Goal: Task Accomplishment & Management: Manage account settings

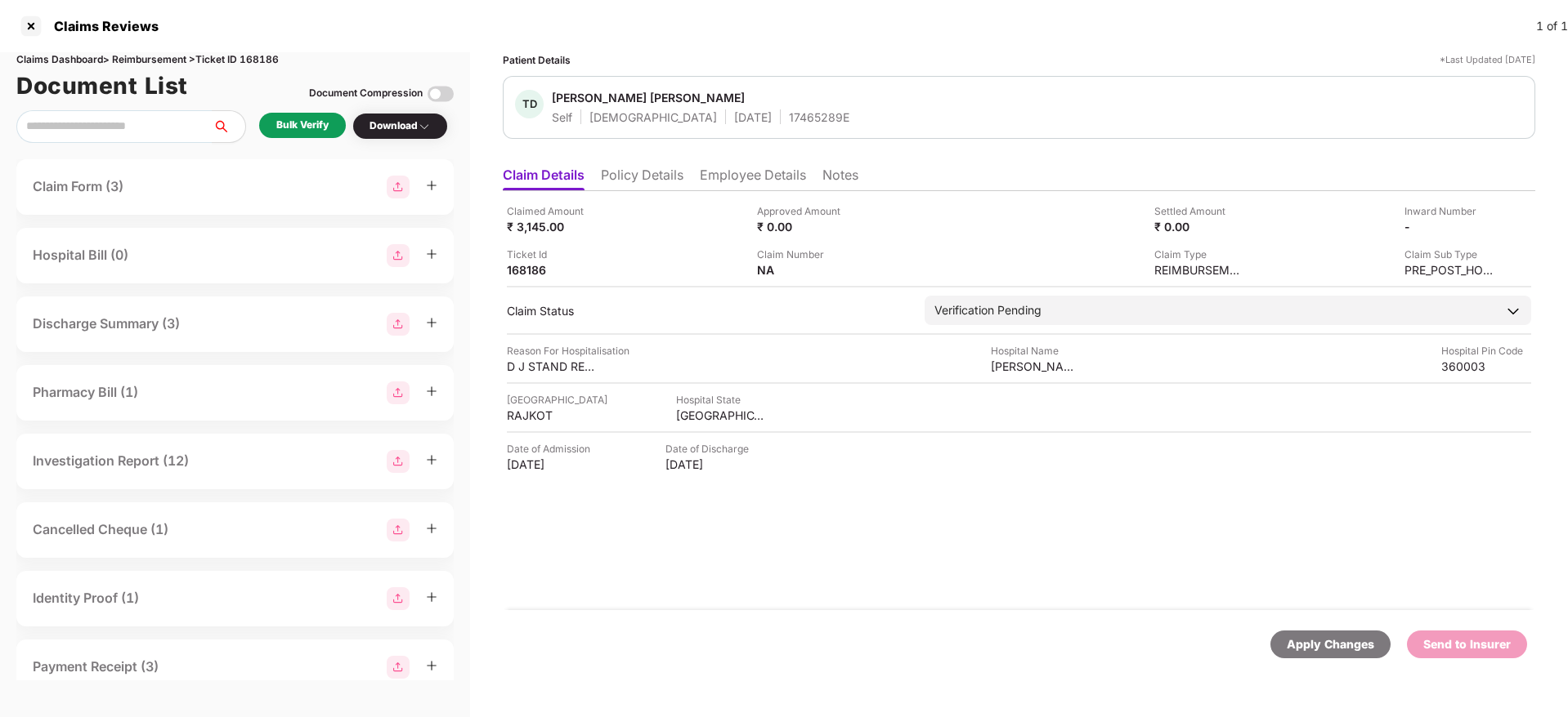
click at [622, 183] on li "Policy Details" at bounding box center [641, 178] width 82 height 24
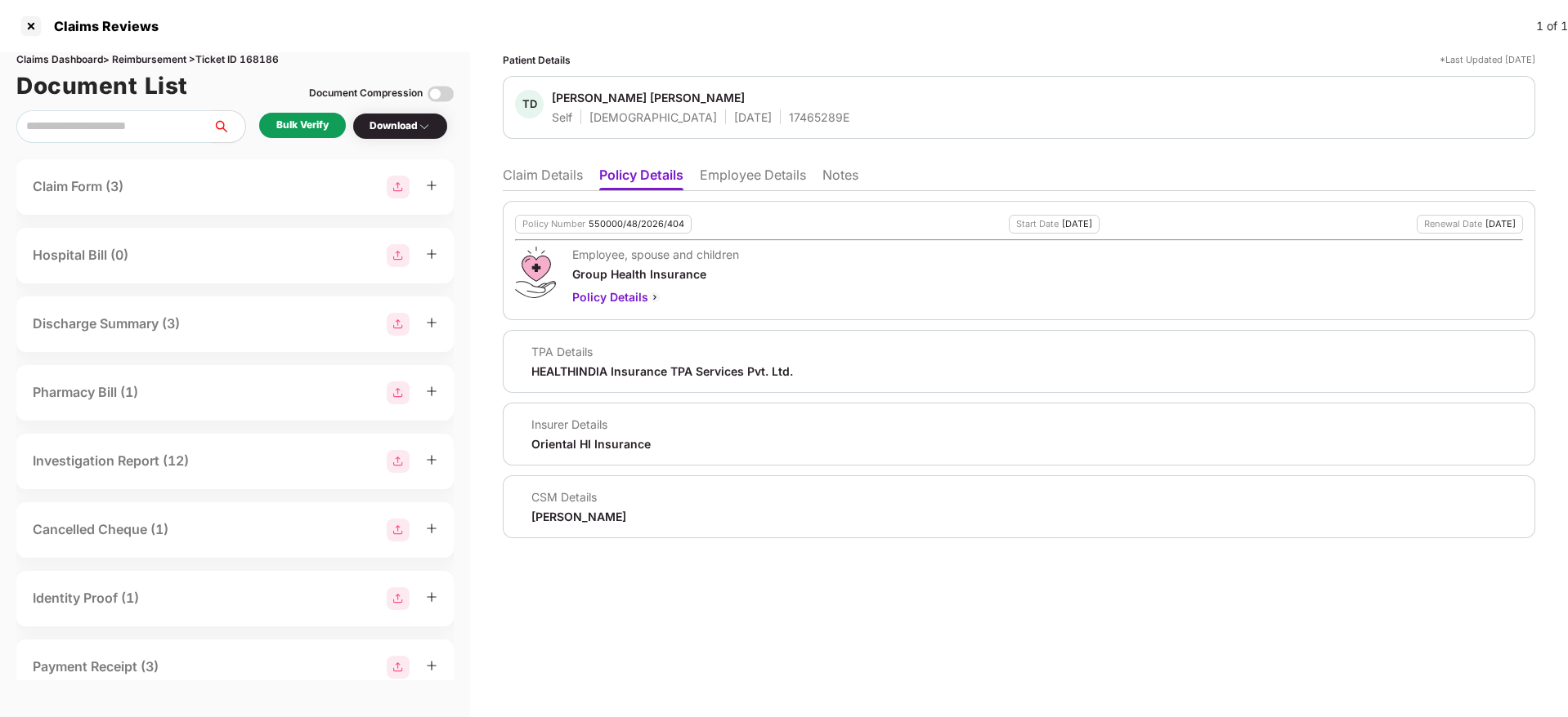
click at [727, 179] on li "Employee Details" at bounding box center [753, 178] width 106 height 24
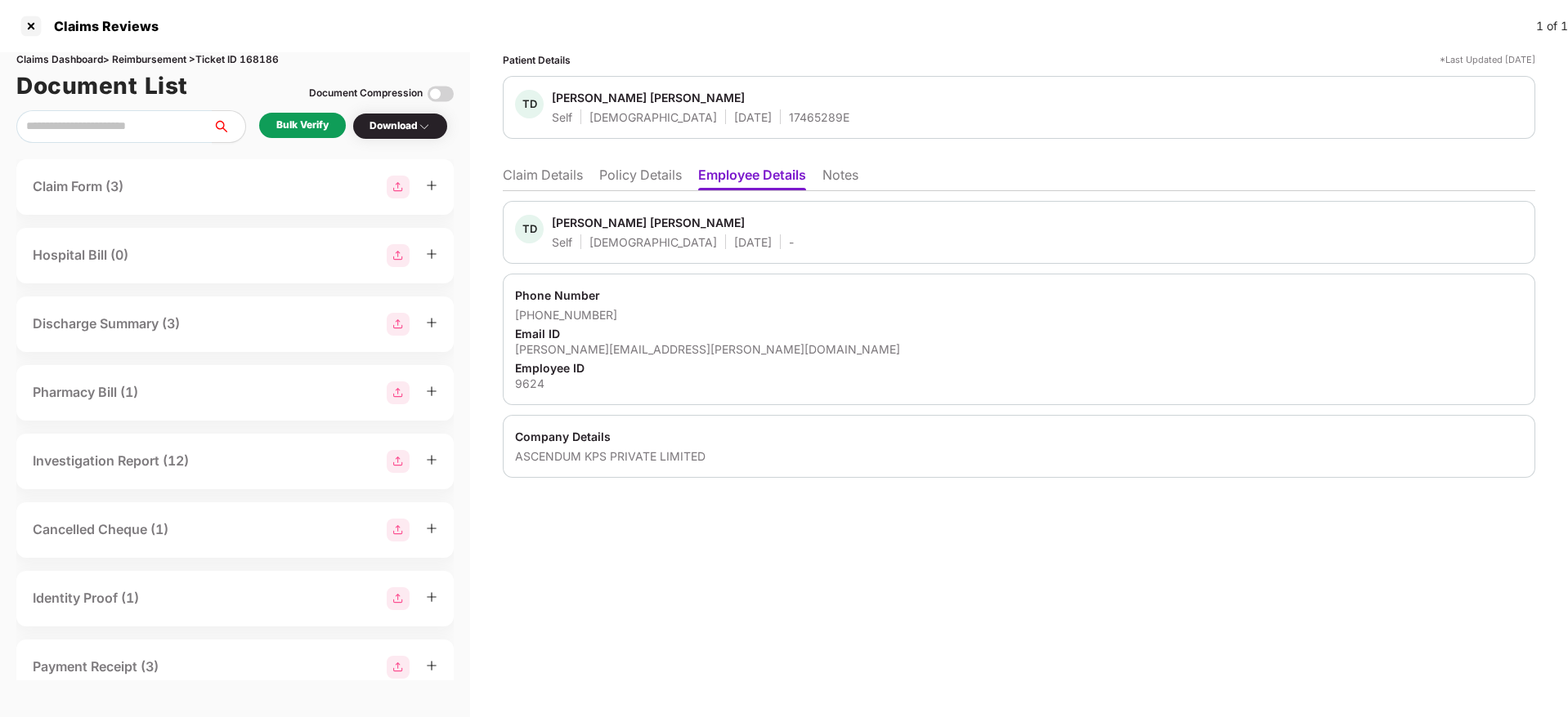
click at [623, 189] on li "Policy Details" at bounding box center [640, 178] width 82 height 24
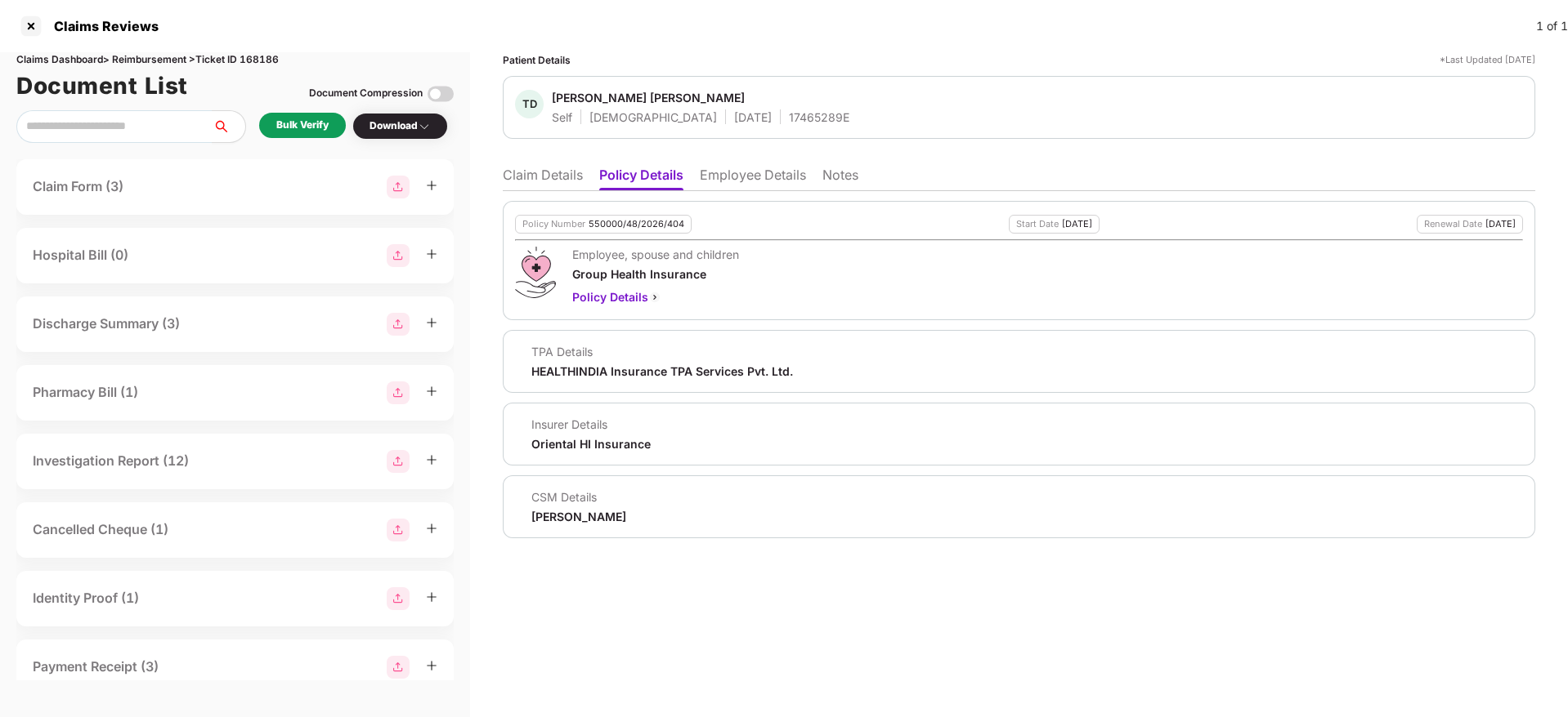
click at [551, 180] on li "Claim Details" at bounding box center [543, 178] width 81 height 24
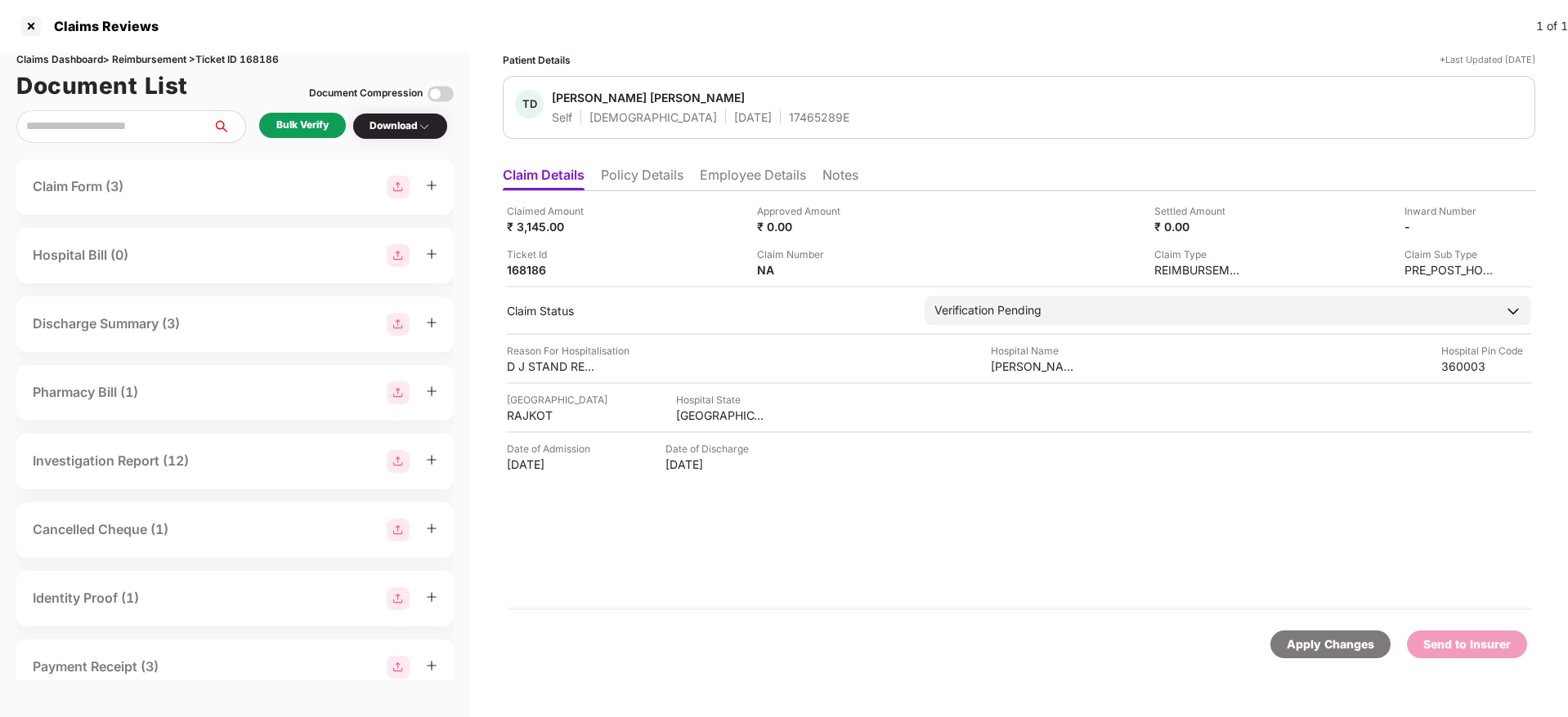
click at [303, 125] on div "Bulk Verify" at bounding box center [302, 125] width 52 height 15
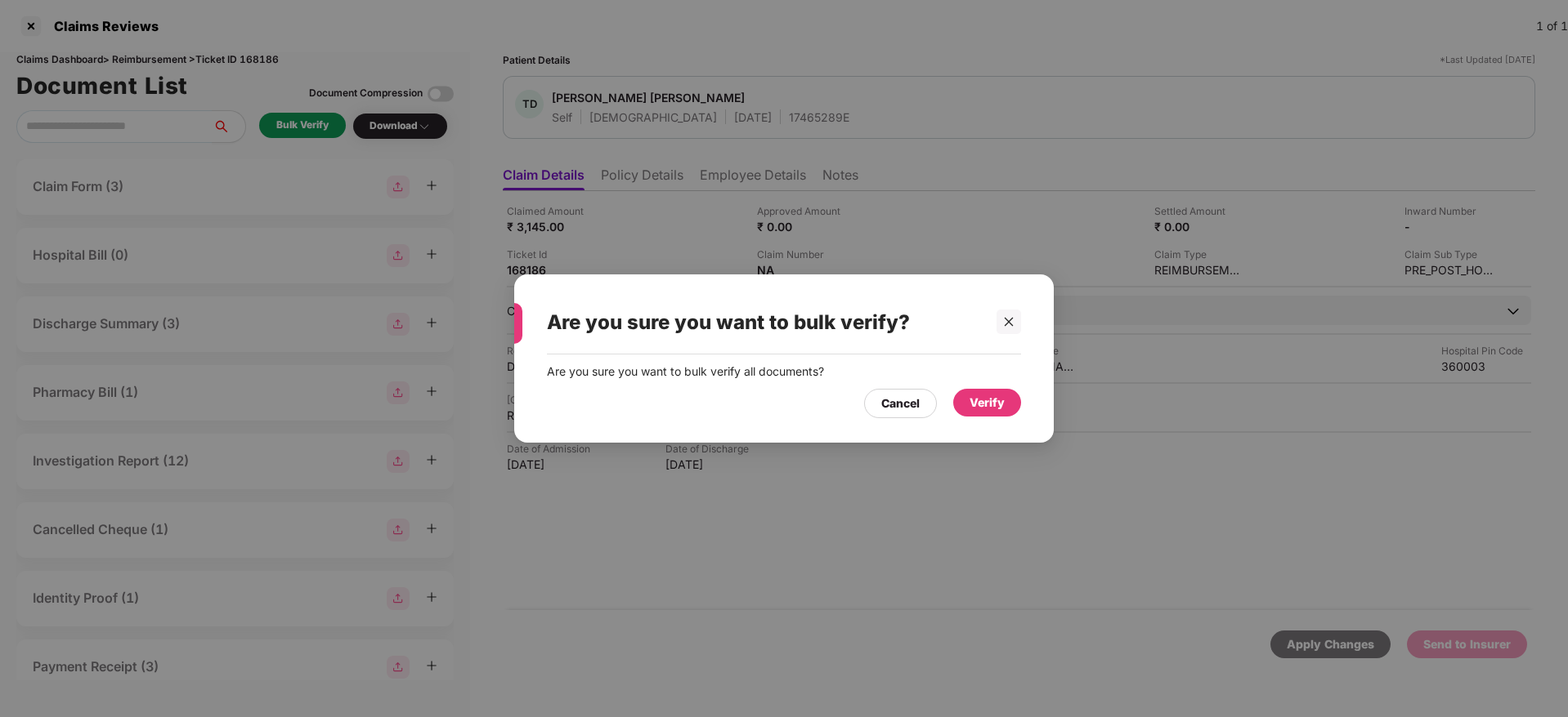
click at [988, 409] on div "Verify" at bounding box center [987, 403] width 35 height 18
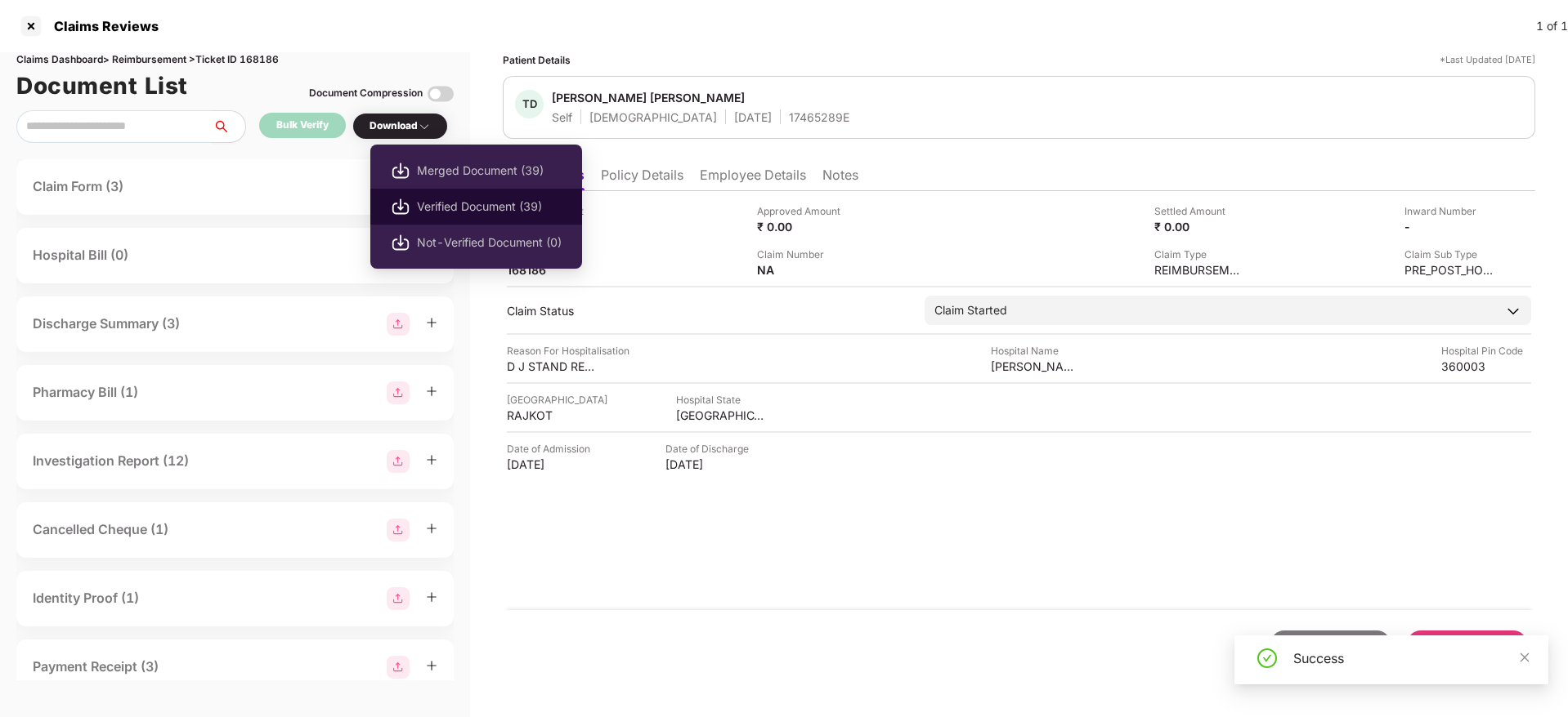
click at [462, 219] on li "Verified Document (39)" at bounding box center [476, 207] width 212 height 36
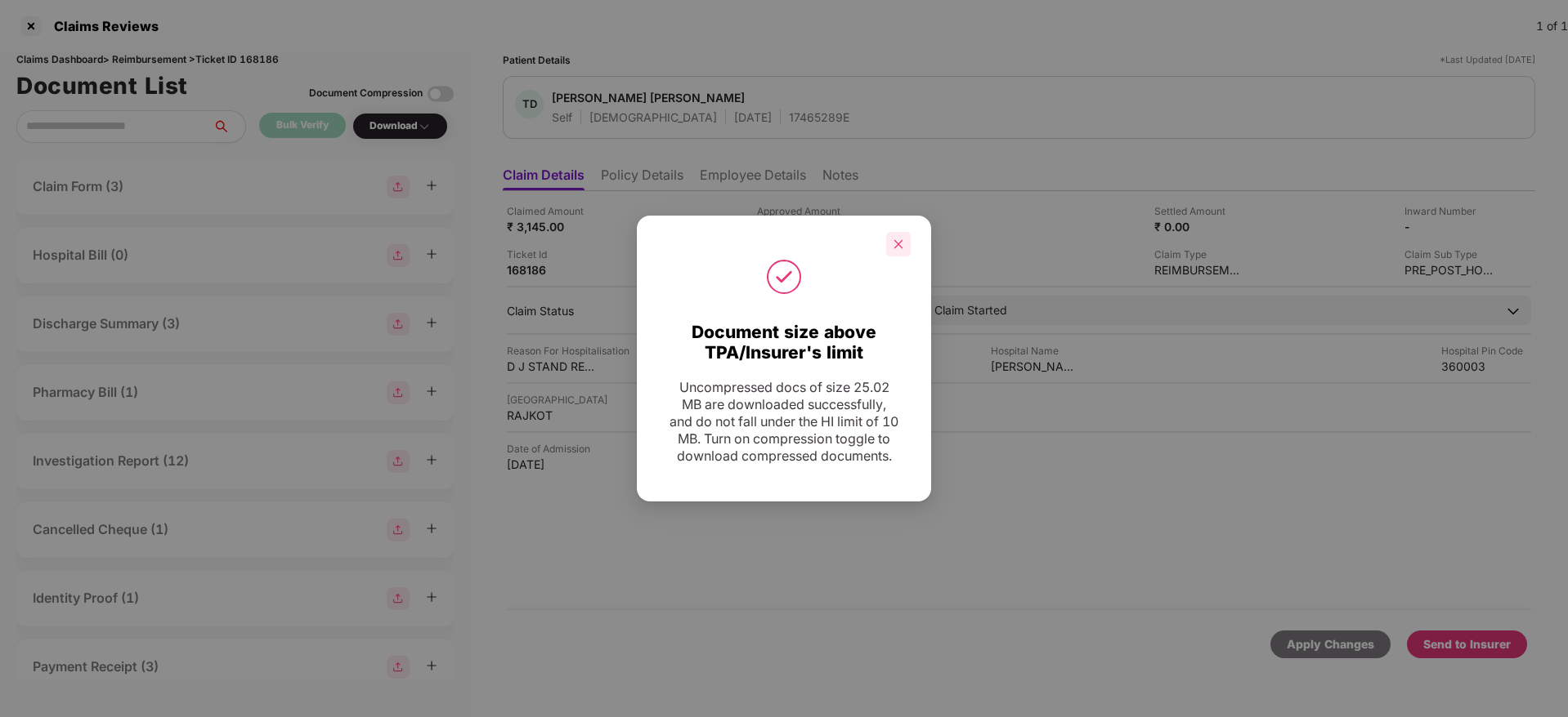
click at [899, 239] on icon "close" at bounding box center [898, 244] width 12 height 12
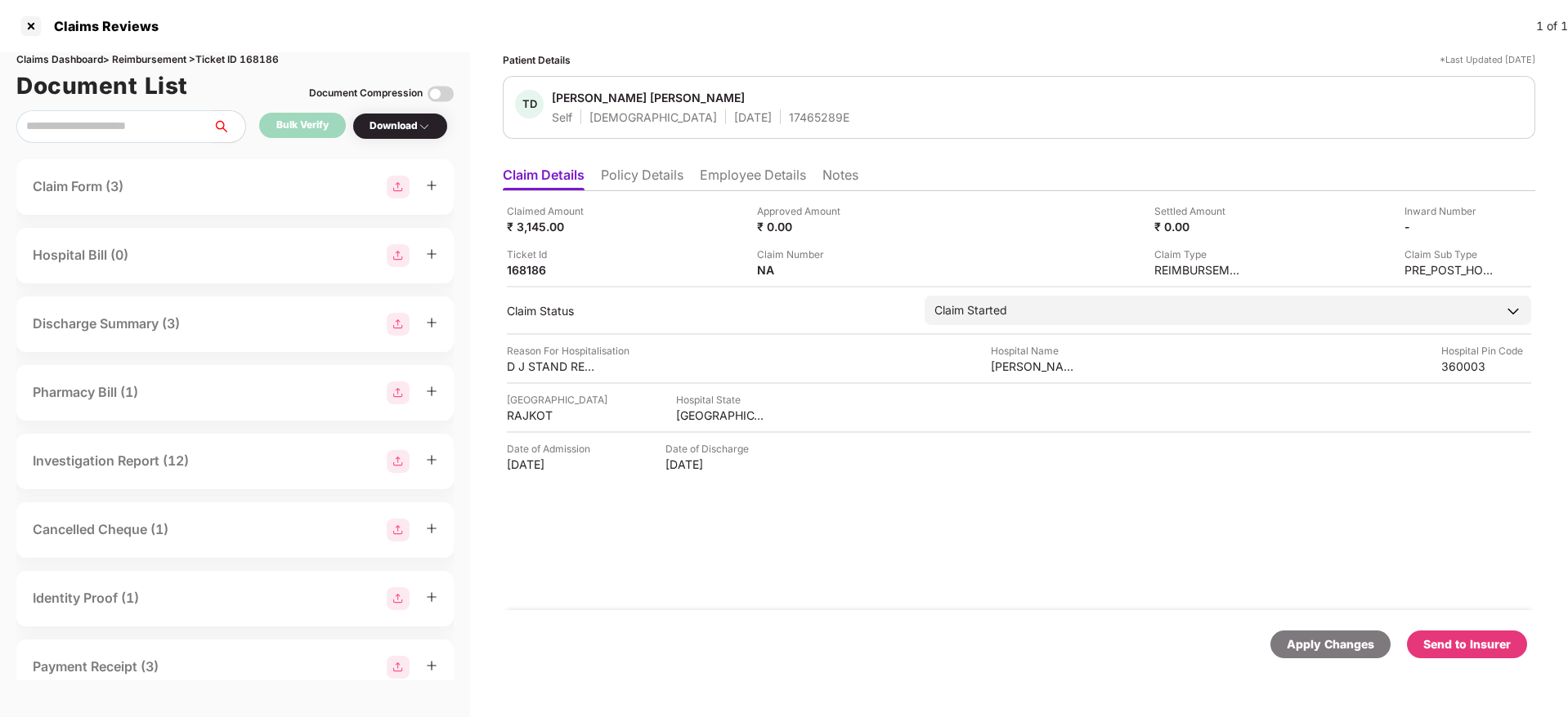
click at [1460, 632] on div "Send to Insurer" at bounding box center [1467, 645] width 120 height 28
click at [645, 173] on li "Policy Details" at bounding box center [641, 178] width 82 height 24
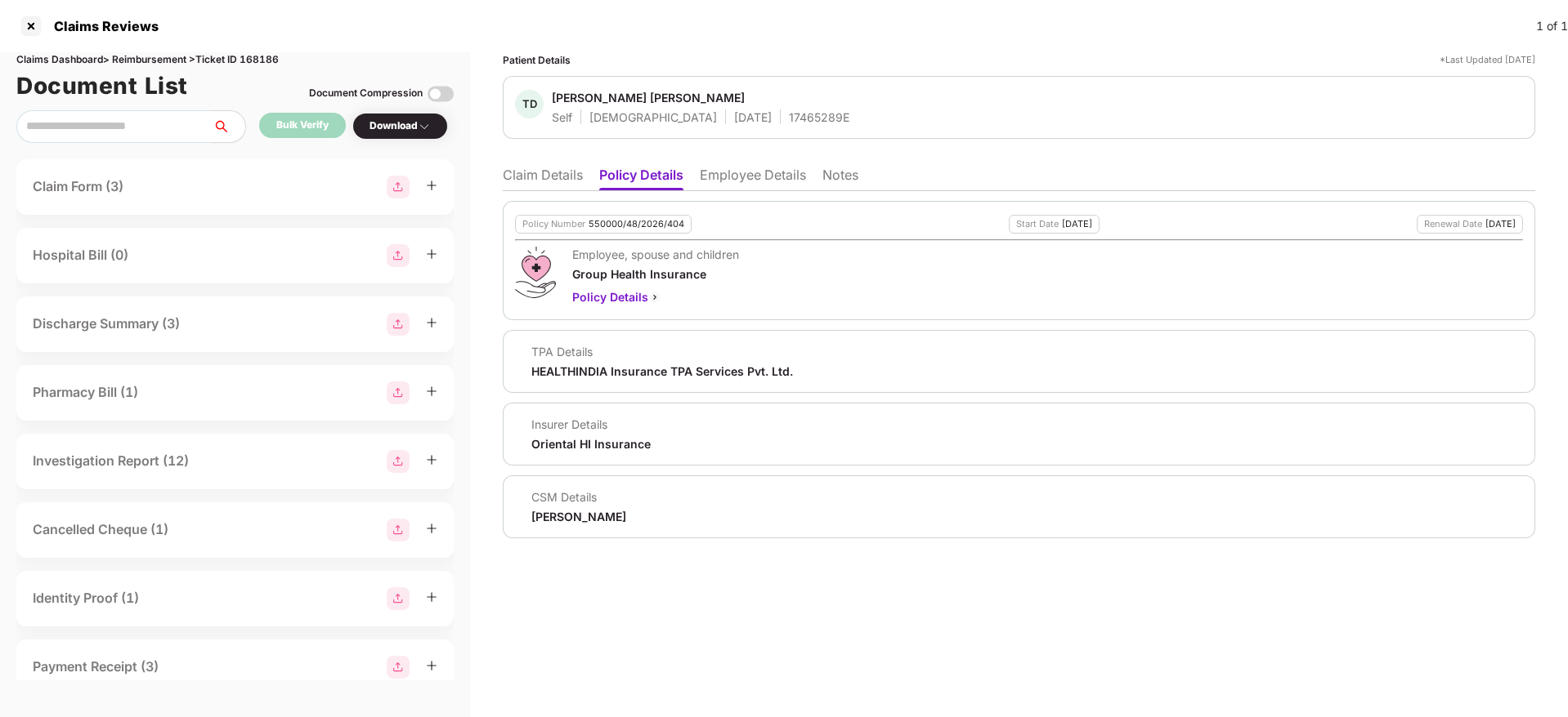
click at [536, 182] on li "Claim Details" at bounding box center [543, 178] width 81 height 24
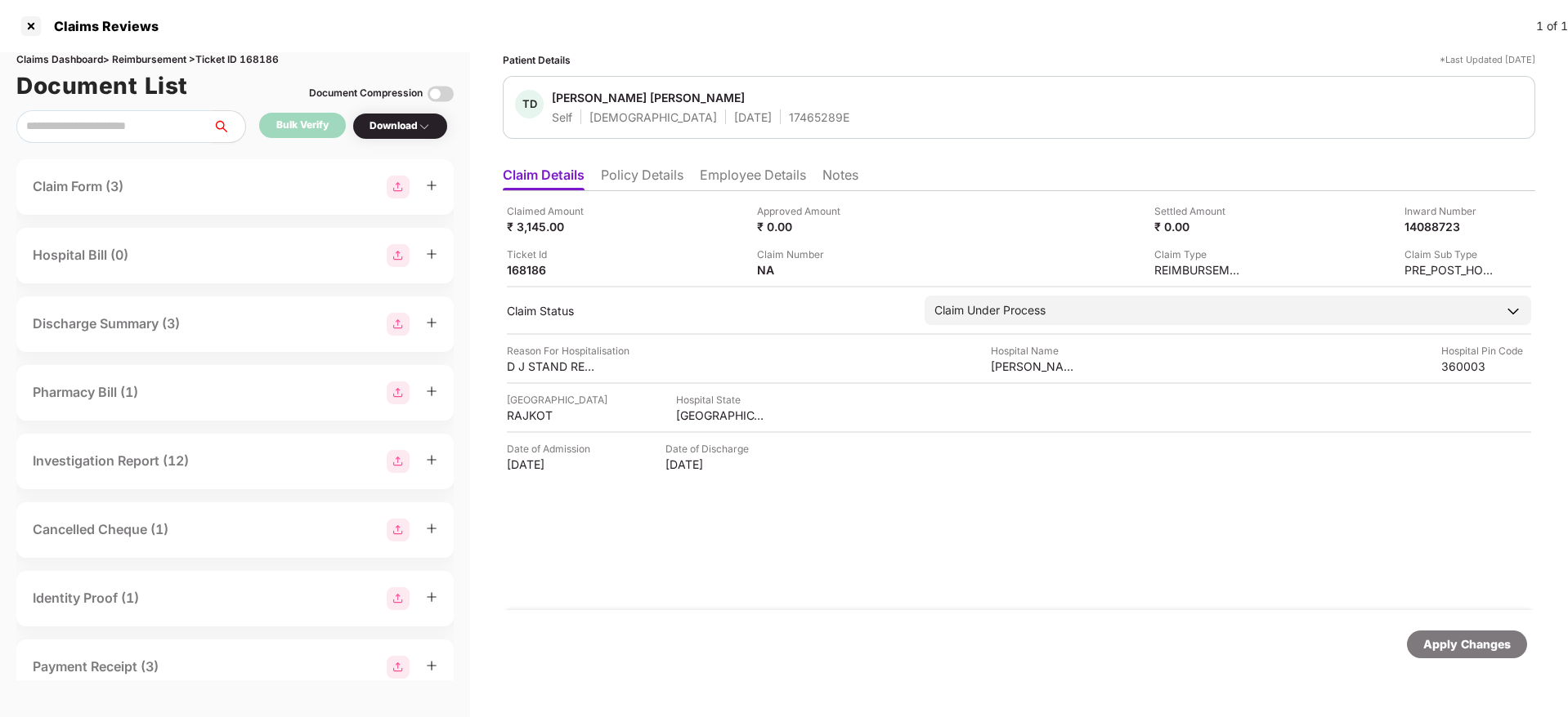
click at [683, 181] on li "Policy Details" at bounding box center [641, 178] width 82 height 24
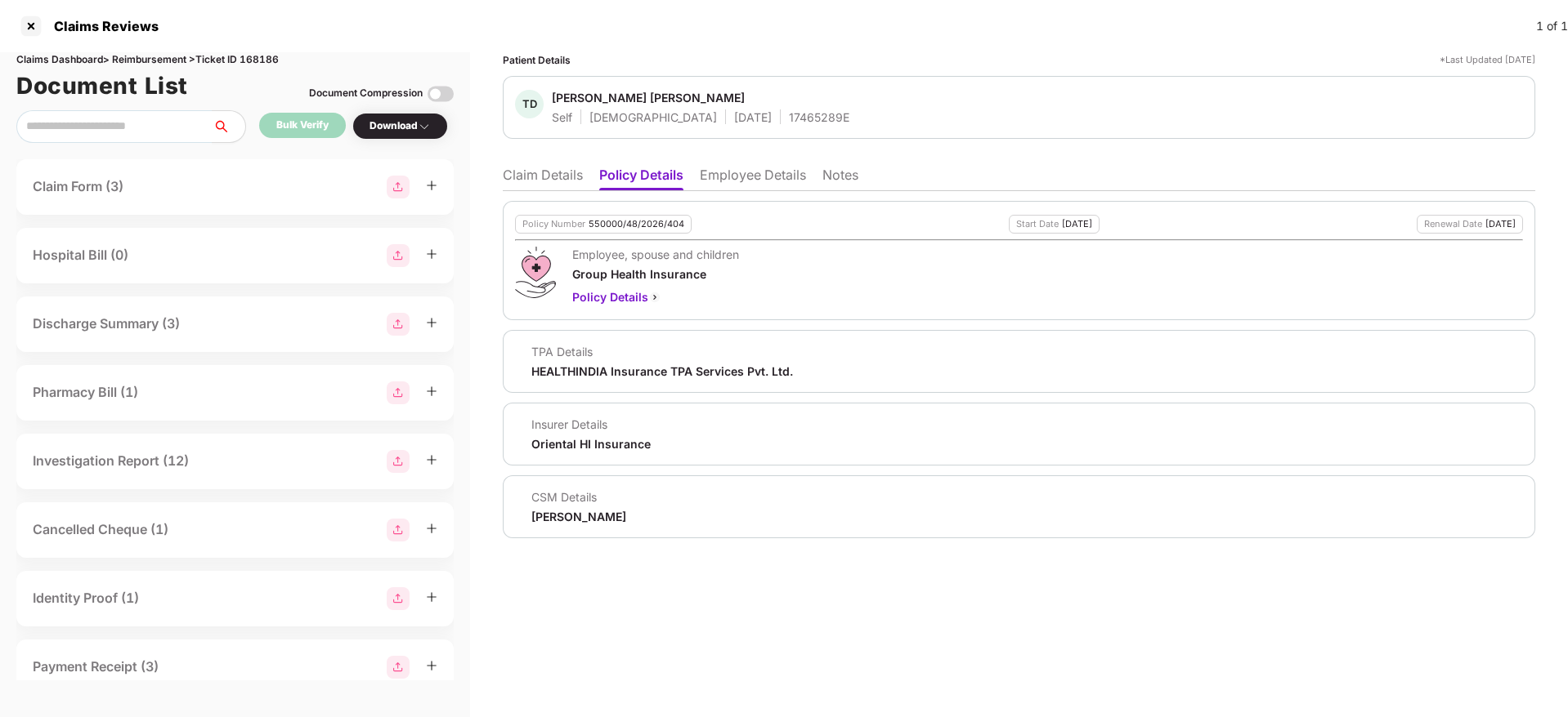
click at [535, 177] on li "Claim Details" at bounding box center [543, 178] width 81 height 24
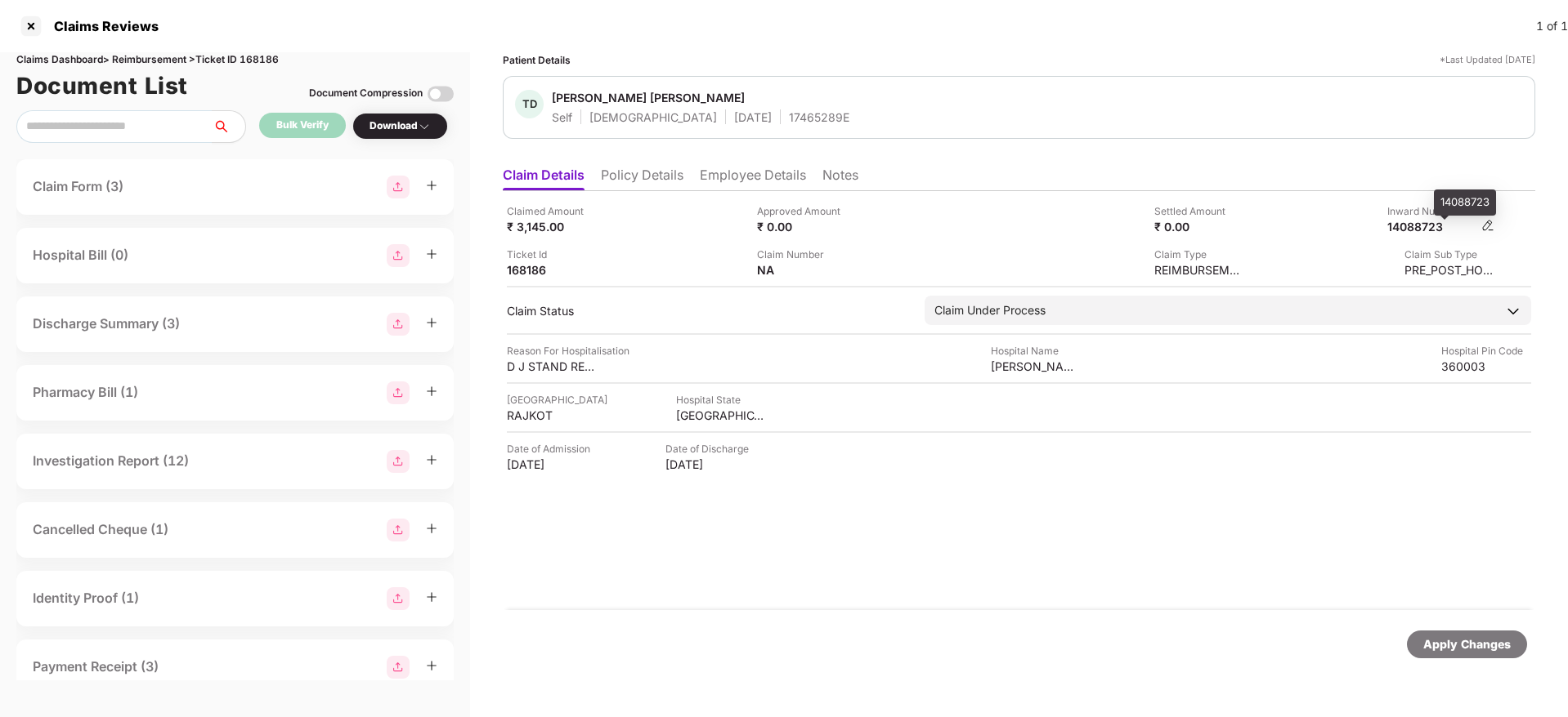
click at [1427, 222] on div "14088723" at bounding box center [1432, 226] width 90 height 15
copy div "14088723"
click at [789, 120] on div "17465289E" at bounding box center [819, 117] width 61 height 15
click at [789, 119] on div "17465289E" at bounding box center [819, 117] width 61 height 15
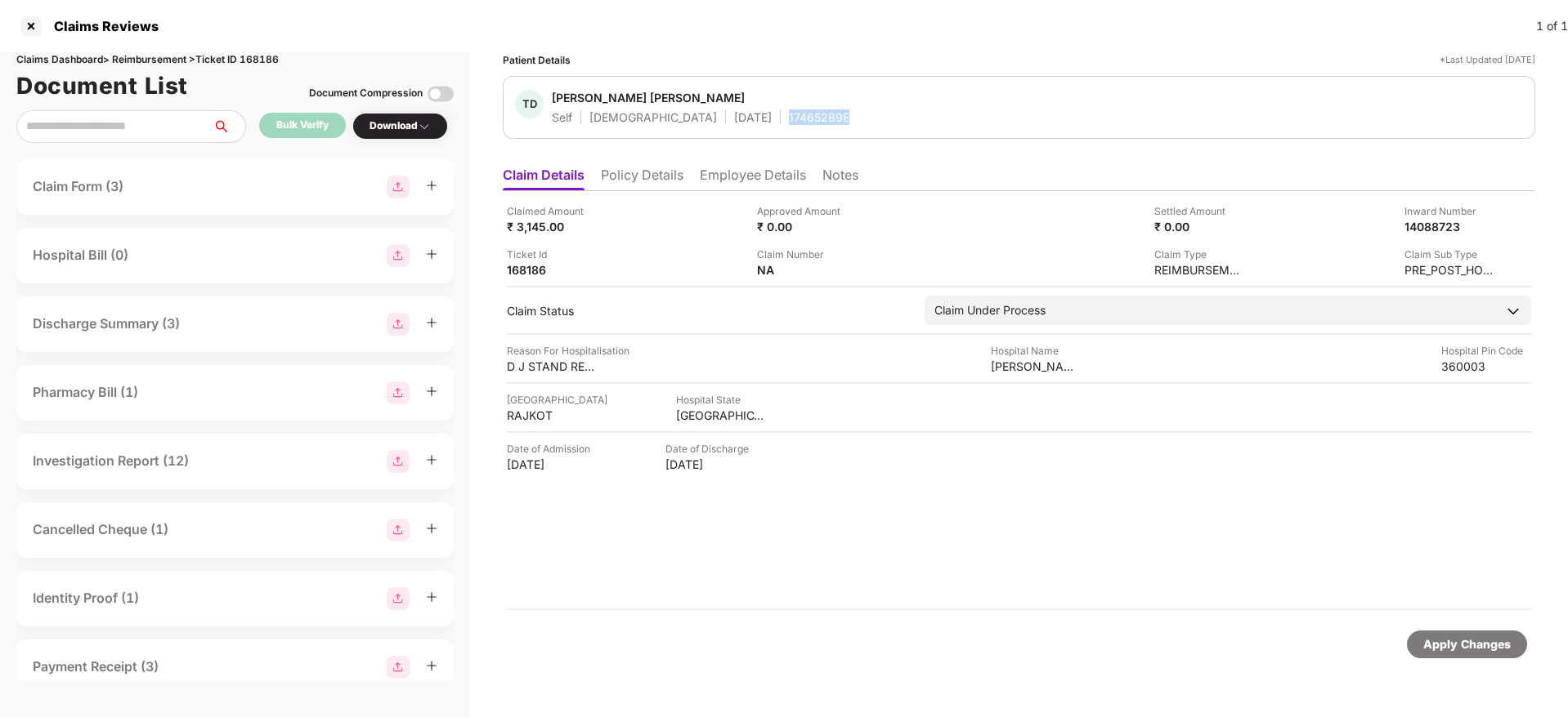
copy div "17465289E"
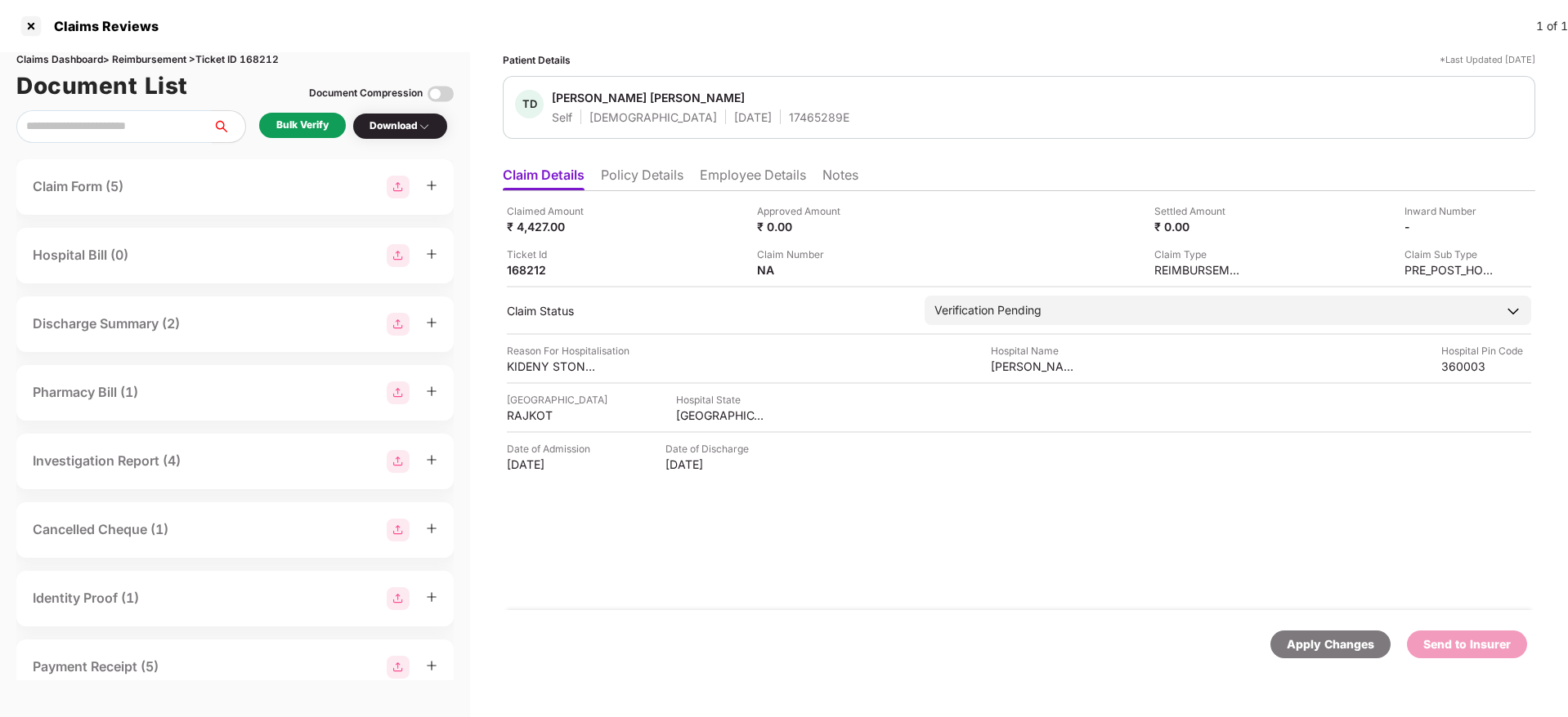
click at [645, 171] on li "Policy Details" at bounding box center [641, 178] width 82 height 24
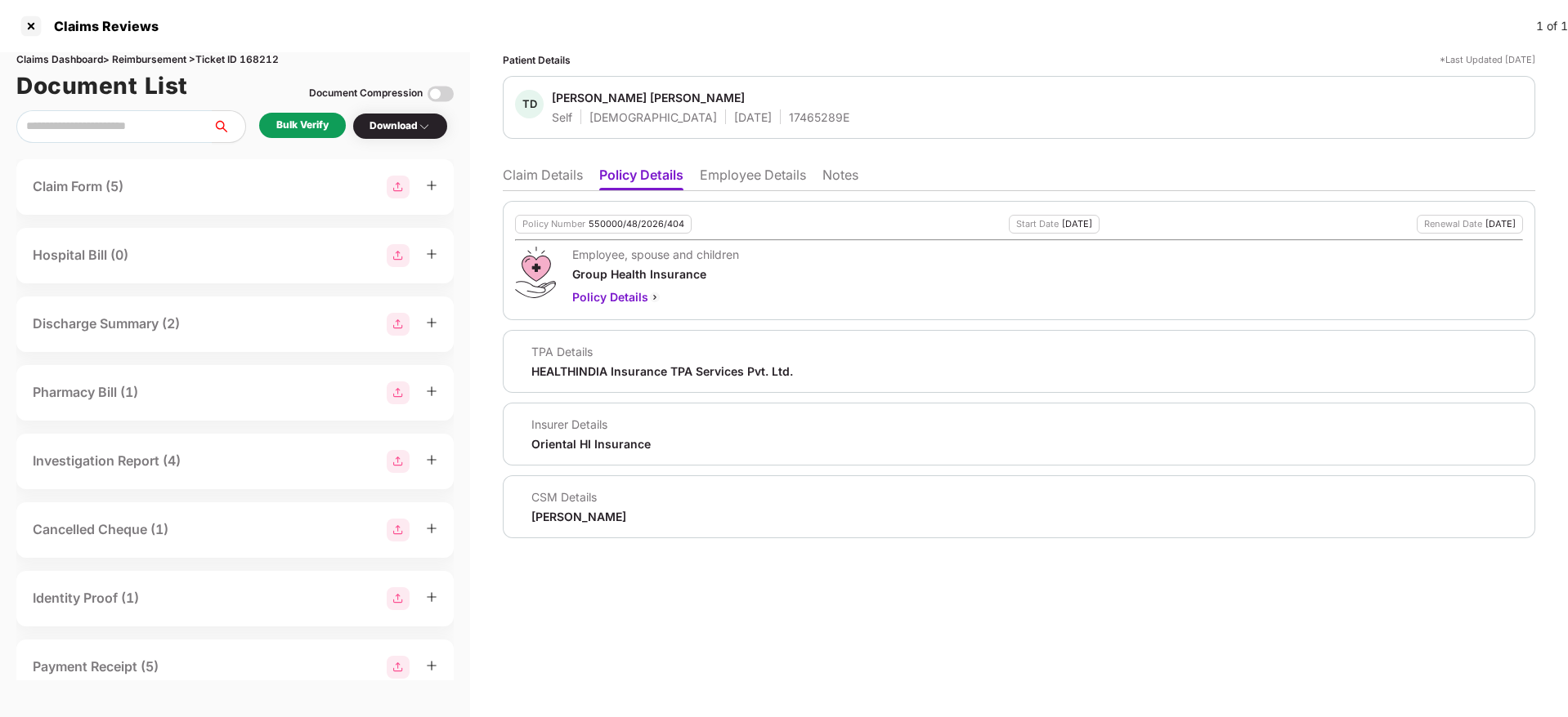
click at [742, 166] on li "Employee Details" at bounding box center [753, 178] width 106 height 24
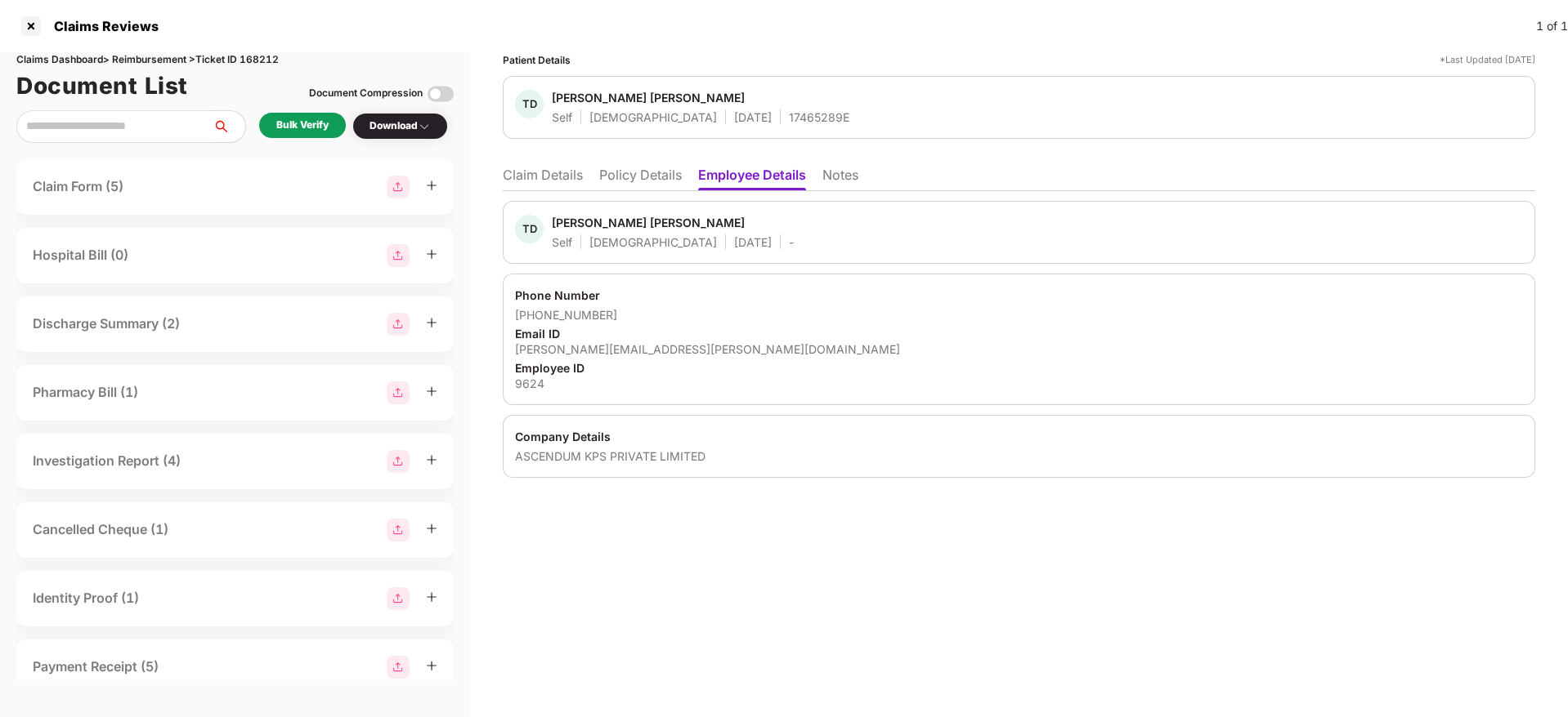
click at [618, 178] on li "Policy Details" at bounding box center [640, 178] width 82 height 24
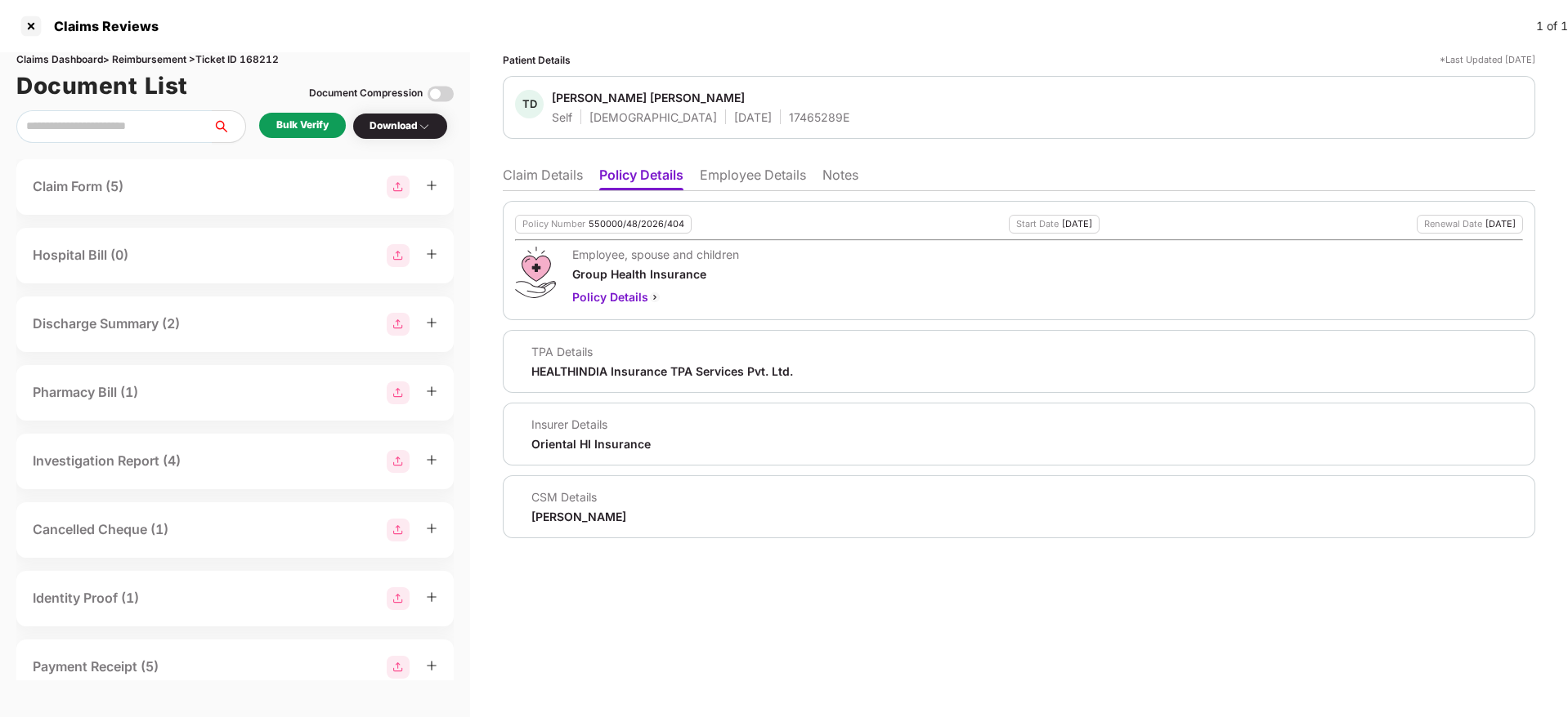
click at [544, 174] on li "Claim Details" at bounding box center [543, 178] width 81 height 24
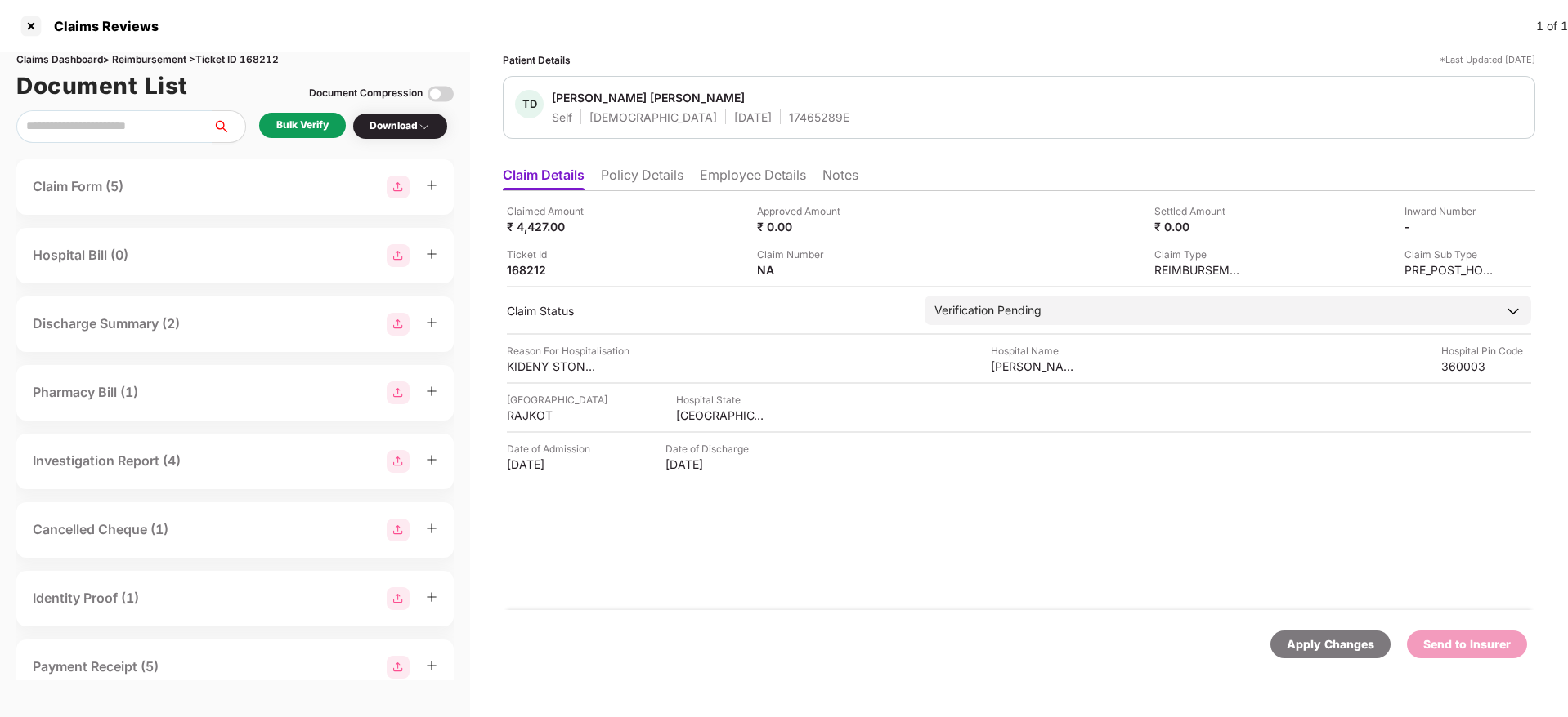
click at [311, 131] on div "Bulk Verify" at bounding box center [302, 125] width 52 height 15
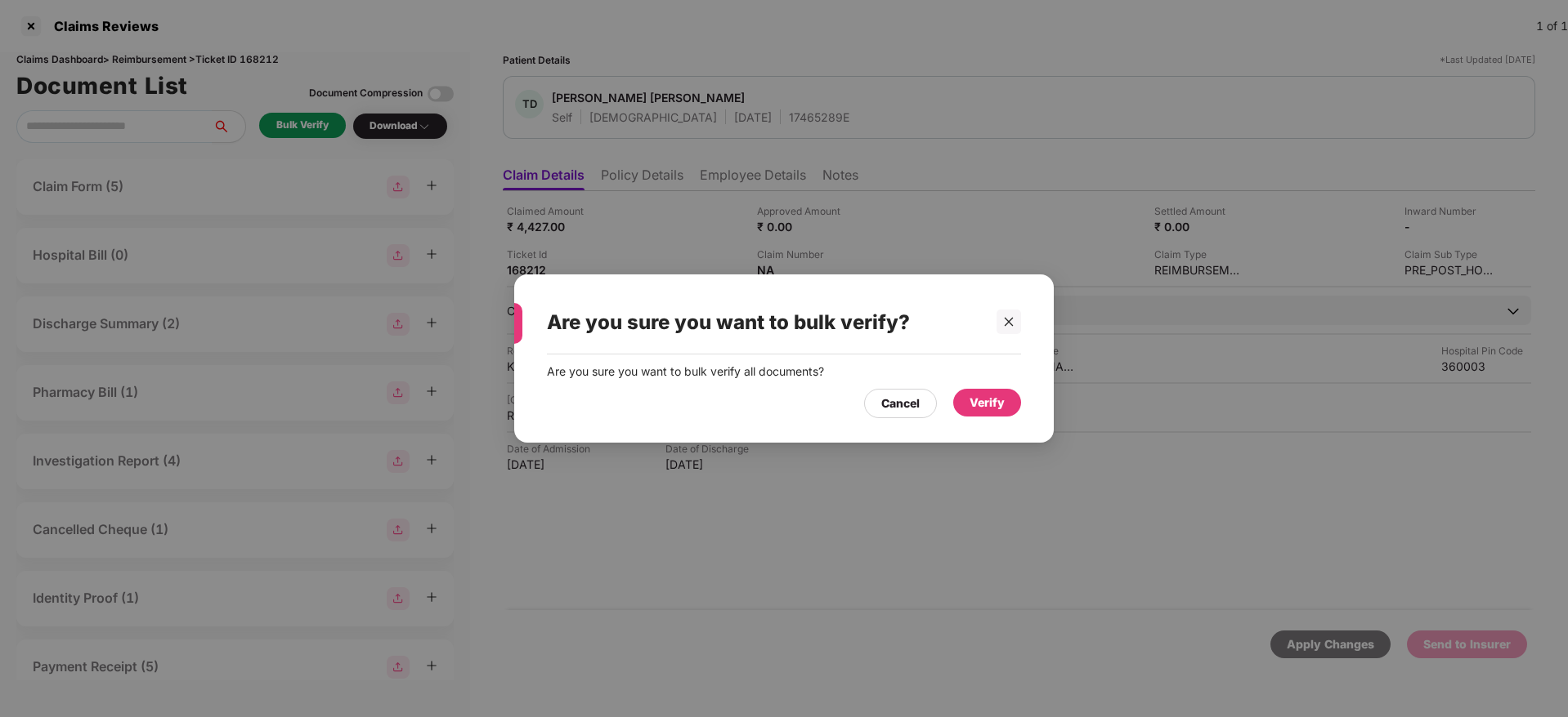
click at [976, 411] on div "Verify" at bounding box center [987, 402] width 68 height 28
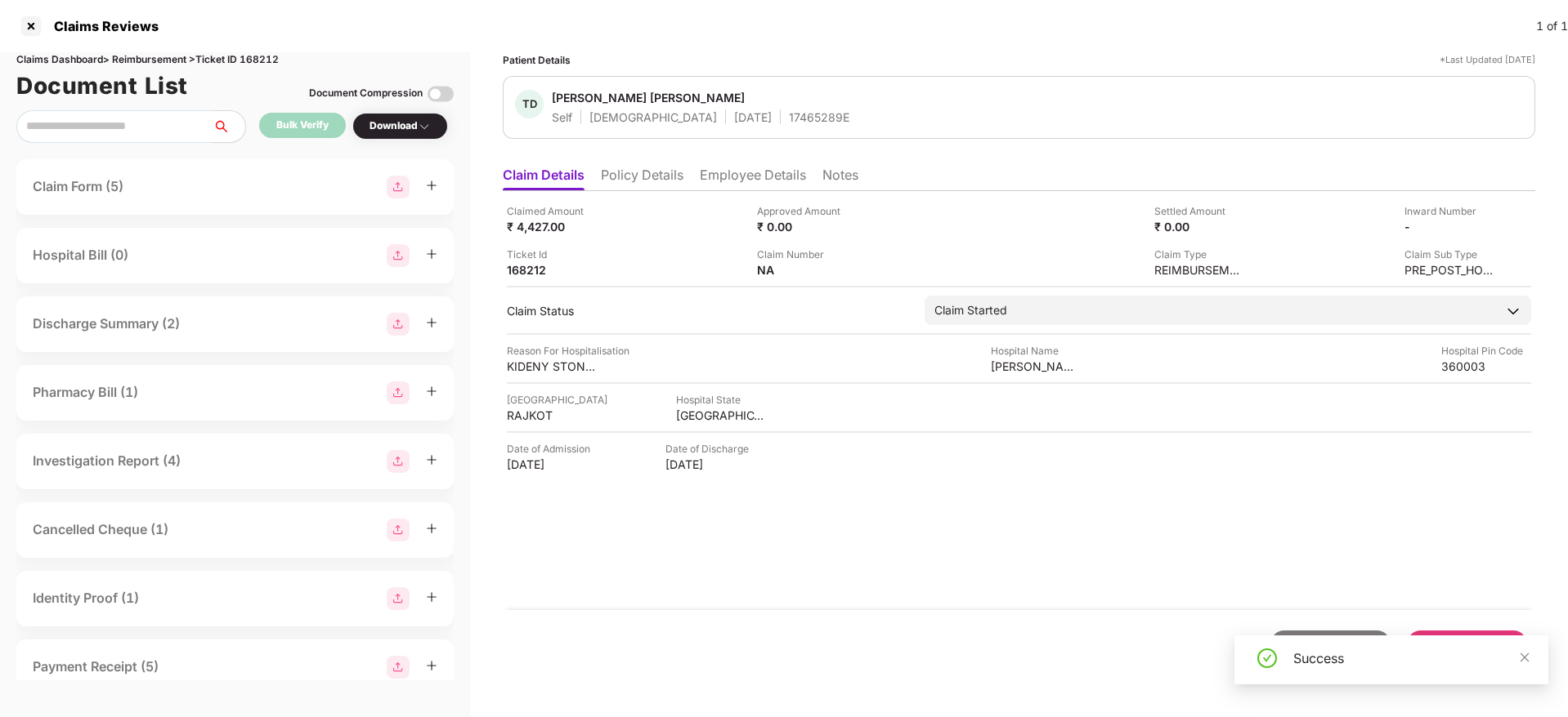
click at [658, 175] on li "Policy Details" at bounding box center [641, 178] width 82 height 24
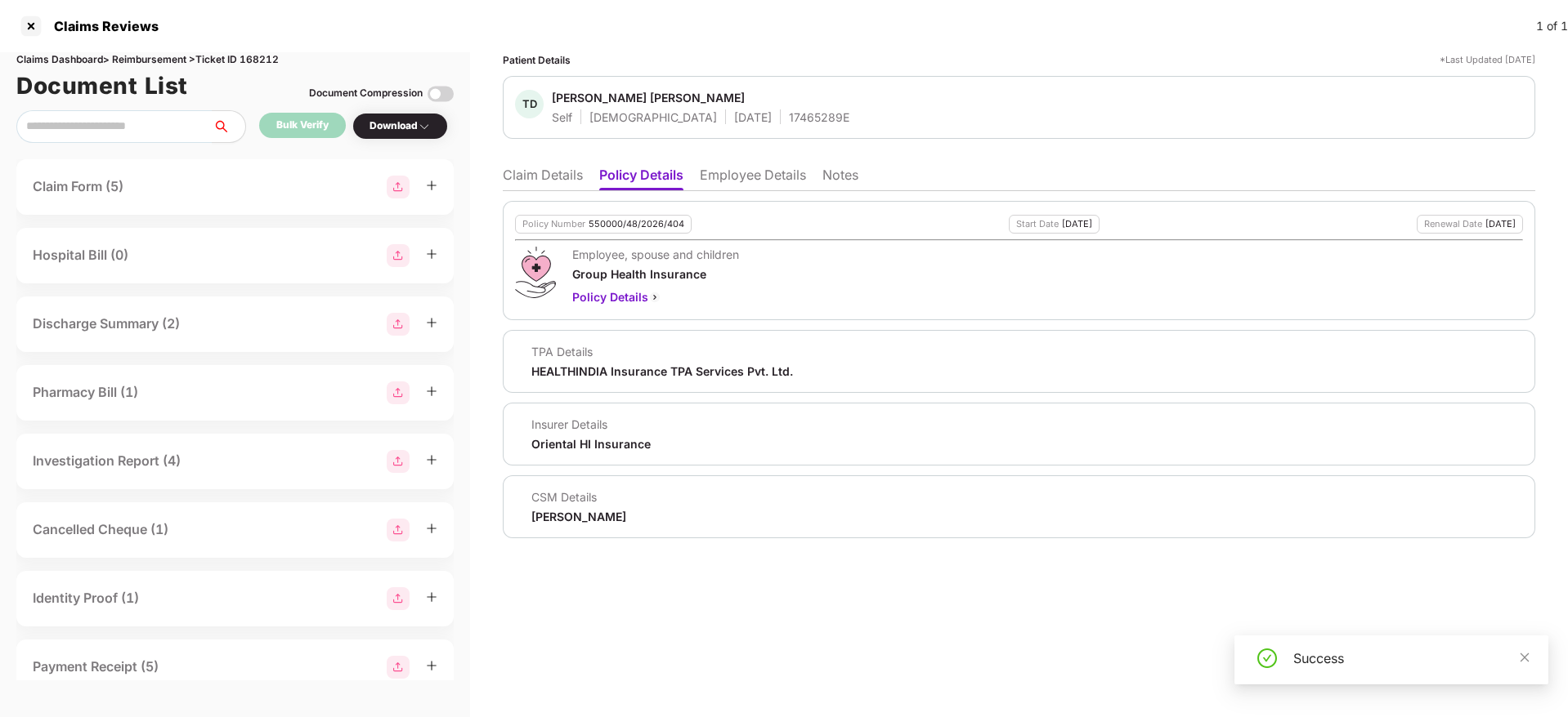
click at [545, 174] on li "Claim Details" at bounding box center [543, 178] width 81 height 24
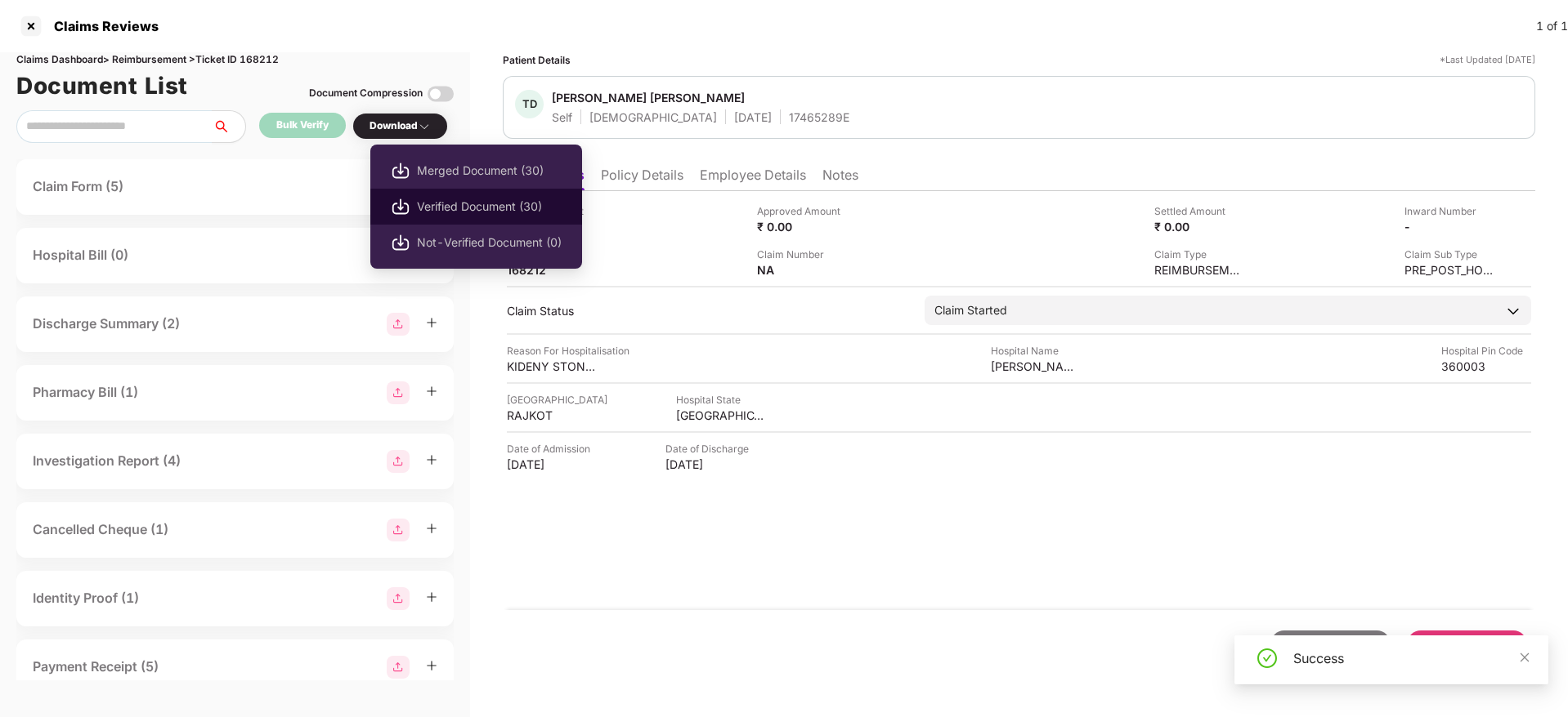
click at [430, 202] on span "Verified Document (30)" at bounding box center [489, 207] width 145 height 18
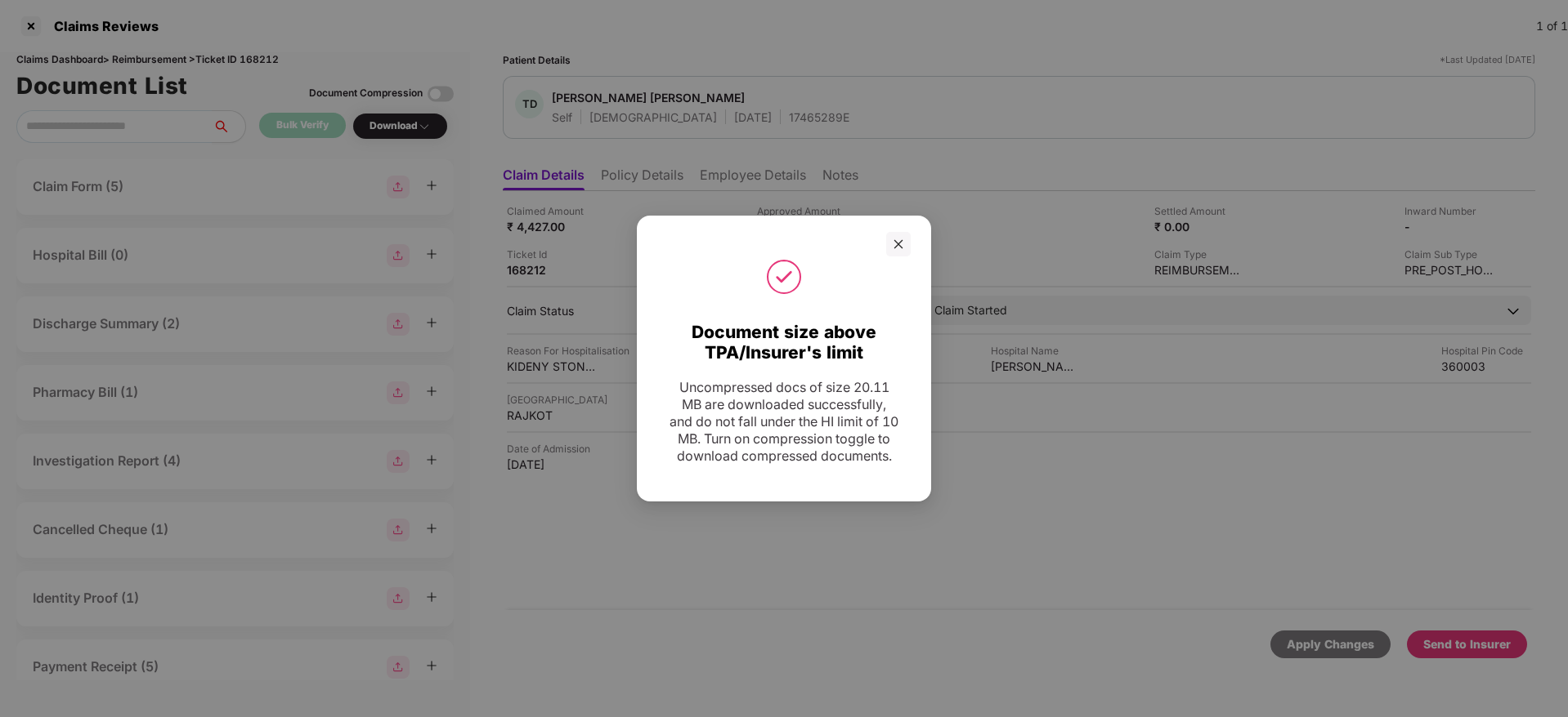
drag, startPoint x: 898, startPoint y: 235, endPoint x: 931, endPoint y: 269, distance: 47.4
click at [898, 240] on icon "close" at bounding box center [899, 244] width 9 height 9
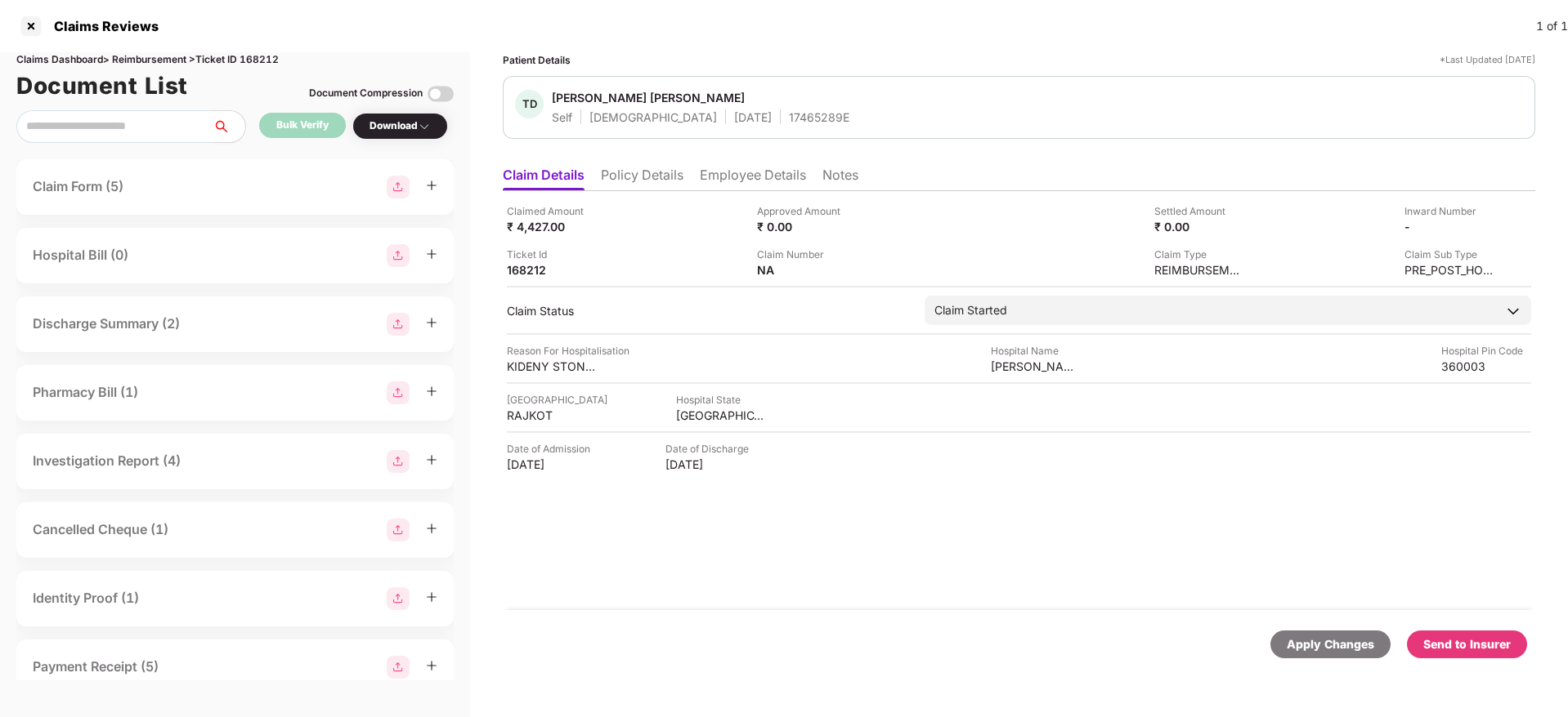
drag, startPoint x: 1474, startPoint y: 639, endPoint x: 1462, endPoint y: 635, distance: 12.6
click at [1473, 638] on div "Send to Insurer" at bounding box center [1467, 645] width 88 height 18
click at [663, 180] on li "Policy Details" at bounding box center [641, 178] width 82 height 24
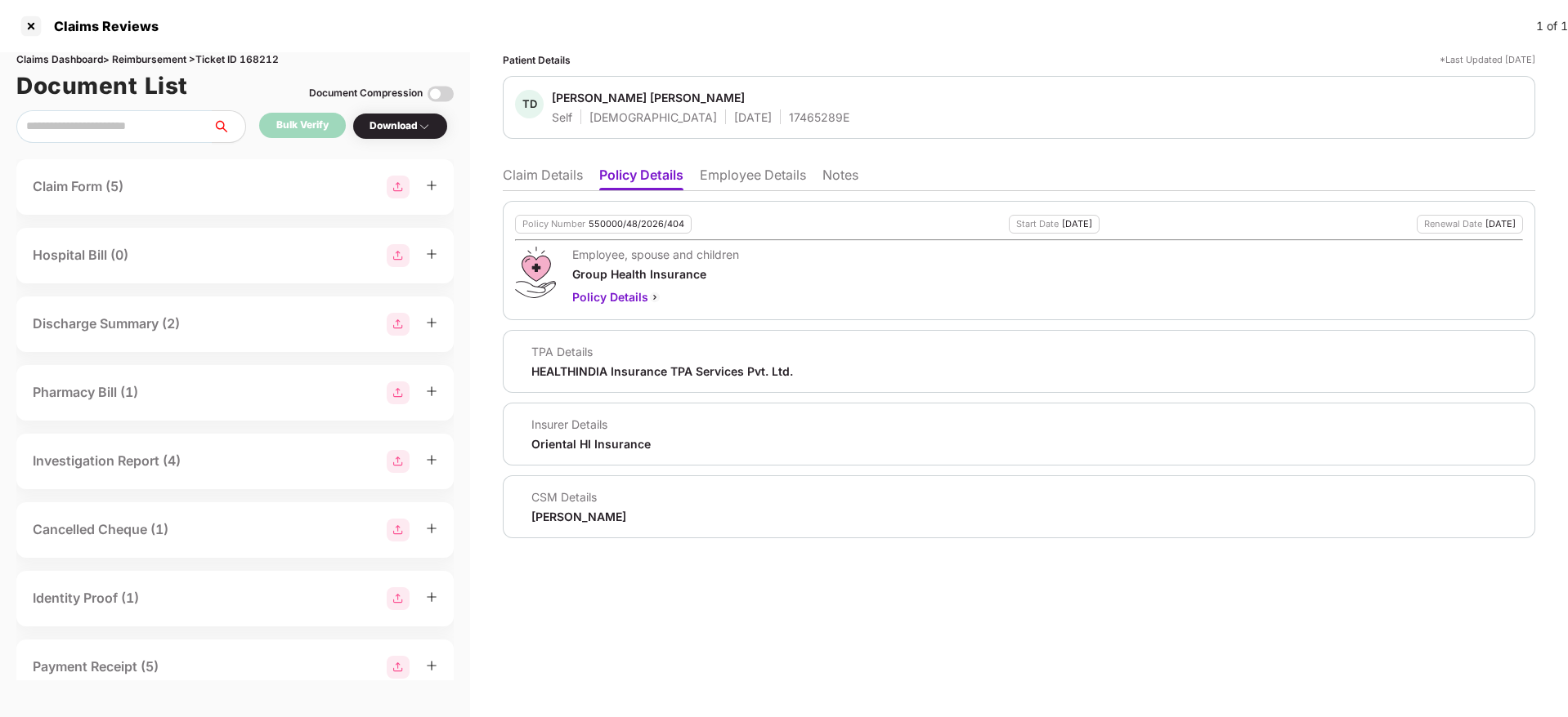
click at [555, 169] on li "Claim Details" at bounding box center [543, 178] width 81 height 24
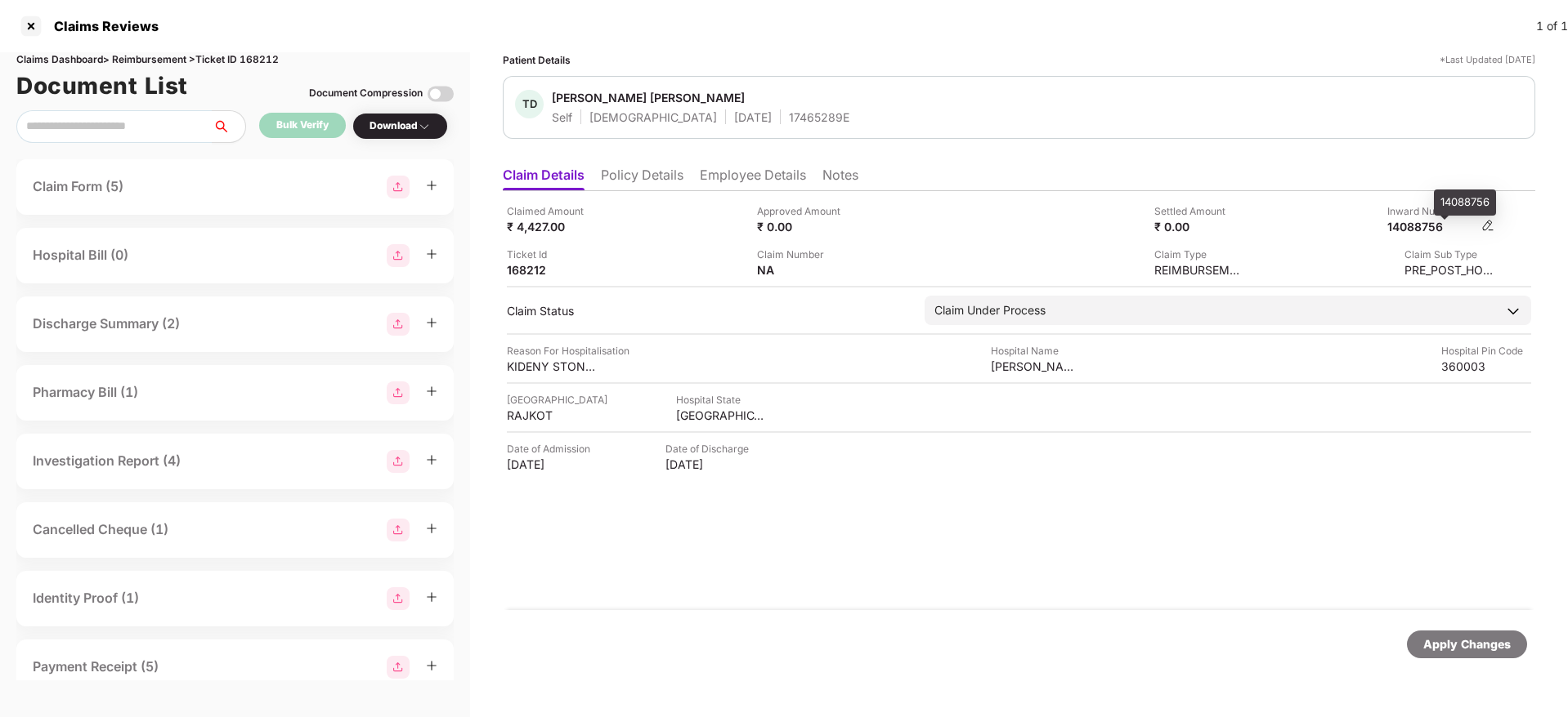
click at [1421, 228] on div "14088756" at bounding box center [1432, 226] width 90 height 15
copy div "14088756"
click at [789, 114] on div "17465289E" at bounding box center [819, 117] width 61 height 15
click at [789, 113] on div "17465289E" at bounding box center [819, 117] width 61 height 15
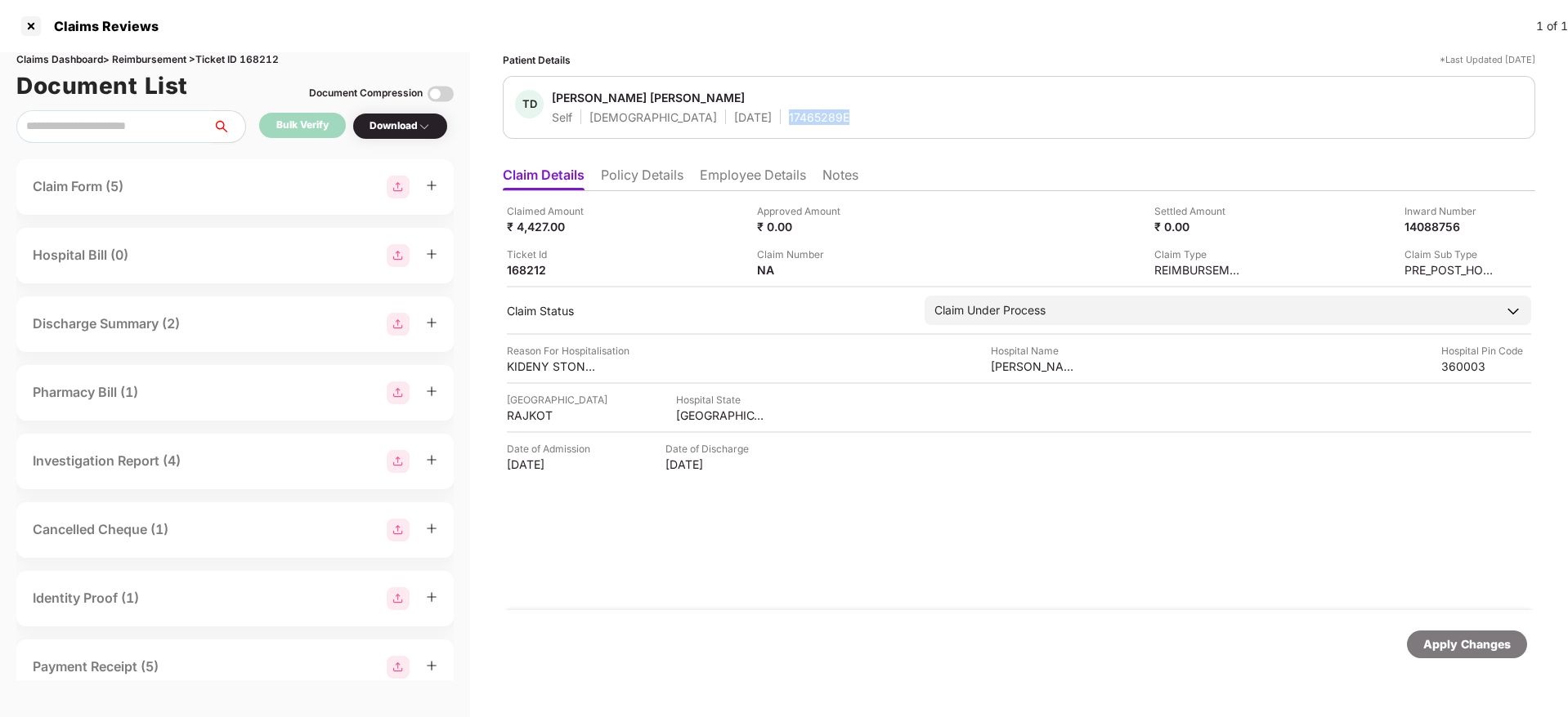
copy div "17465289E"
click at [638, 186] on li "Policy Details" at bounding box center [641, 178] width 82 height 24
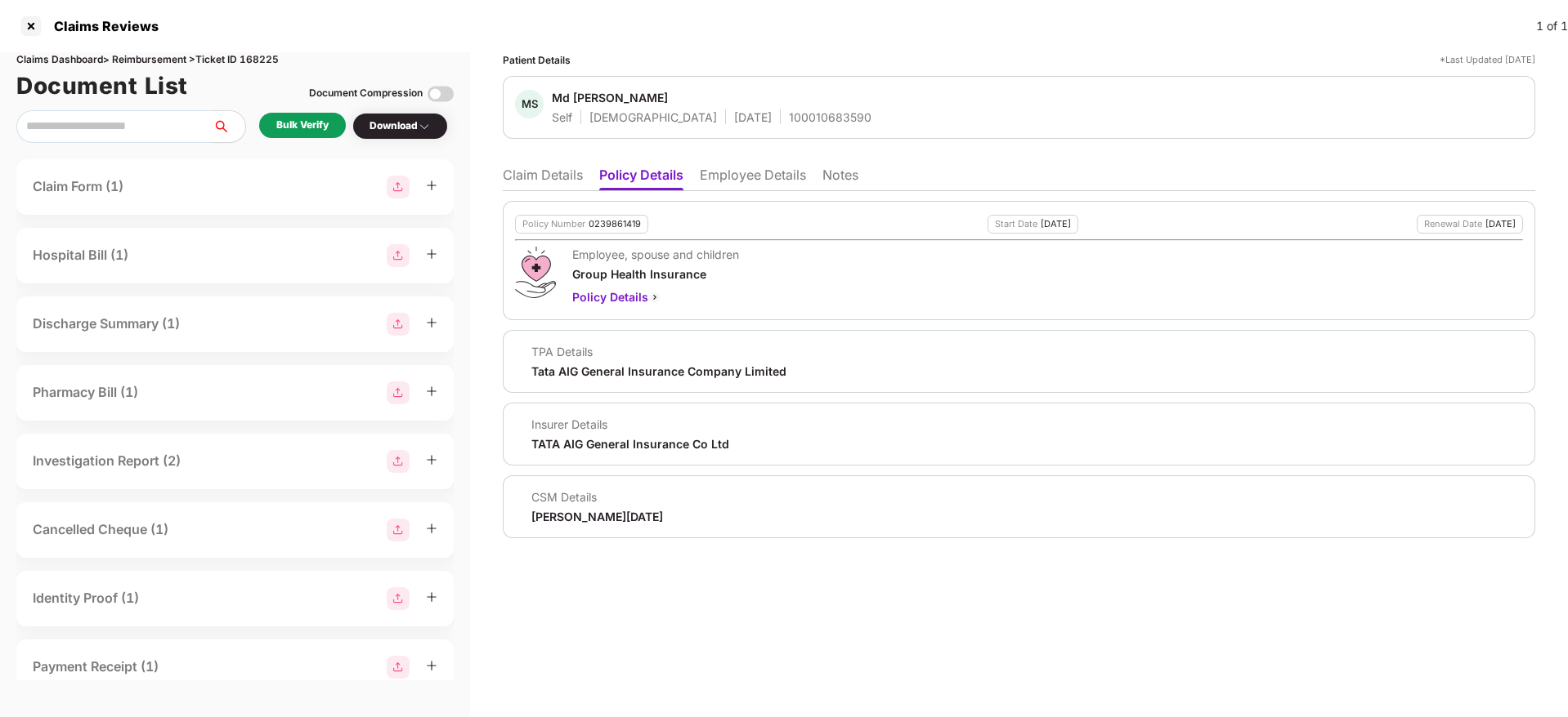
click at [760, 167] on li "Employee Details" at bounding box center [753, 178] width 106 height 24
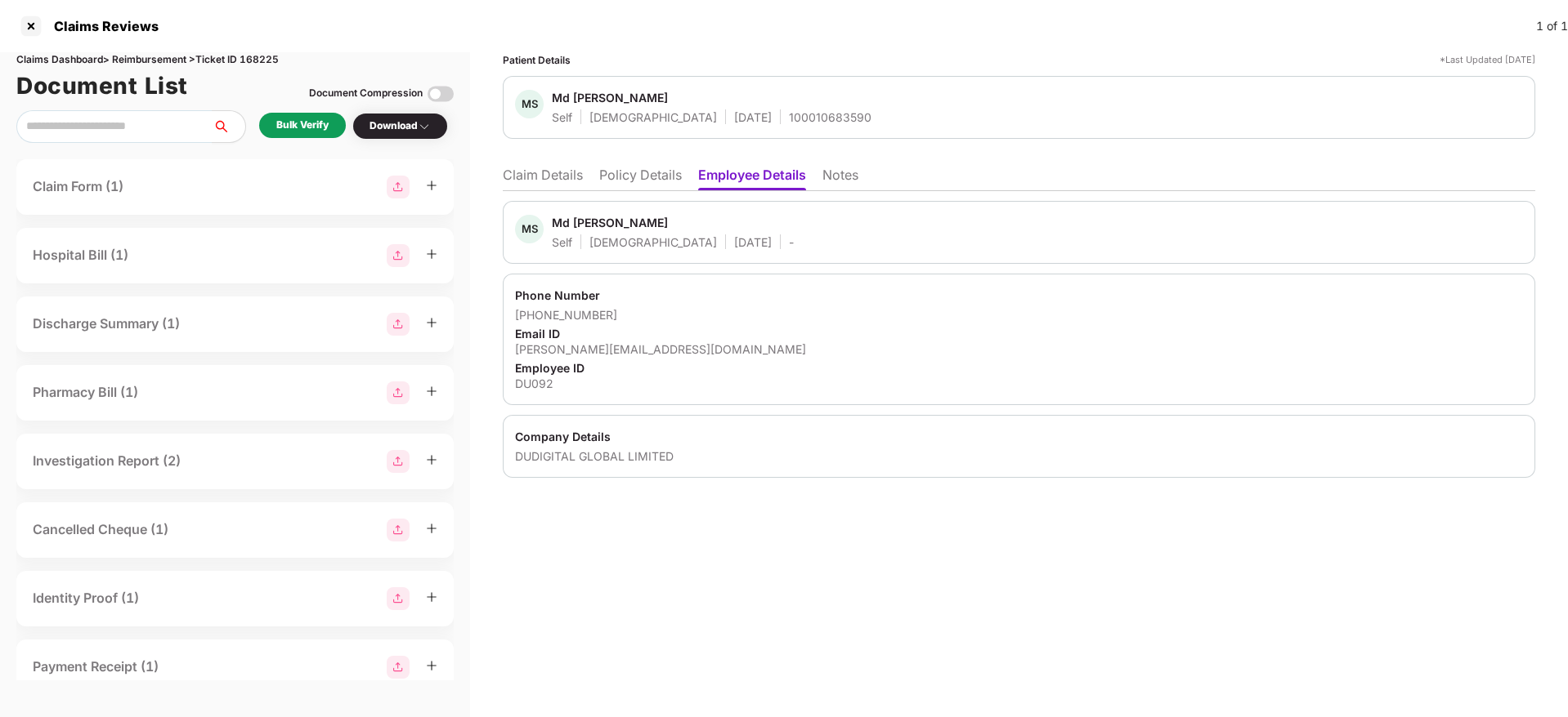
drag, startPoint x: 625, startPoint y: 174, endPoint x: 652, endPoint y: 194, distance: 33.6
click at [628, 173] on li "Policy Details" at bounding box center [640, 178] width 82 height 24
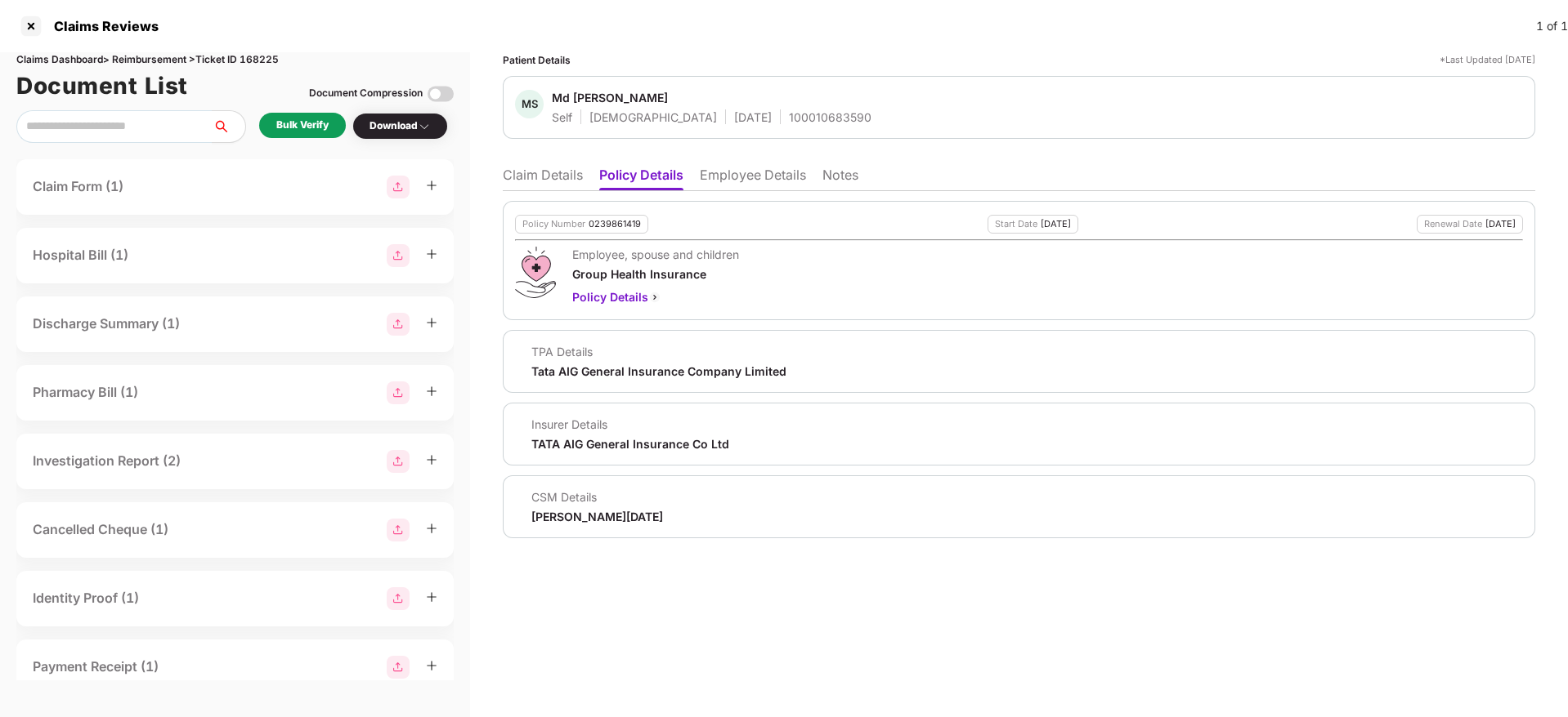
click at [514, 172] on li "Claim Details" at bounding box center [543, 178] width 81 height 24
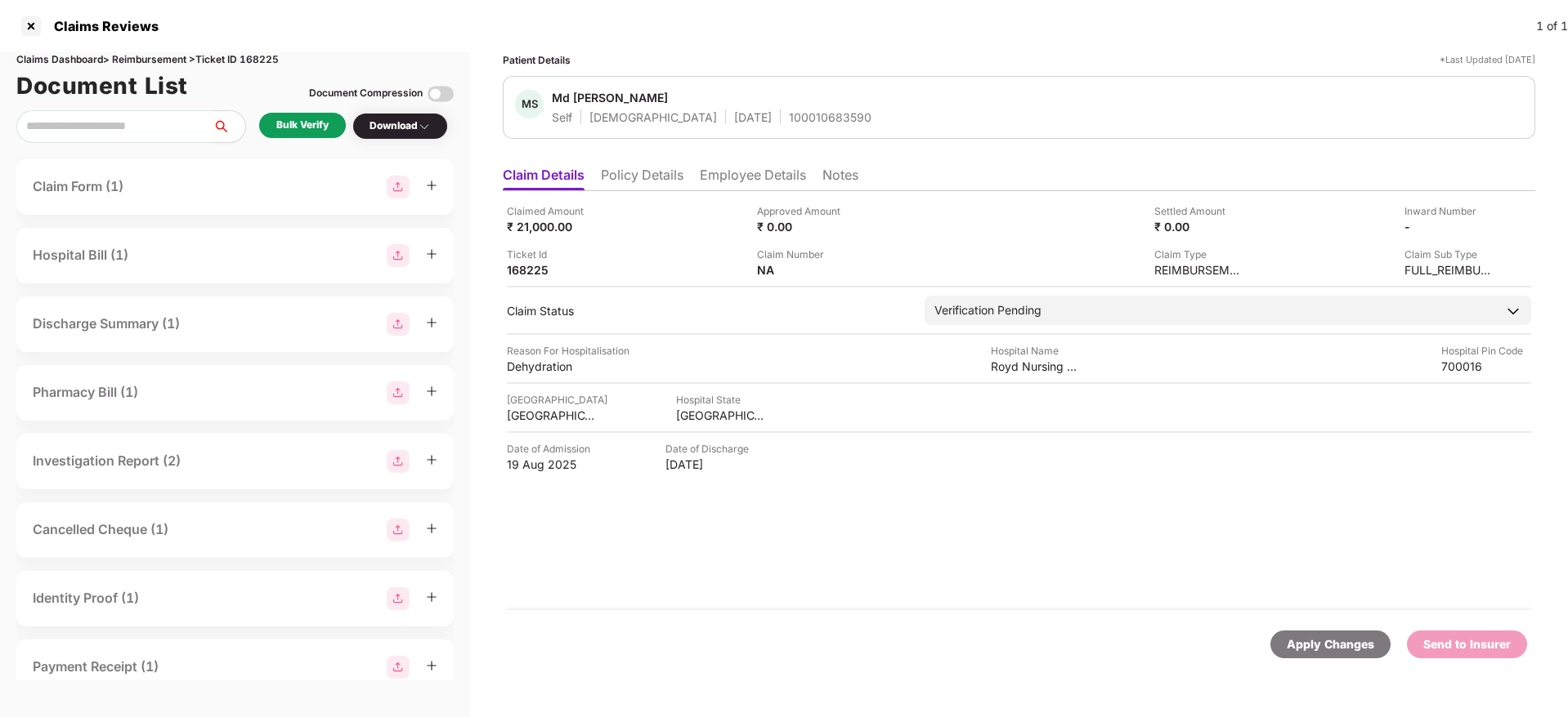
click at [312, 134] on div "Bulk Verify" at bounding box center [302, 126] width 87 height 25
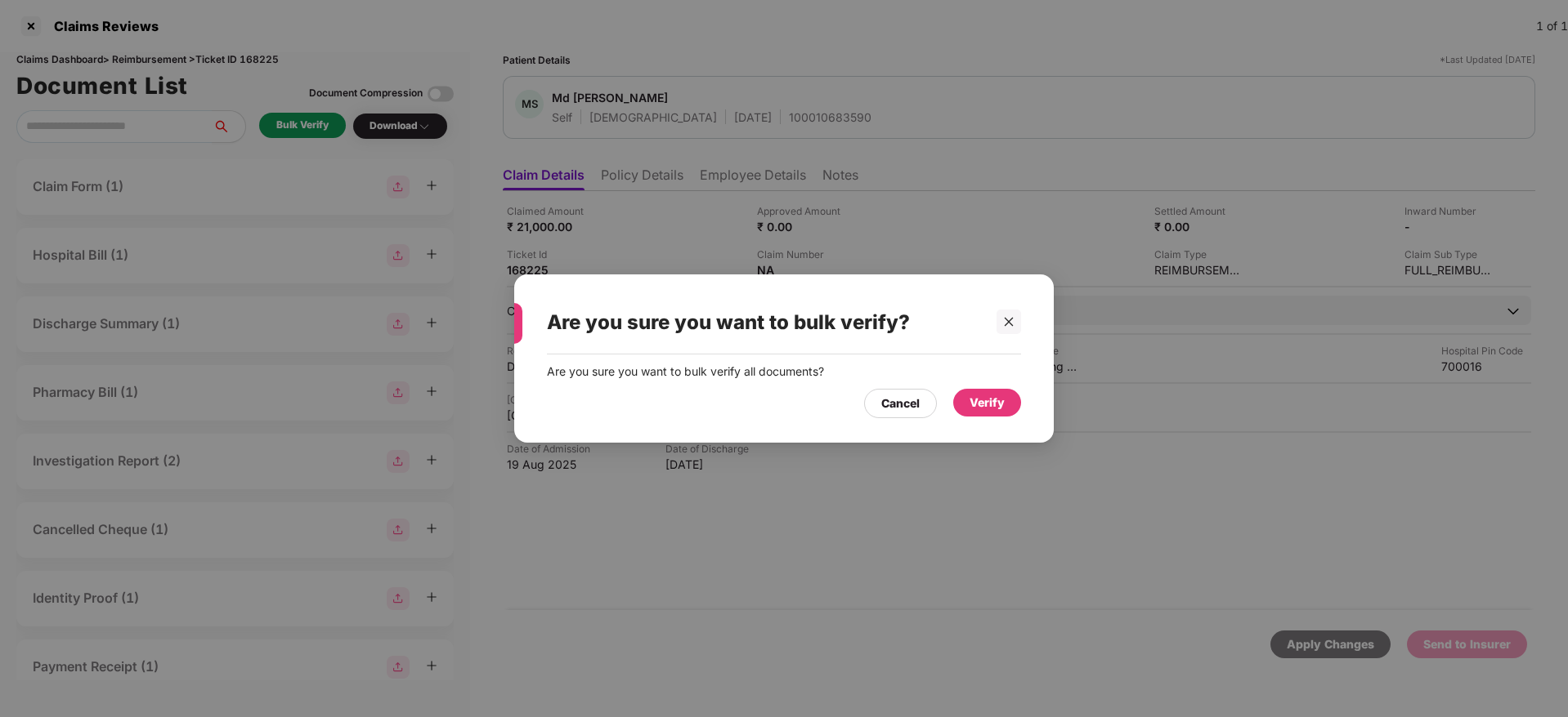
click at [984, 410] on div "Verify" at bounding box center [987, 403] width 35 height 18
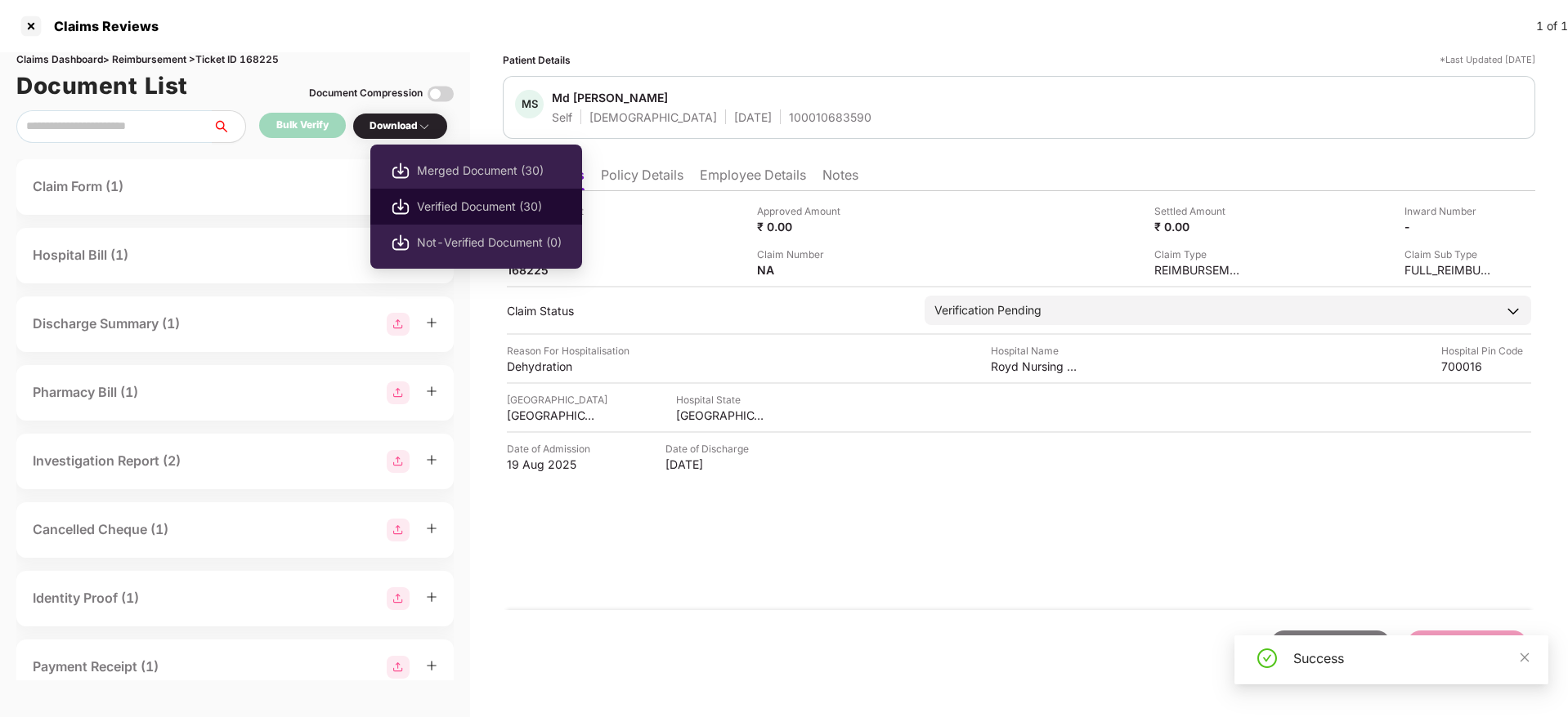
click at [441, 203] on span "Verified Document (30)" at bounding box center [489, 207] width 145 height 18
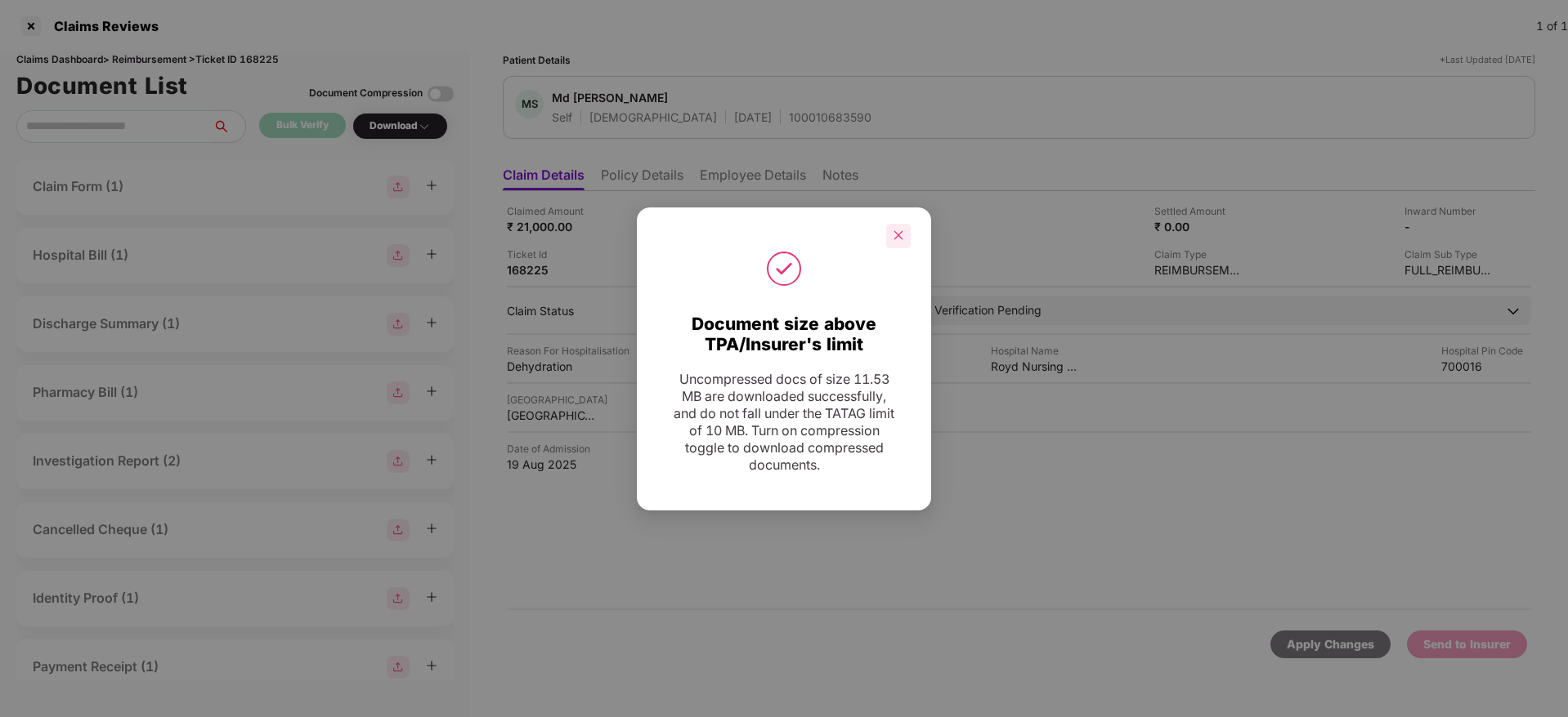
click at [907, 230] on div at bounding box center [898, 236] width 24 height 24
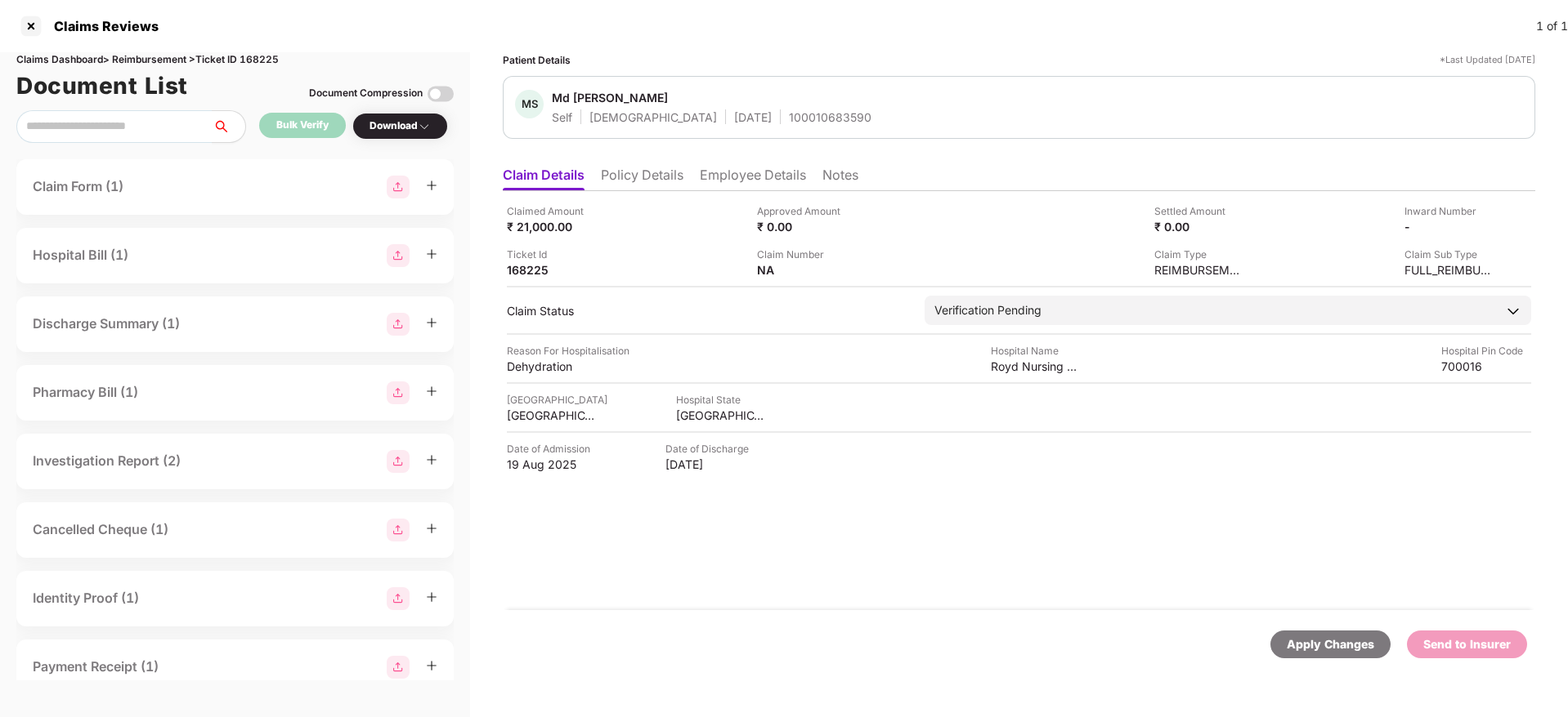
click at [639, 167] on li "Policy Details" at bounding box center [641, 178] width 82 height 24
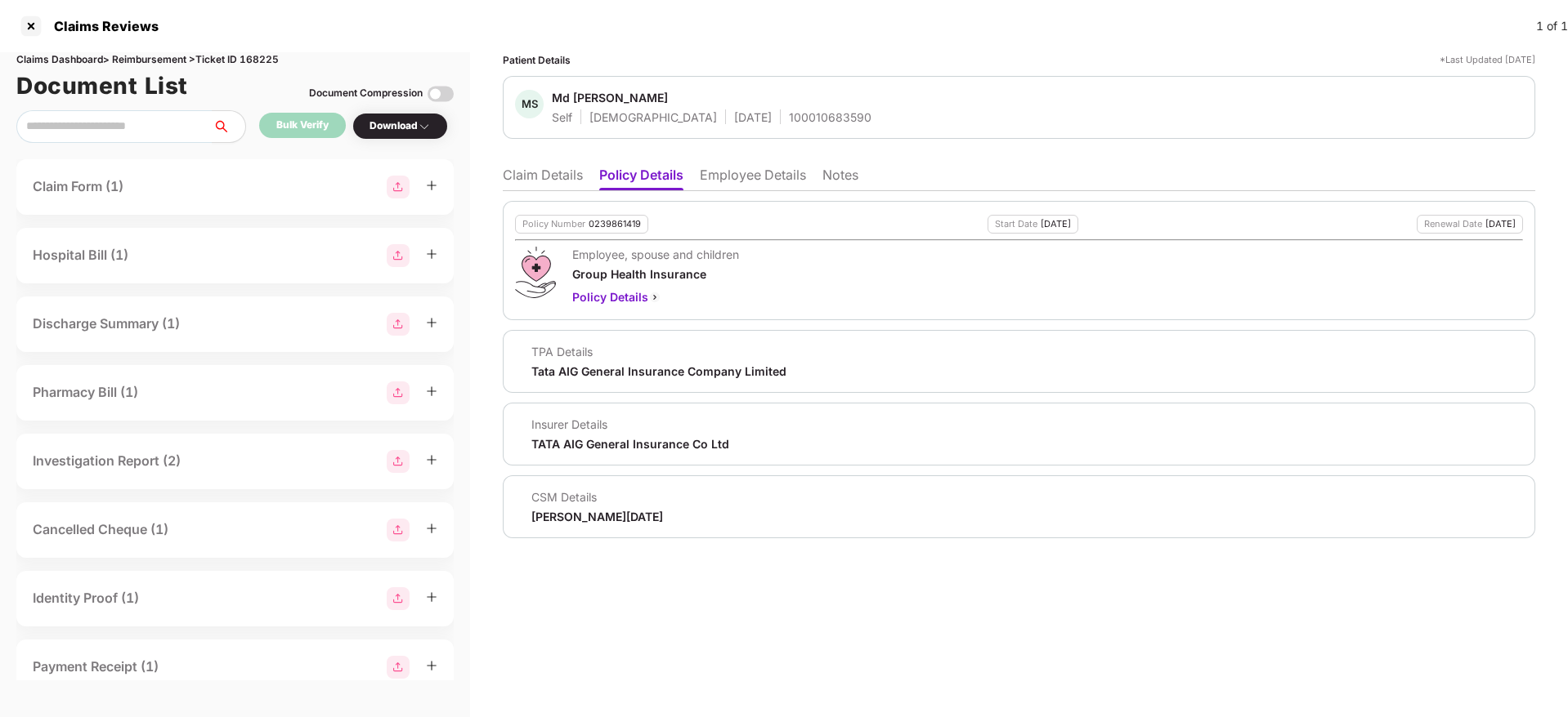
click at [537, 182] on li "Claim Details" at bounding box center [543, 178] width 81 height 24
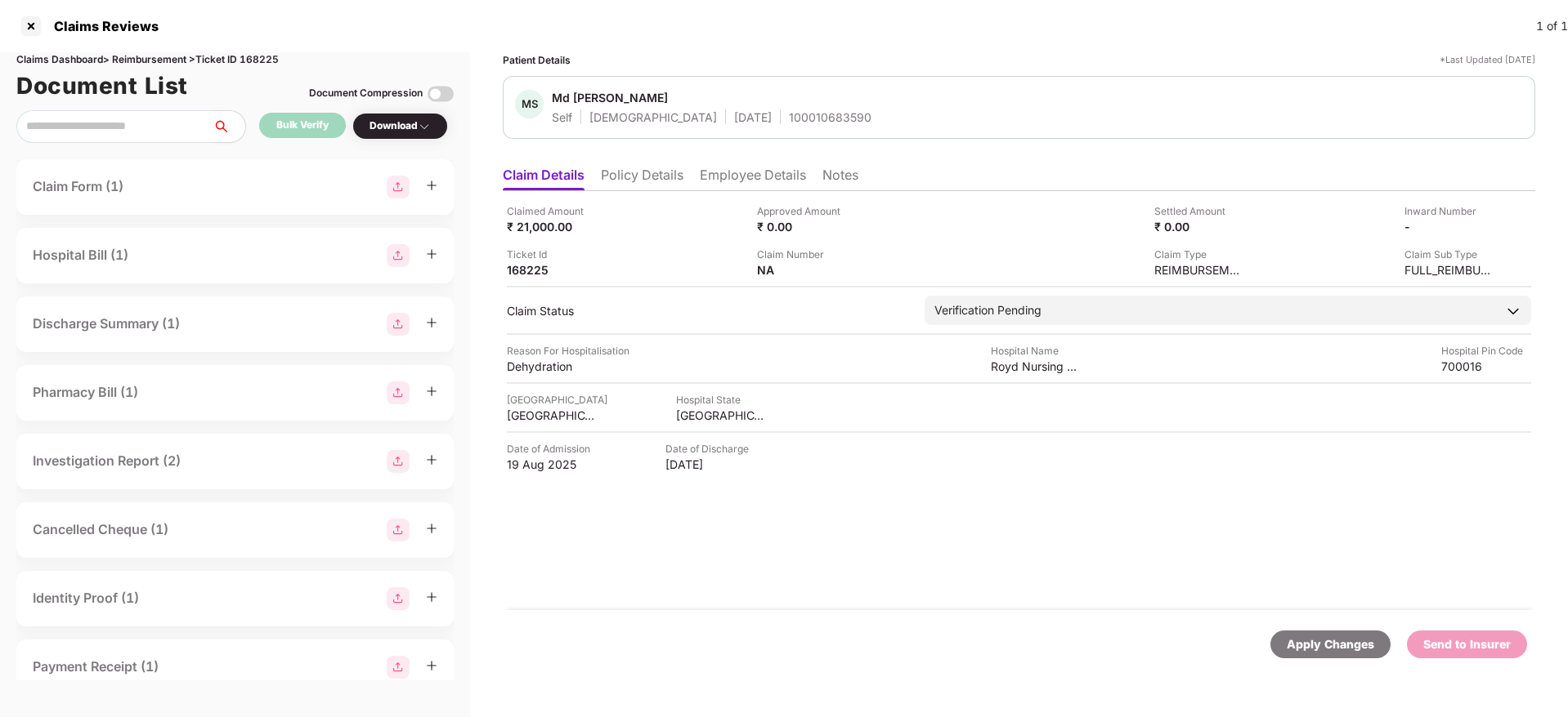
click at [641, 168] on li "Policy Details" at bounding box center [641, 178] width 82 height 24
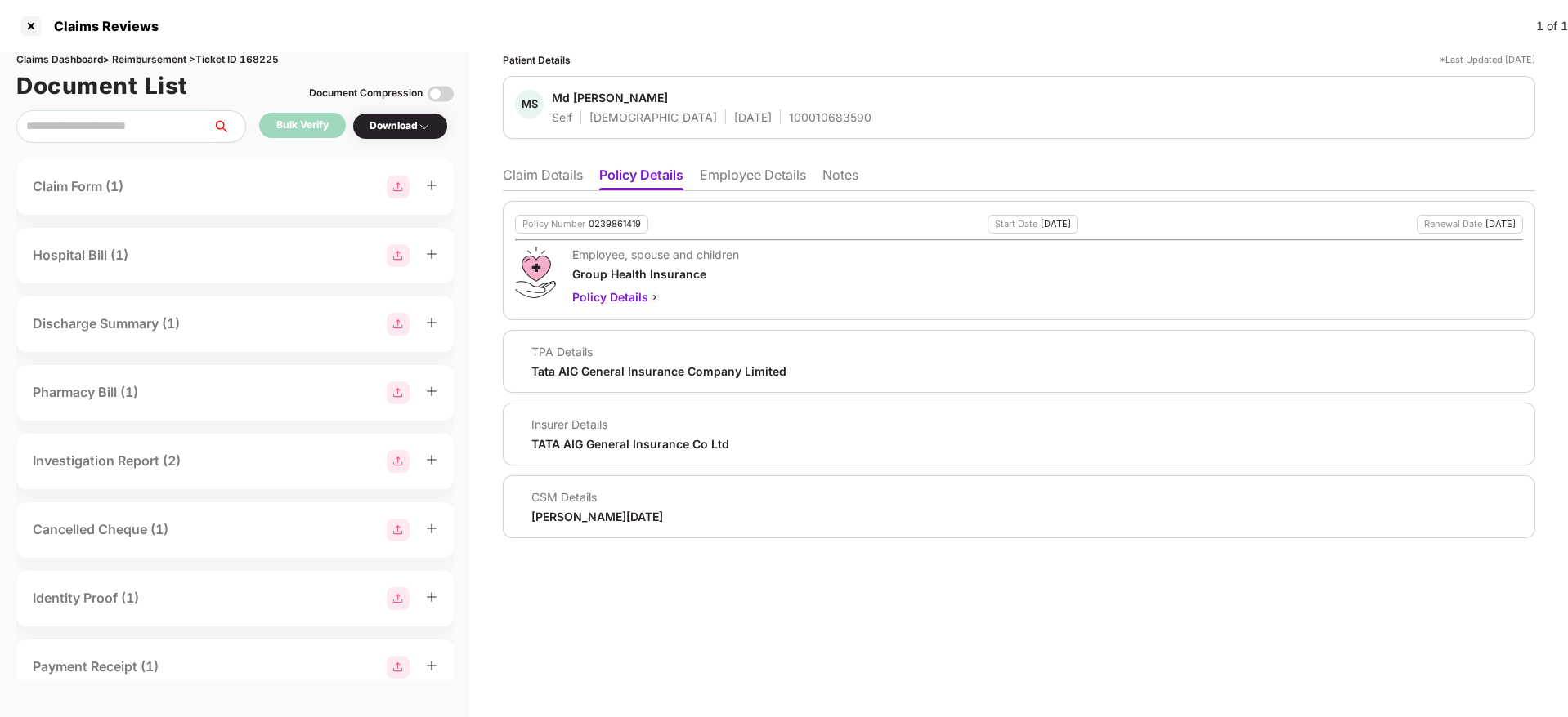
click at [552, 167] on li "Claim Details" at bounding box center [543, 178] width 81 height 24
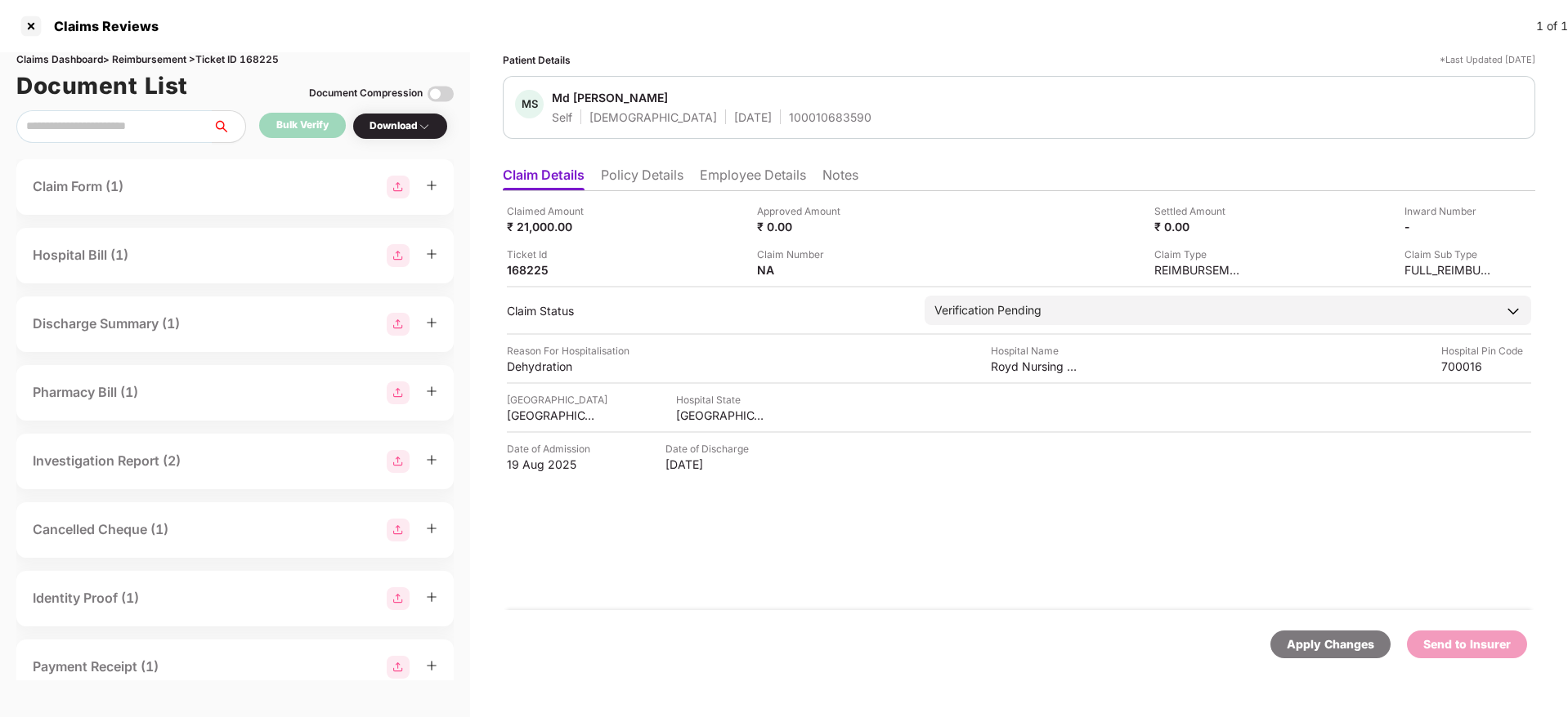
click at [730, 125] on div "MS Md Sarfaraz Anwar Self Male 25 July 1993 100010683590" at bounding box center [1019, 108] width 1032 height 63
copy div "100010683590"
click at [709, 241] on div "Claimed Amount ₹ 21,000.00 Approved Amount ₹ 0.00 Settled Amount ₹ 0.00 Inward …" at bounding box center [1019, 241] width 1024 height 74
drag, startPoint x: 642, startPoint y: 169, endPoint x: 646, endPoint y: 181, distance: 12.6
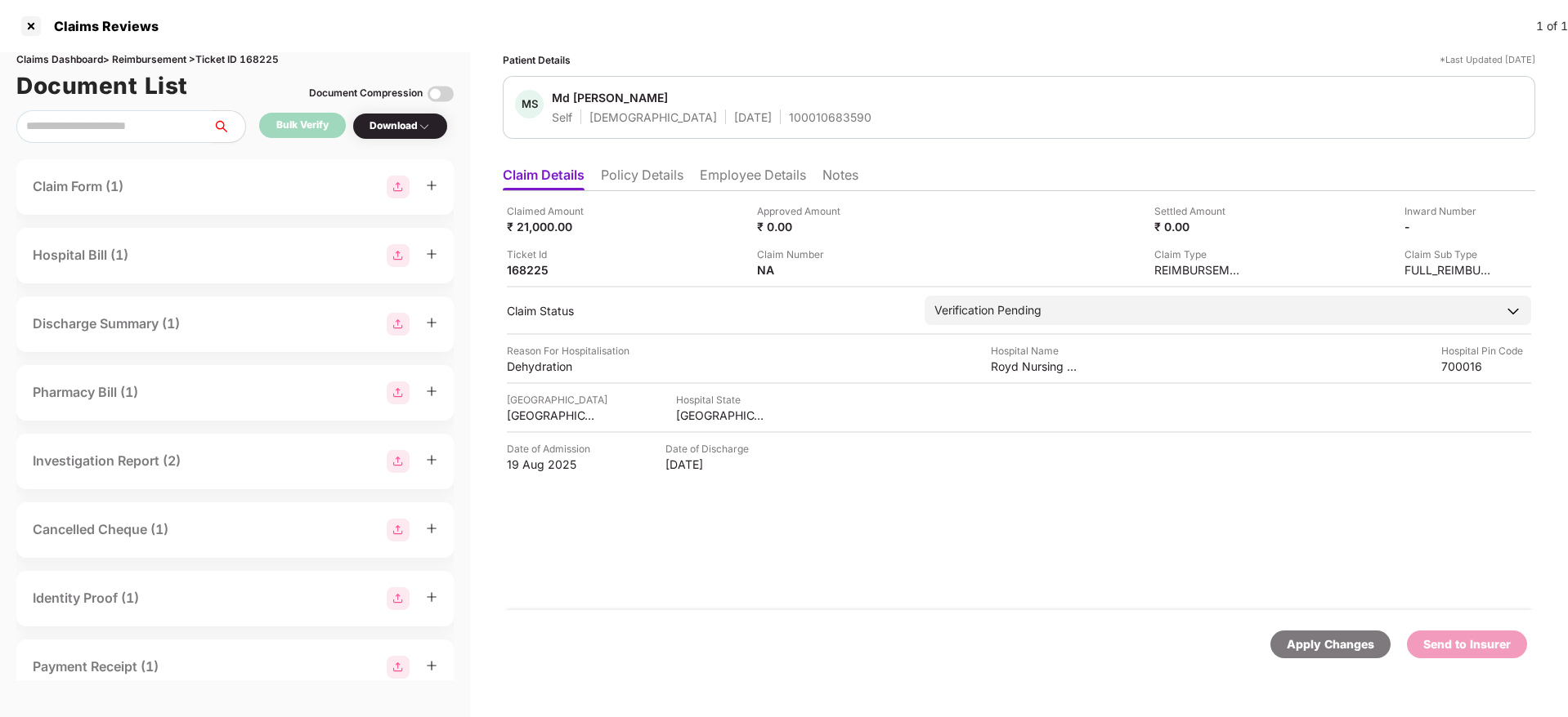
click at [642, 167] on li "Policy Details" at bounding box center [641, 178] width 82 height 24
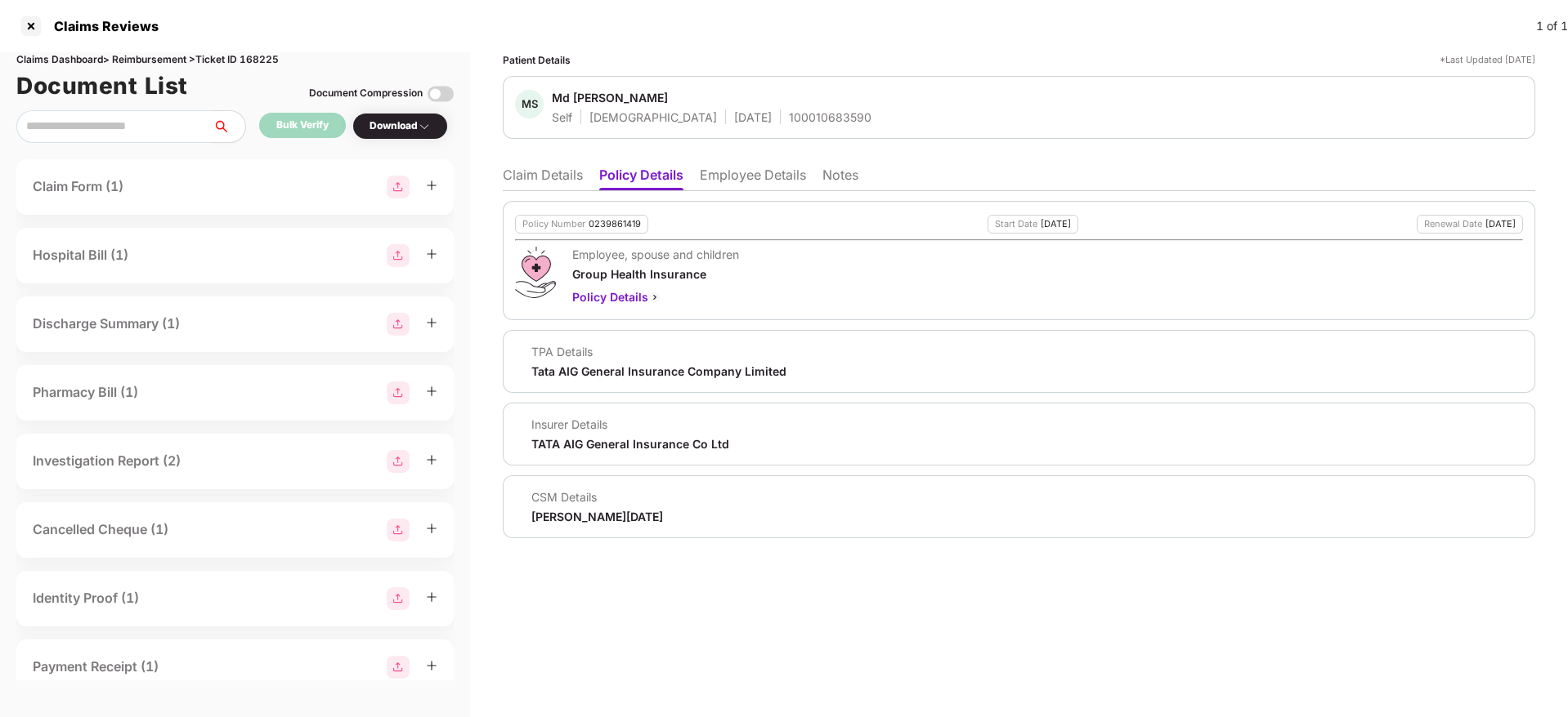
click at [611, 224] on div "0239861419" at bounding box center [615, 224] width 52 height 11
copy div "0239861419"
click at [718, 193] on div "Policy Number 0239861419 Start Date 13 Mar 2025 Renewal Date 12 Mar 2026 Employ…" at bounding box center [1019, 364] width 1032 height 347
click at [769, 188] on li "Employee Details" at bounding box center [753, 178] width 106 height 24
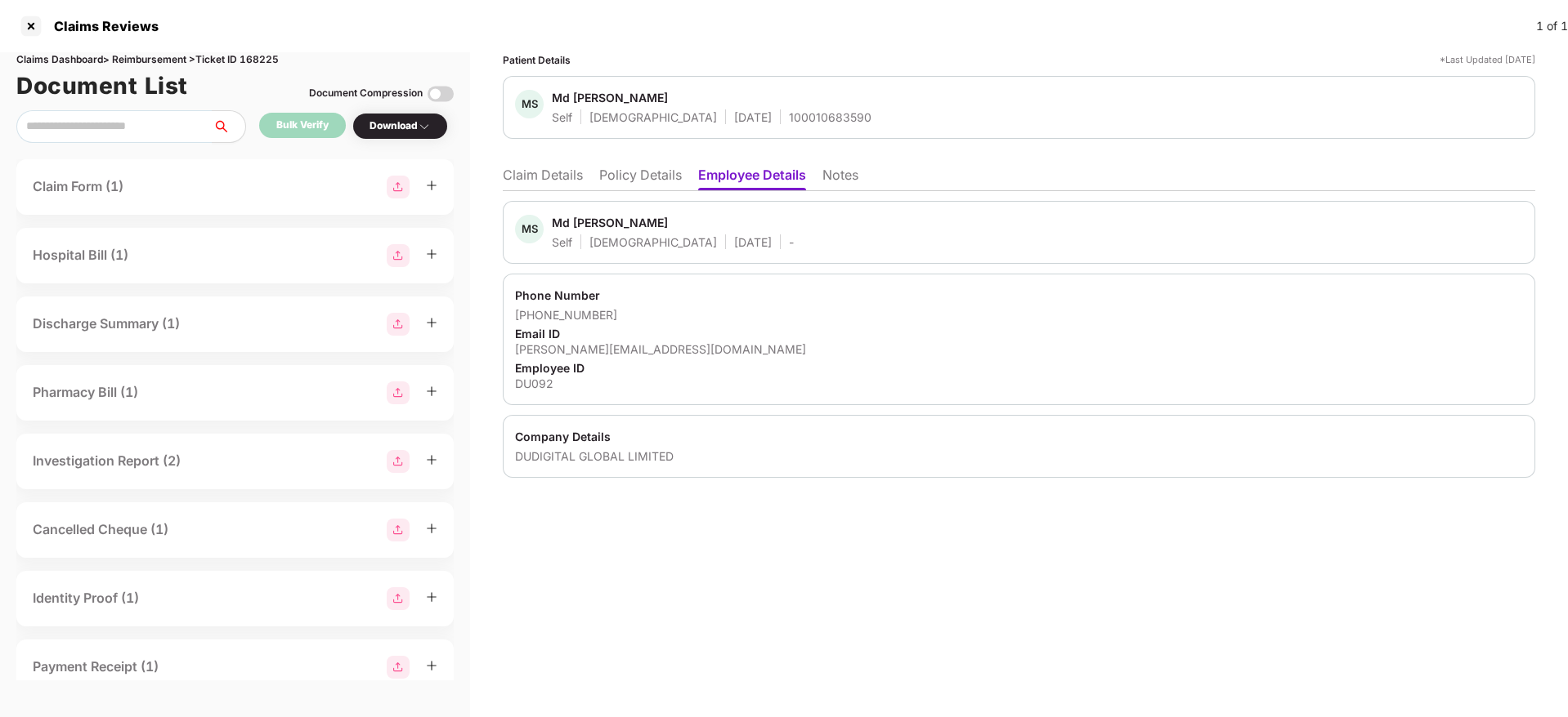
click at [649, 181] on li "Policy Details" at bounding box center [640, 178] width 82 height 24
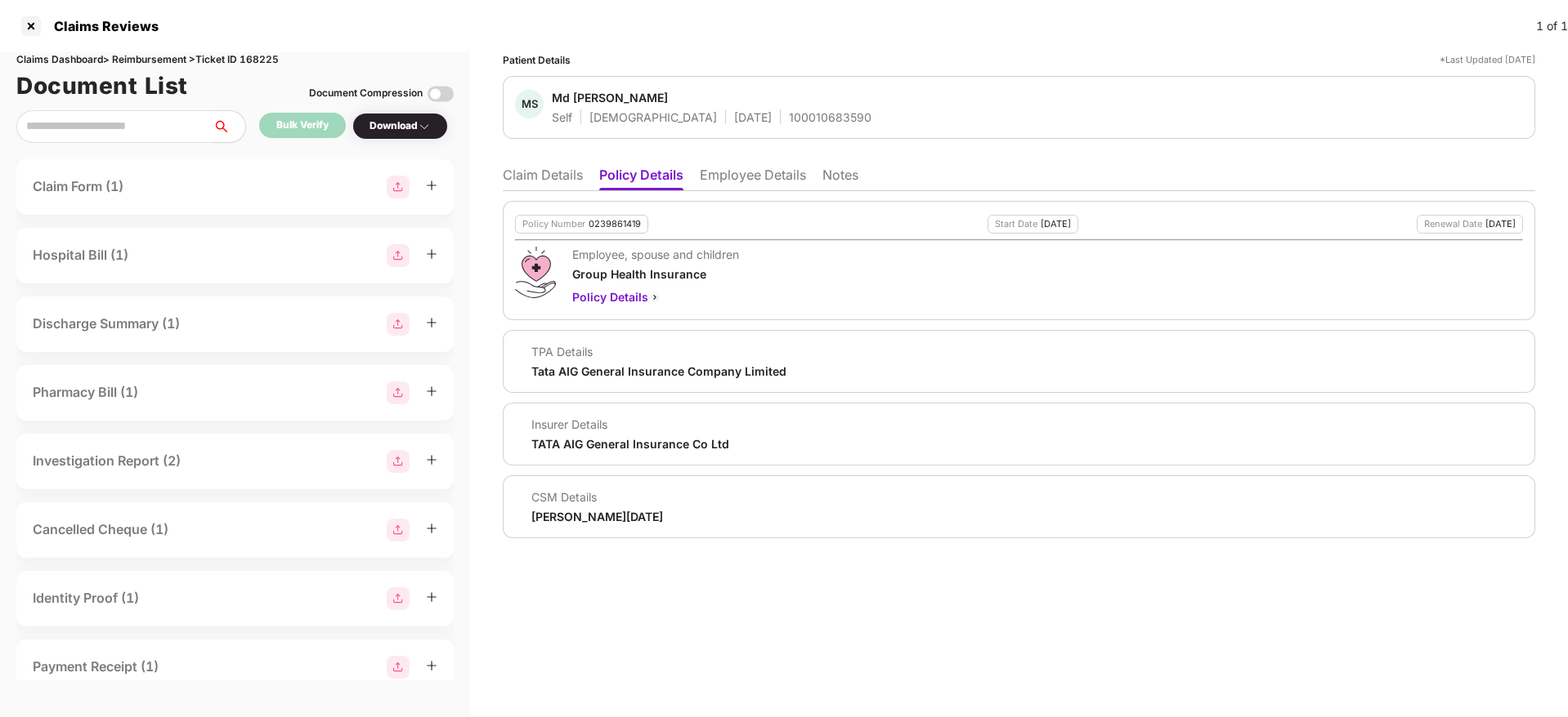
drag, startPoint x: 549, startPoint y: 174, endPoint x: 565, endPoint y: 186, distance: 20.0
click at [551, 175] on li "Claim Details" at bounding box center [543, 178] width 81 height 24
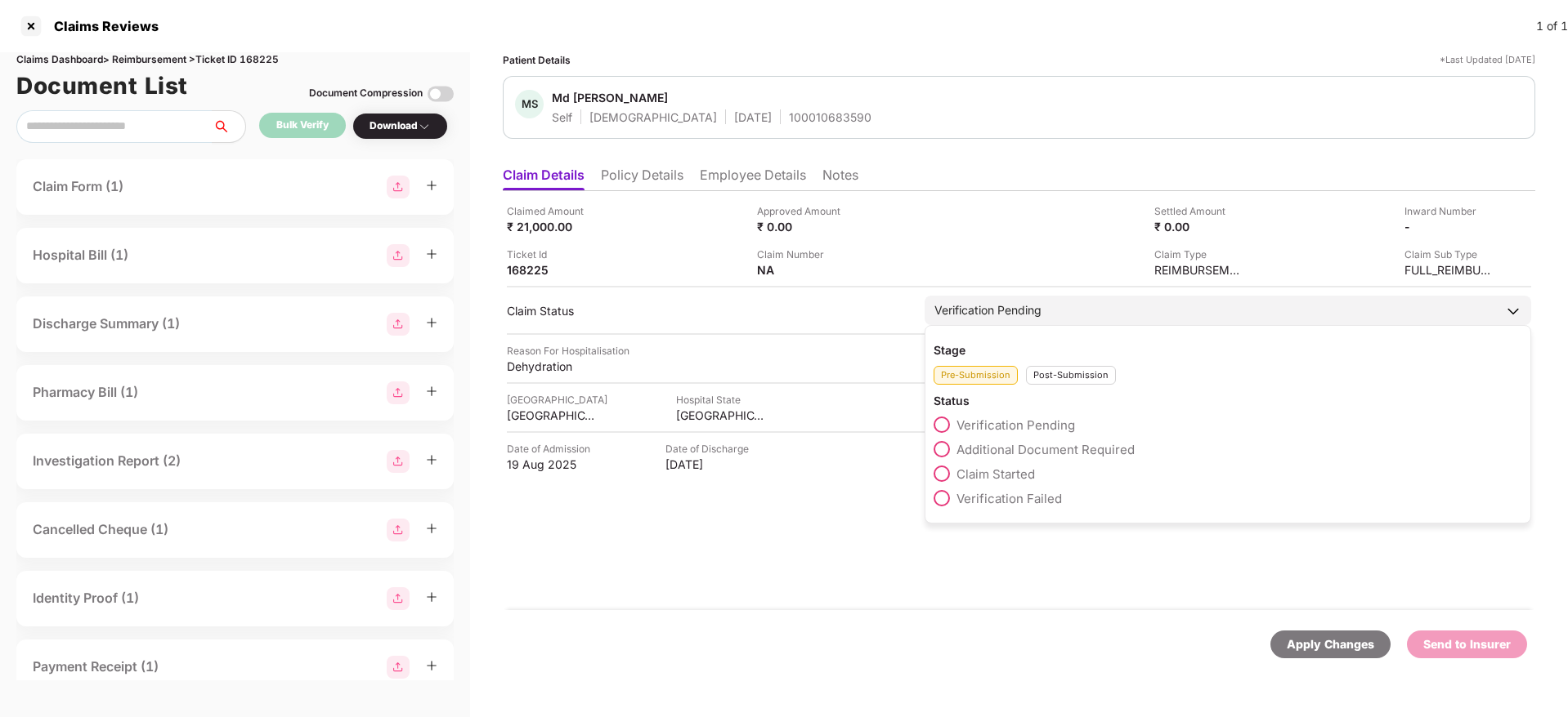
click at [941, 467] on span at bounding box center [942, 474] width 16 height 16
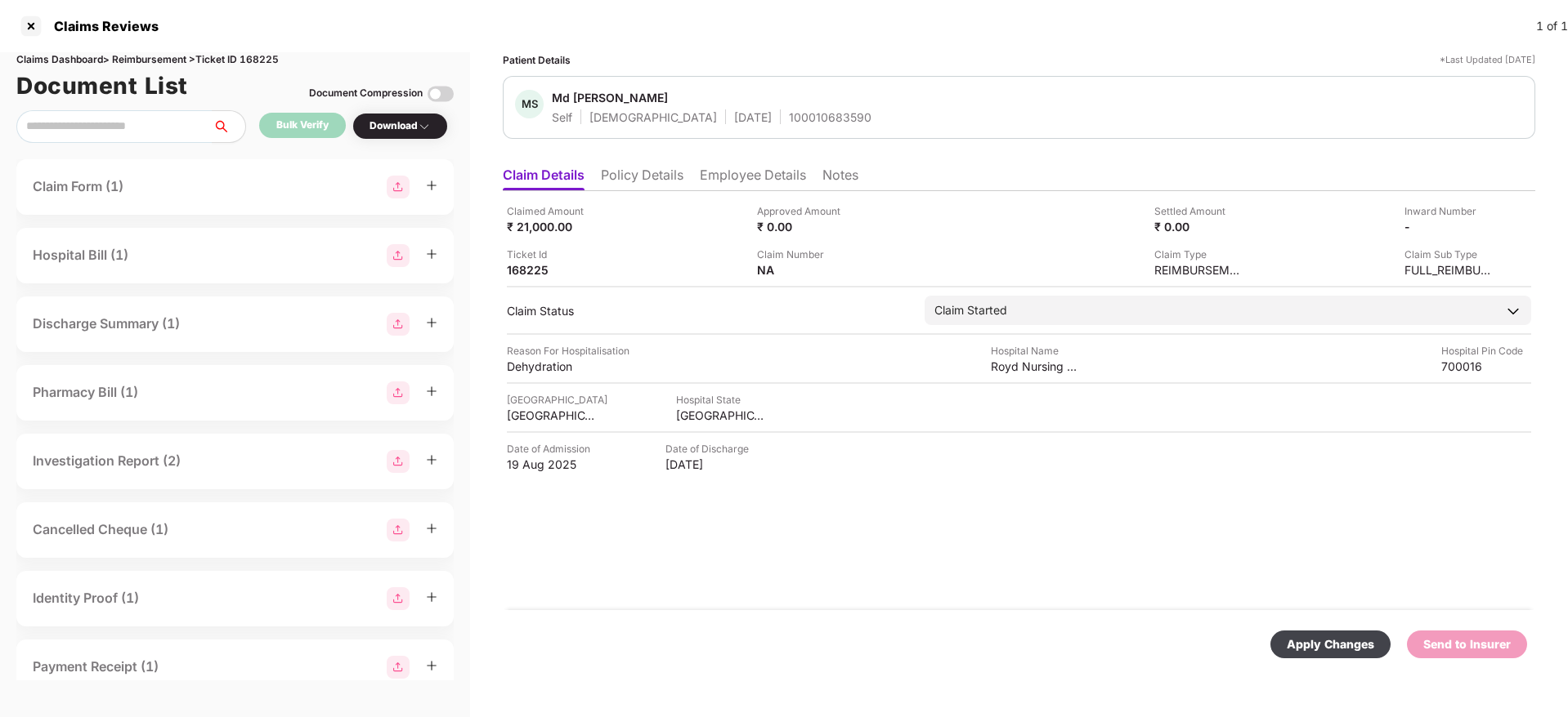
click at [1335, 644] on div "Apply Changes" at bounding box center [1330, 645] width 88 height 18
click at [641, 181] on li "Policy Details" at bounding box center [641, 178] width 82 height 24
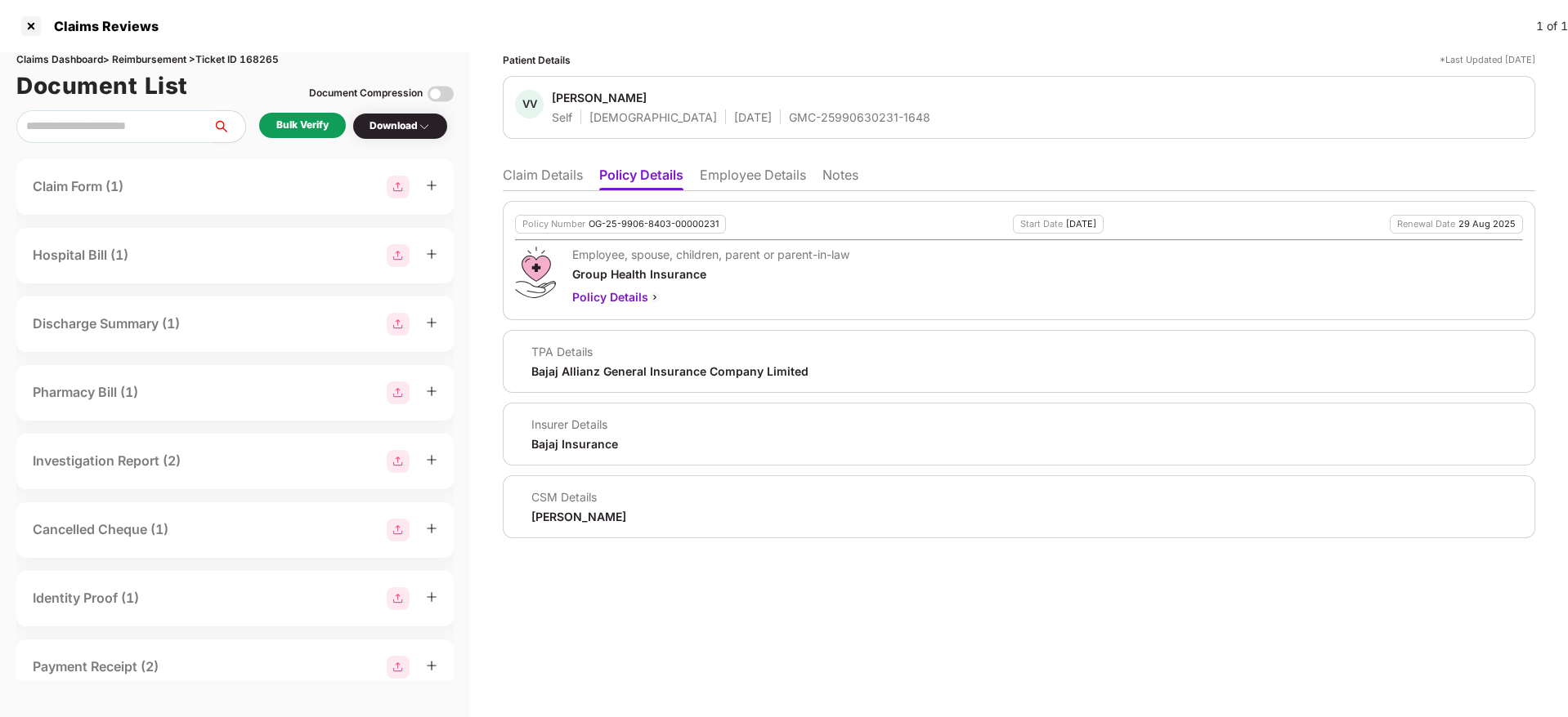
click at [761, 188] on li "Employee Details" at bounding box center [753, 178] width 106 height 24
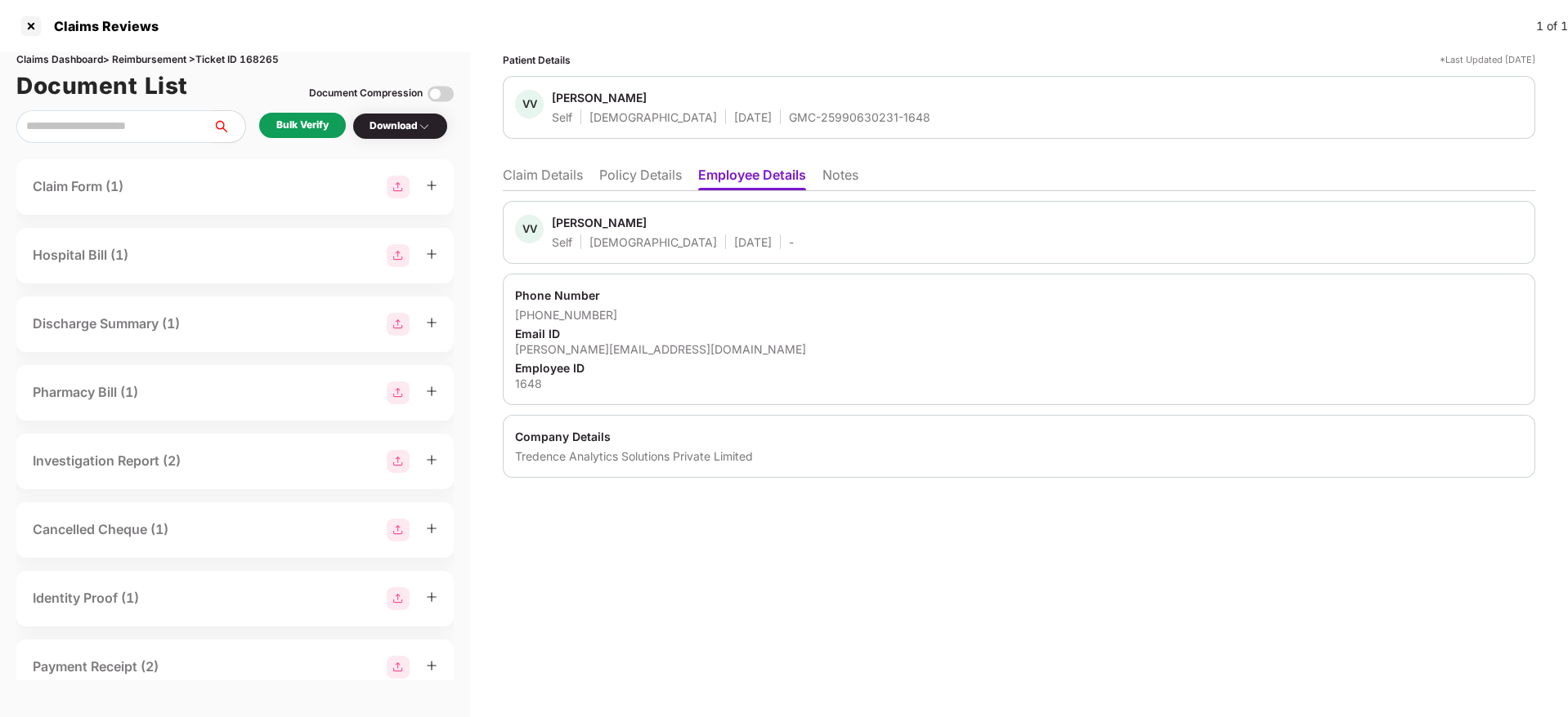
drag, startPoint x: 644, startPoint y: 173, endPoint x: 660, endPoint y: 185, distance: 20.0
click at [643, 173] on li "Policy Details" at bounding box center [640, 178] width 82 height 24
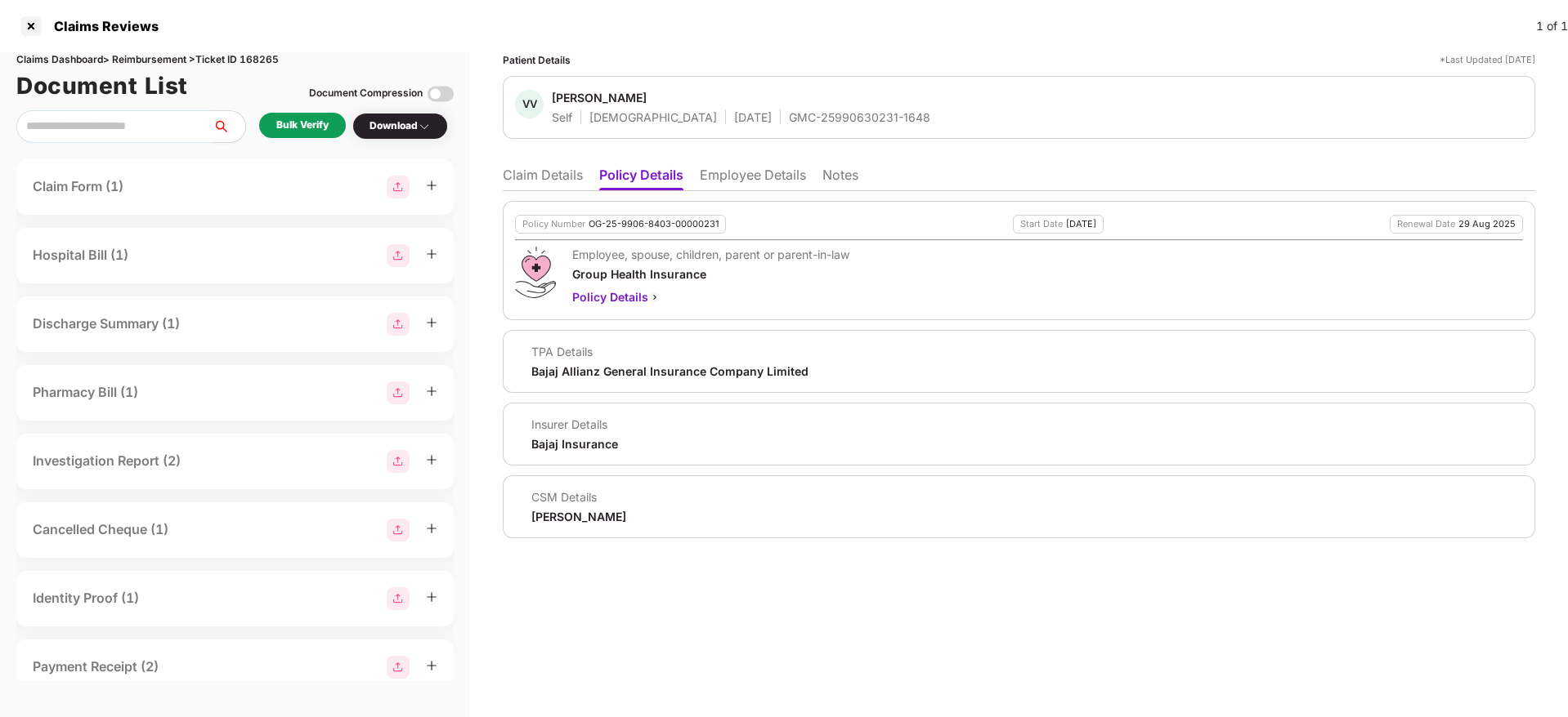
click at [545, 185] on li "Claim Details" at bounding box center [543, 178] width 81 height 24
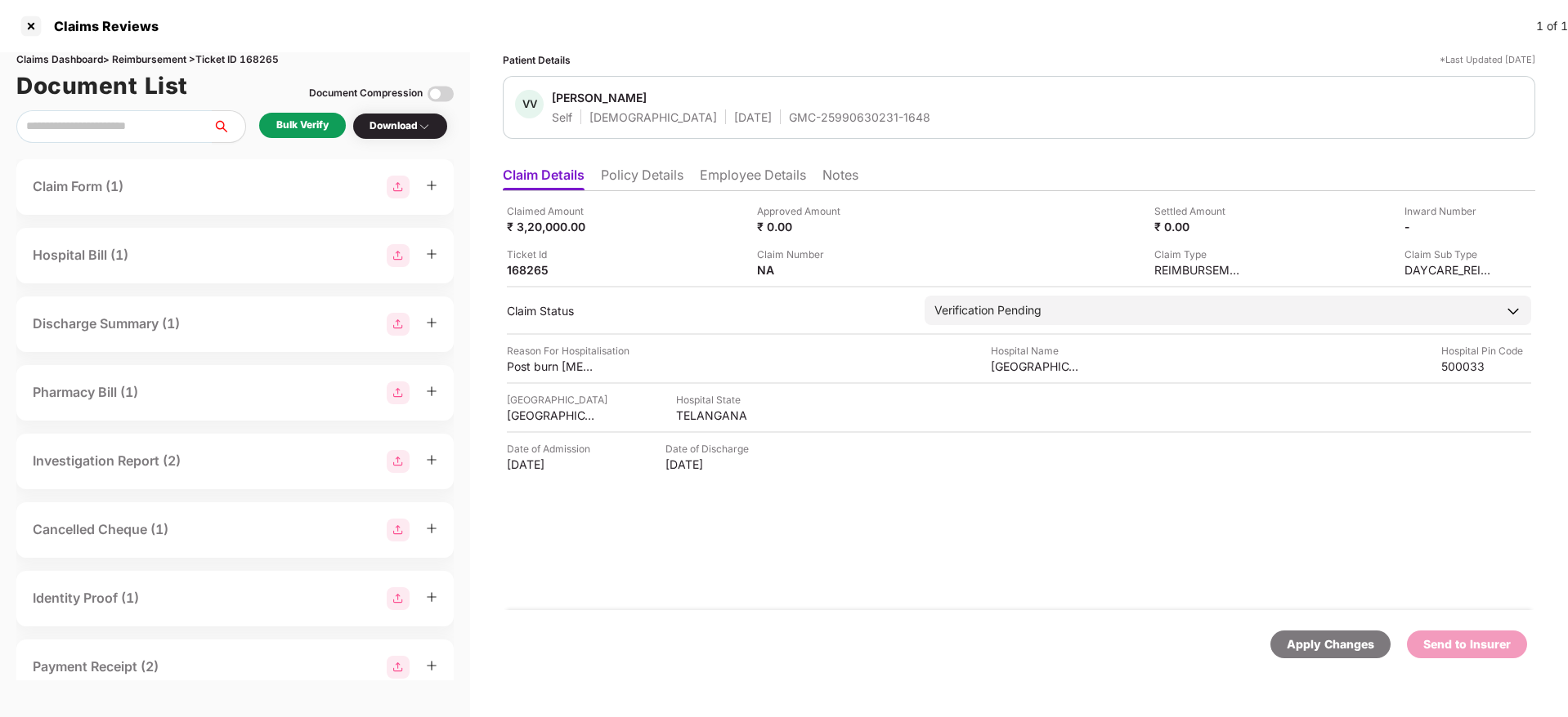
click at [665, 183] on li "Policy Details" at bounding box center [641, 178] width 82 height 24
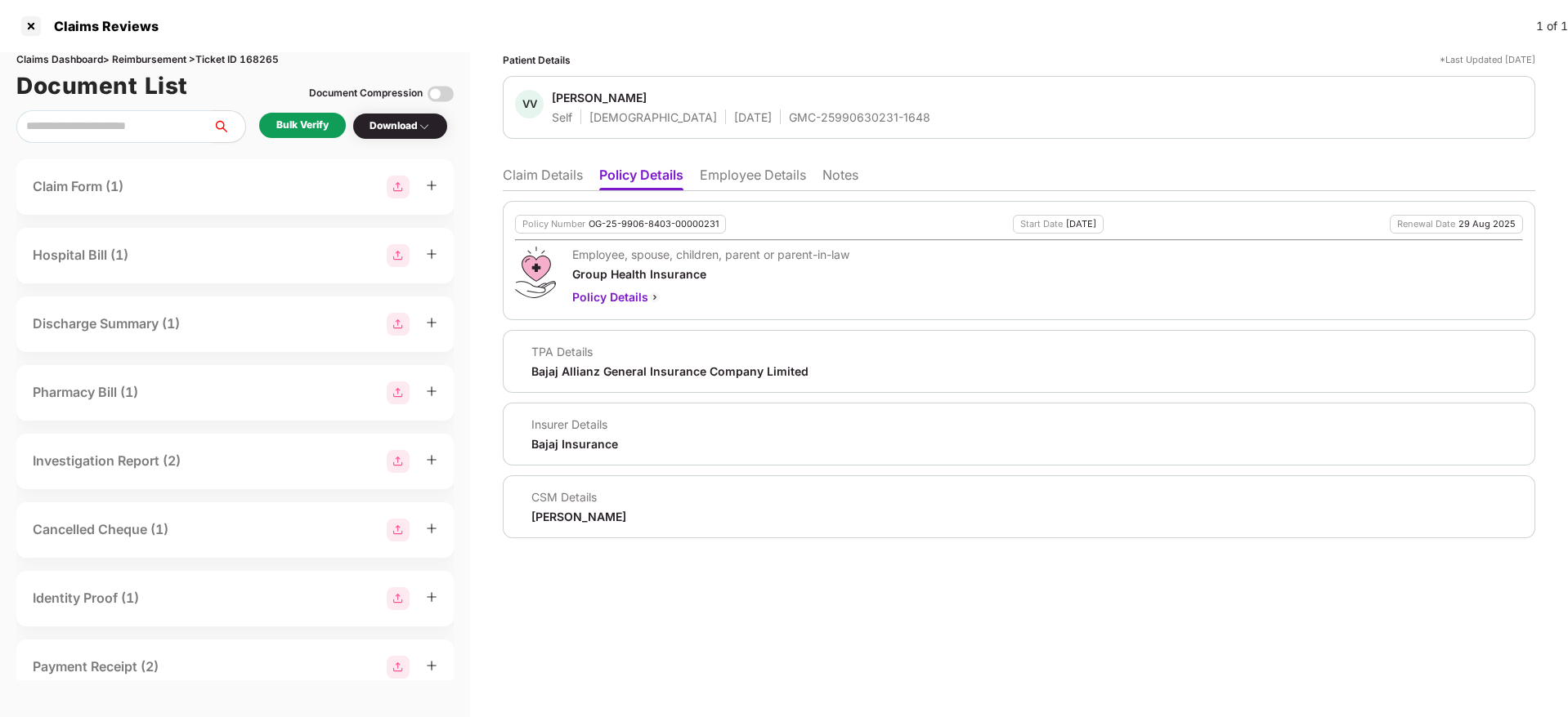
click at [290, 126] on div "Bulk Verify" at bounding box center [302, 125] width 52 height 15
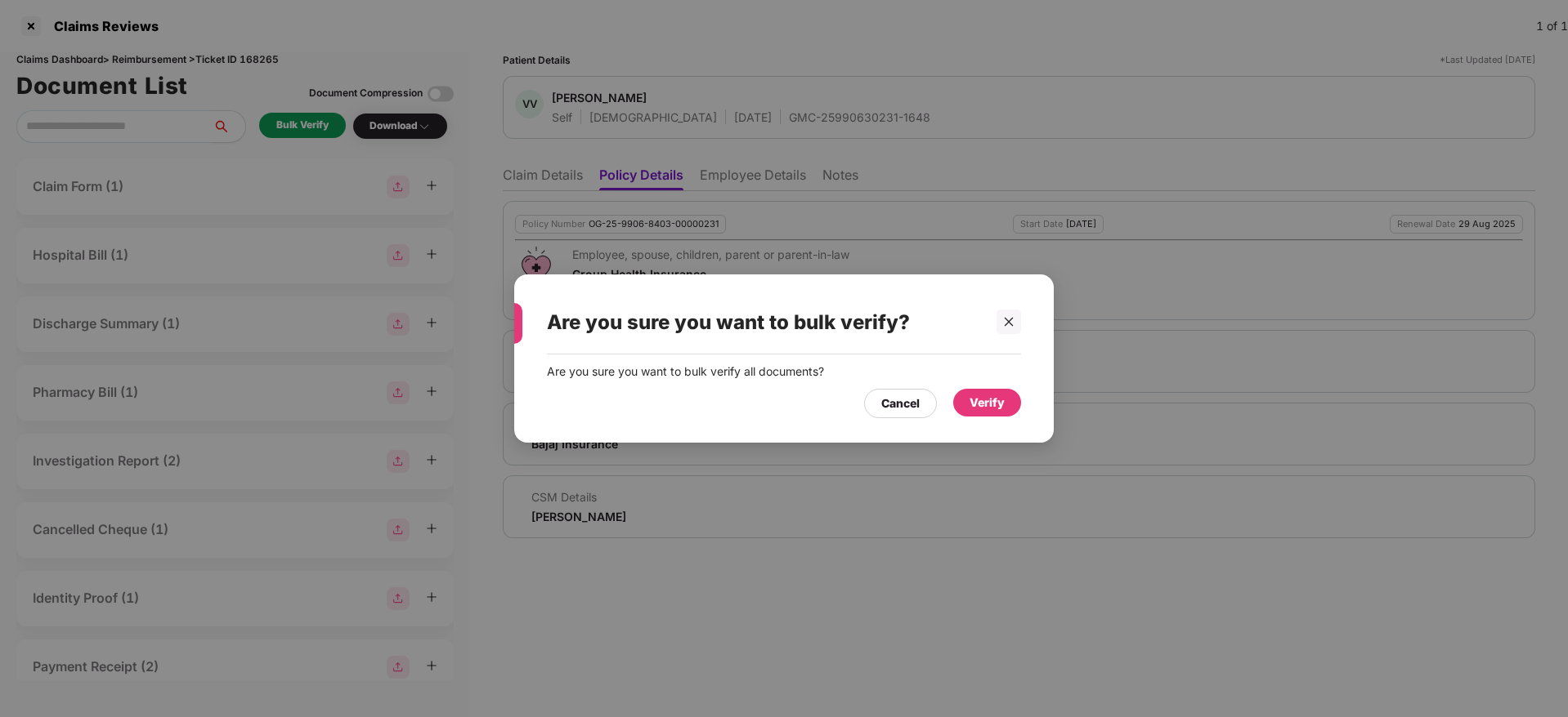
click at [991, 411] on div "Verify" at bounding box center [987, 402] width 68 height 28
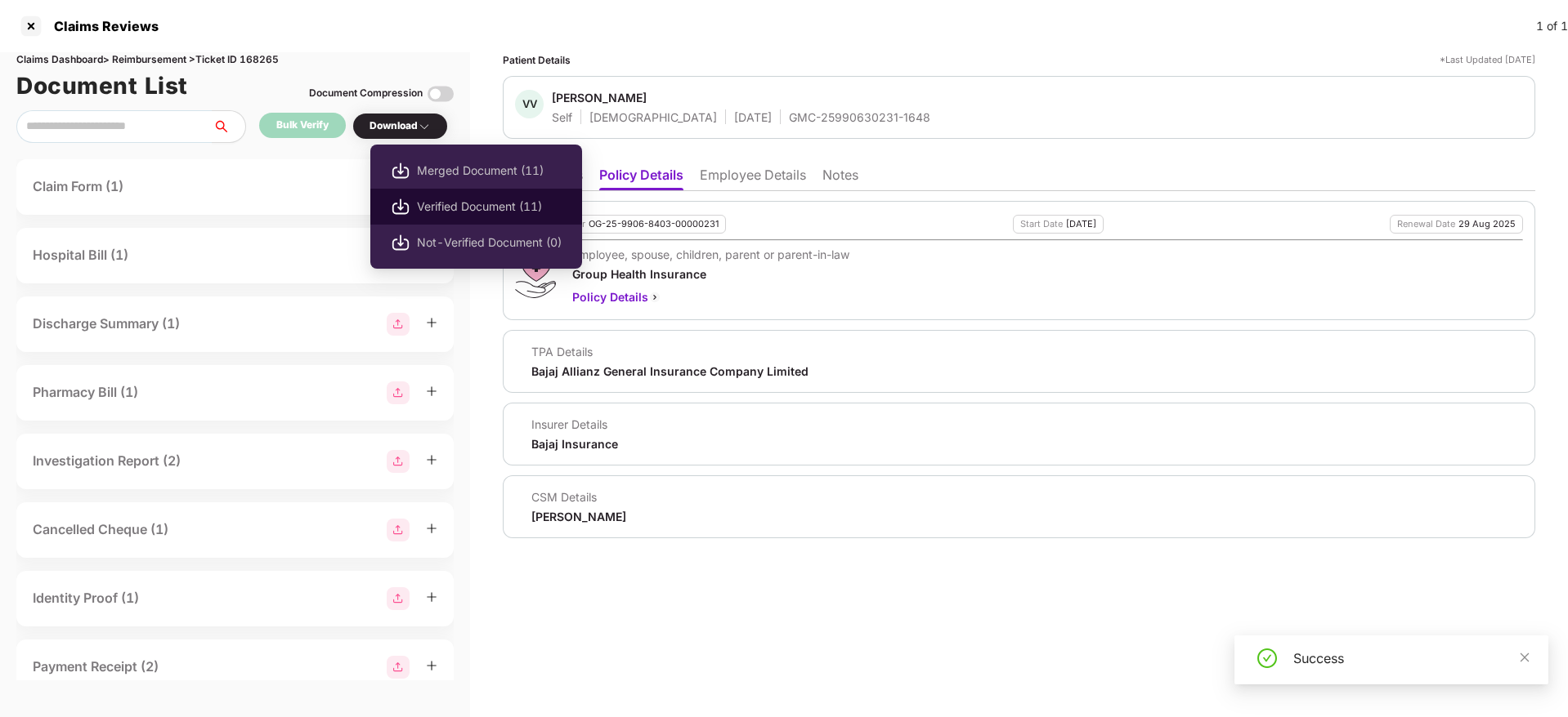
click at [461, 205] on span "Verified Document (11)" at bounding box center [489, 207] width 145 height 18
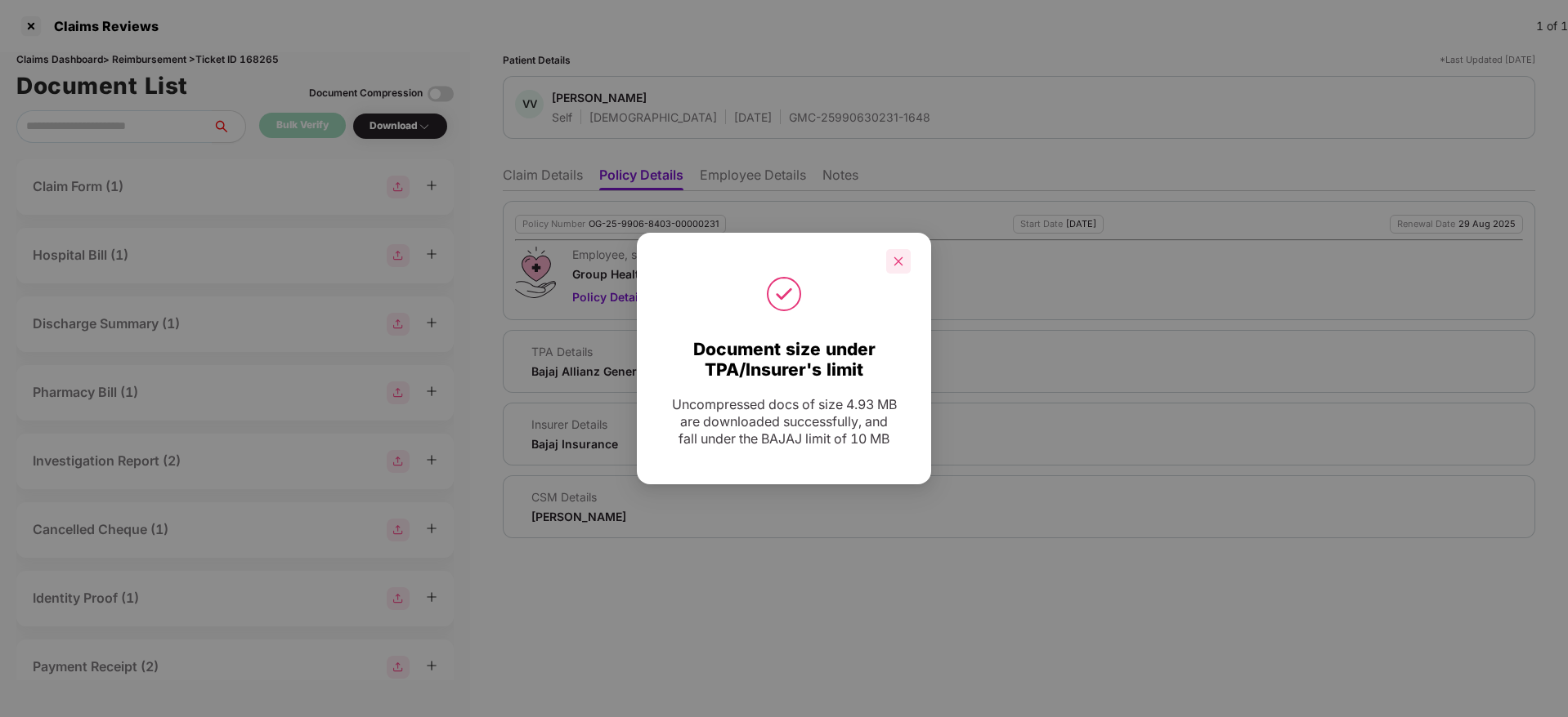
click at [906, 250] on div at bounding box center [898, 261] width 24 height 24
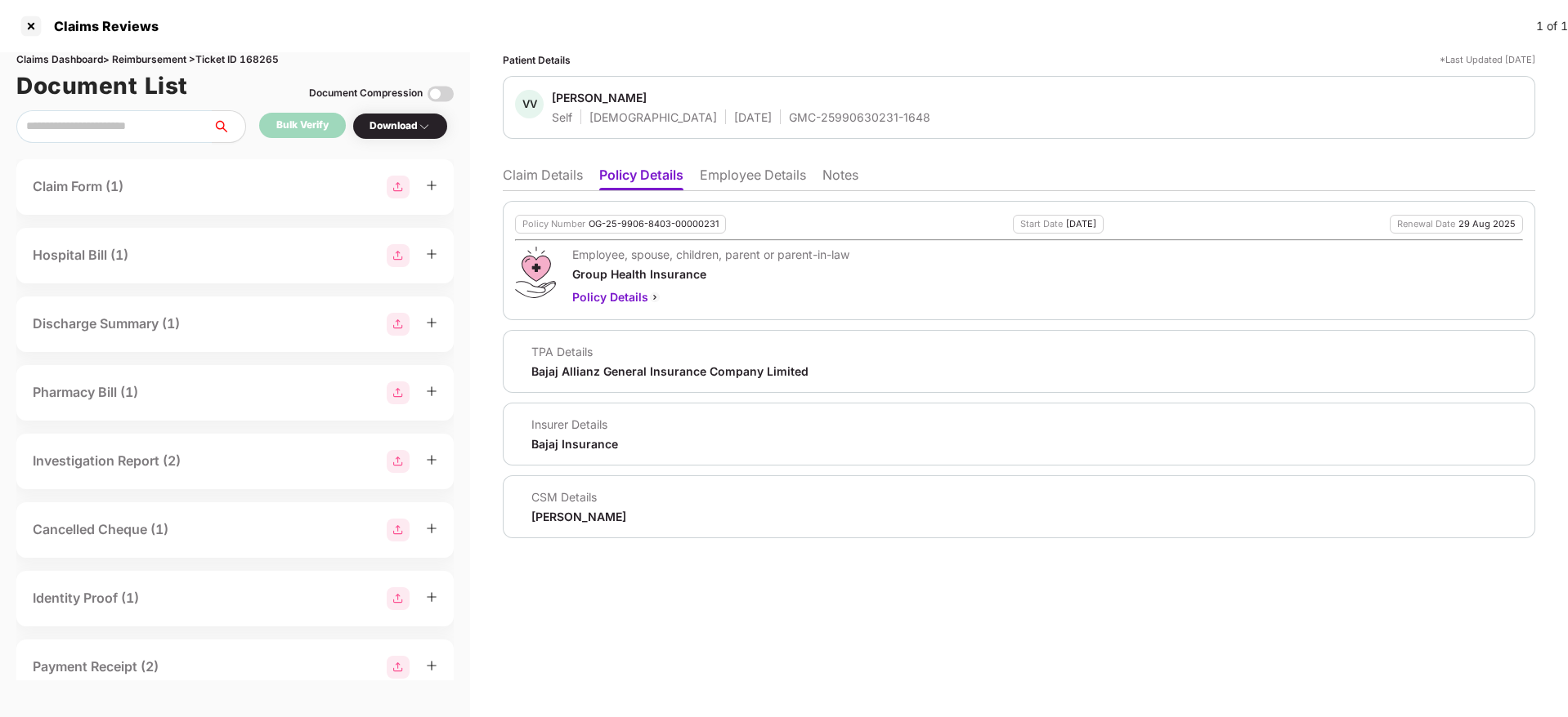
click at [546, 169] on li "Claim Details" at bounding box center [543, 178] width 81 height 24
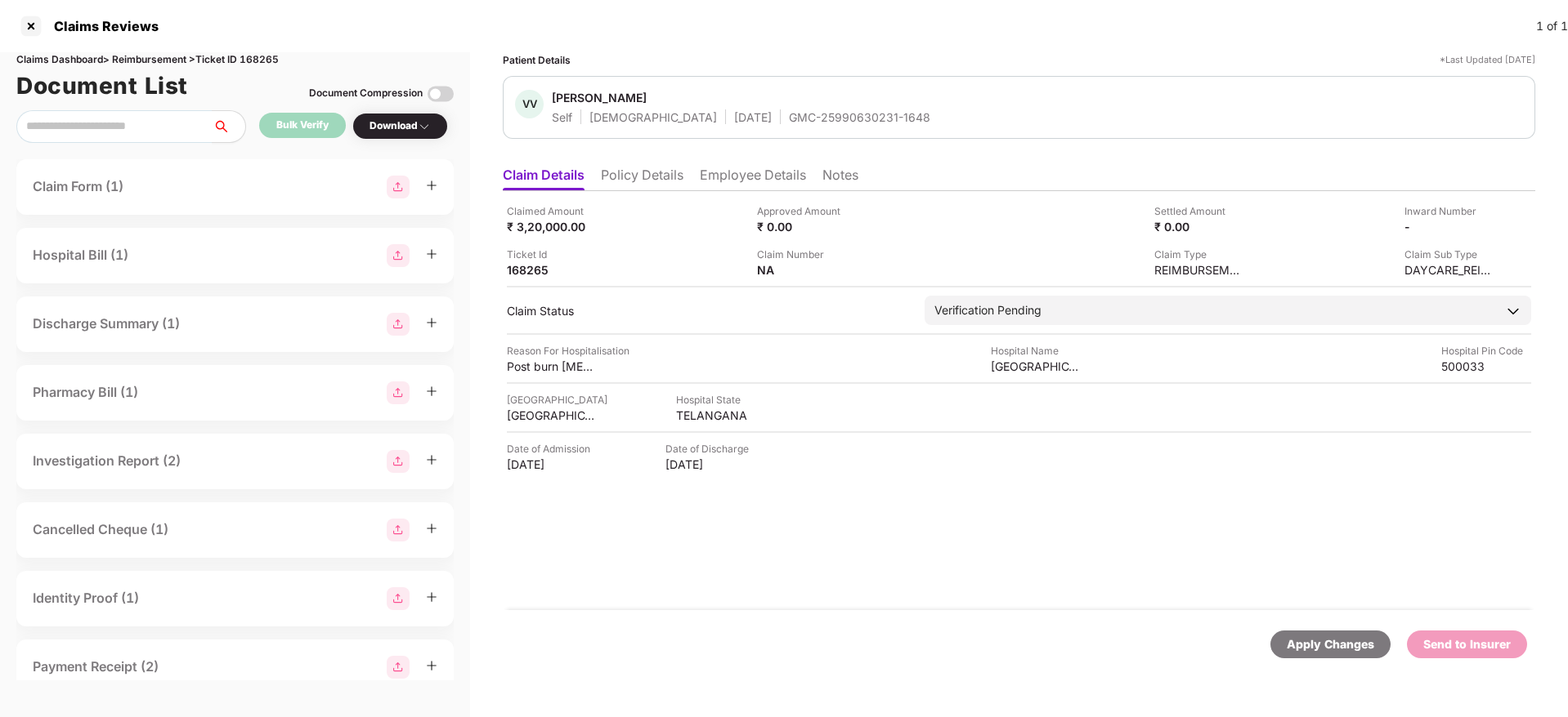
click at [655, 180] on li "Policy Details" at bounding box center [641, 178] width 82 height 24
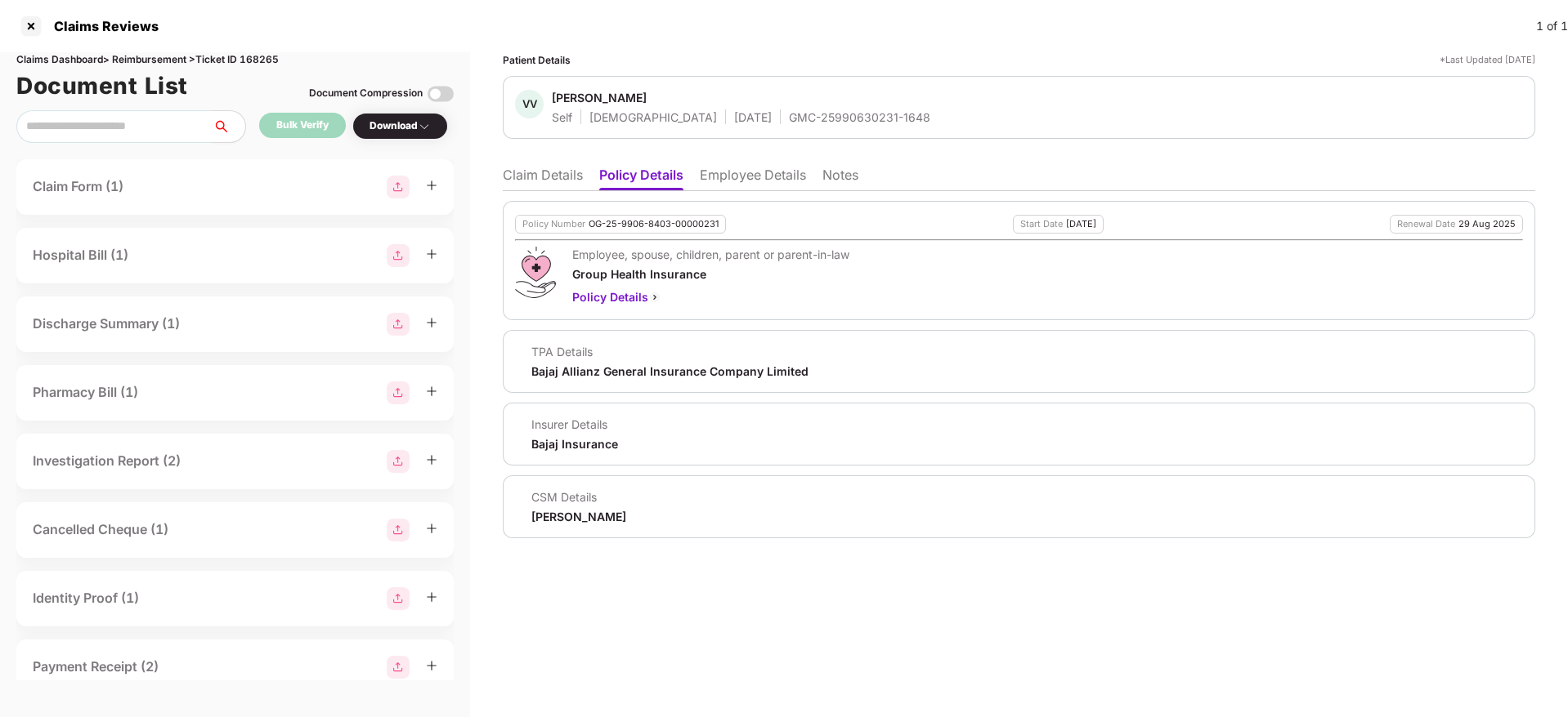
click at [718, 180] on li "Employee Details" at bounding box center [753, 178] width 106 height 24
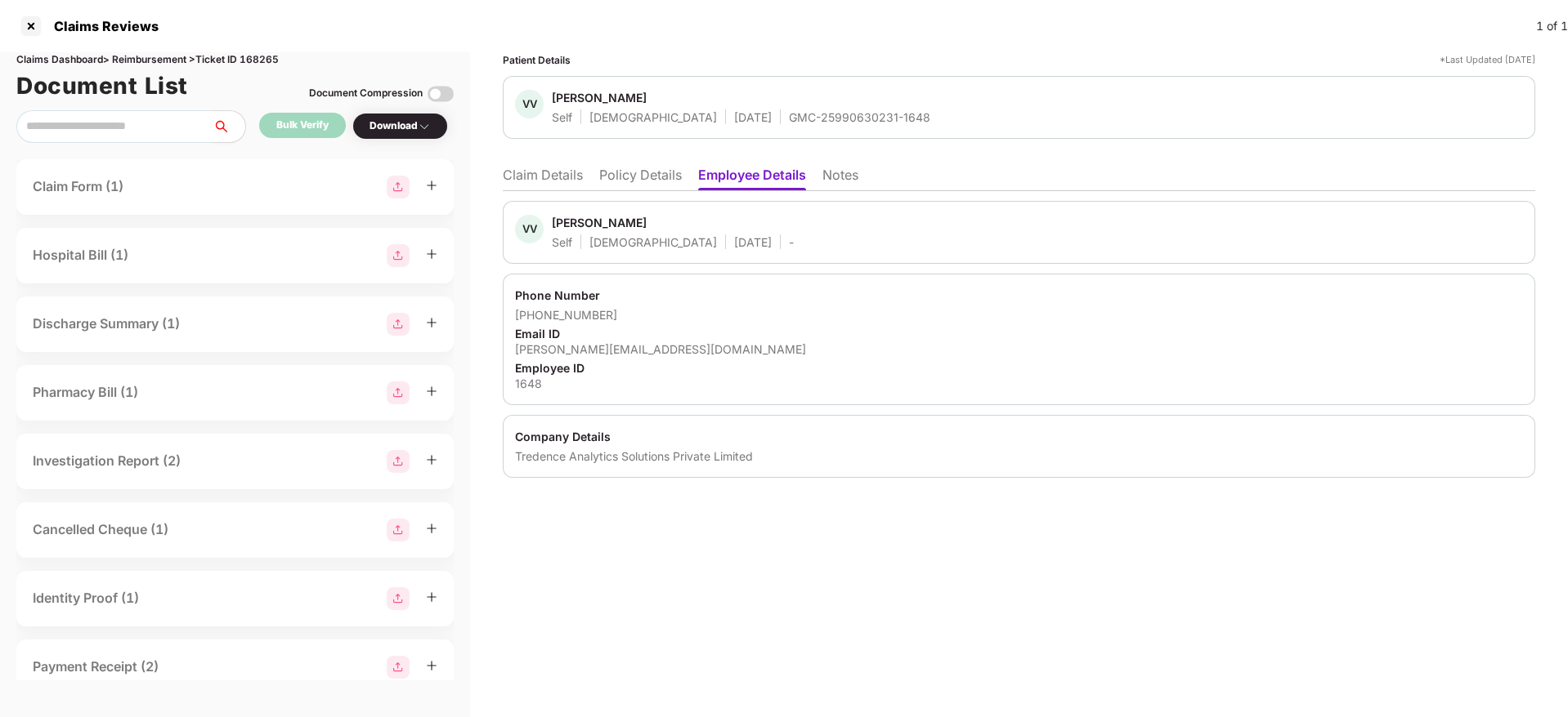
click at [642, 185] on li "Policy Details" at bounding box center [640, 178] width 82 height 24
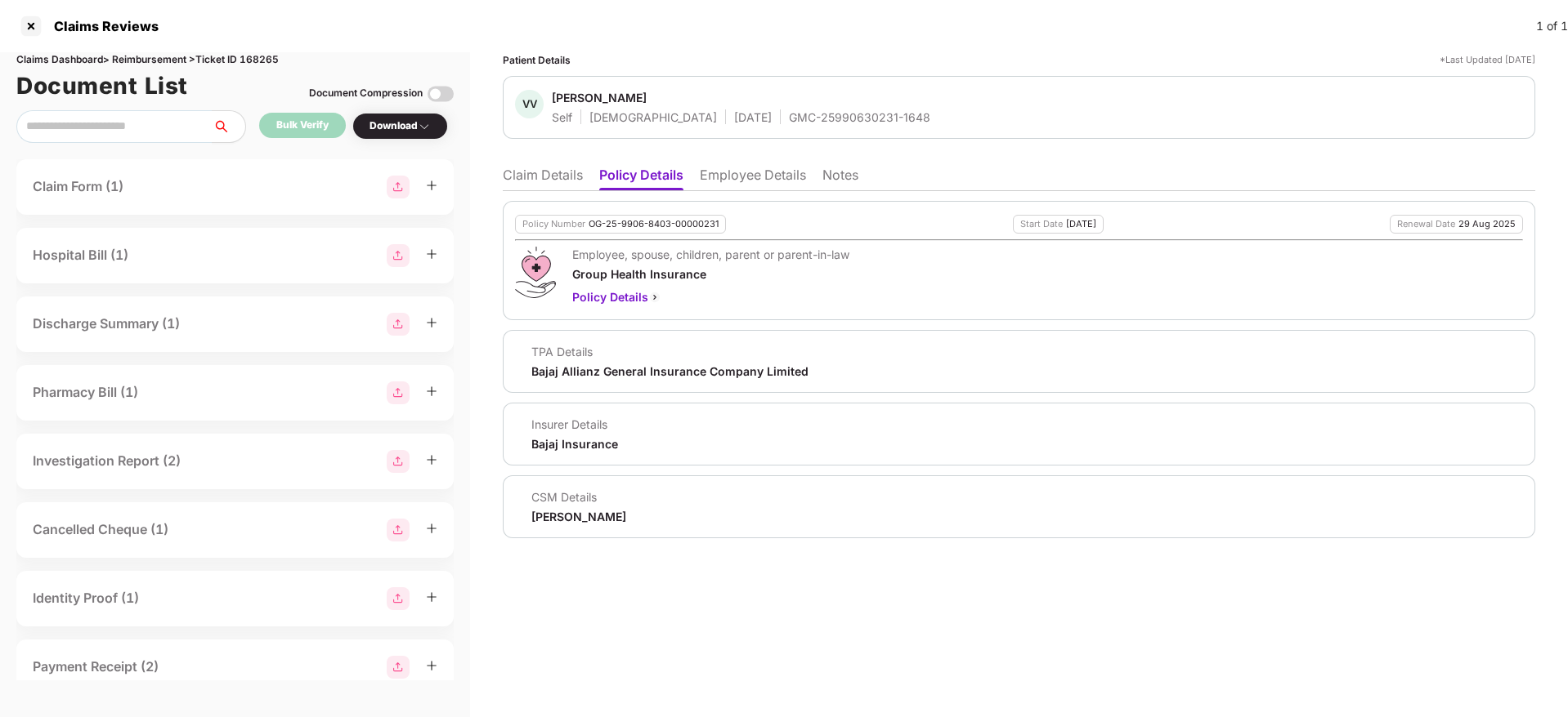
click at [561, 183] on li "Claim Details" at bounding box center [543, 178] width 81 height 24
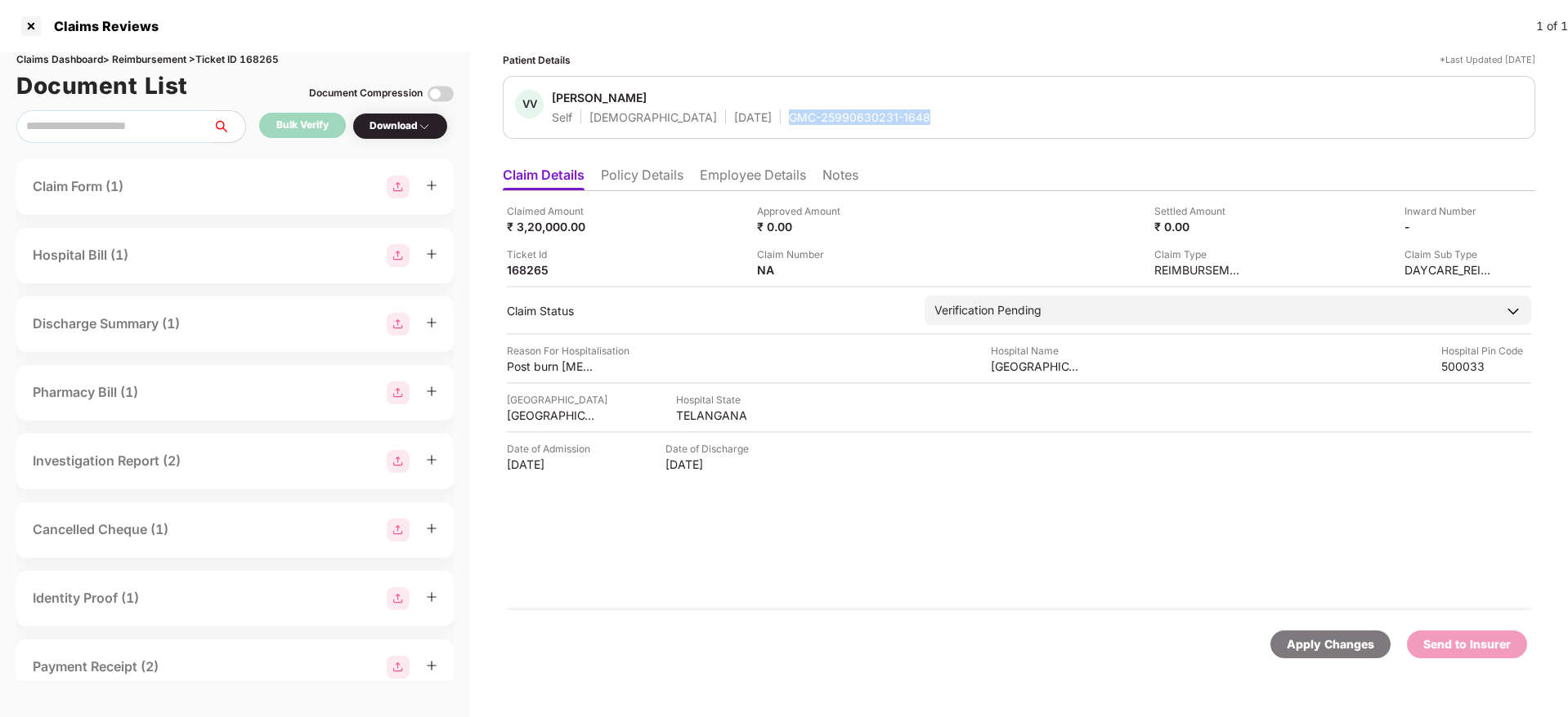
drag, startPoint x: 717, startPoint y: 115, endPoint x: 870, endPoint y: 114, distance: 153.0
click at [870, 114] on div "VV [PERSON_NAME] Self [DEMOGRAPHIC_DATA] [DATE] GMC-25990630231-1648" at bounding box center [1019, 107] width 1008 height 35
copy div "GMC-25990630231-1648"
click at [689, 419] on div "TELANGANA" at bounding box center [720, 415] width 90 height 15
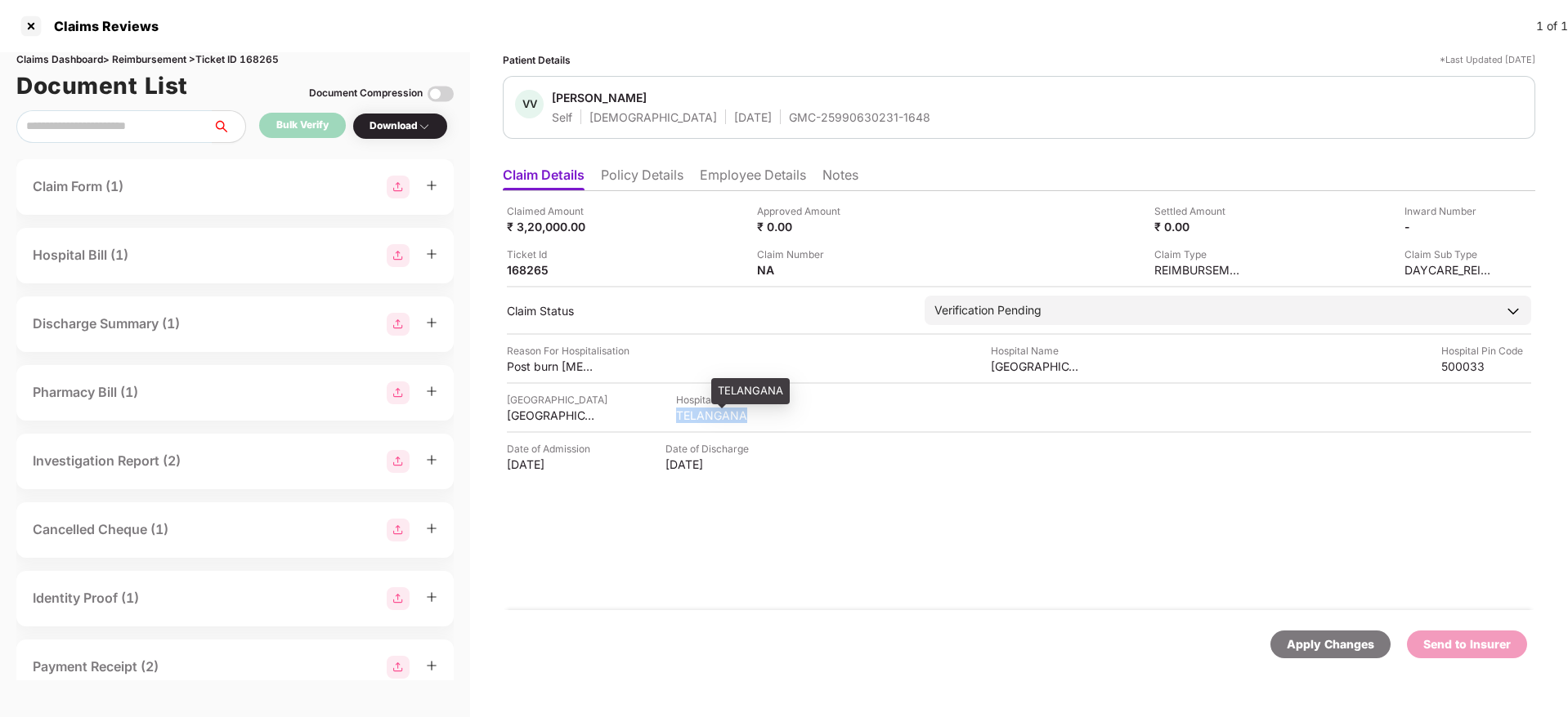
copy div "TELANGANA"
click at [1030, 361] on div "APOLLO HOSPITAL JUBILEE HILLS" at bounding box center [1035, 366] width 90 height 15
copy div "APOLLO HOSPITAL JUBILEE HILLS"
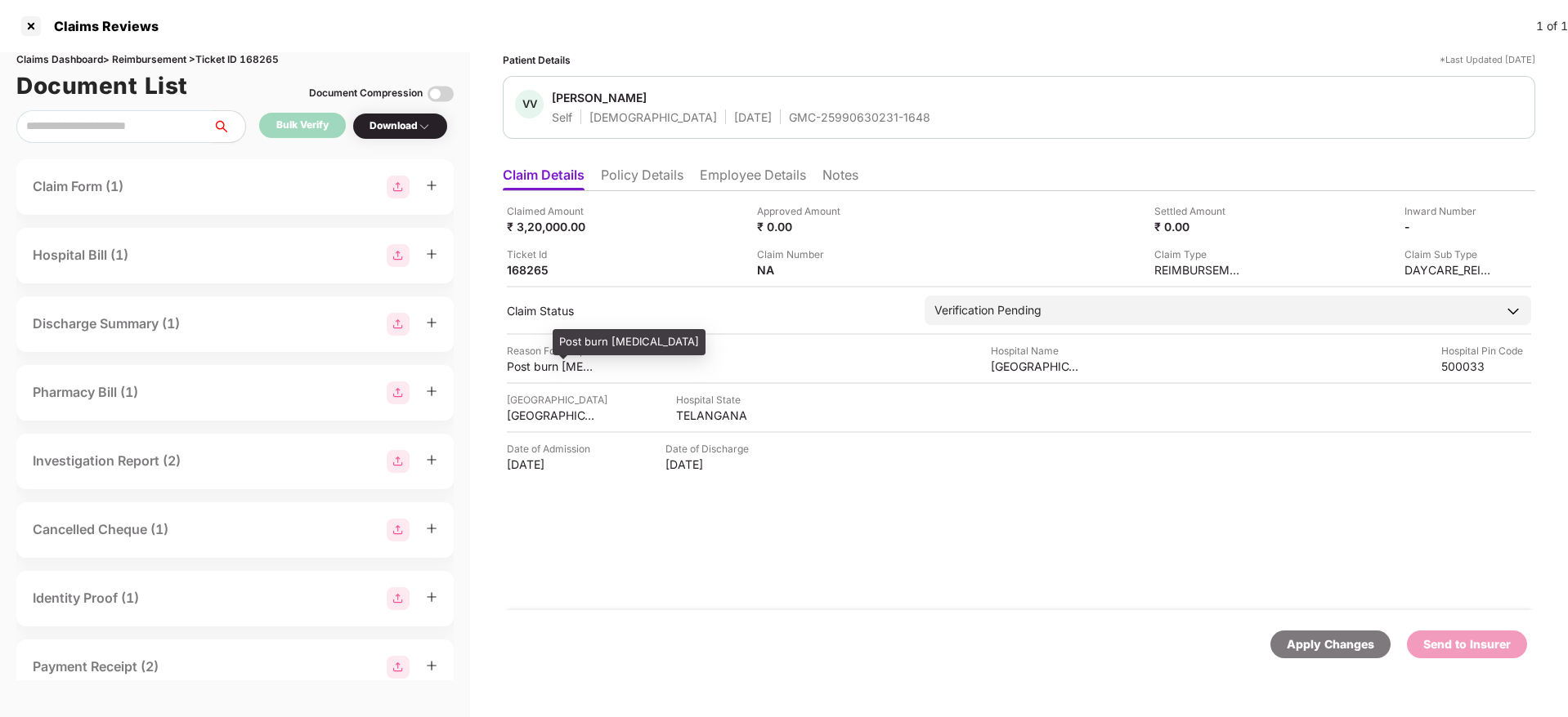
click at [529, 373] on div "Post burn contractures" at bounding box center [551, 366] width 90 height 15
copy div "Post burn contractures"
click at [751, 172] on li "Employee Details" at bounding box center [753, 178] width 106 height 24
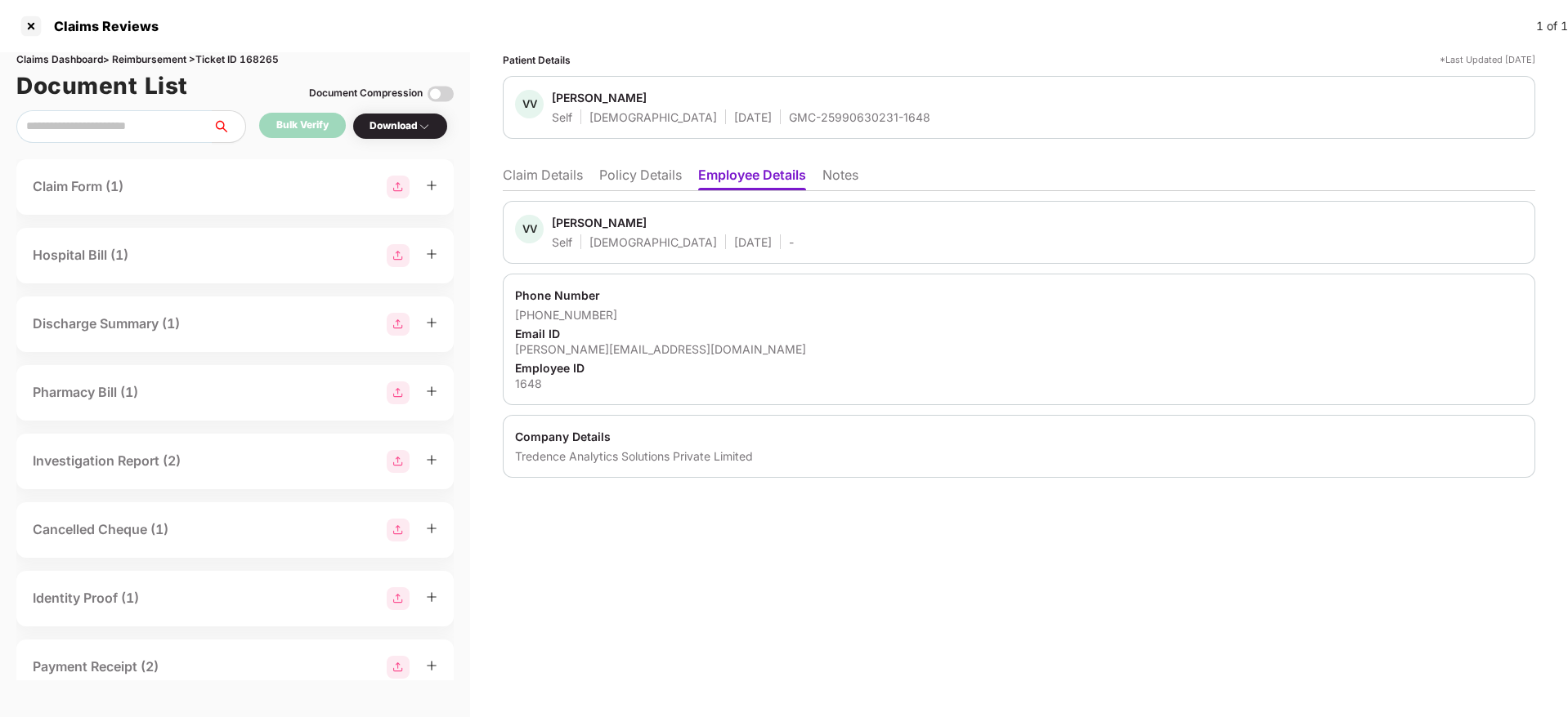
click at [597, 336] on div "Email ID" at bounding box center [1019, 334] width 1008 height 15
click at [594, 355] on div "vineeth.chithaluri@tredence.com" at bounding box center [1019, 349] width 1008 height 15
copy div "vineeth.chithaluri@tredence.com"
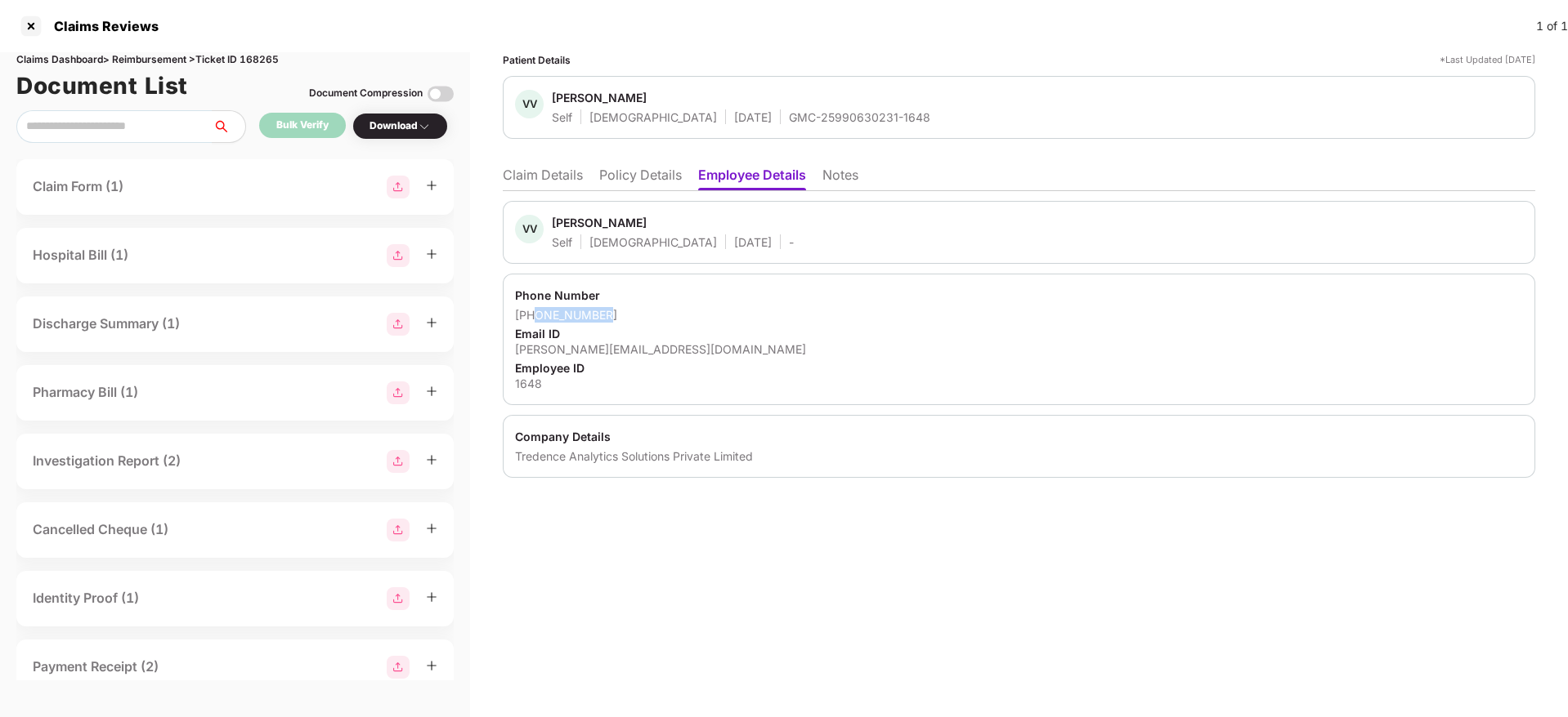
drag, startPoint x: 537, startPoint y: 316, endPoint x: 642, endPoint y: 316, distance: 105.0
click at [642, 316] on div "+918686864789" at bounding box center [1019, 315] width 1008 height 15
copy div "8686864789"
click at [537, 176] on li "Claim Details" at bounding box center [543, 178] width 81 height 24
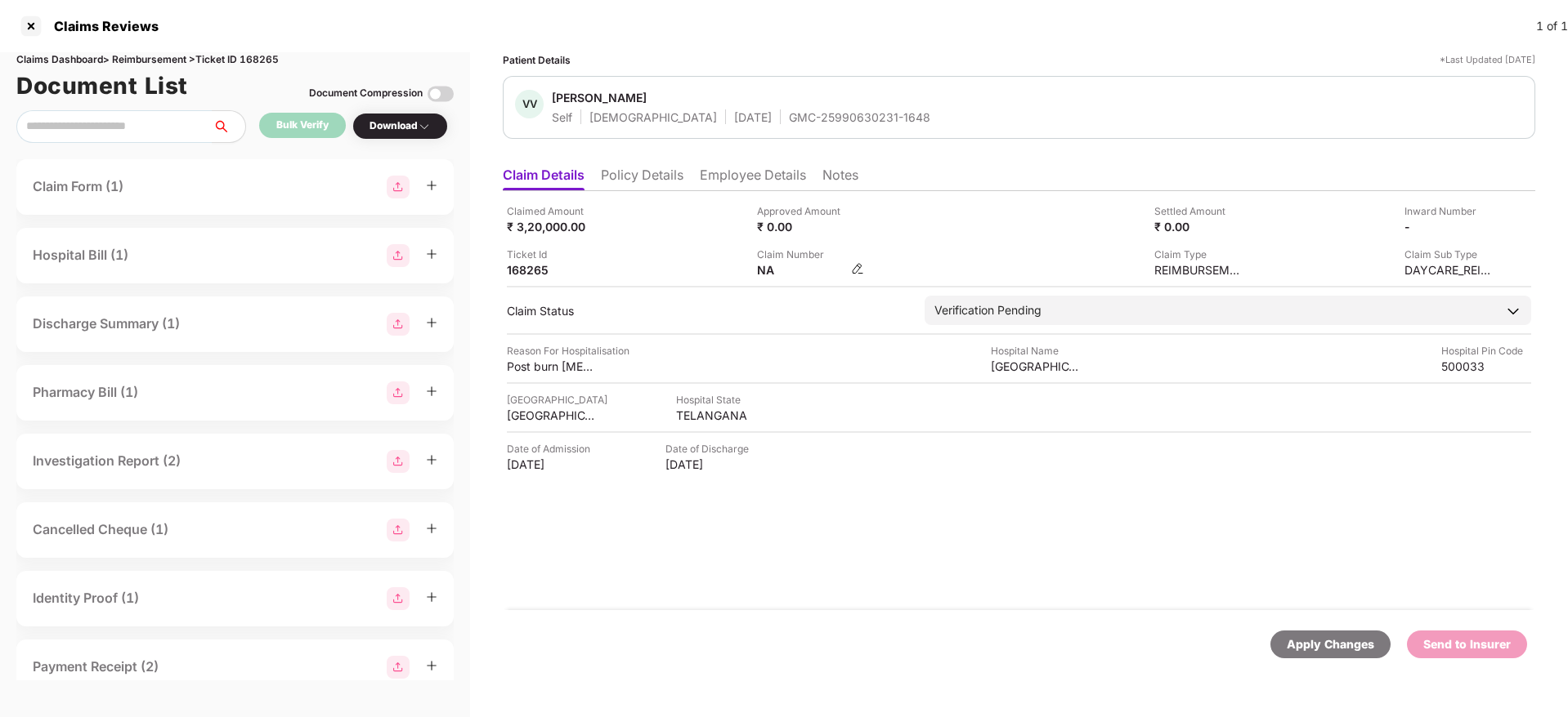
click at [860, 271] on img at bounding box center [858, 269] width 13 height 13
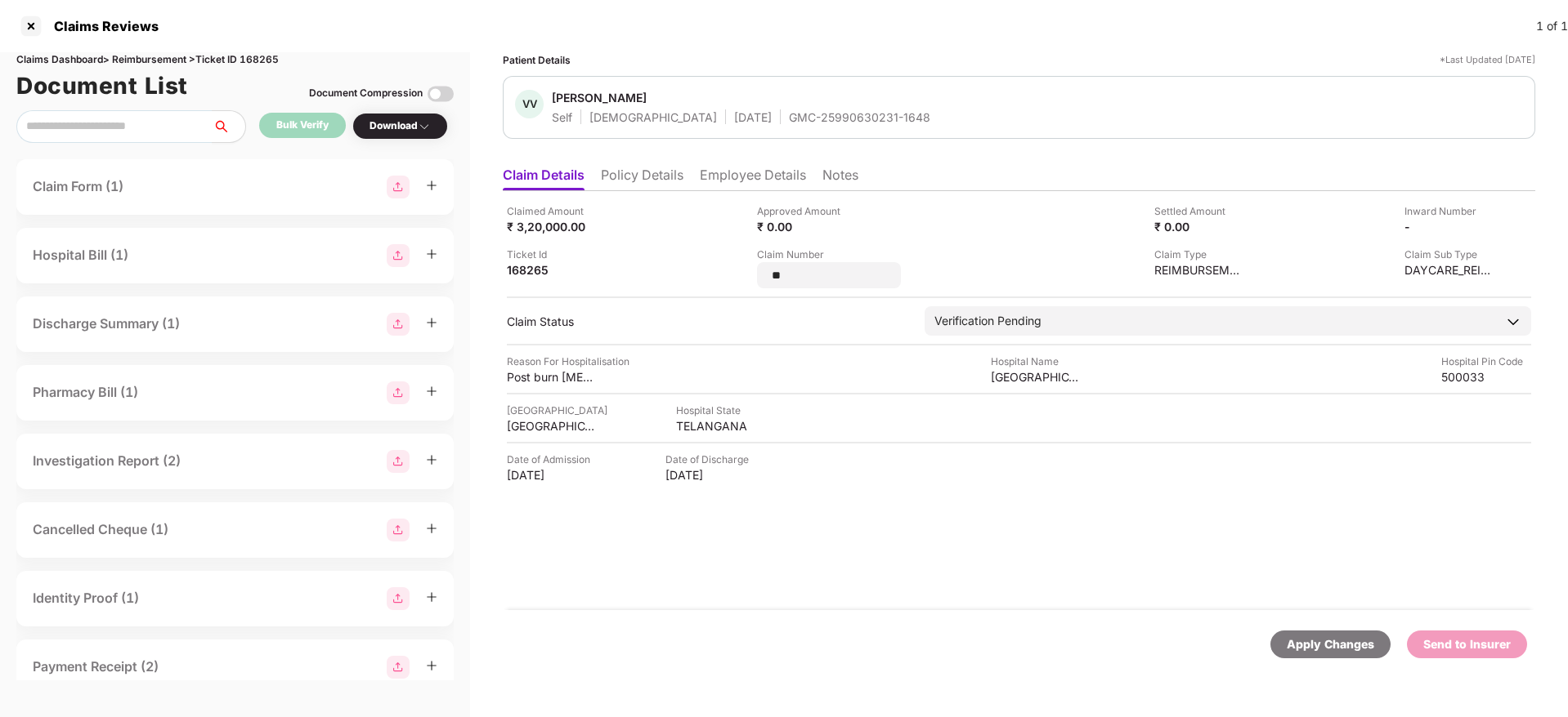
type input "*"
type input "**********"
click at [977, 249] on div "**********" at bounding box center [876, 268] width 238 height 42
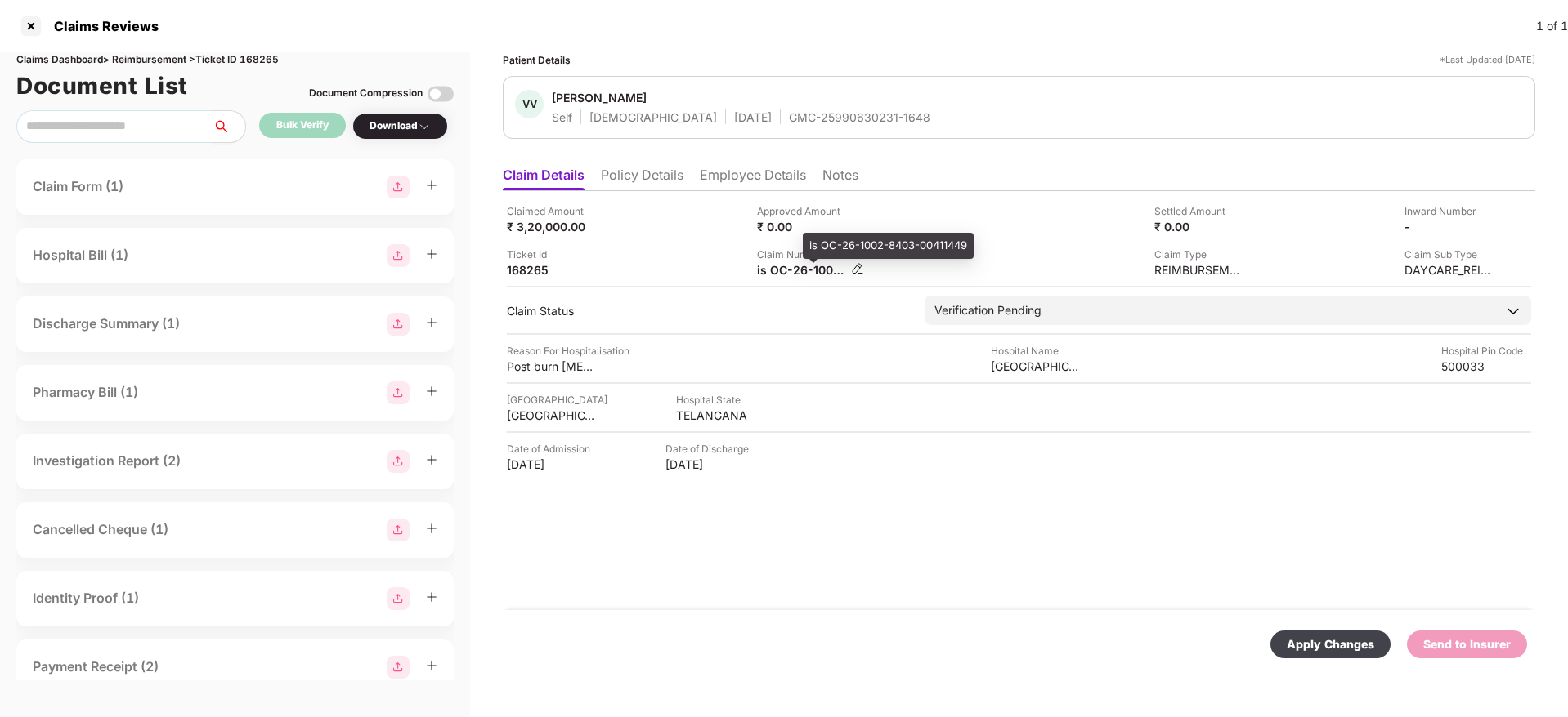
click at [796, 270] on div "is OC-26-1002-8403-00411449" at bounding box center [802, 269] width 90 height 15
click at [795, 269] on div "is OC-26-1002-8403-00411449" at bounding box center [802, 269] width 90 height 15
click at [860, 264] on img at bounding box center [858, 269] width 13 height 13
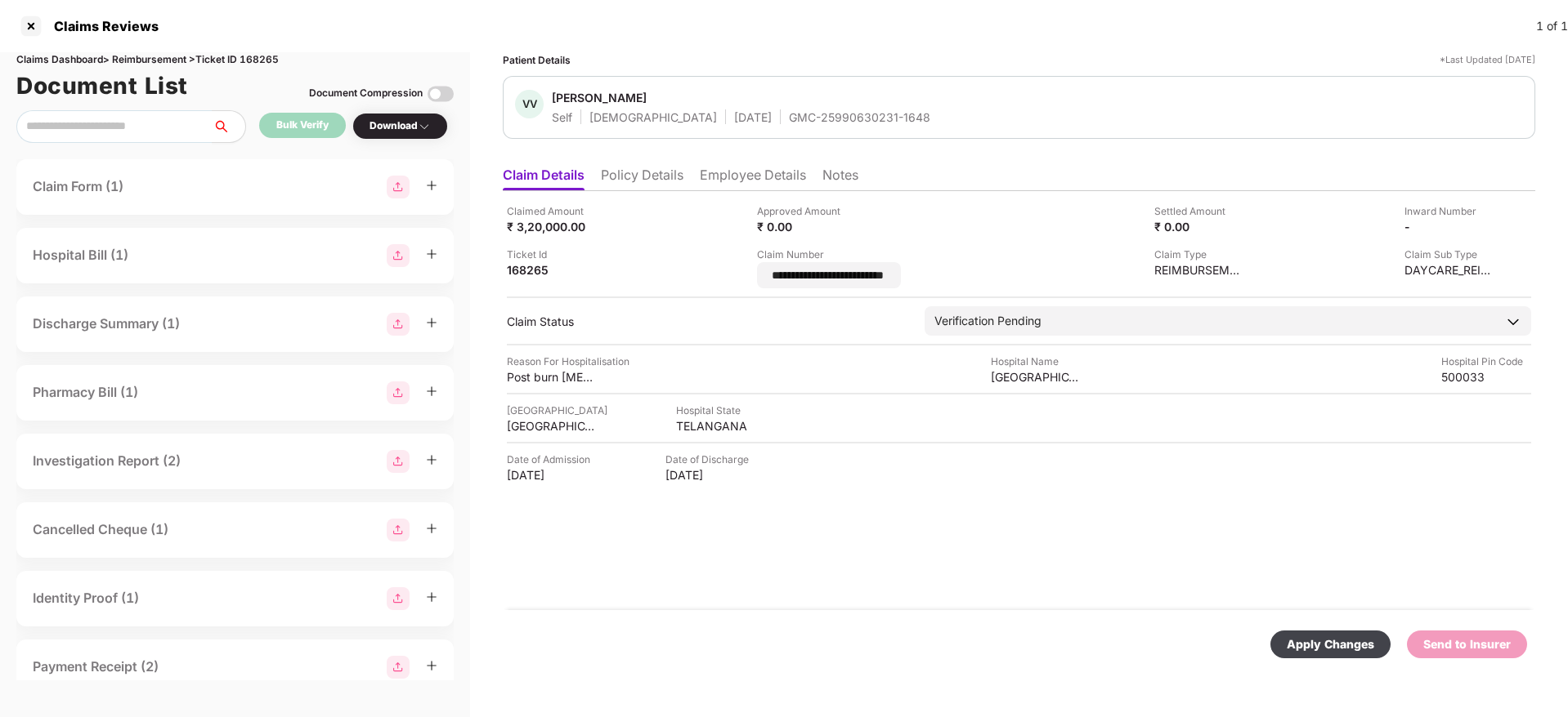
scroll to position [0, 15]
click at [785, 275] on input "**********" at bounding box center [851, 276] width 159 height 17
click at [779, 278] on input "**********" at bounding box center [851, 276] width 159 height 17
drag, startPoint x: 784, startPoint y: 274, endPoint x: 814, endPoint y: 278, distance: 30.3
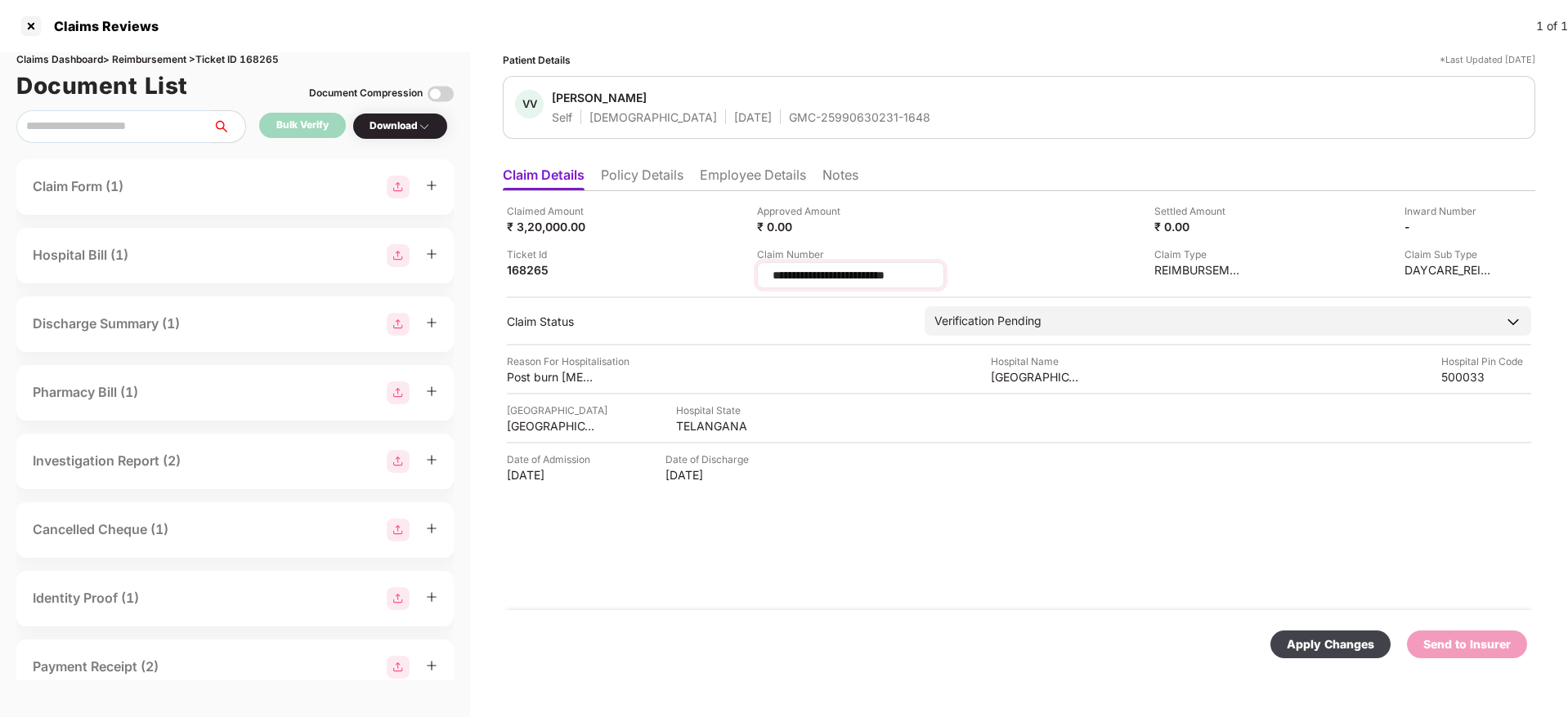
click at [794, 274] on input "**********" at bounding box center [851, 276] width 159 height 17
click at [817, 275] on input "**********" at bounding box center [851, 276] width 159 height 17
click at [792, 276] on input "**********" at bounding box center [851, 276] width 159 height 17
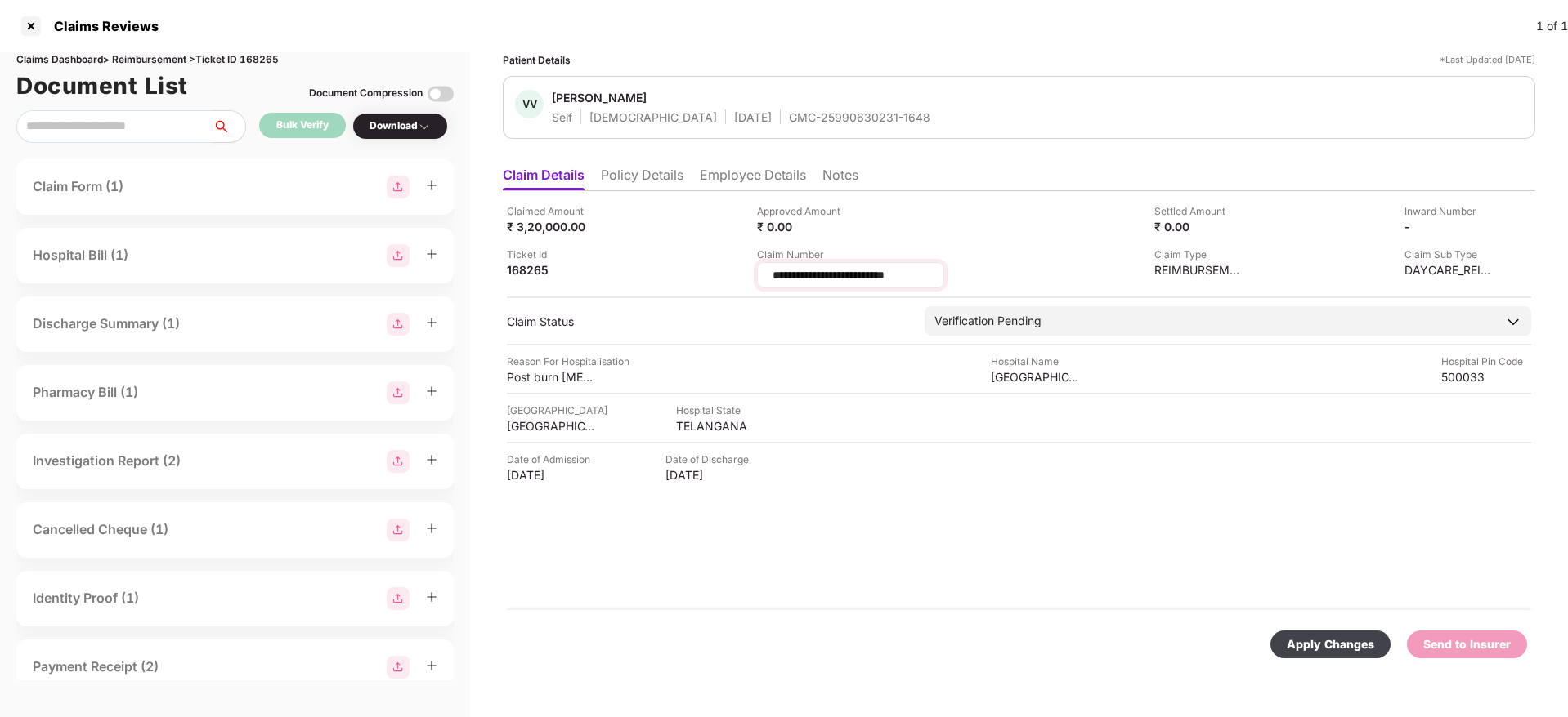
click at [792, 276] on input "**********" at bounding box center [851, 276] width 159 height 17
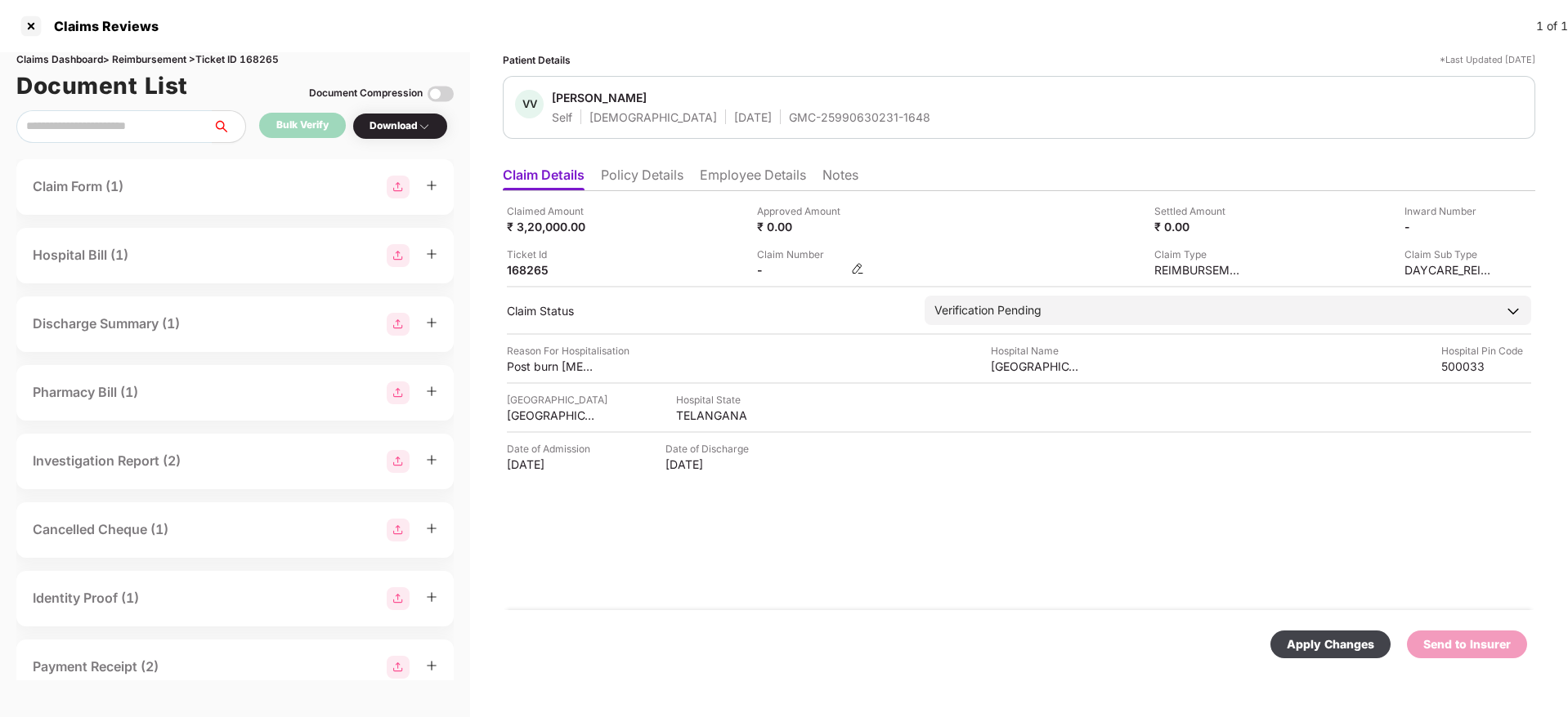
click at [859, 275] on img at bounding box center [858, 269] width 13 height 13
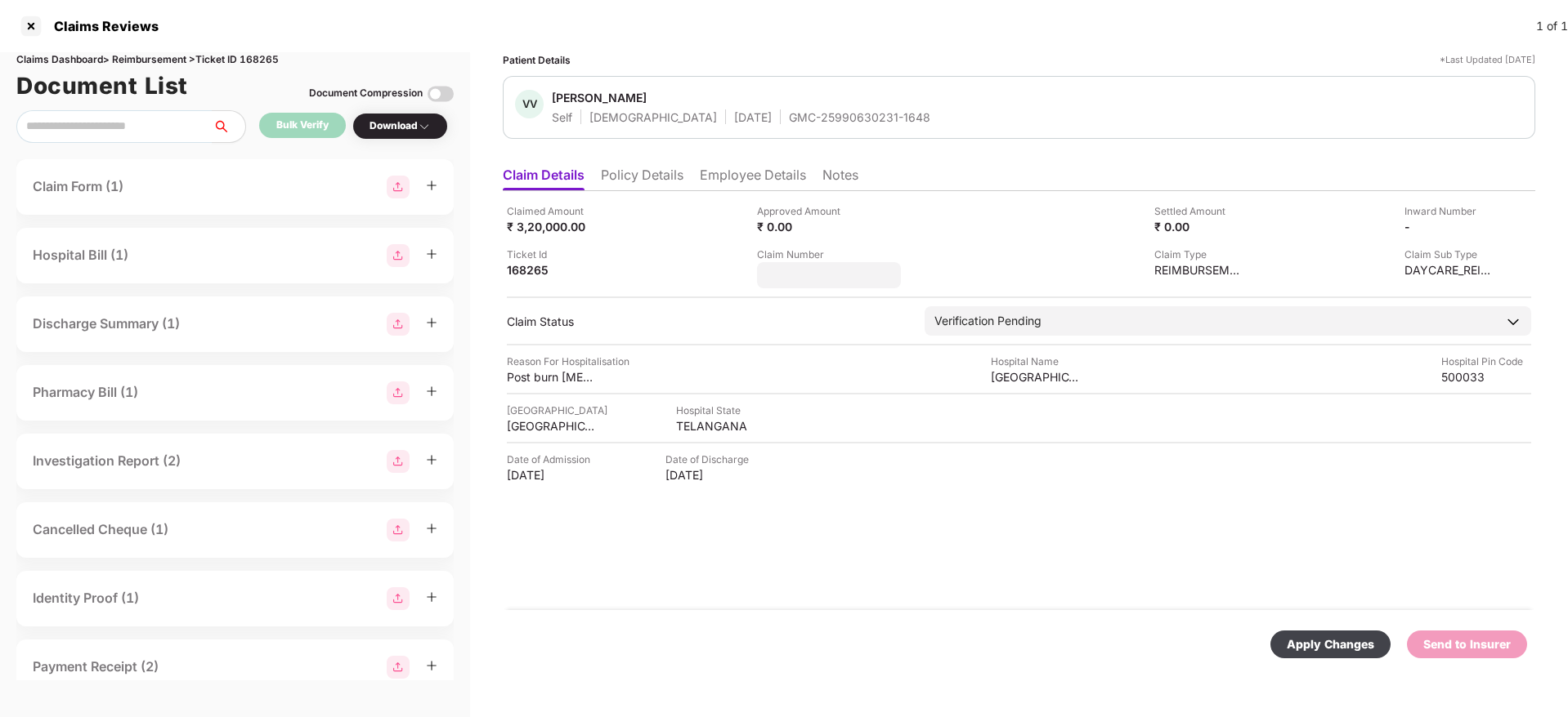
type input "**********"
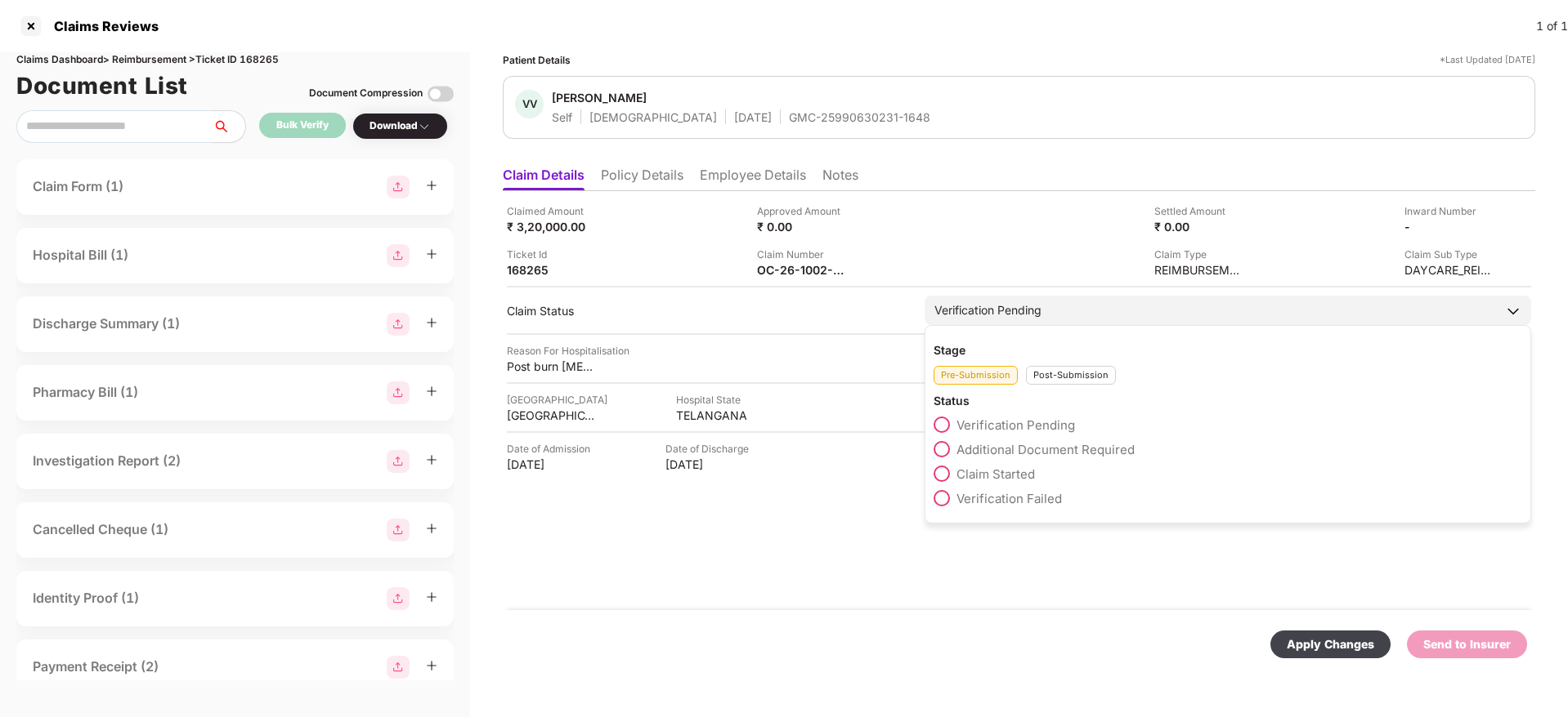
click at [1057, 381] on div "Post-Submission" at bounding box center [1070, 375] width 90 height 19
click at [949, 454] on span at bounding box center [942, 449] width 16 height 16
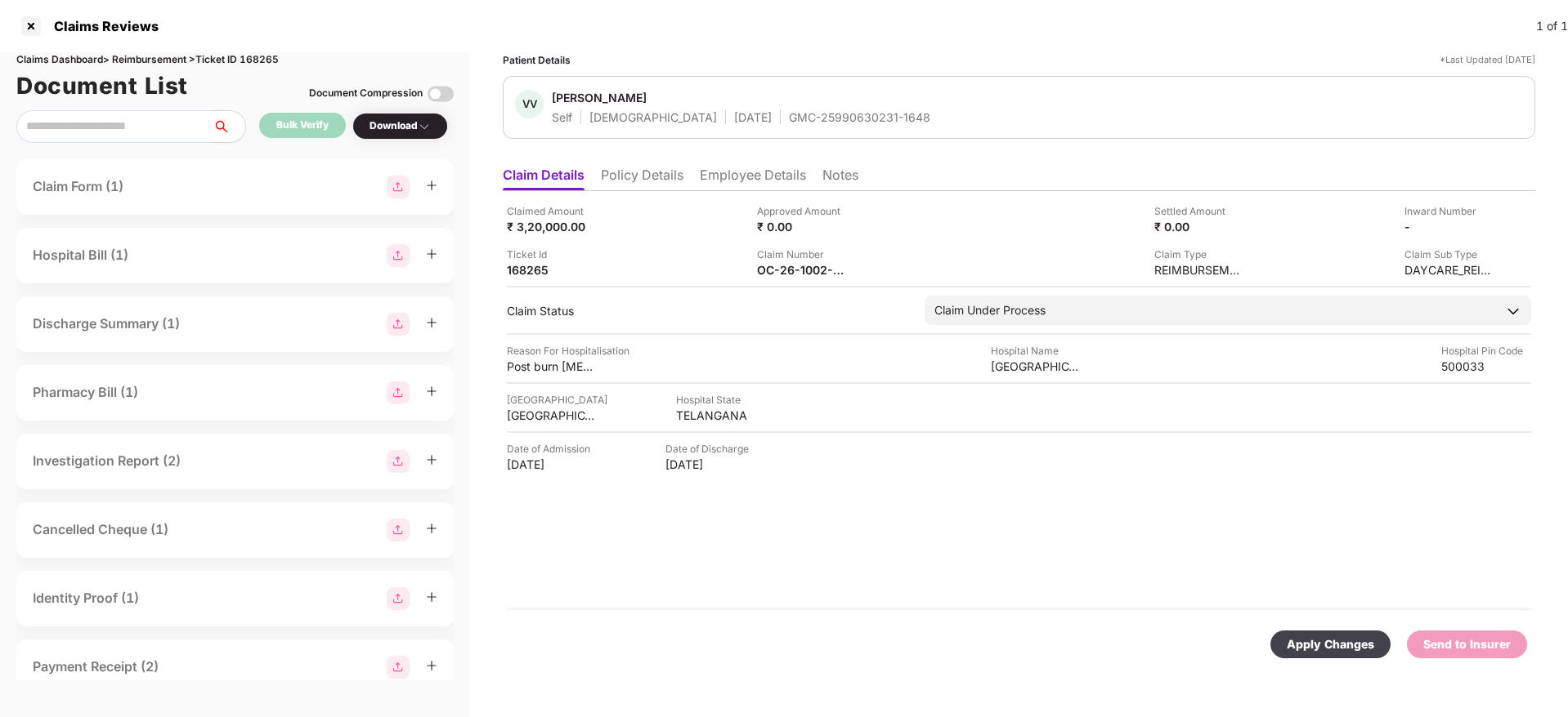
drag, startPoint x: 1297, startPoint y: 640, endPoint x: 1184, endPoint y: 510, distance: 172.2
click at [1297, 640] on div "Apply Changes" at bounding box center [1330, 645] width 88 height 18
click at [767, 180] on li "Employee Details" at bounding box center [753, 178] width 106 height 24
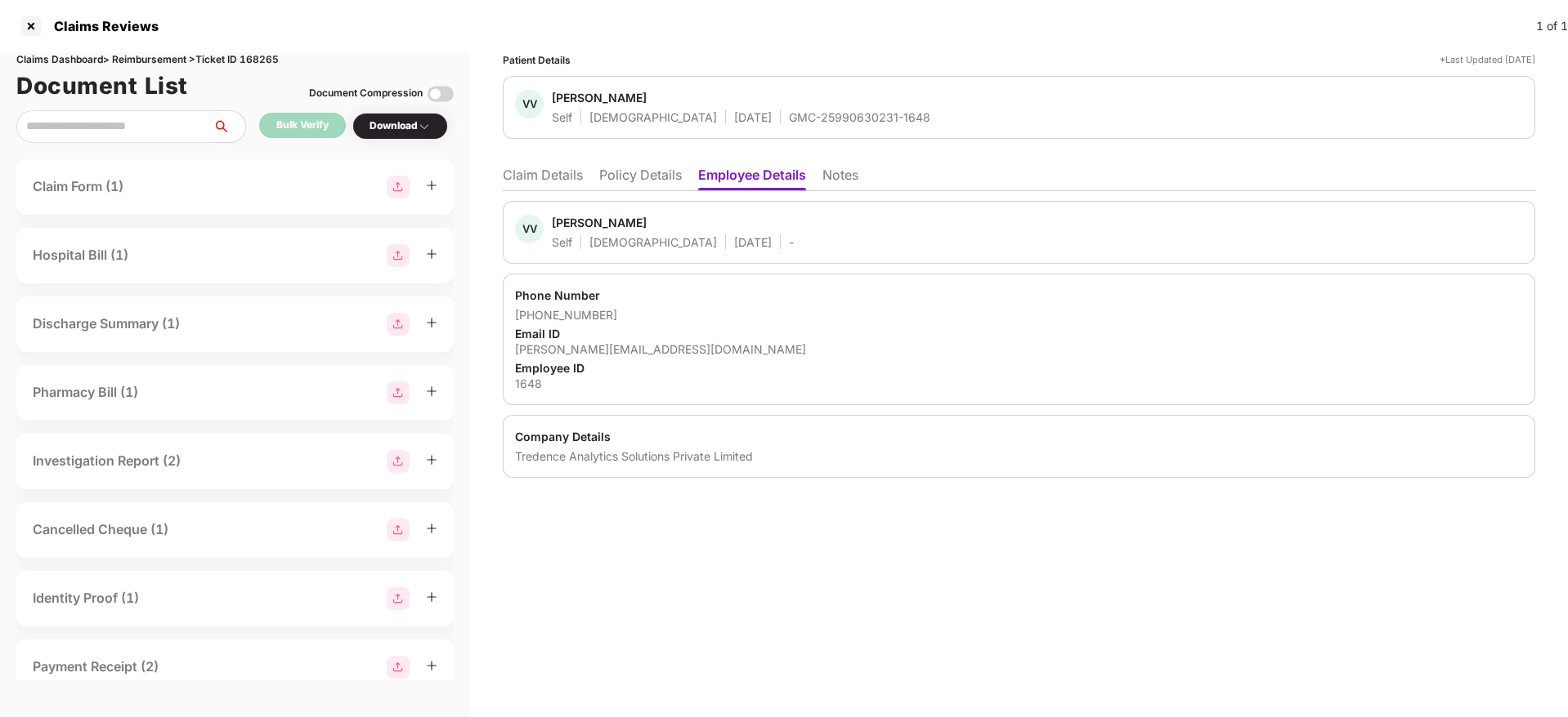
click at [553, 177] on li "Claim Details" at bounding box center [543, 178] width 81 height 24
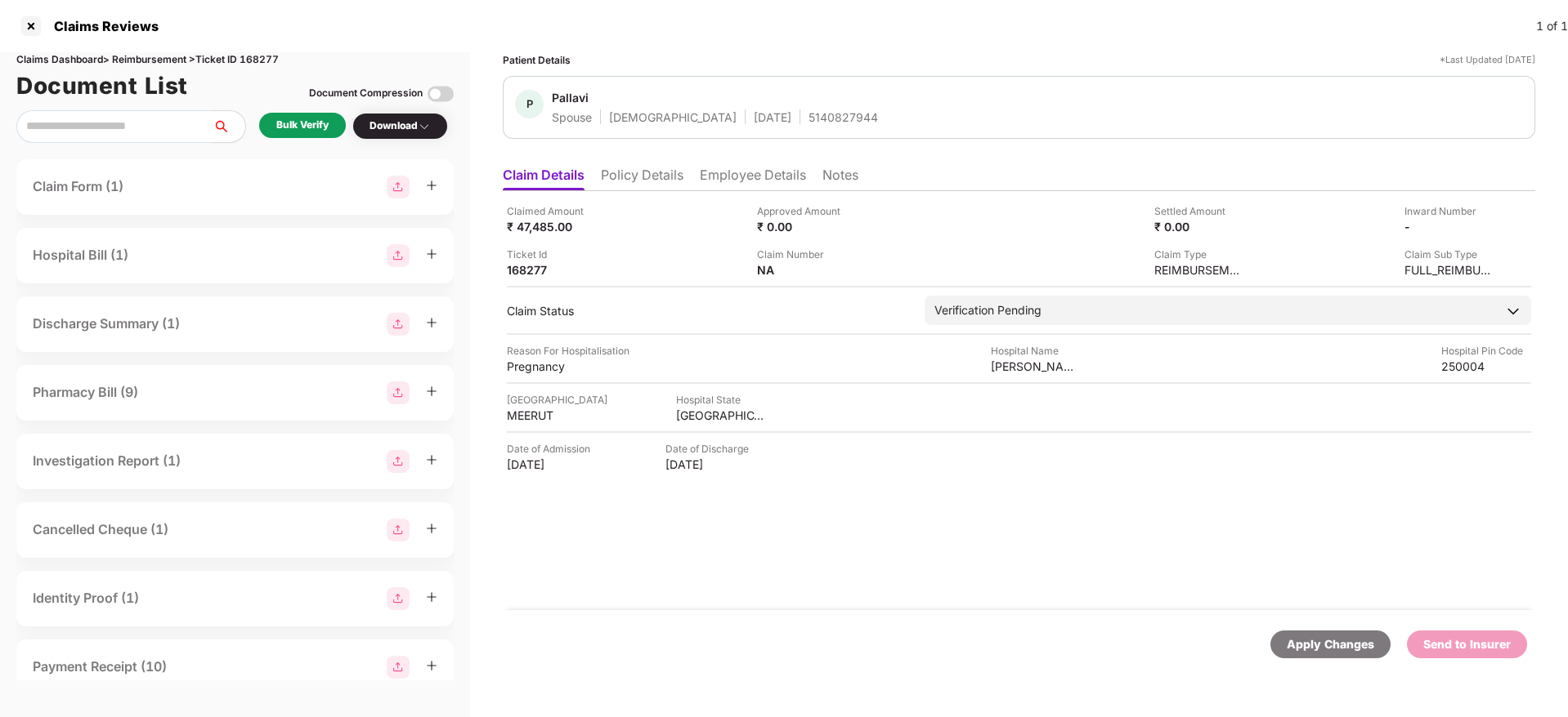
drag, startPoint x: 624, startPoint y: 162, endPoint x: 645, endPoint y: 183, distance: 29.7
click at [625, 161] on ul "Claim Details Policy Details Employee Details Notes" at bounding box center [1019, 175] width 1032 height 33
click at [651, 183] on li "Policy Details" at bounding box center [641, 178] width 82 height 24
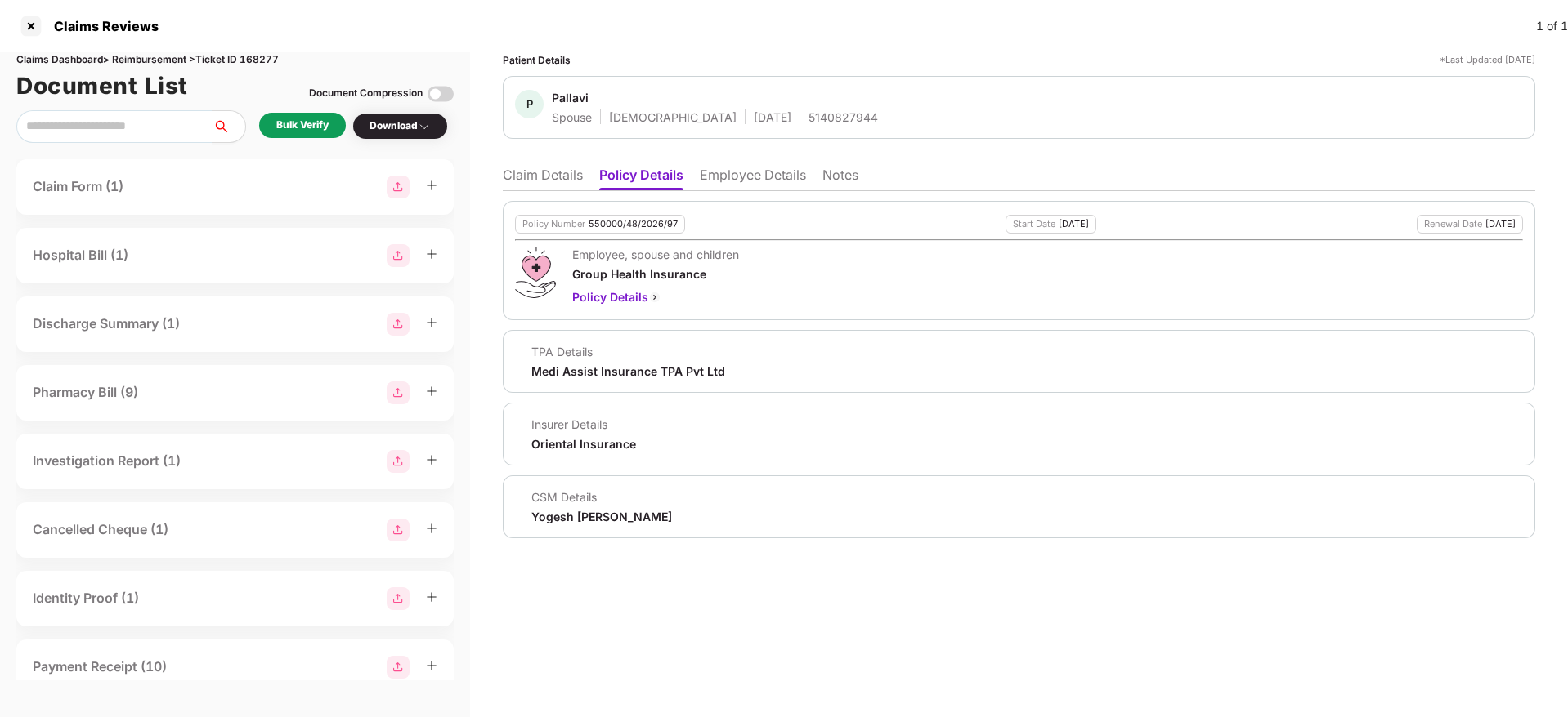
click at [760, 180] on li "Employee Details" at bounding box center [753, 178] width 106 height 24
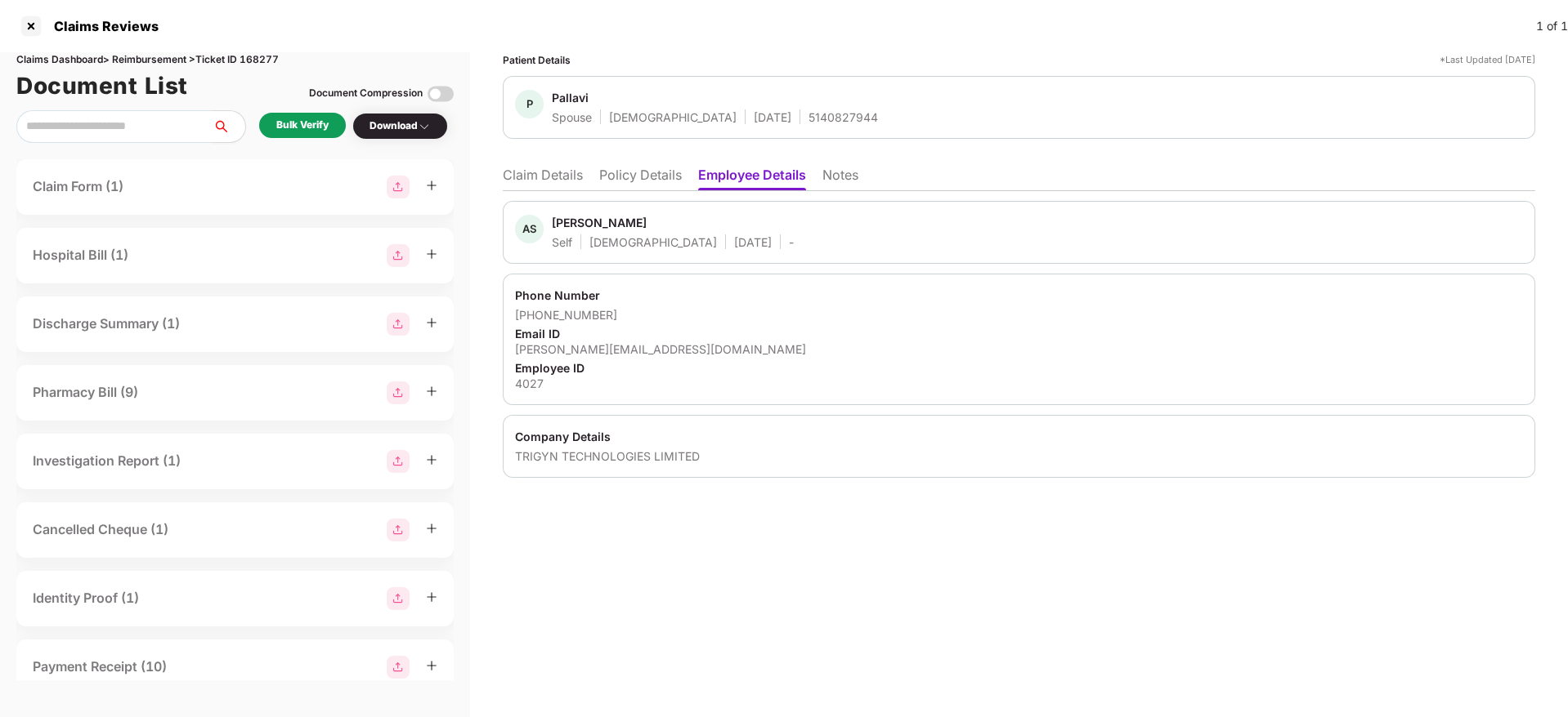
drag, startPoint x: 637, startPoint y: 169, endPoint x: 655, endPoint y: 184, distance: 23.4
click at [639, 169] on li "Policy Details" at bounding box center [640, 178] width 82 height 24
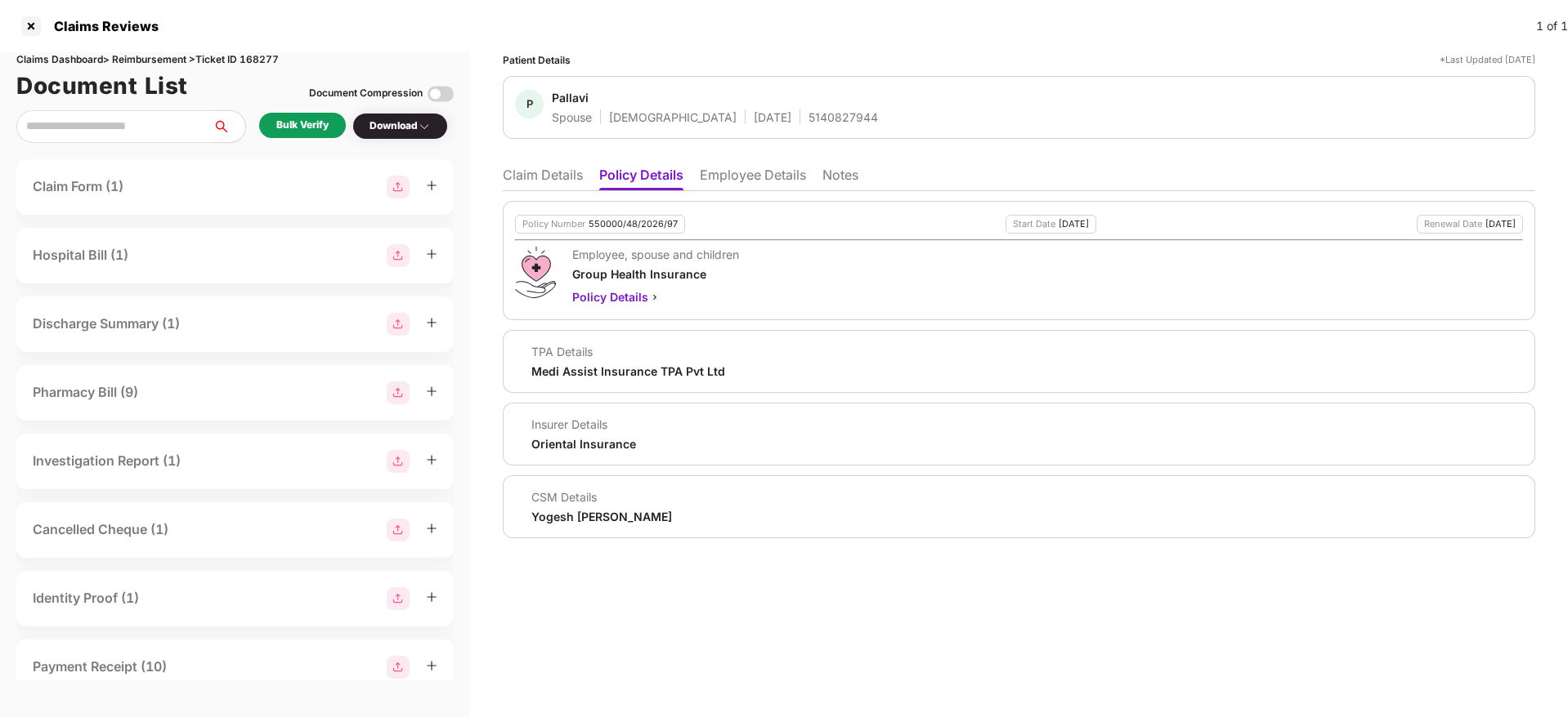
click at [556, 182] on li "Claim Details" at bounding box center [543, 178] width 81 height 24
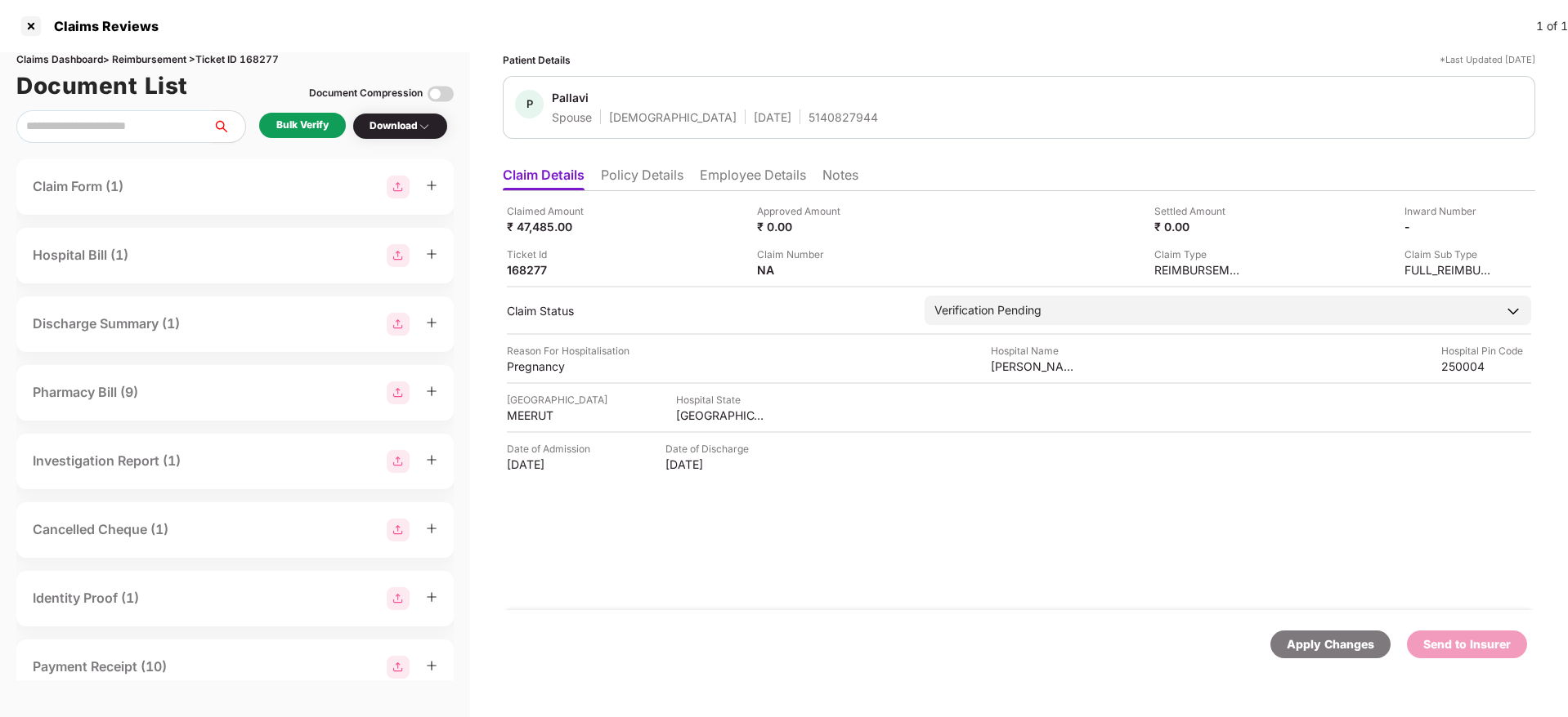
click at [667, 192] on div "Claimed Amount ₹ 47,485.00 Approved Amount ₹ 0.00 Settled Amount ₹ 0.00 Inward …" at bounding box center [1019, 401] width 1032 height 420
click at [667, 171] on li "Policy Details" at bounding box center [641, 178] width 82 height 24
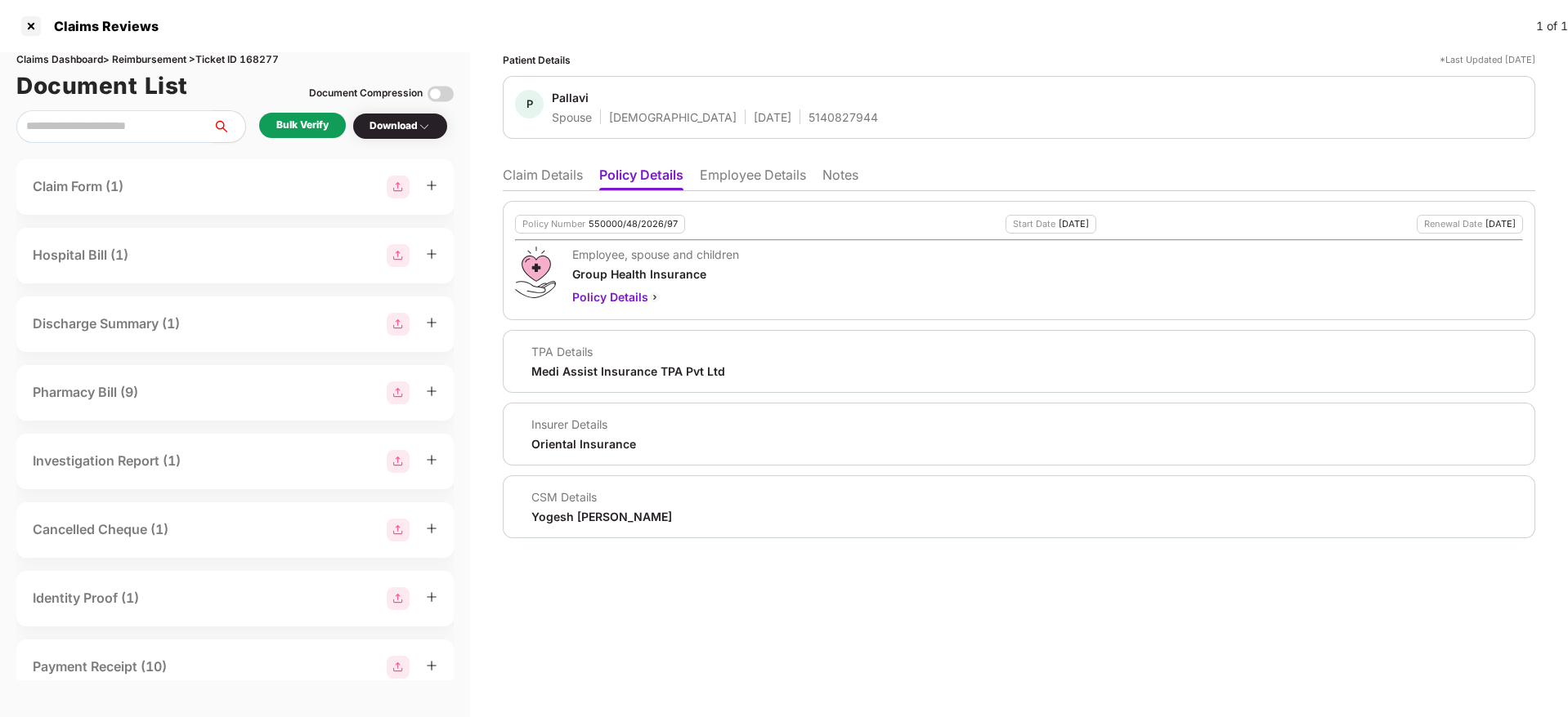
click at [559, 175] on li "Claim Details" at bounding box center [543, 178] width 81 height 24
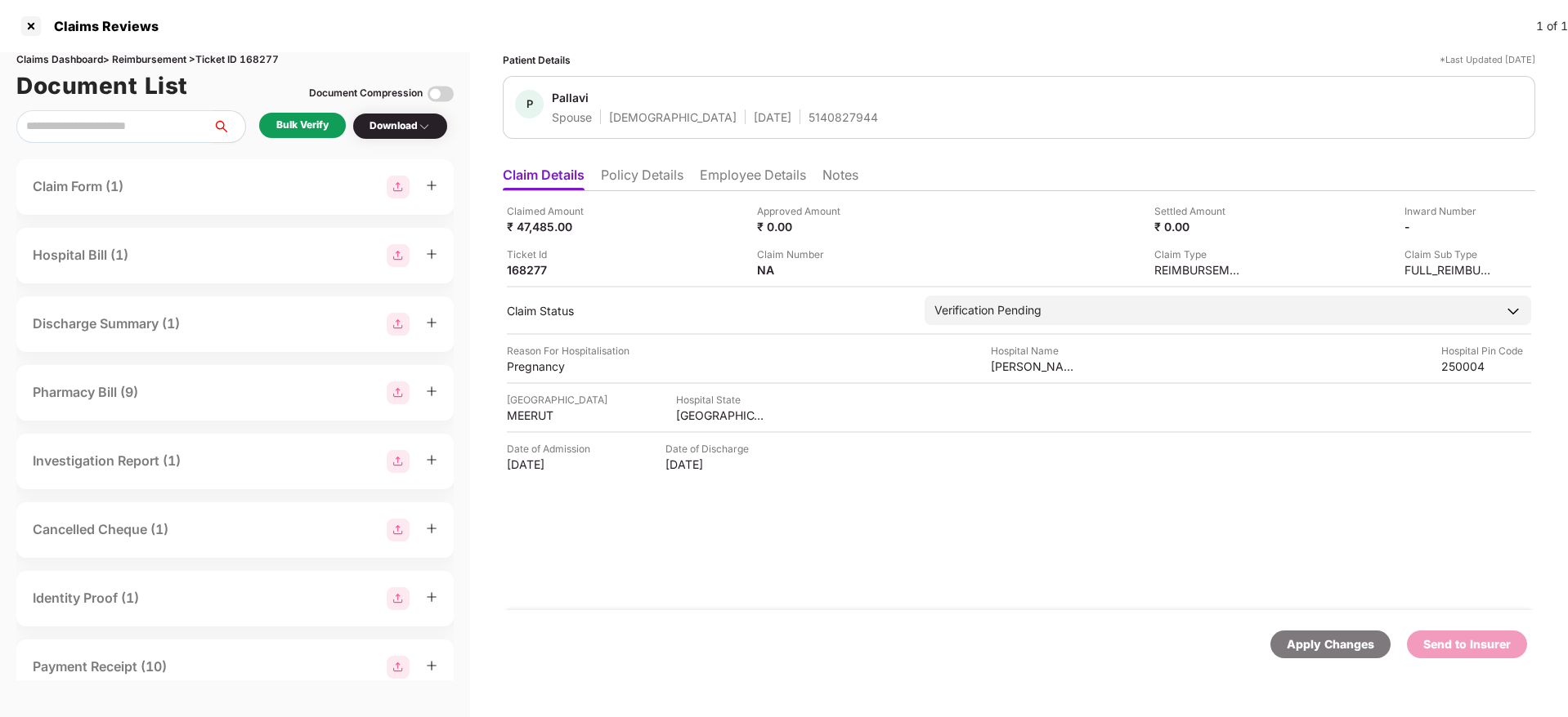
click at [311, 125] on div "Bulk Verify" at bounding box center [302, 125] width 52 height 15
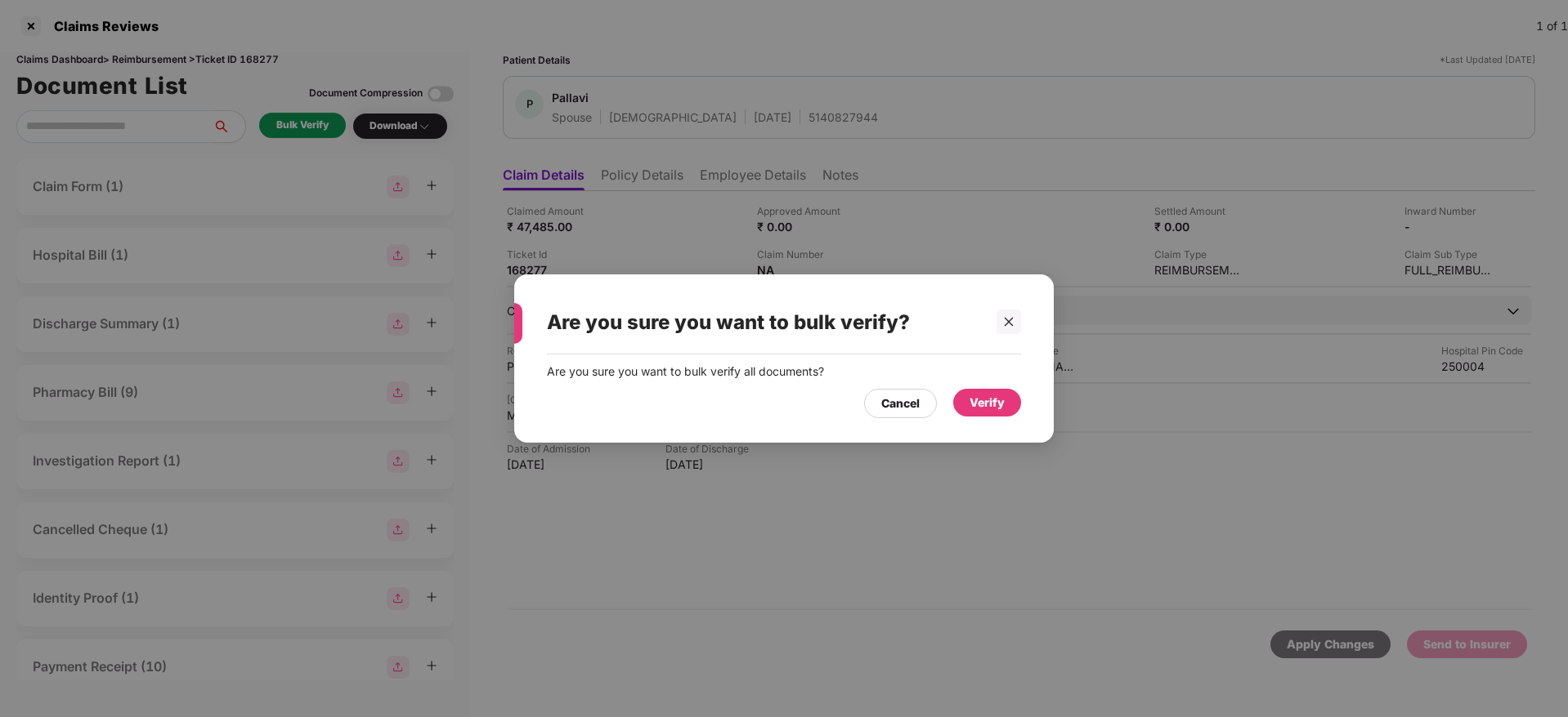
click at [981, 401] on div "Verify" at bounding box center [987, 403] width 35 height 18
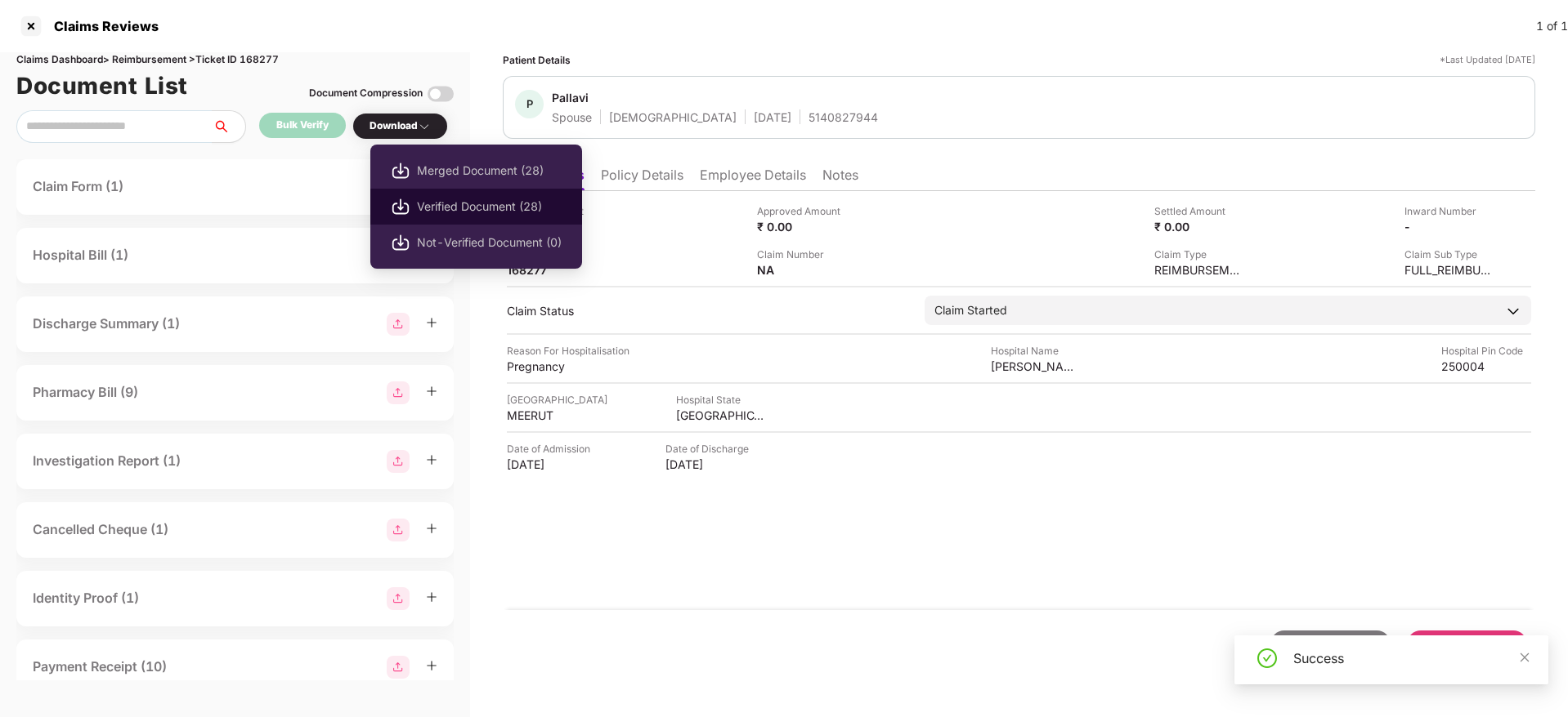
click at [466, 211] on span "Verified Document (28)" at bounding box center [489, 207] width 145 height 18
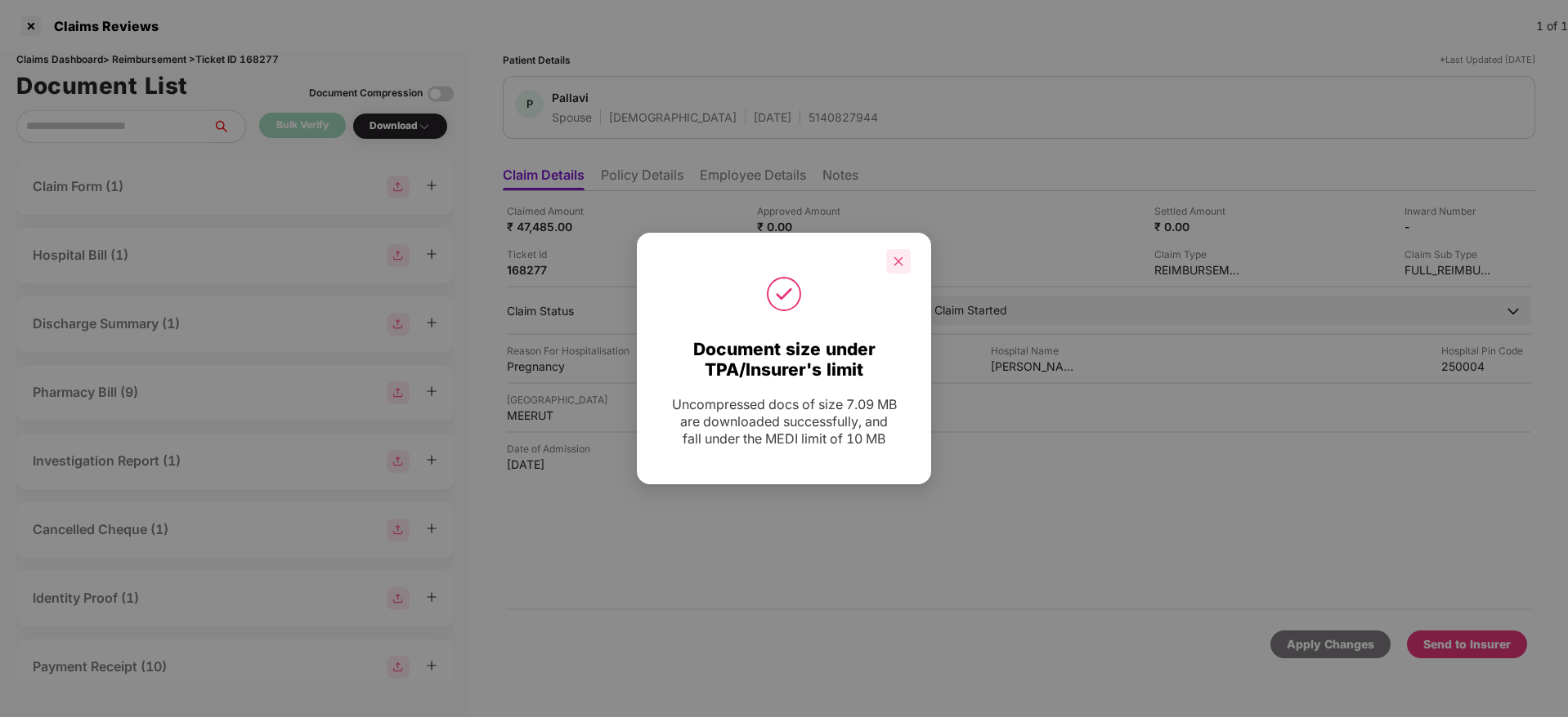
click at [899, 266] on icon "close" at bounding box center [898, 261] width 12 height 12
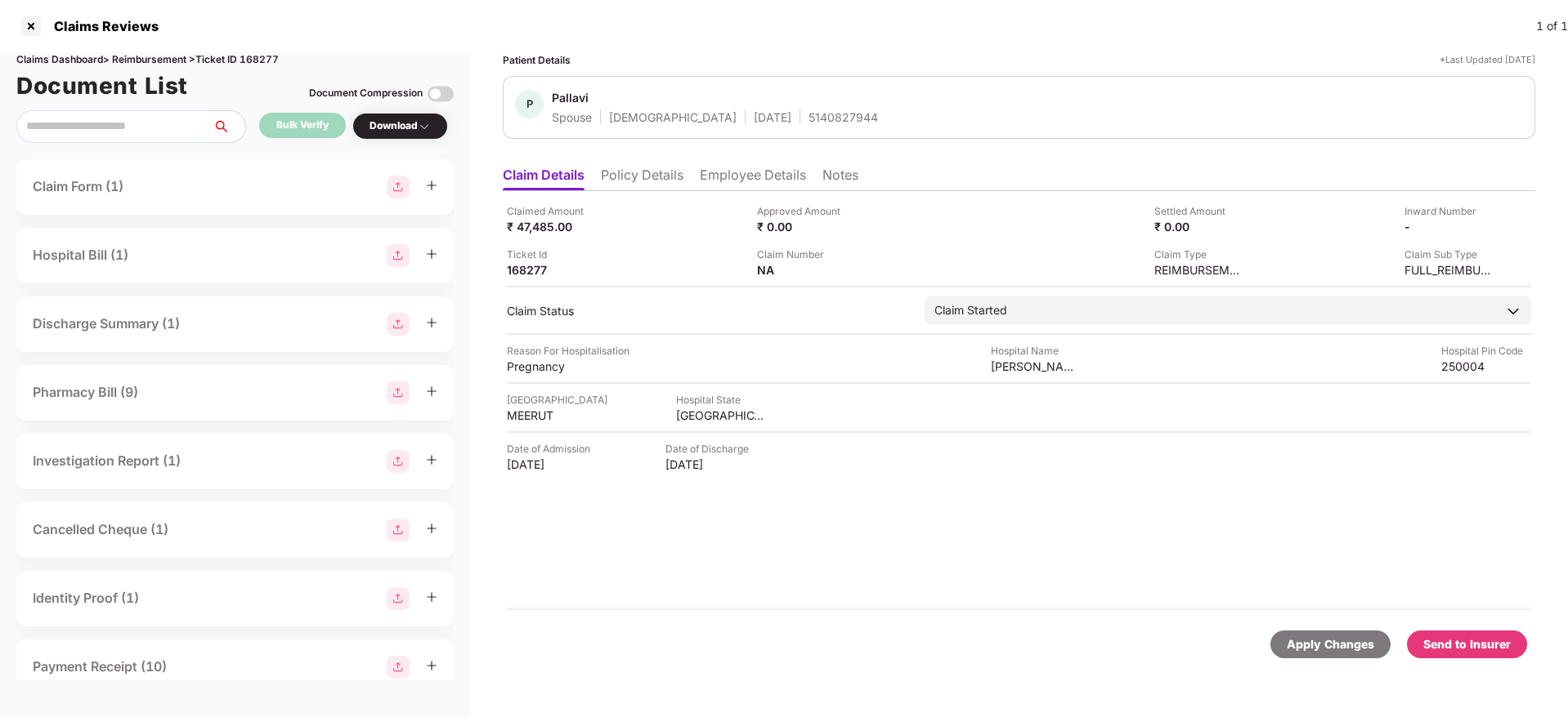
drag, startPoint x: 1478, startPoint y: 654, endPoint x: 1307, endPoint y: 601, distance: 179.0
click at [1478, 654] on div "Send to Insurer" at bounding box center [1467, 645] width 120 height 28
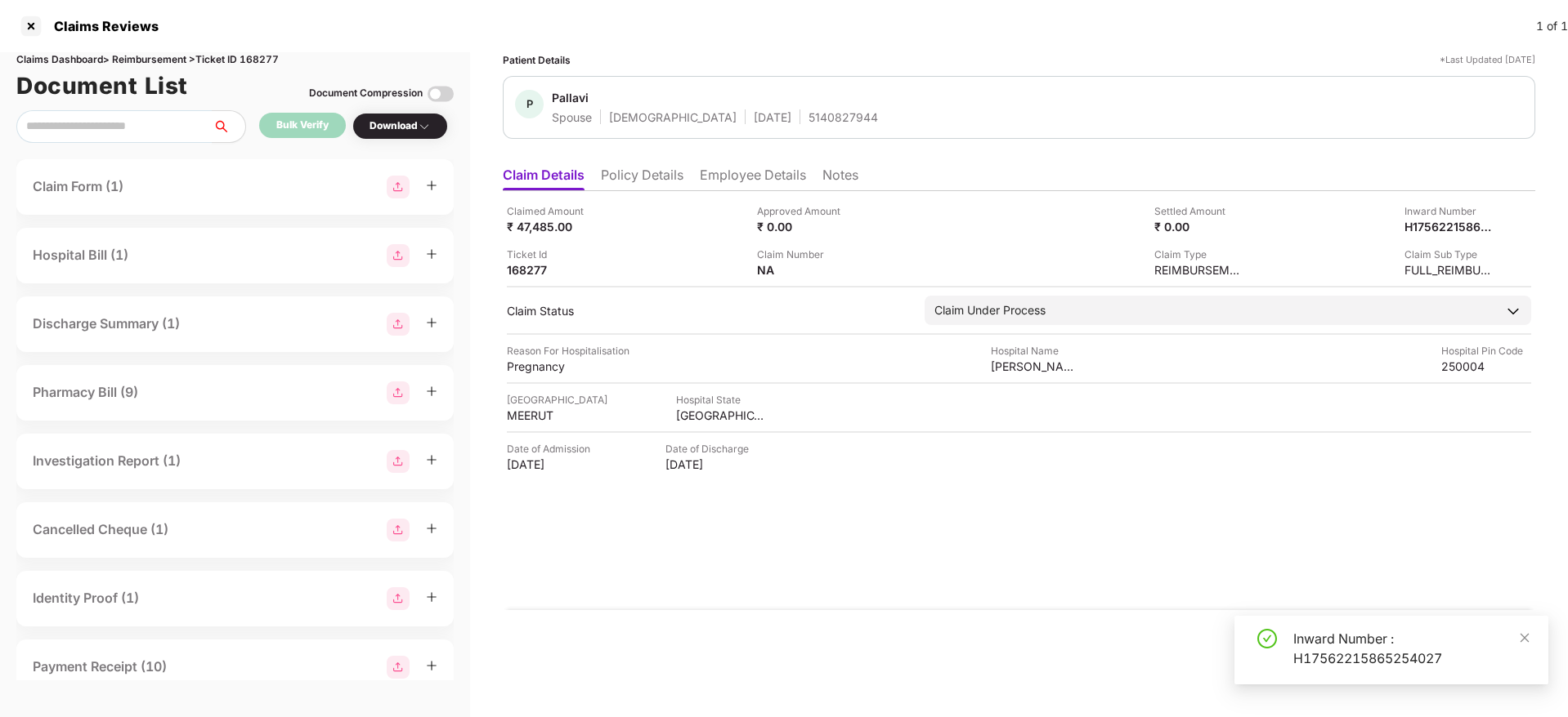
click at [641, 165] on ul "Claim Details Policy Details Employee Details Notes" at bounding box center [1019, 175] width 1032 height 33
click at [644, 177] on li "Policy Details" at bounding box center [641, 178] width 82 height 24
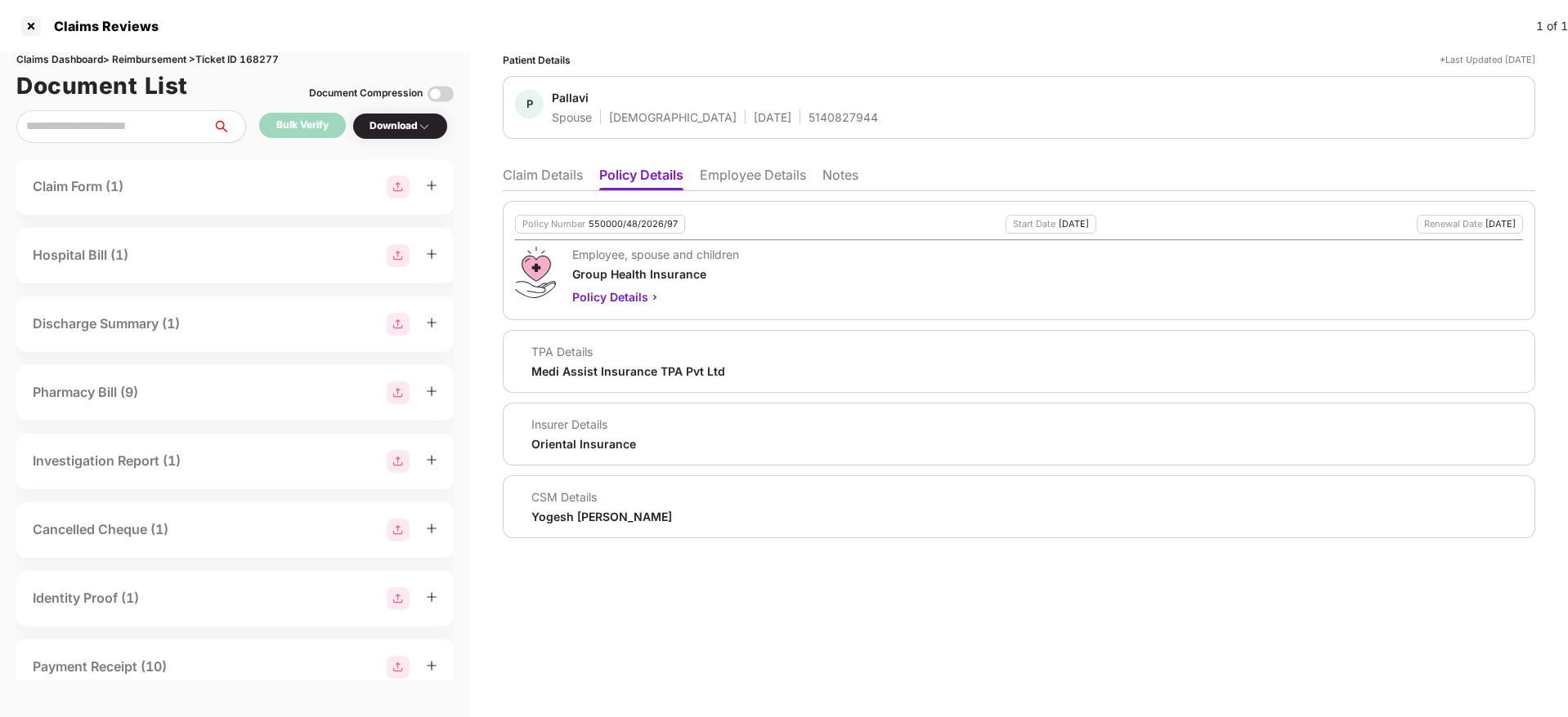
click at [537, 178] on li "Claim Details" at bounding box center [543, 178] width 81 height 24
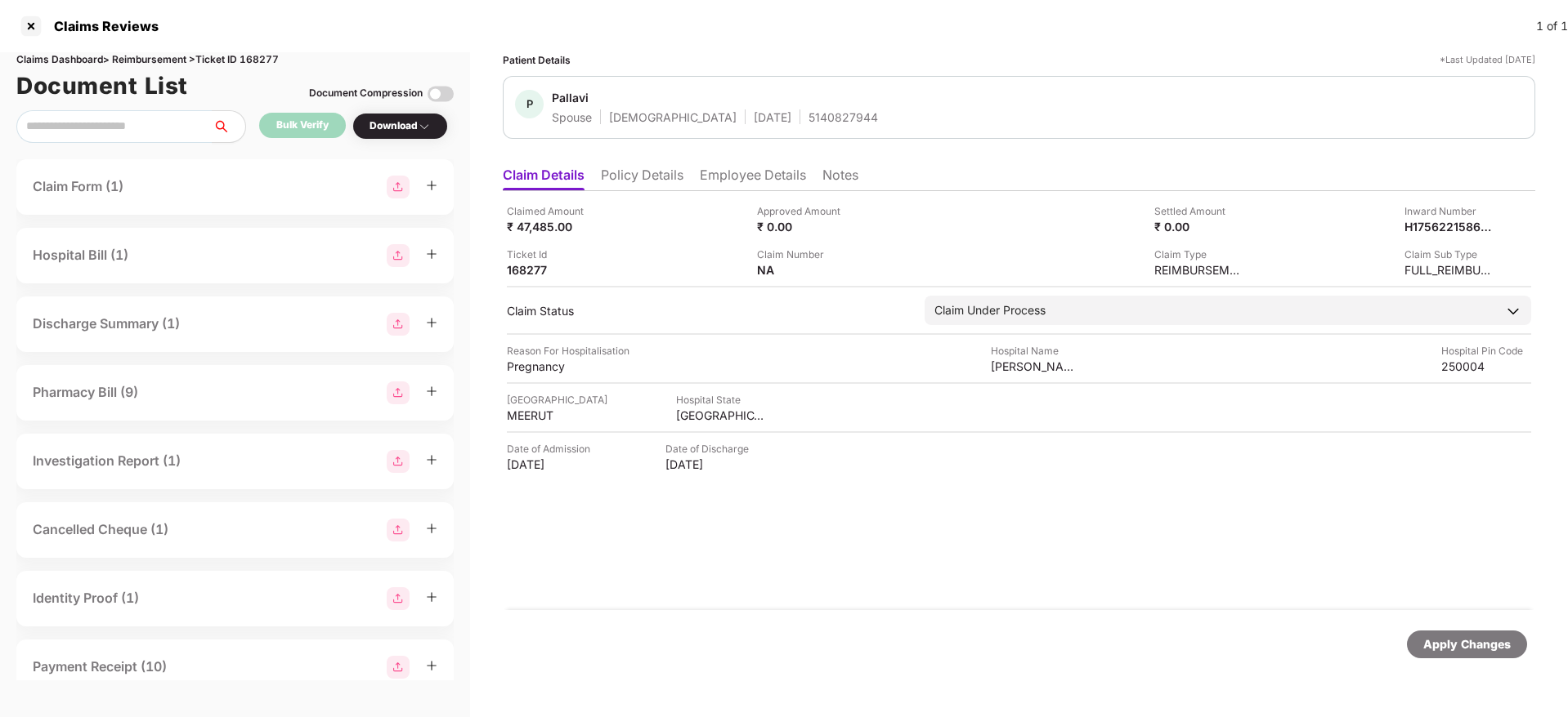
click at [623, 166] on li "Policy Details" at bounding box center [641, 178] width 82 height 24
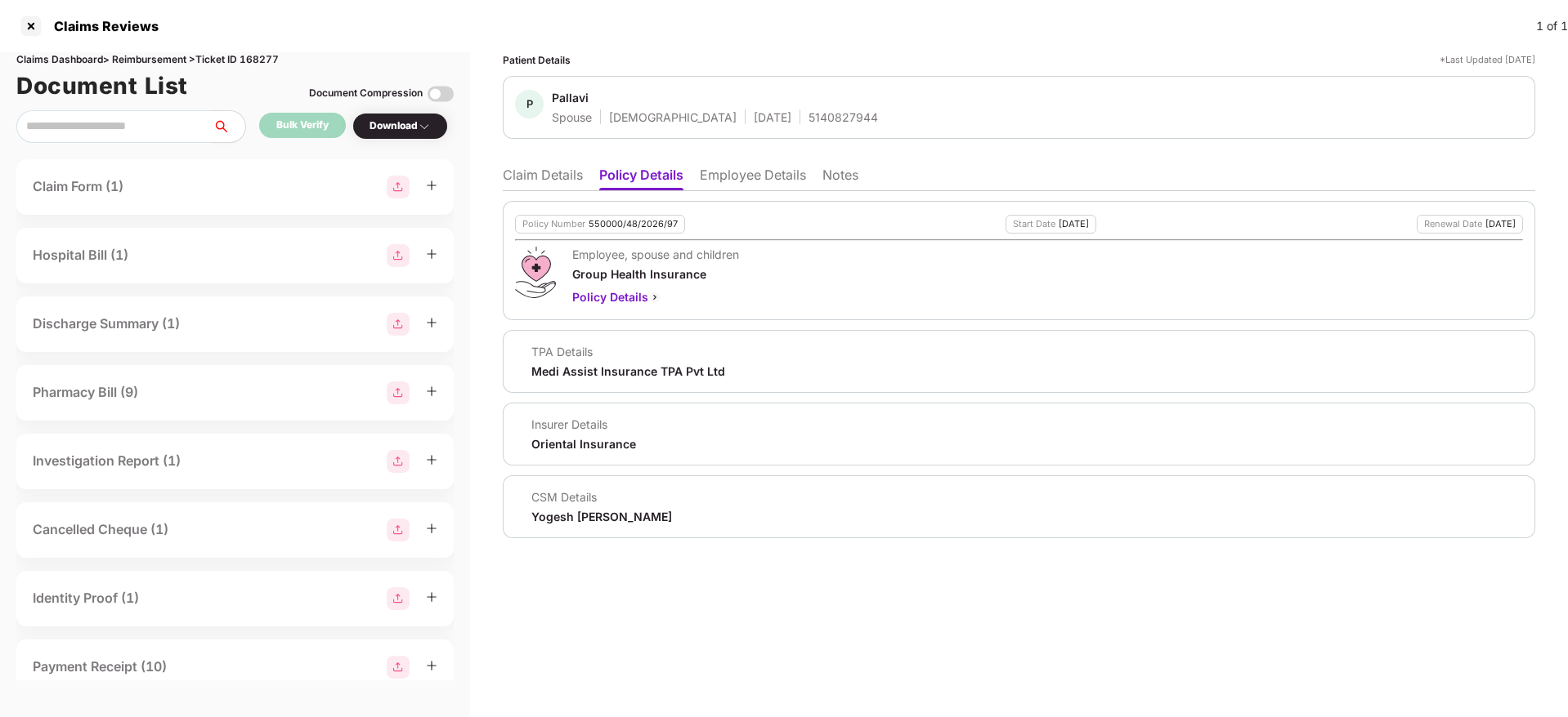
click at [777, 172] on li "Employee Details" at bounding box center [753, 178] width 106 height 24
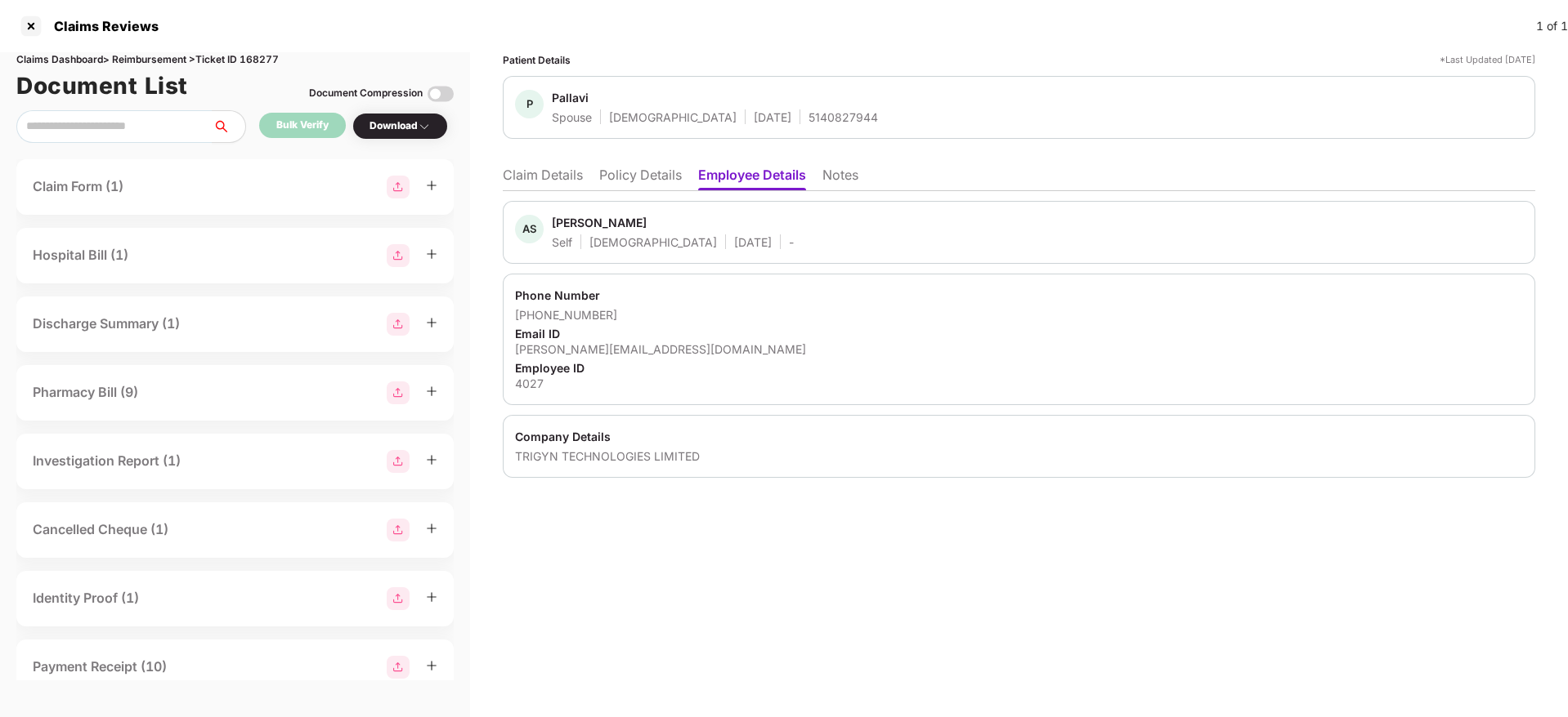
click at [658, 174] on li "Policy Details" at bounding box center [640, 178] width 82 height 24
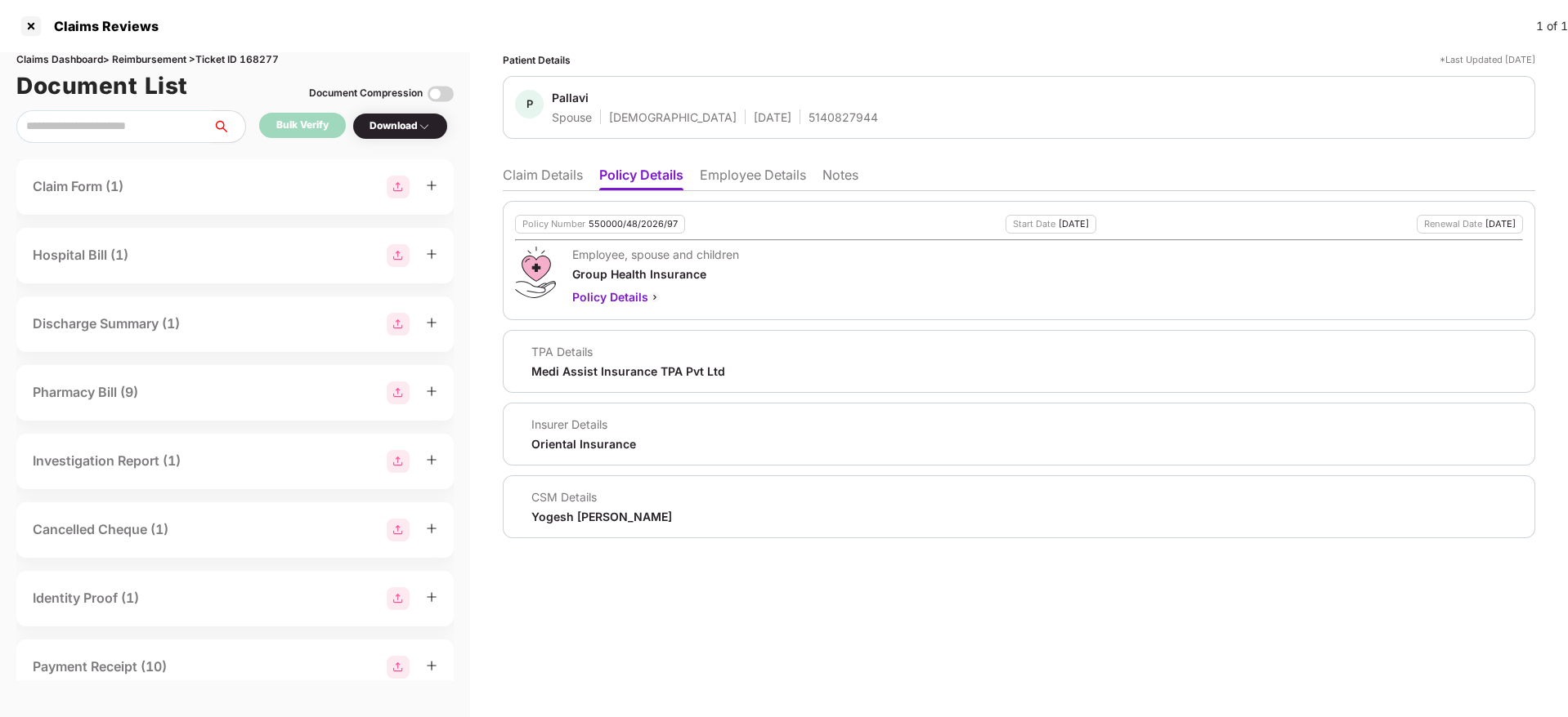
click at [513, 173] on li "Claim Details" at bounding box center [543, 178] width 81 height 24
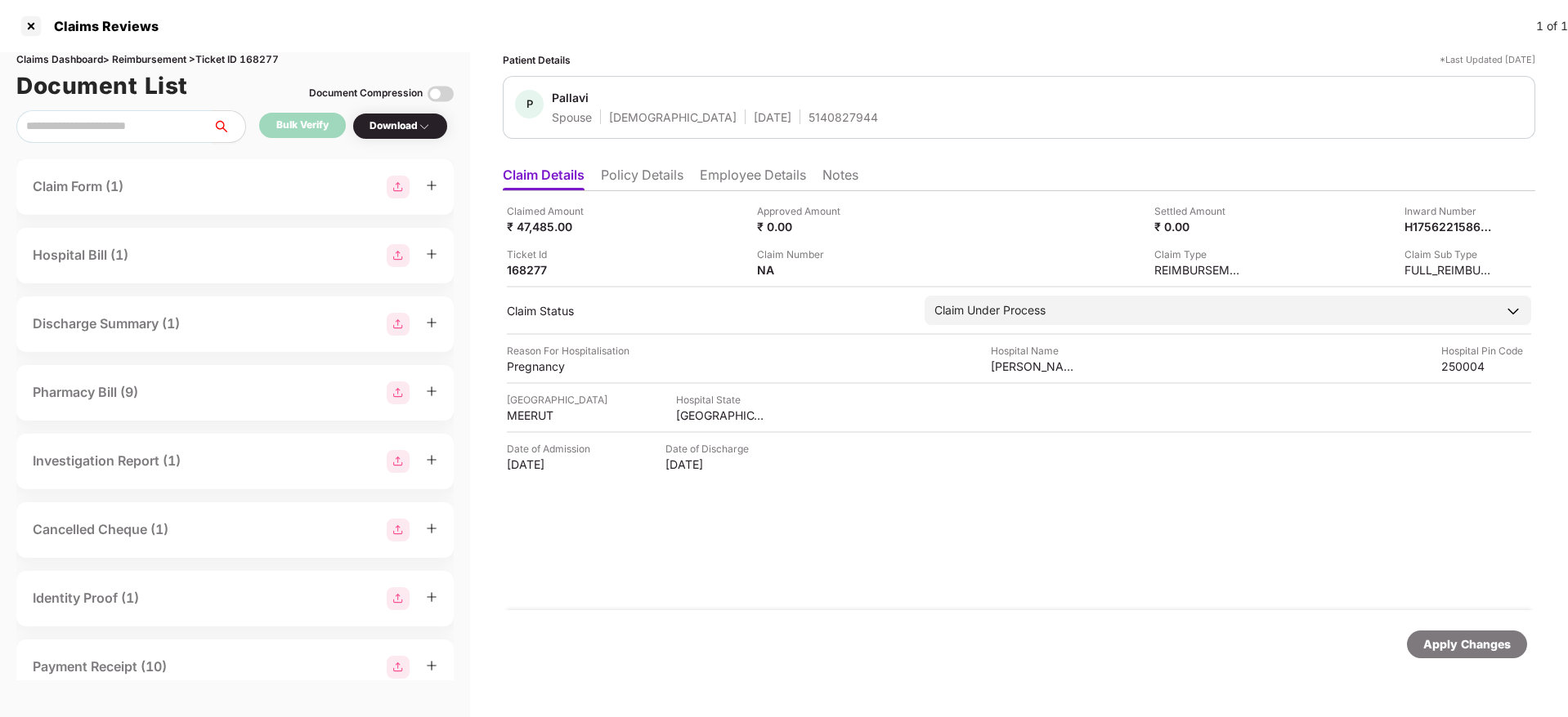
click at [809, 115] on div "5140827944" at bounding box center [843, 117] width 70 height 15
copy div "5140827944"
click at [1437, 228] on div "H17562215865254027" at bounding box center [1432, 226] width 90 height 15
click at [1436, 228] on div "H17562215865254027" at bounding box center [1432, 226] width 90 height 15
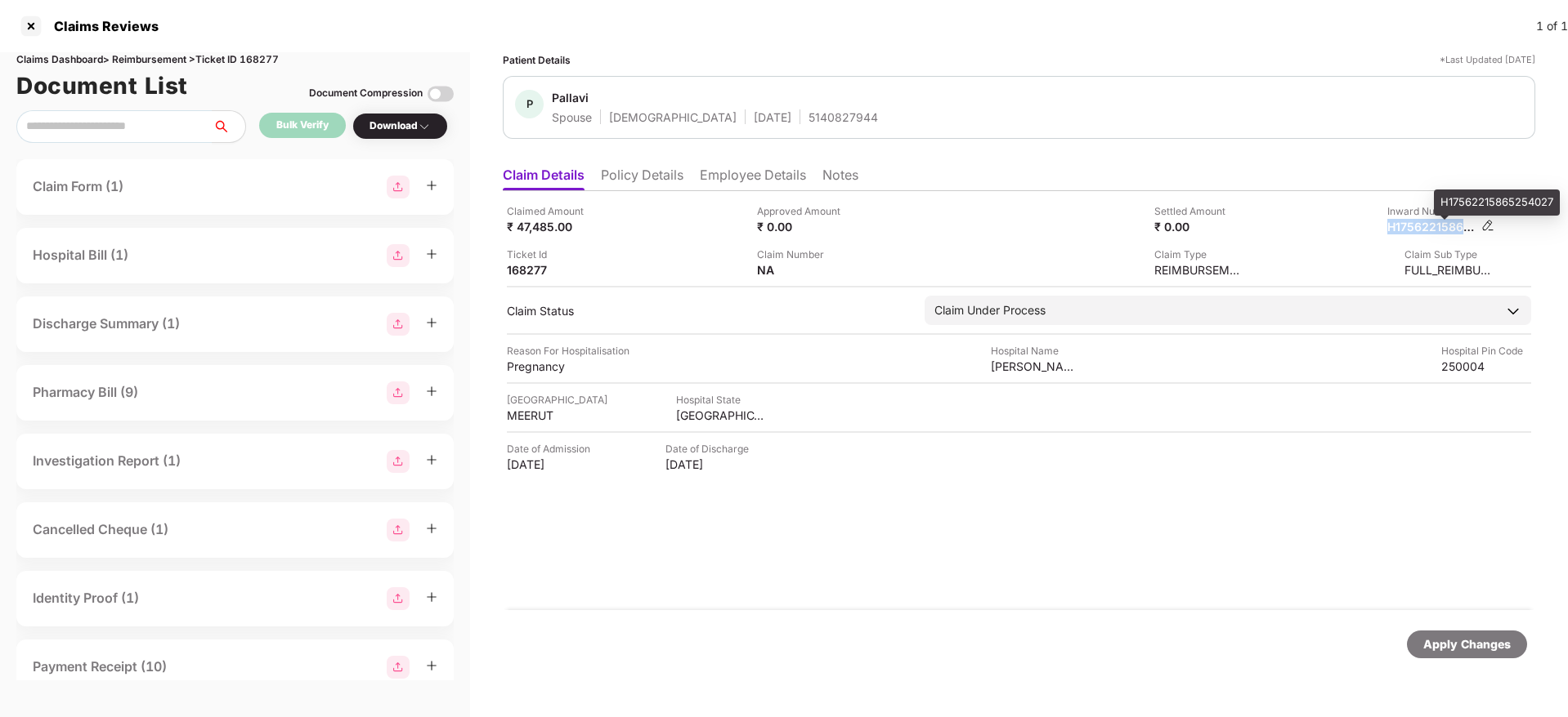
copy div "H17562215865254027"
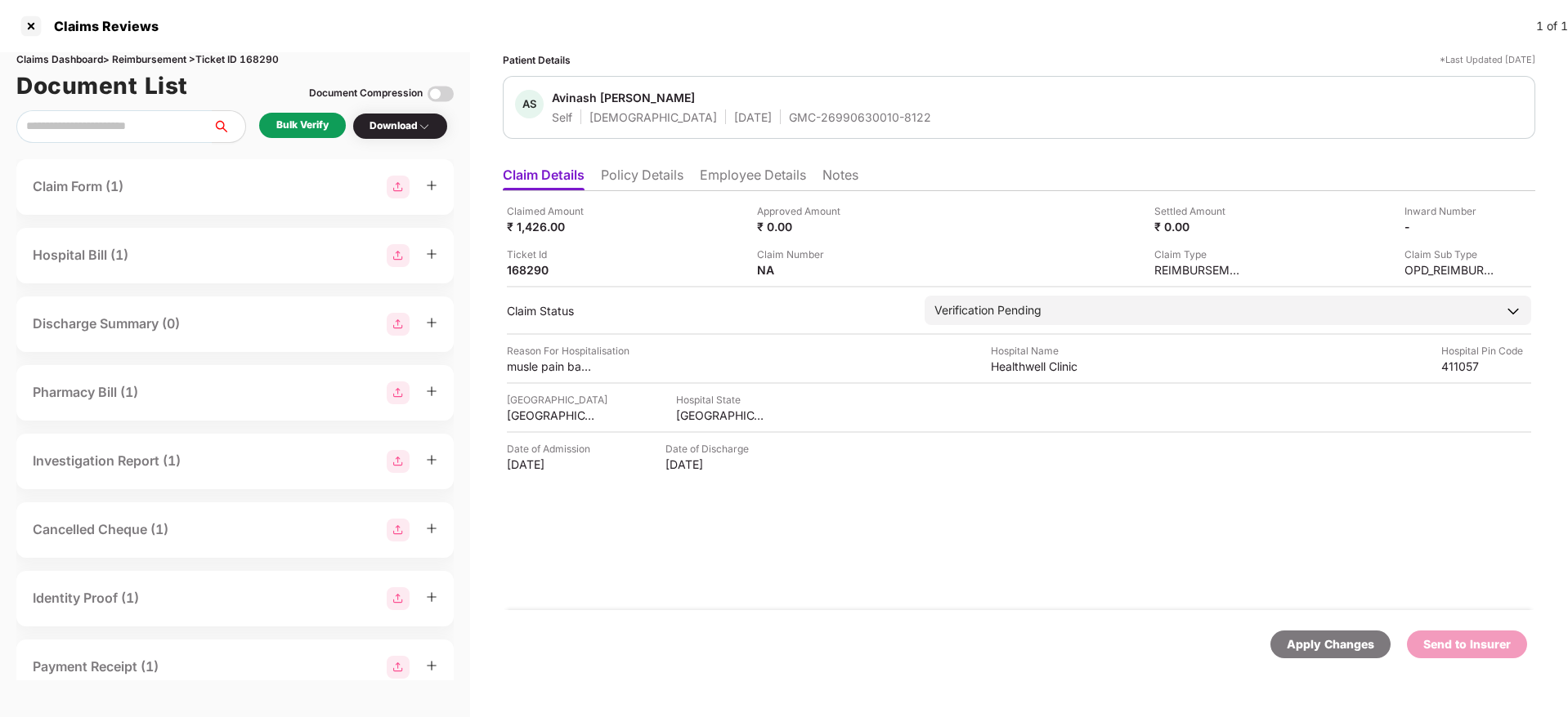
click at [665, 175] on li "Policy Details" at bounding box center [641, 178] width 82 height 24
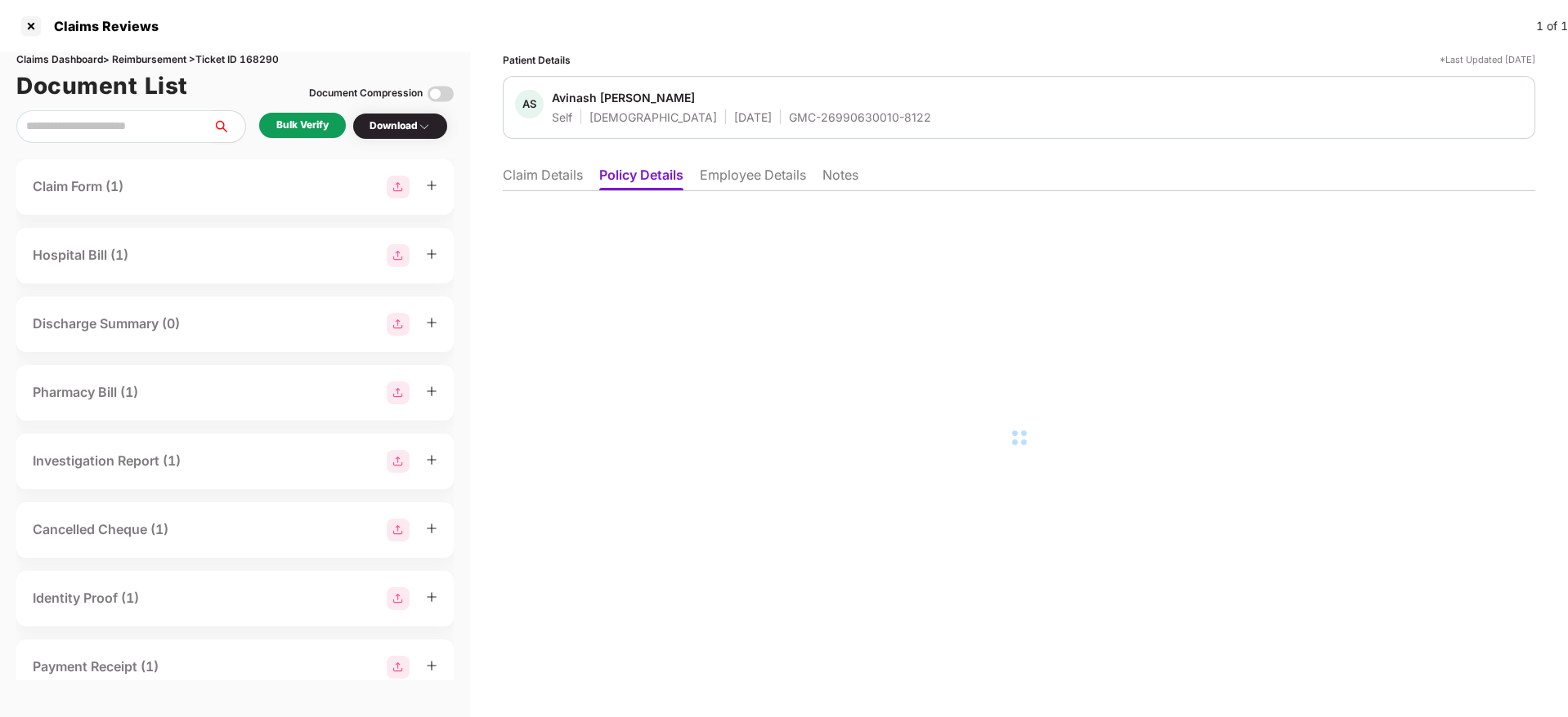
click at [752, 186] on li "Employee Details" at bounding box center [753, 178] width 106 height 24
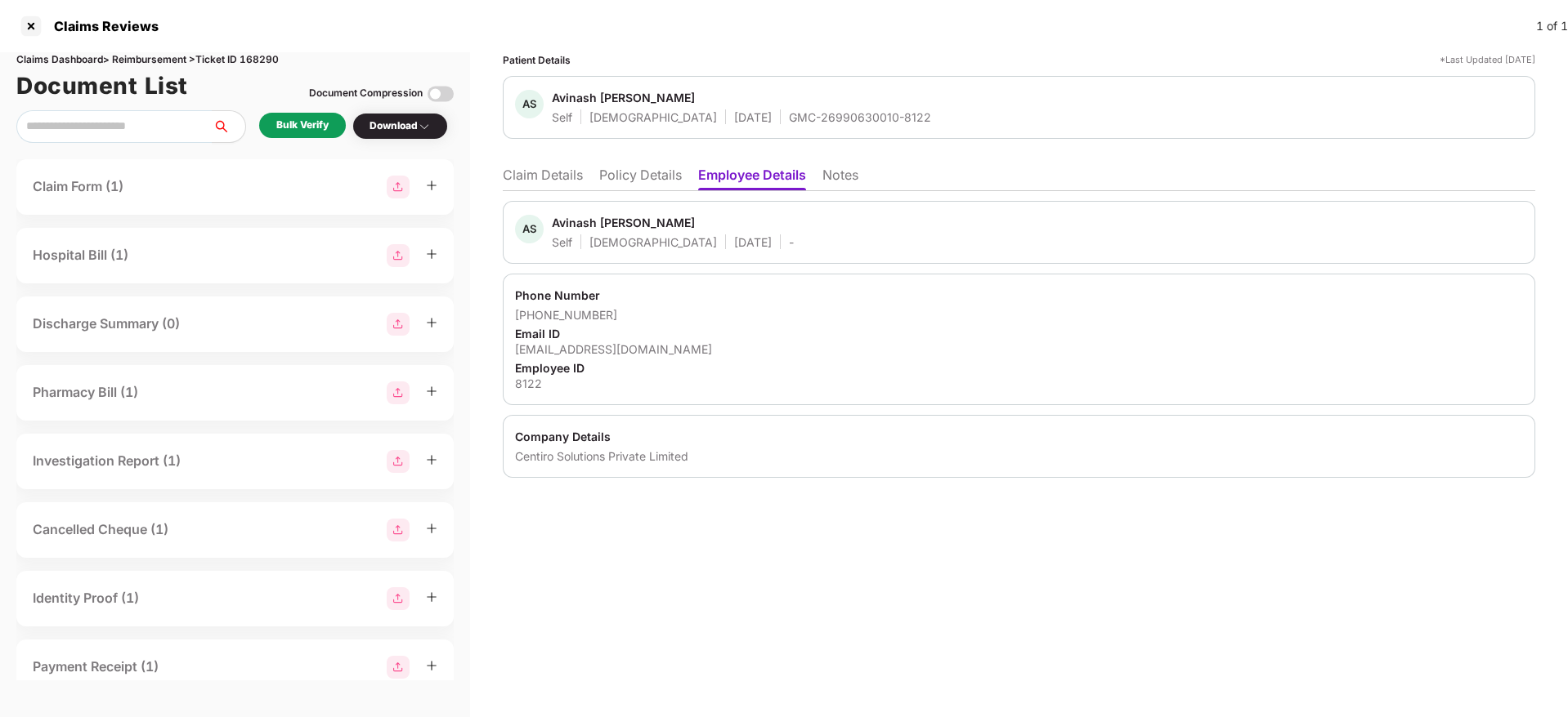
click at [571, 345] on div "[EMAIL_ADDRESS][DOMAIN_NAME]" at bounding box center [1019, 349] width 1008 height 15
copy div "[EMAIL_ADDRESS][DOMAIN_NAME]"
click at [525, 170] on li "Claim Details" at bounding box center [543, 178] width 81 height 24
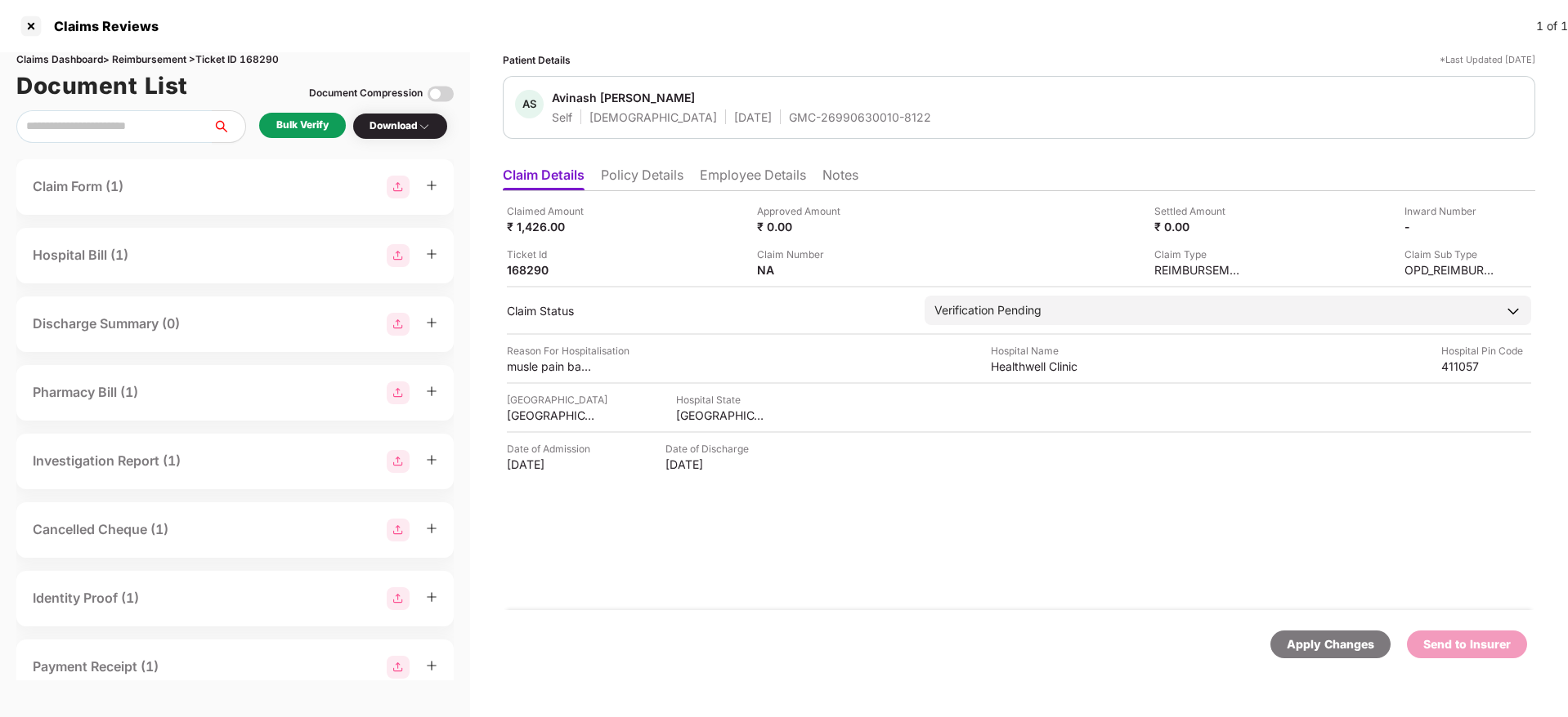
click at [315, 114] on div "Bulk Verify" at bounding box center [302, 126] width 87 height 25
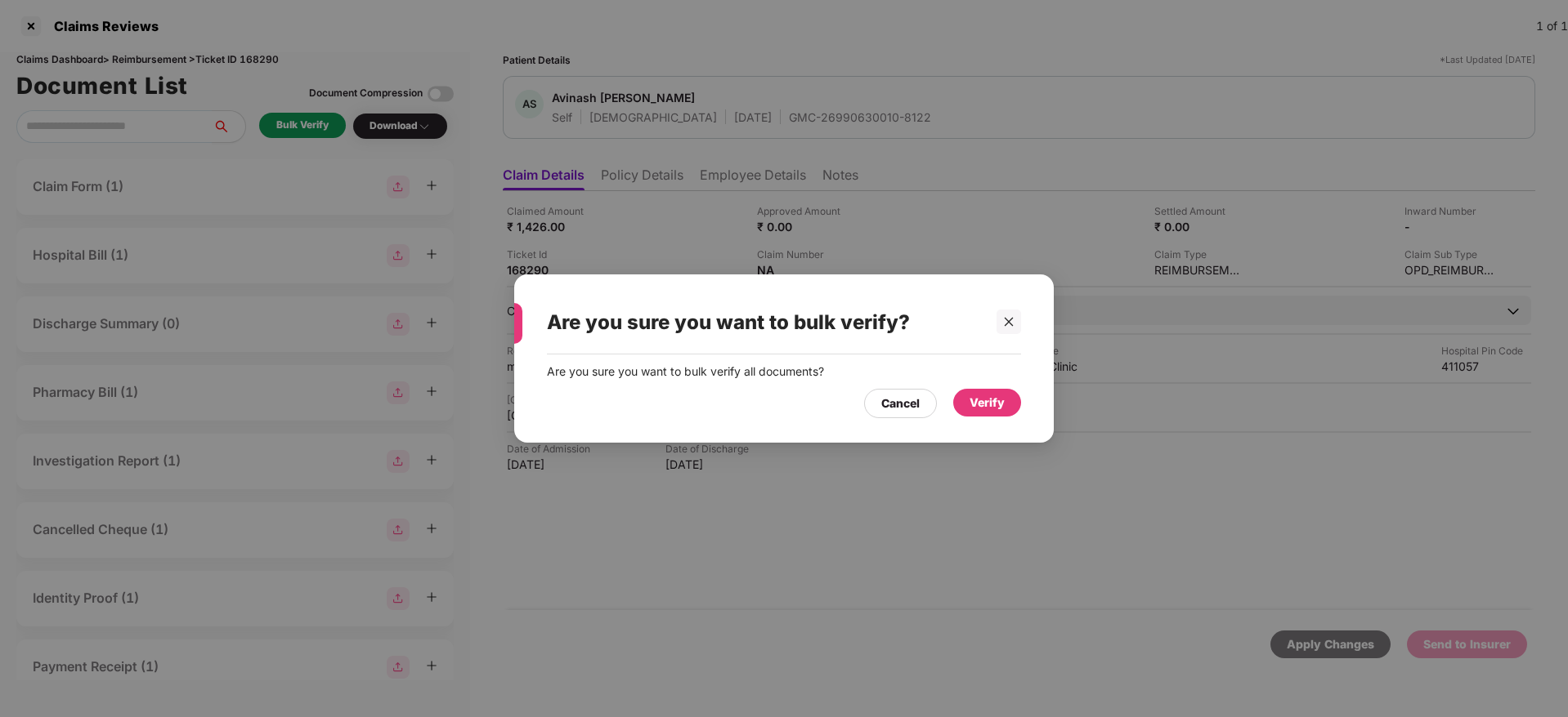
click at [993, 413] on div "Verify" at bounding box center [987, 402] width 68 height 28
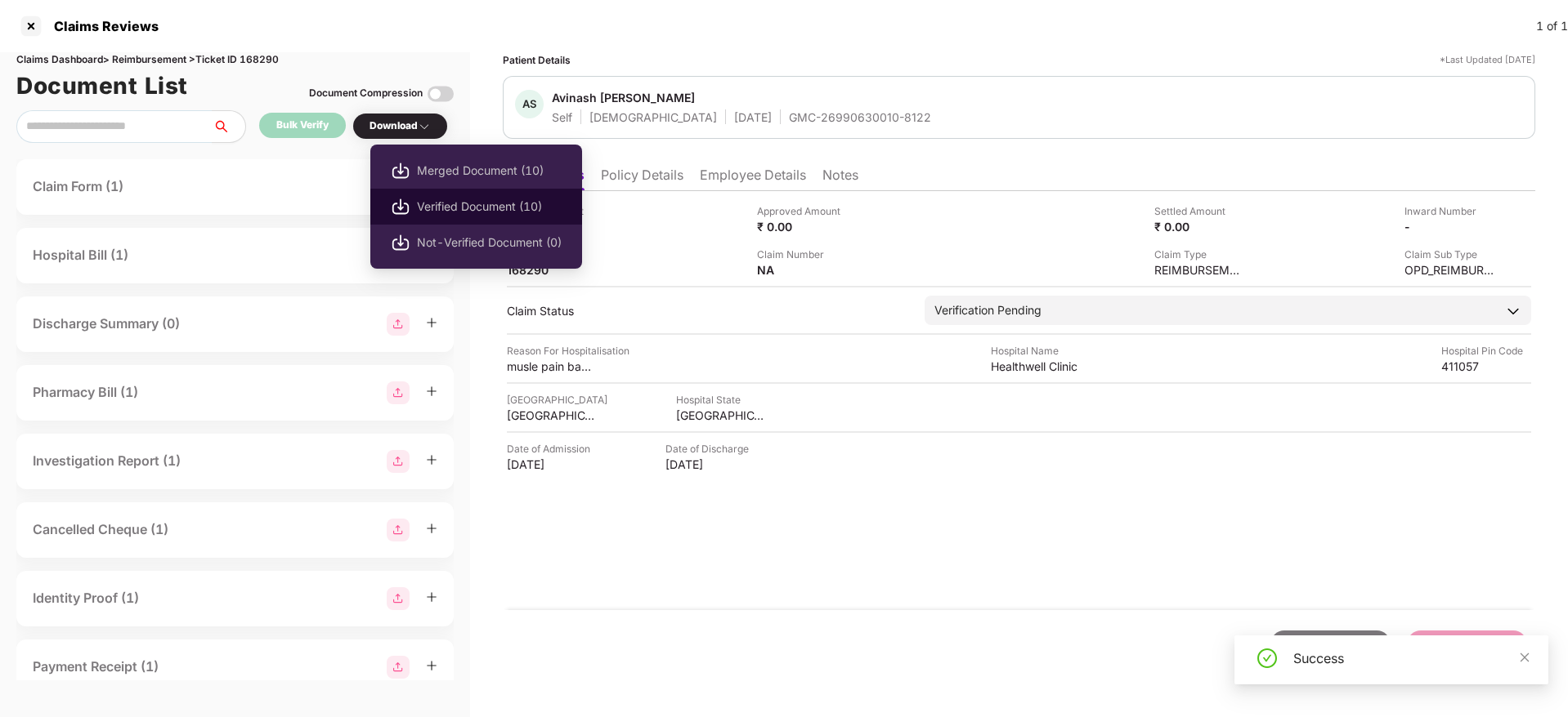
click at [448, 200] on span "Verified Document (10)" at bounding box center [489, 207] width 145 height 18
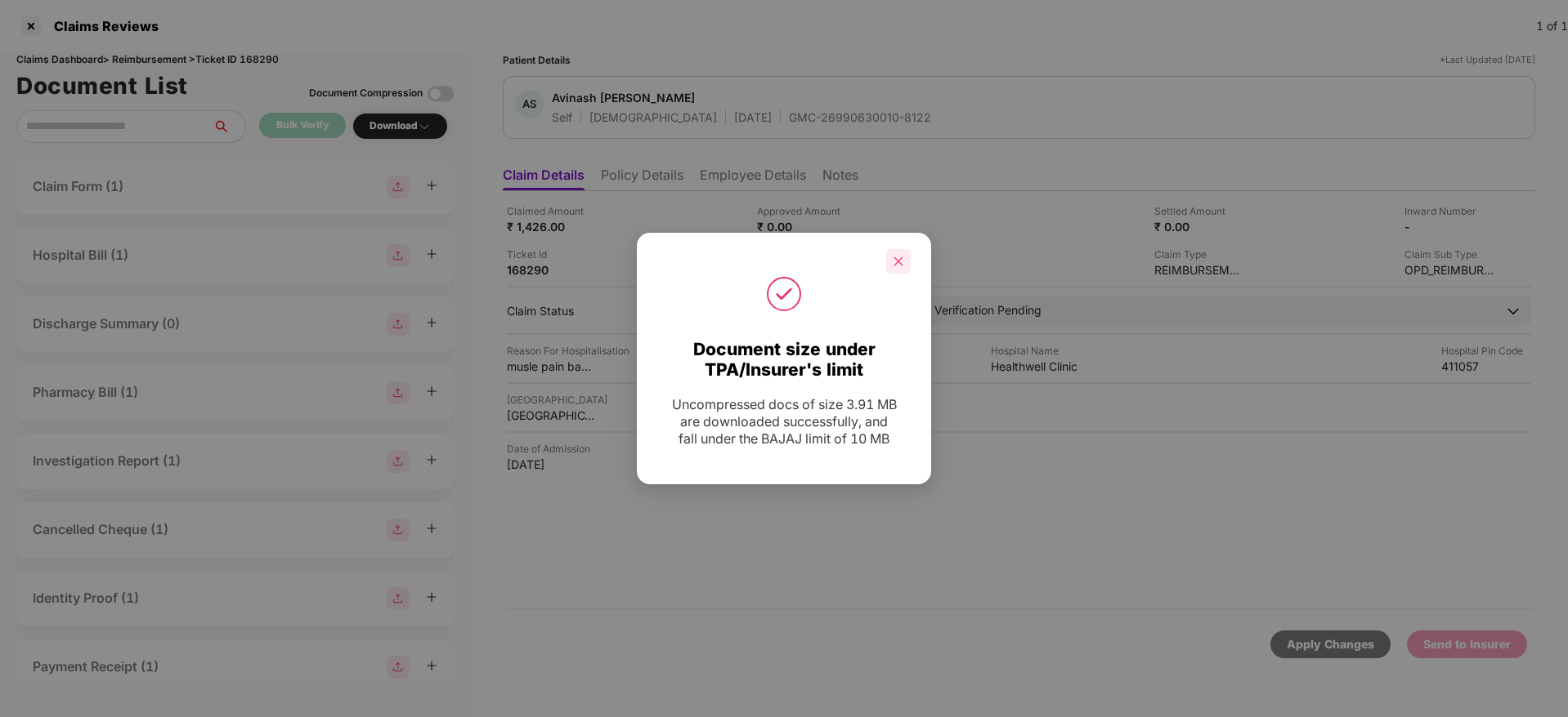
click at [907, 259] on div at bounding box center [898, 261] width 24 height 24
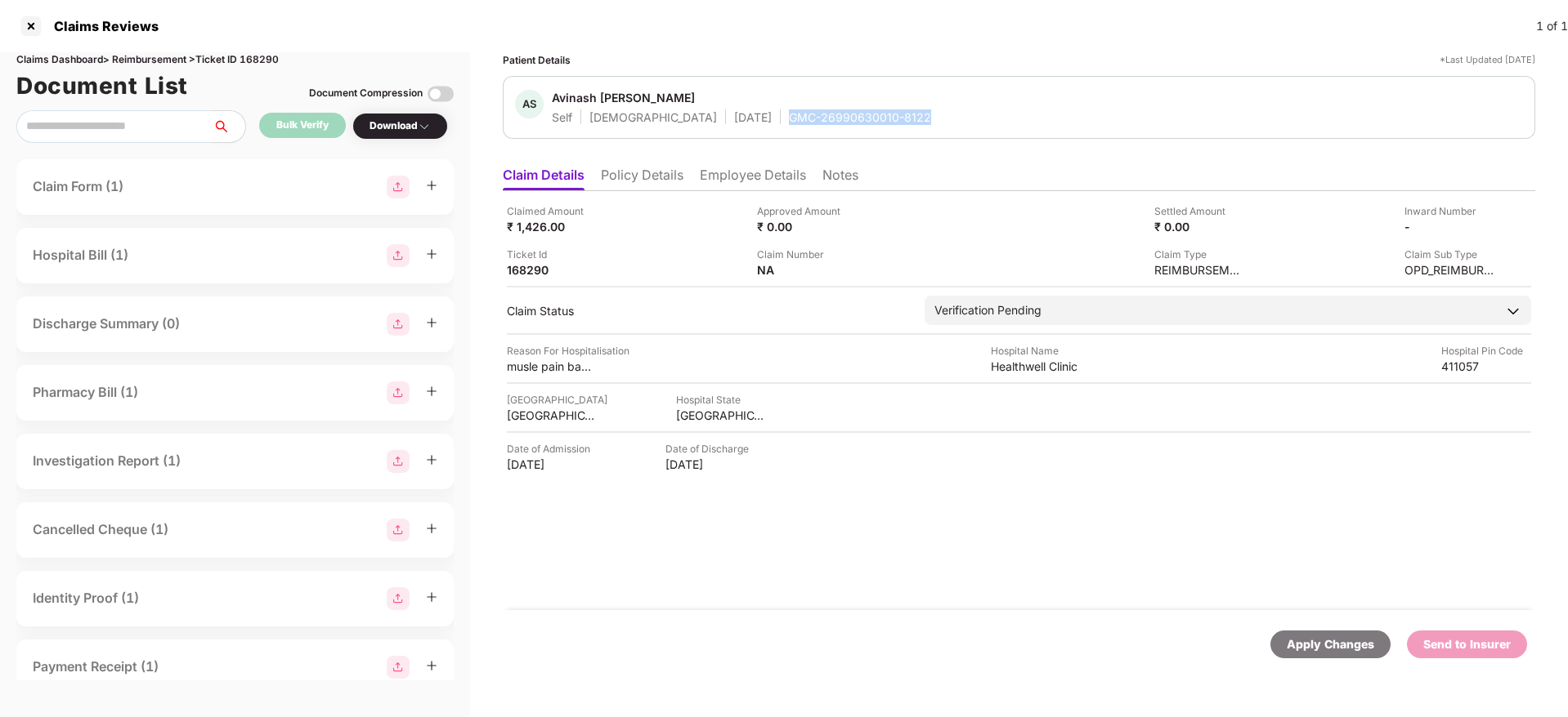
drag, startPoint x: 719, startPoint y: 115, endPoint x: 860, endPoint y: 116, distance: 141.0
click at [860, 116] on div "AS Avinash Sanjay Pawar Self Male 16 July 1990 GMC-26990630010-8122" at bounding box center [1019, 107] width 1008 height 35
copy div "GMC-26990630010-8122"
click at [1017, 371] on div "Healthwell Clinic" at bounding box center [1035, 366] width 90 height 15
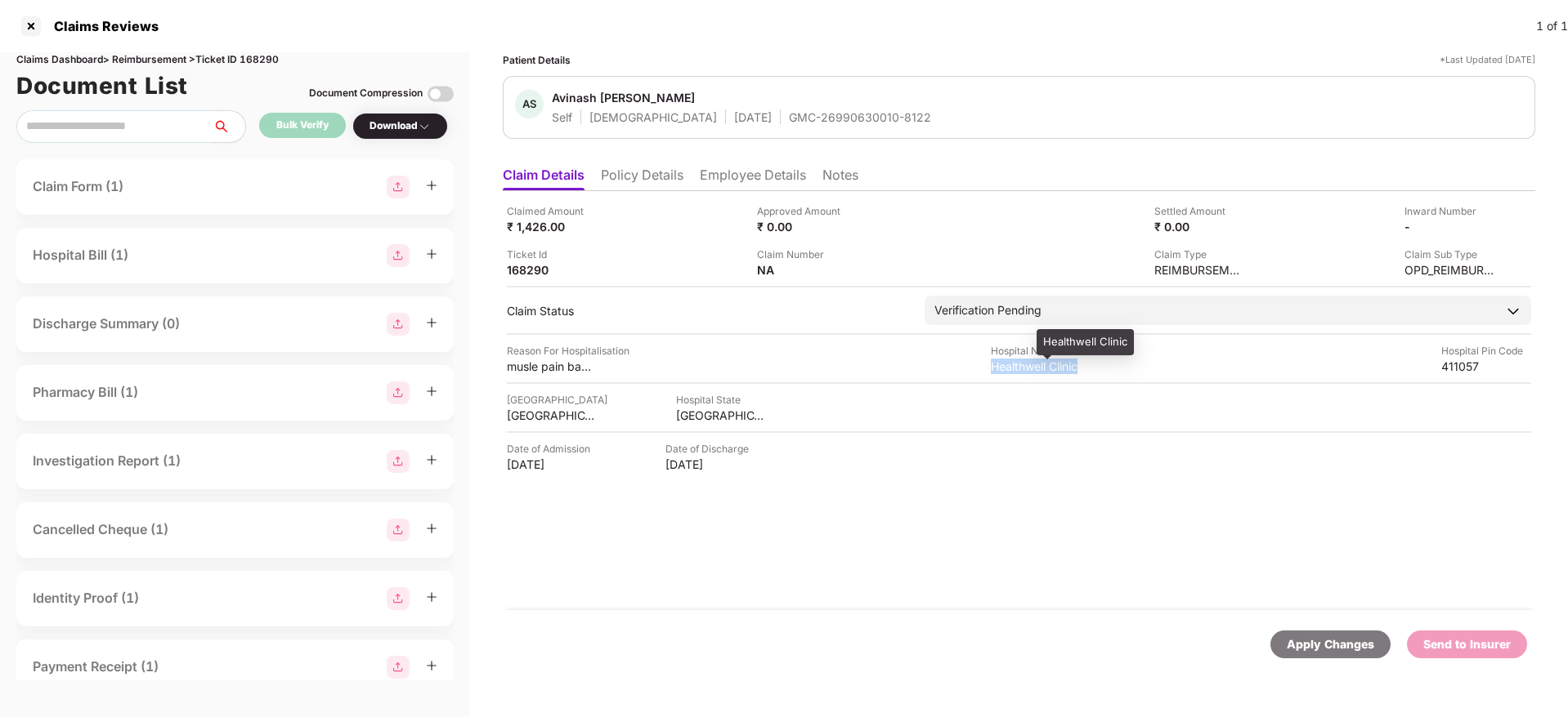
click at [1017, 371] on div "Healthwell Clinic" at bounding box center [1035, 366] width 90 height 15
copy div "Healthwell Clinic"
click at [518, 366] on div "musle pain back pain" at bounding box center [551, 366] width 90 height 15
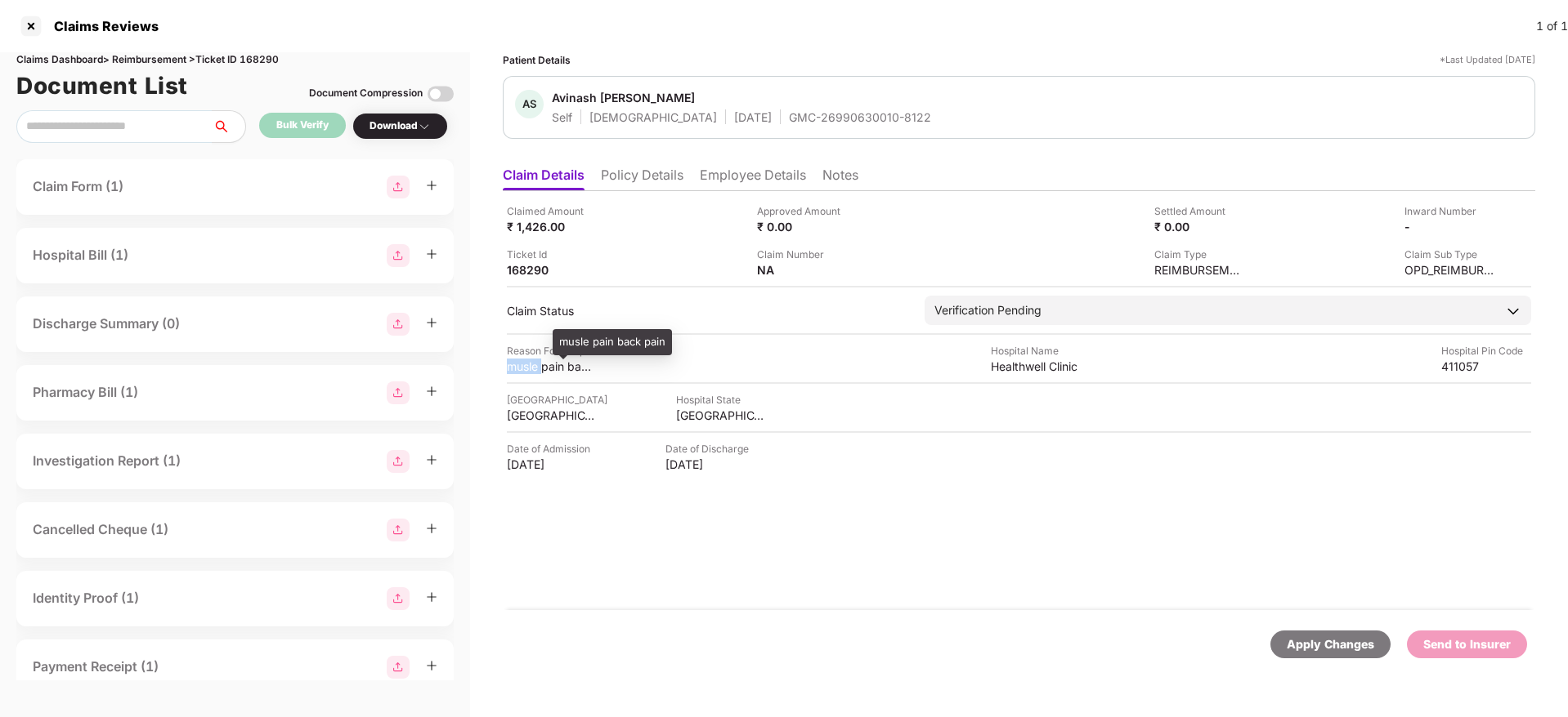
click at [518, 366] on div "musle pain back pain" at bounding box center [551, 366] width 90 height 15
click at [519, 366] on div "musle pain back pain" at bounding box center [551, 366] width 90 height 15
copy div "musle pain back pain"
click at [754, 163] on ul "Claim Details Policy Details Employee Details Notes" at bounding box center [1019, 175] width 1032 height 33
click at [751, 167] on li "Employee Details" at bounding box center [753, 178] width 106 height 24
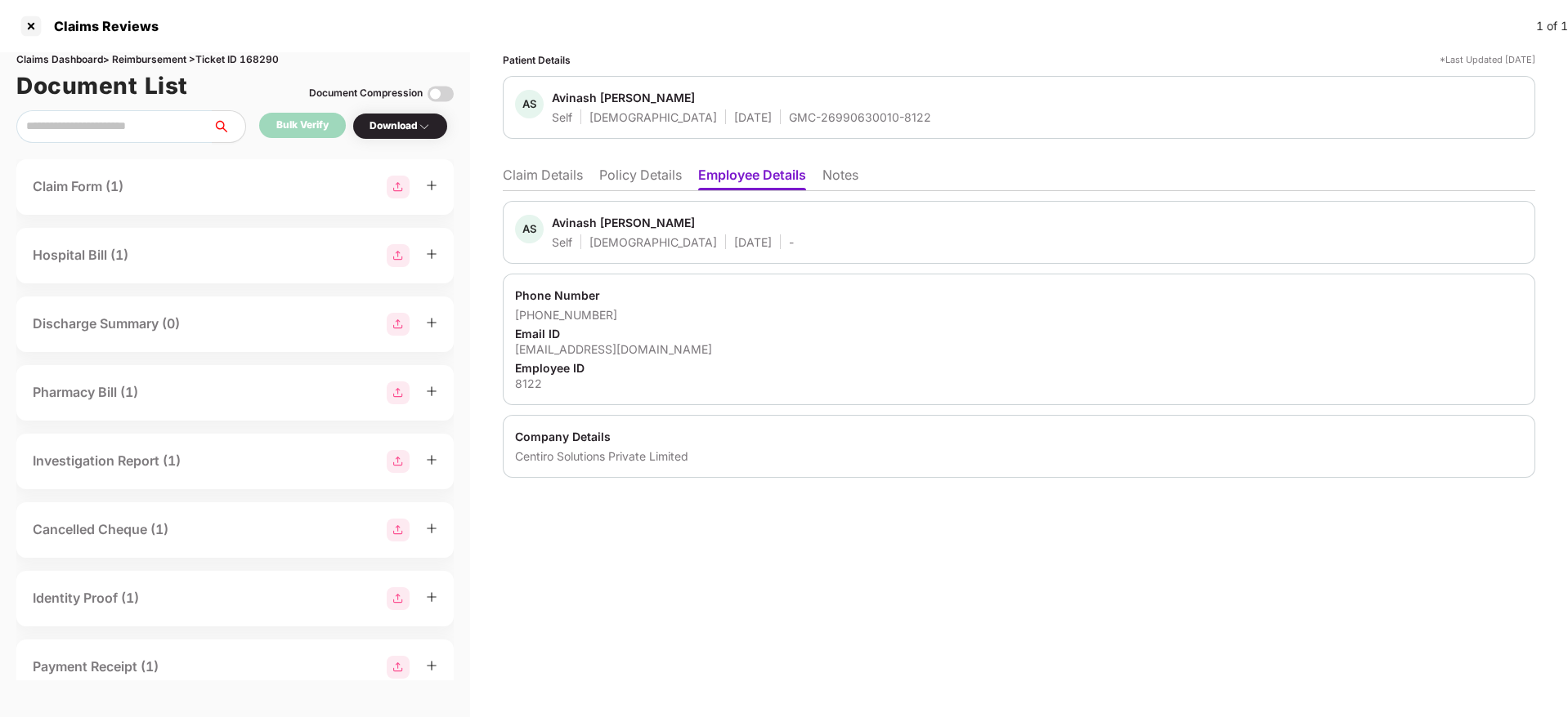
click at [630, 353] on div "avinash.pawar@centiro.com" at bounding box center [1019, 349] width 1008 height 15
copy div "avinash.pawar@centiro.com"
drag, startPoint x: 537, startPoint y: 318, endPoint x: 612, endPoint y: 312, distance: 75.2
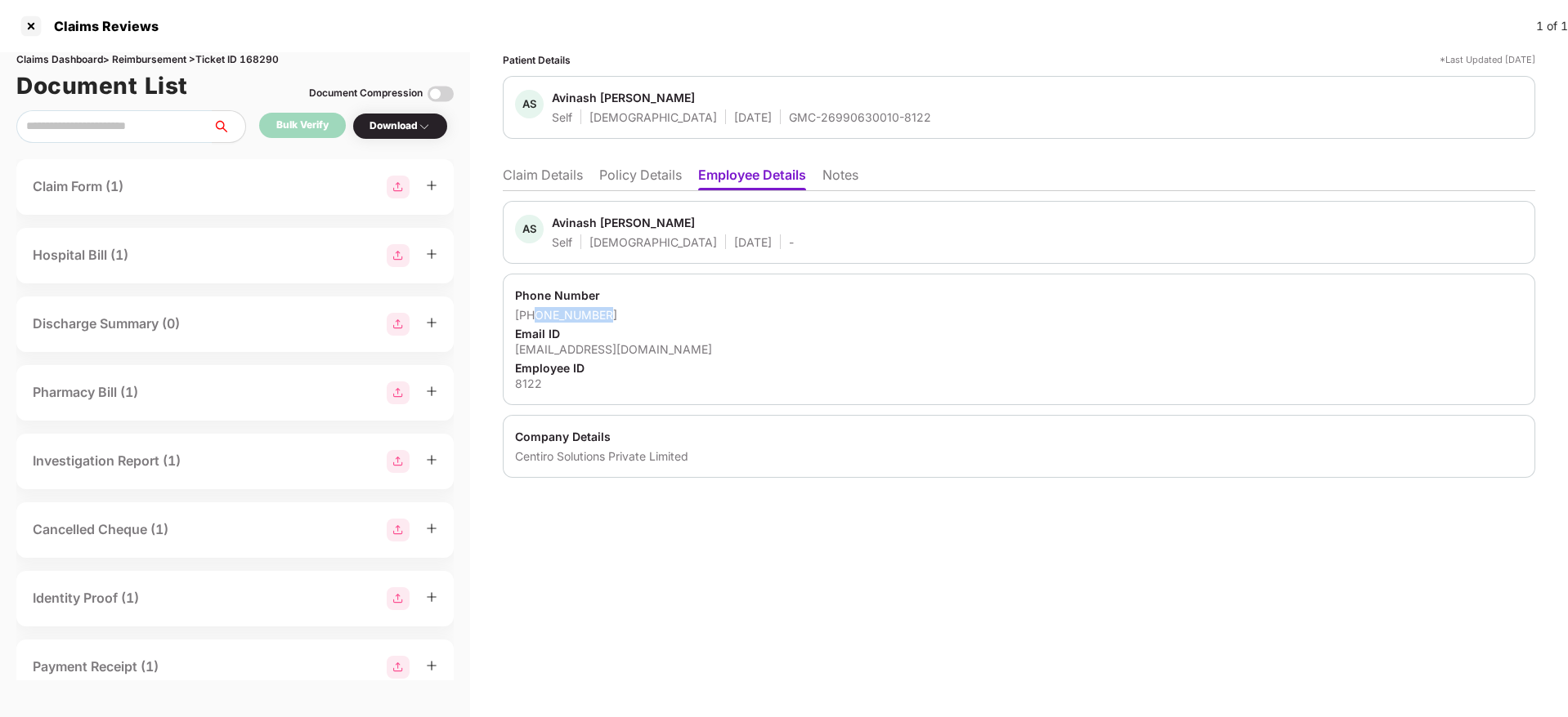
click at [612, 312] on div "+918956947036" at bounding box center [1019, 315] width 1008 height 15
copy div "8956947036"
click at [543, 184] on li "Claim Details" at bounding box center [543, 178] width 81 height 24
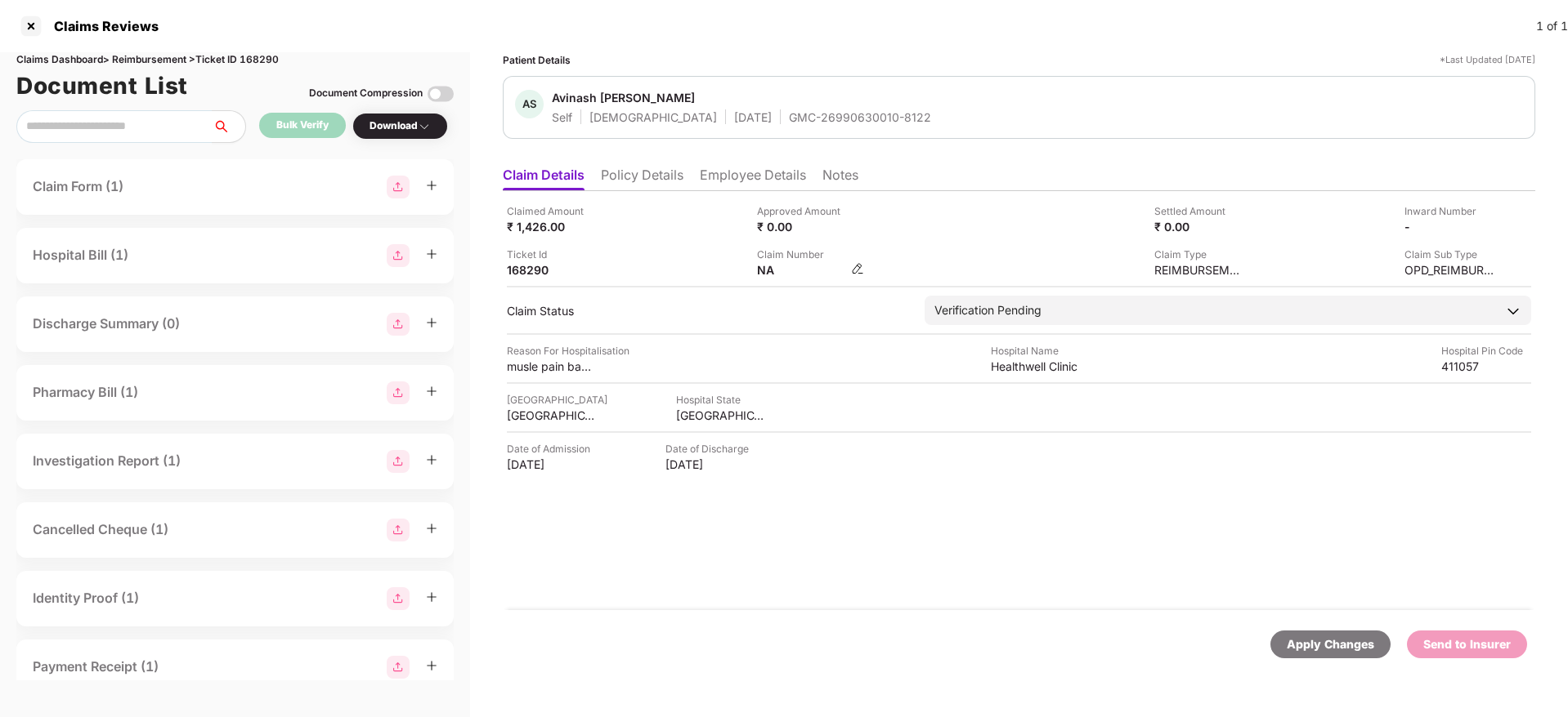
click at [857, 269] on img at bounding box center [858, 269] width 13 height 13
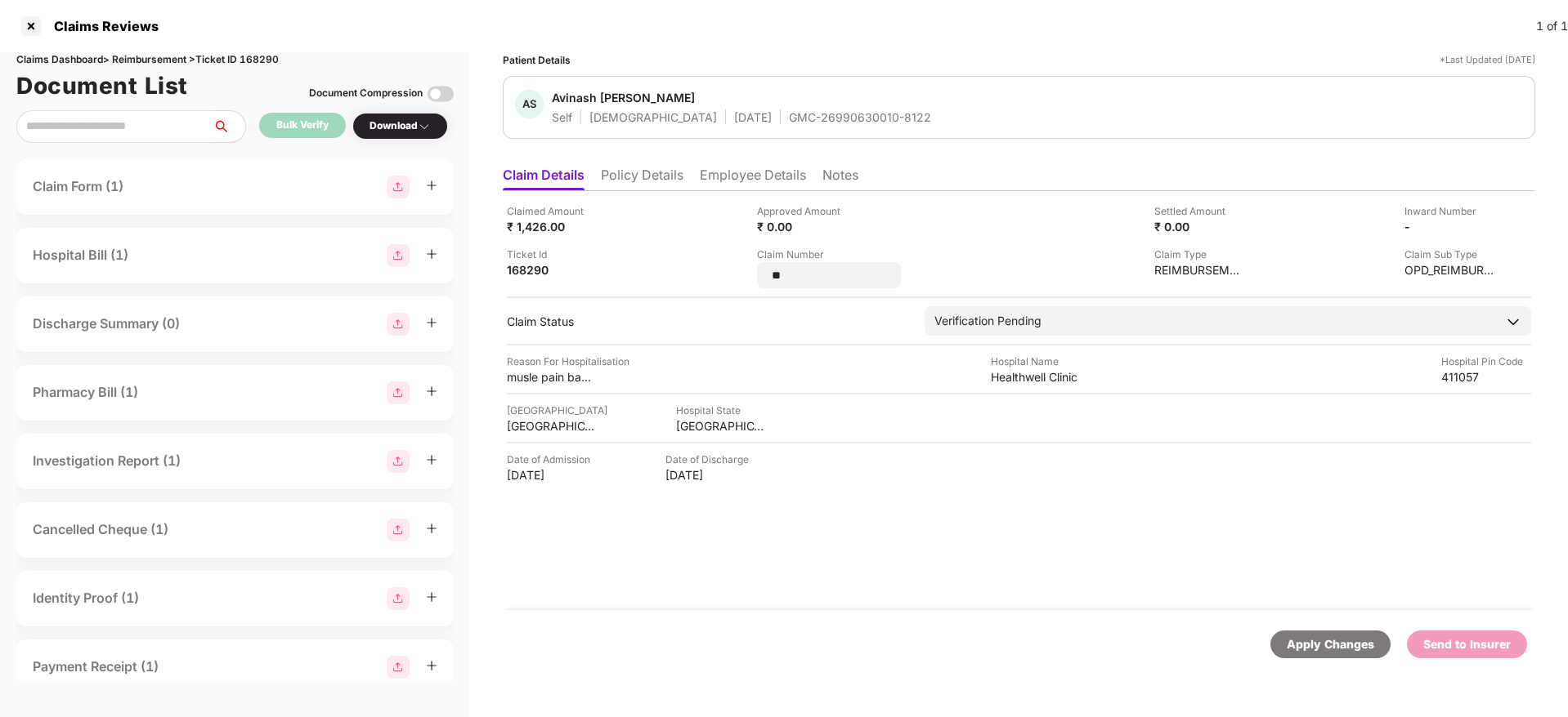
type input "*"
type input "**********"
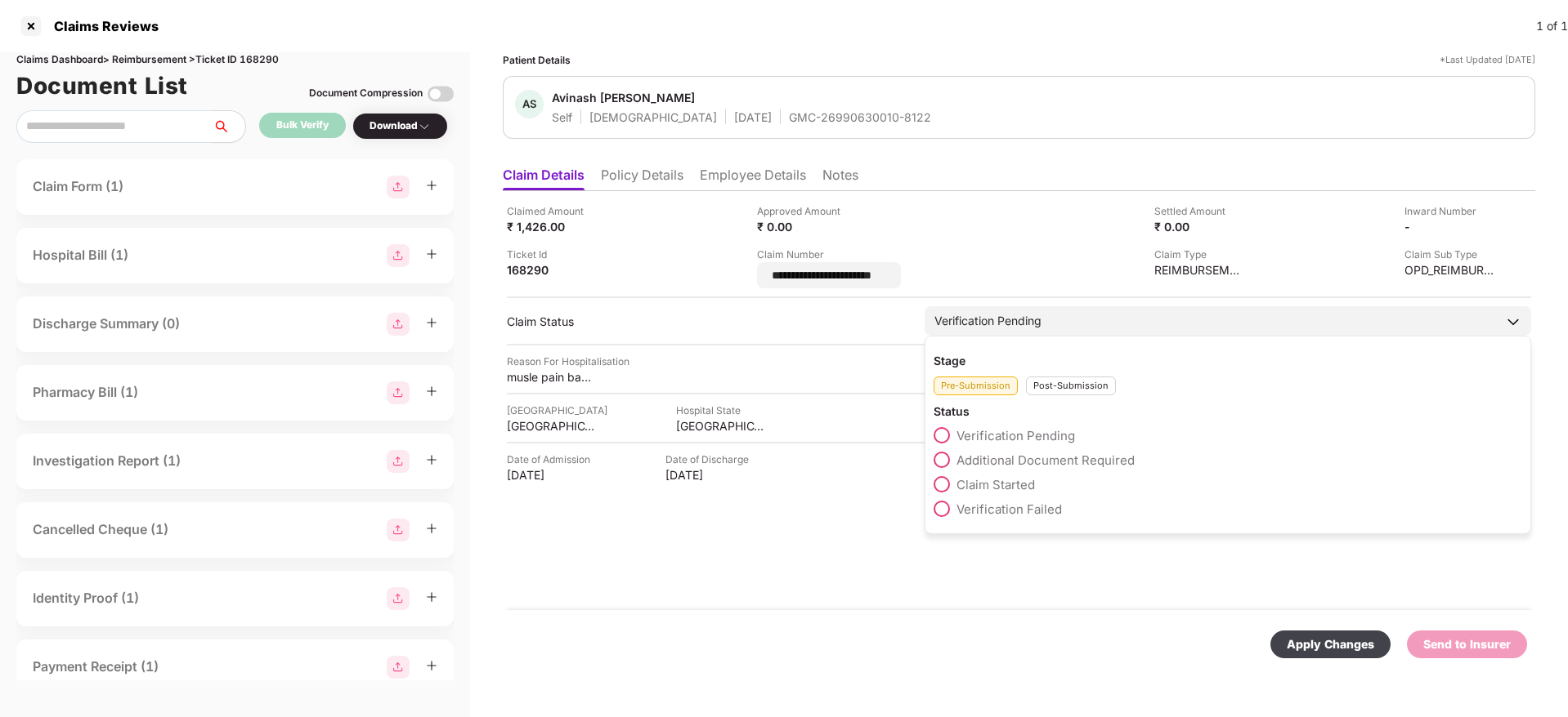
click at [1066, 393] on div "Stage Pre-Submission Post-Submission Status Verification Pending Additional Doc…" at bounding box center [1228, 435] width 607 height 199
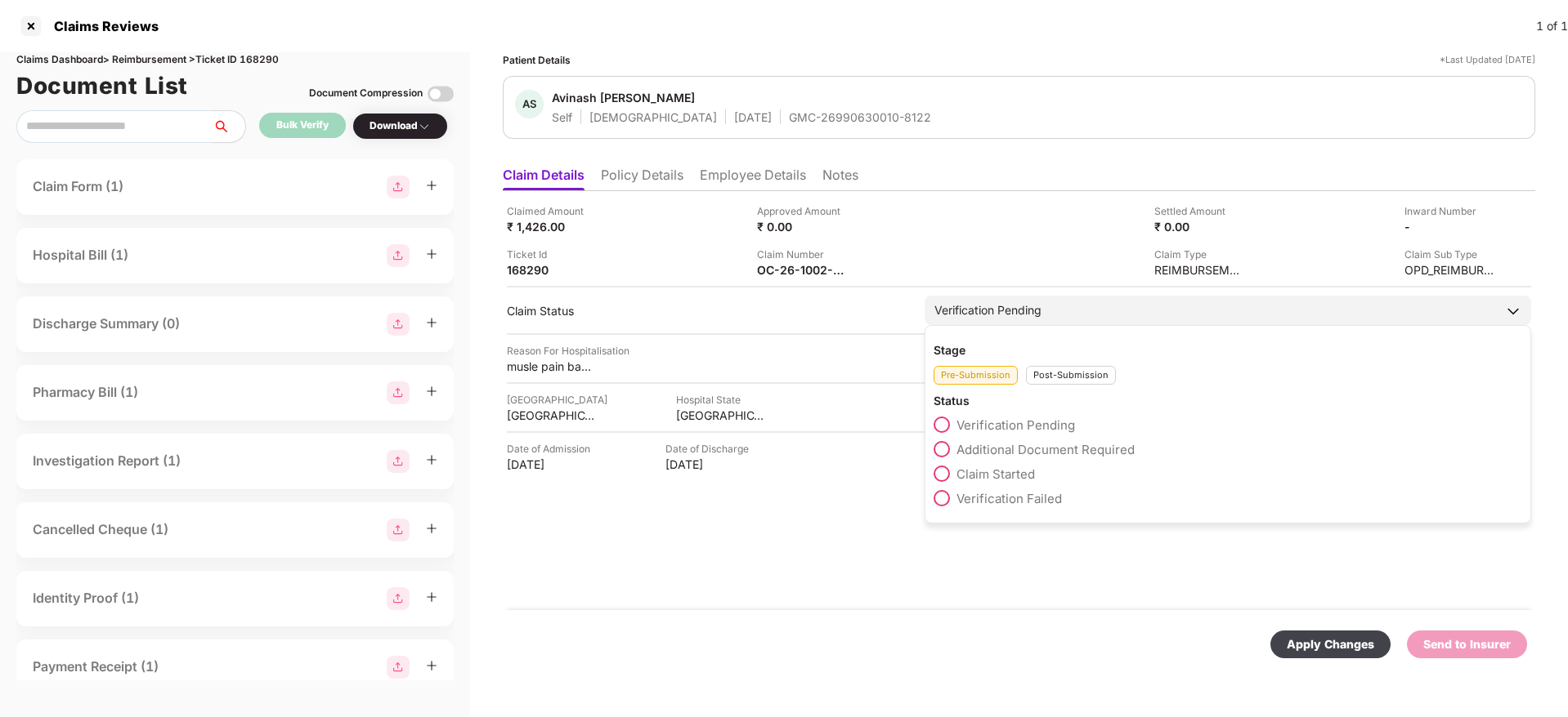
click at [1066, 374] on div "Post-Submission" at bounding box center [1070, 375] width 90 height 19
click at [950, 447] on span at bounding box center [942, 449] width 16 height 16
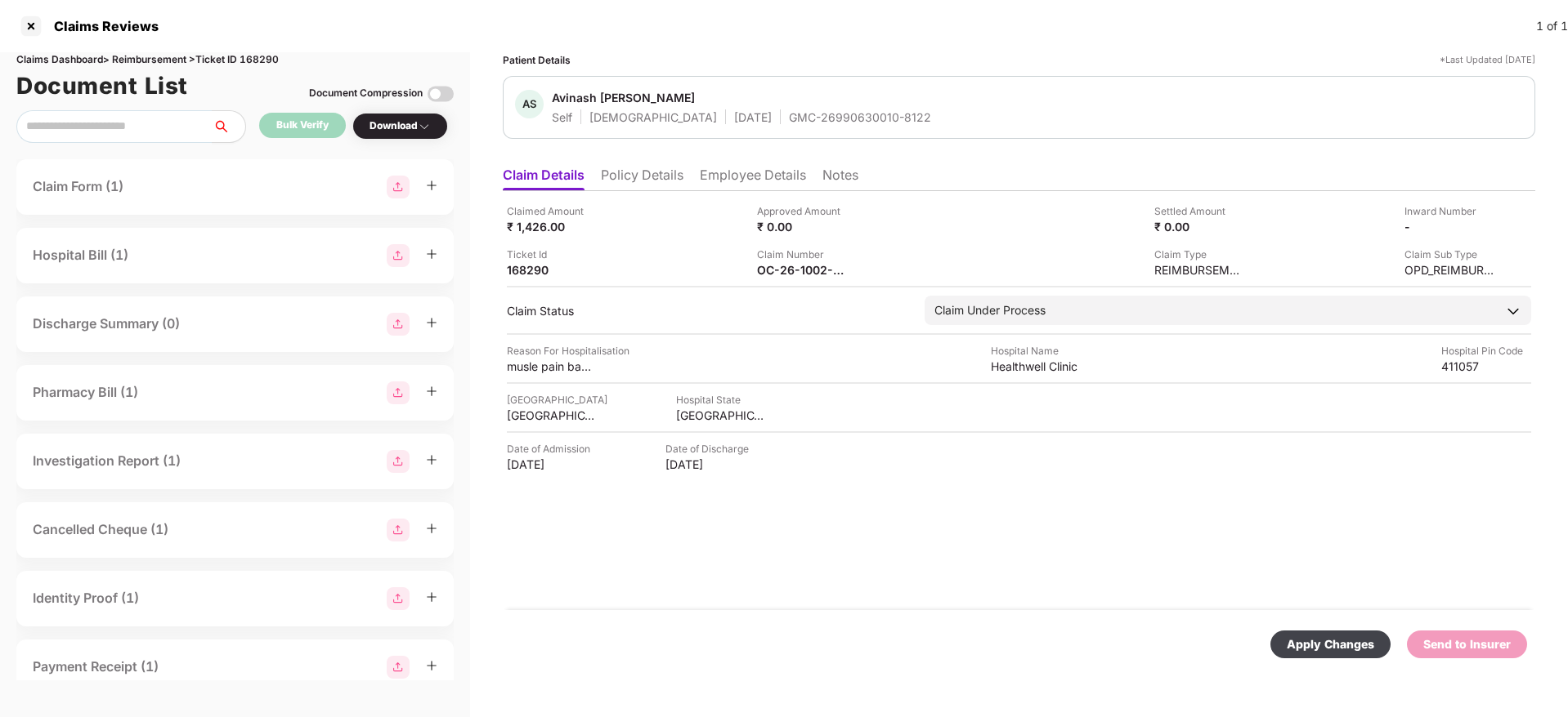
click at [1348, 646] on div "Apply Changes" at bounding box center [1330, 645] width 88 height 18
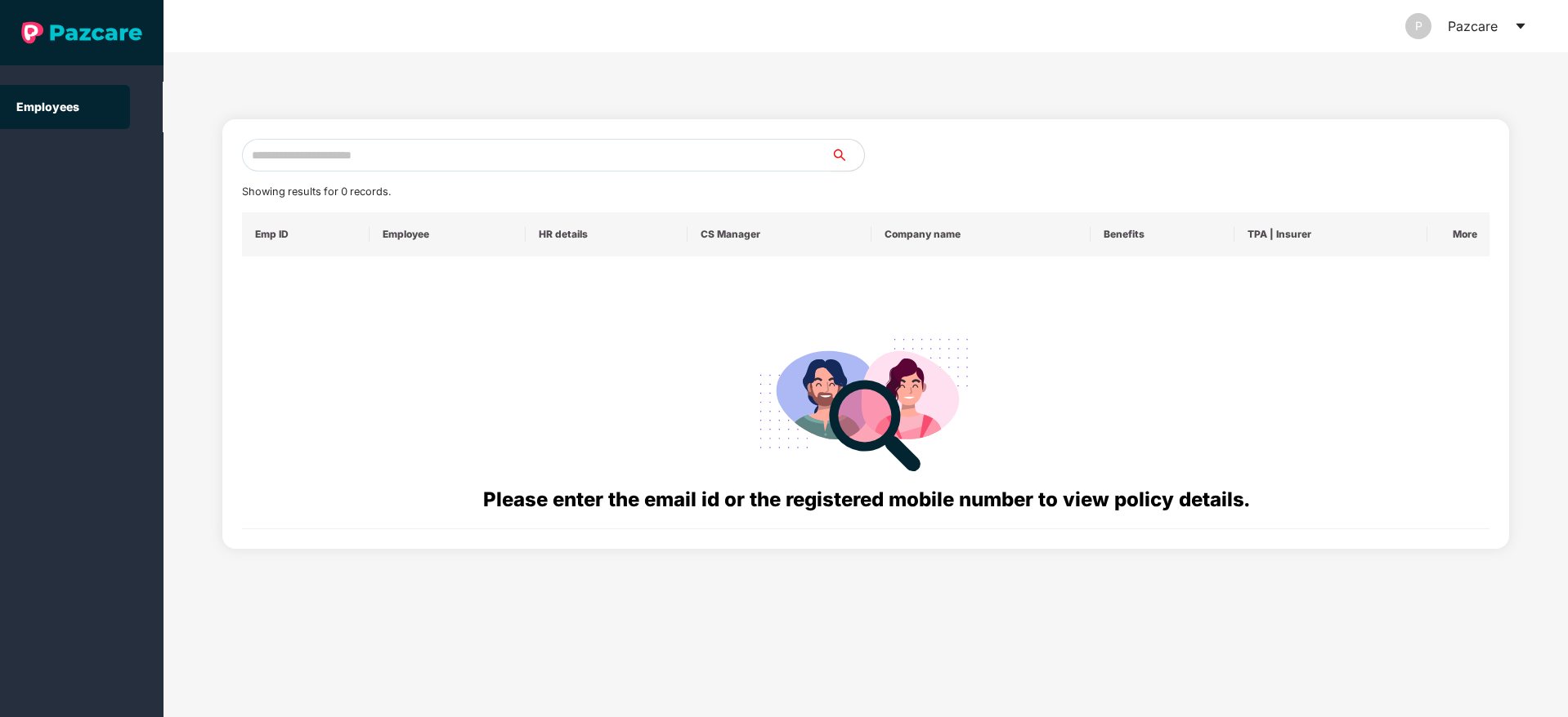
click at [480, 149] on input "text" at bounding box center [537, 156] width 590 height 33
paste input "**********"
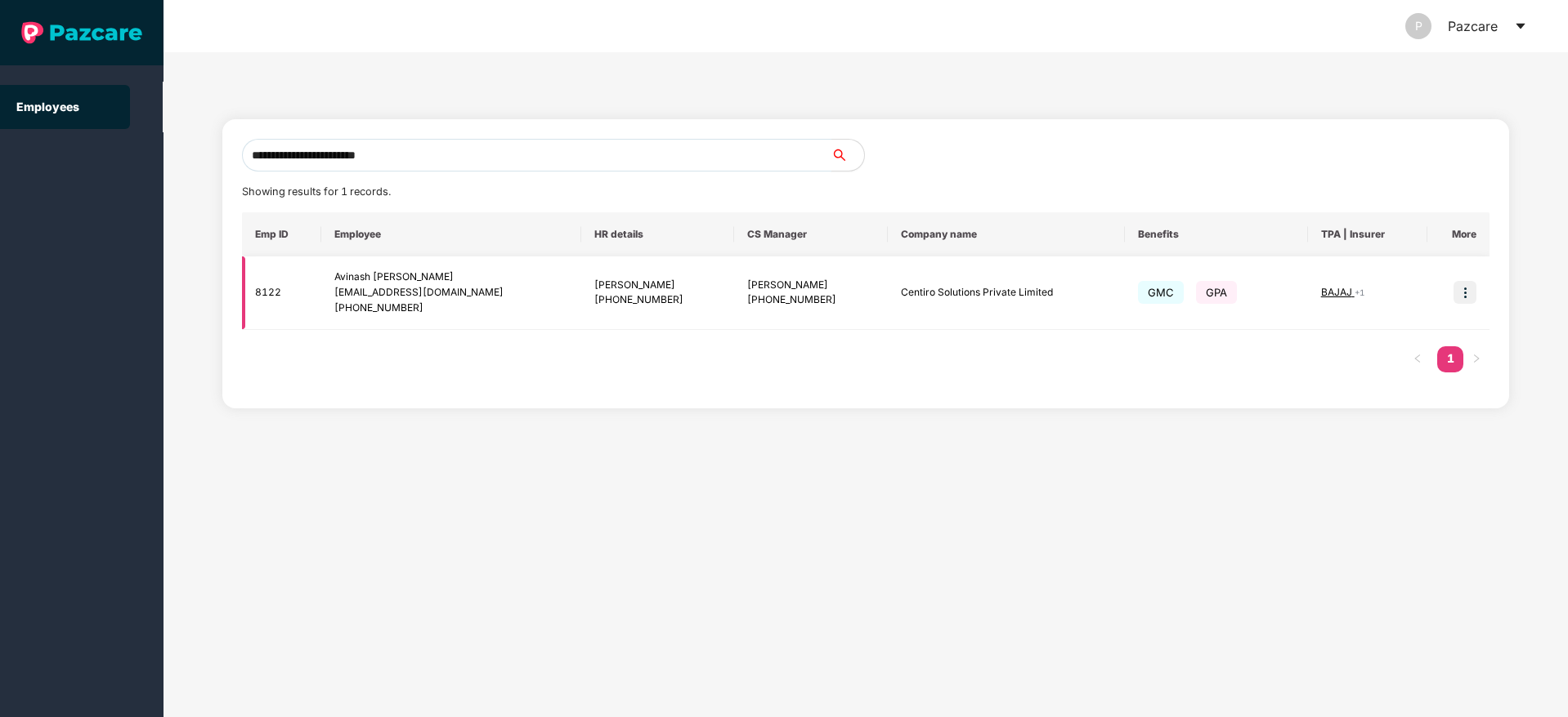
type input "**********"
click at [1459, 287] on img at bounding box center [1465, 292] width 23 height 23
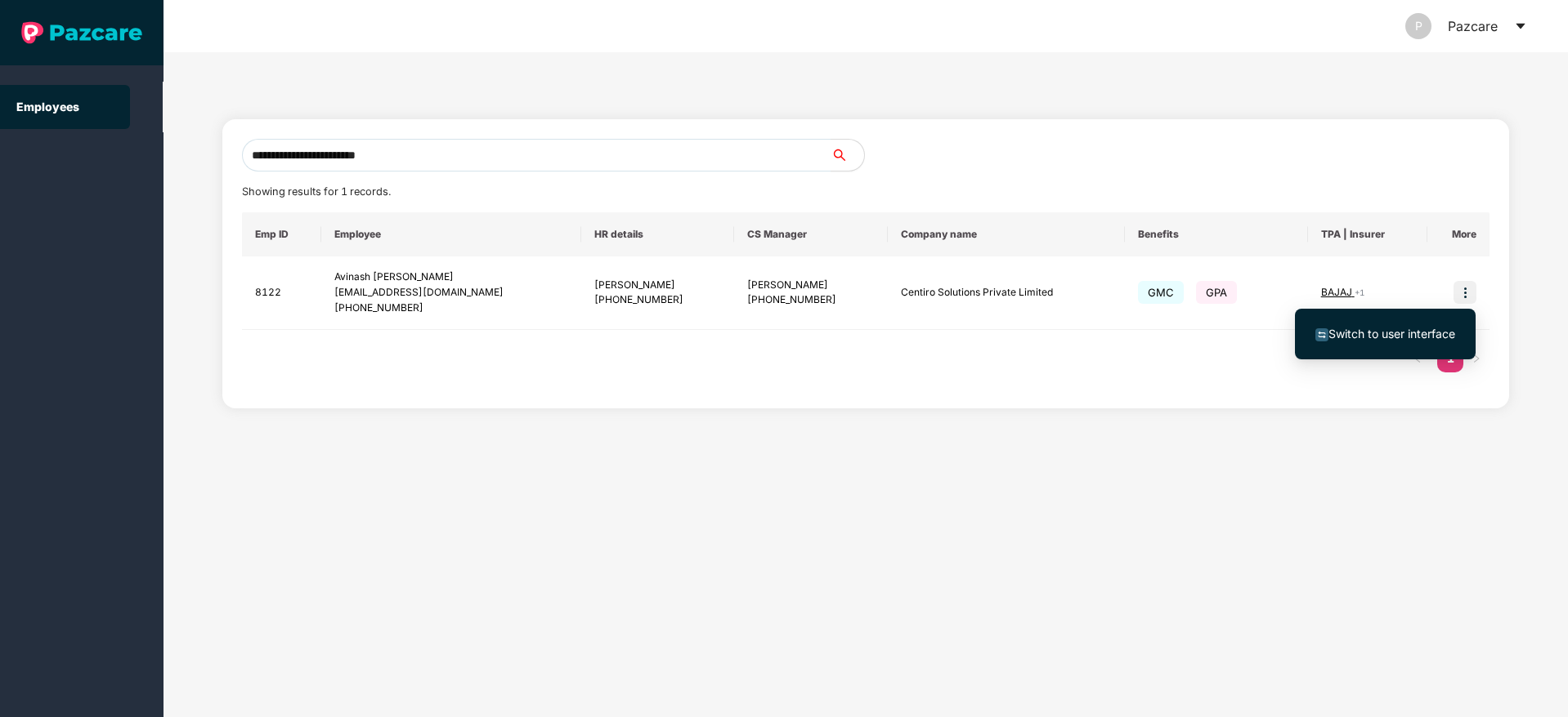
click at [1390, 328] on span "Switch to user interface" at bounding box center [1392, 333] width 127 height 14
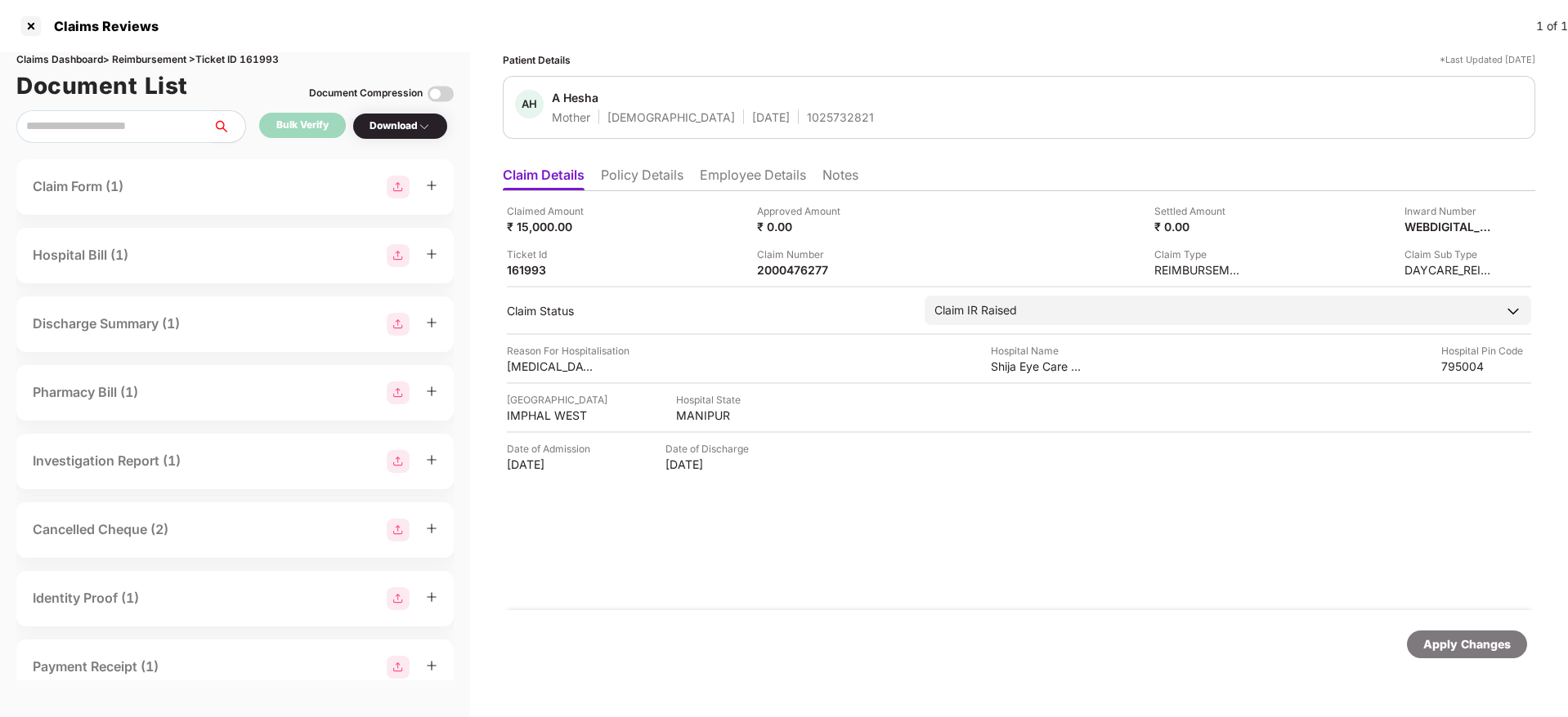
click at [638, 177] on li "Policy Details" at bounding box center [641, 178] width 82 height 24
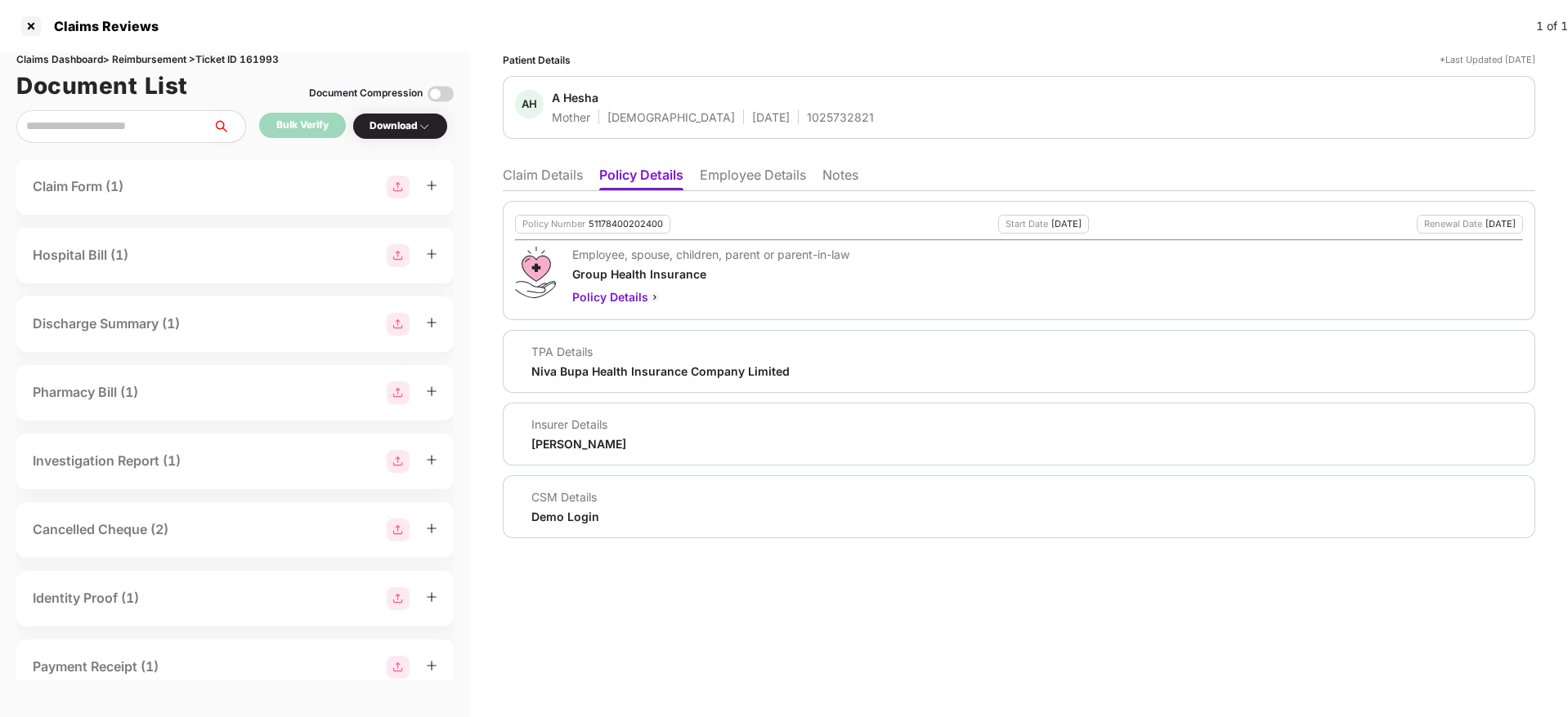
click at [807, 116] on div "1025732821" at bounding box center [841, 117] width 67 height 15
copy div "1025732821"
click at [544, 177] on li "Claim Details" at bounding box center [543, 178] width 81 height 24
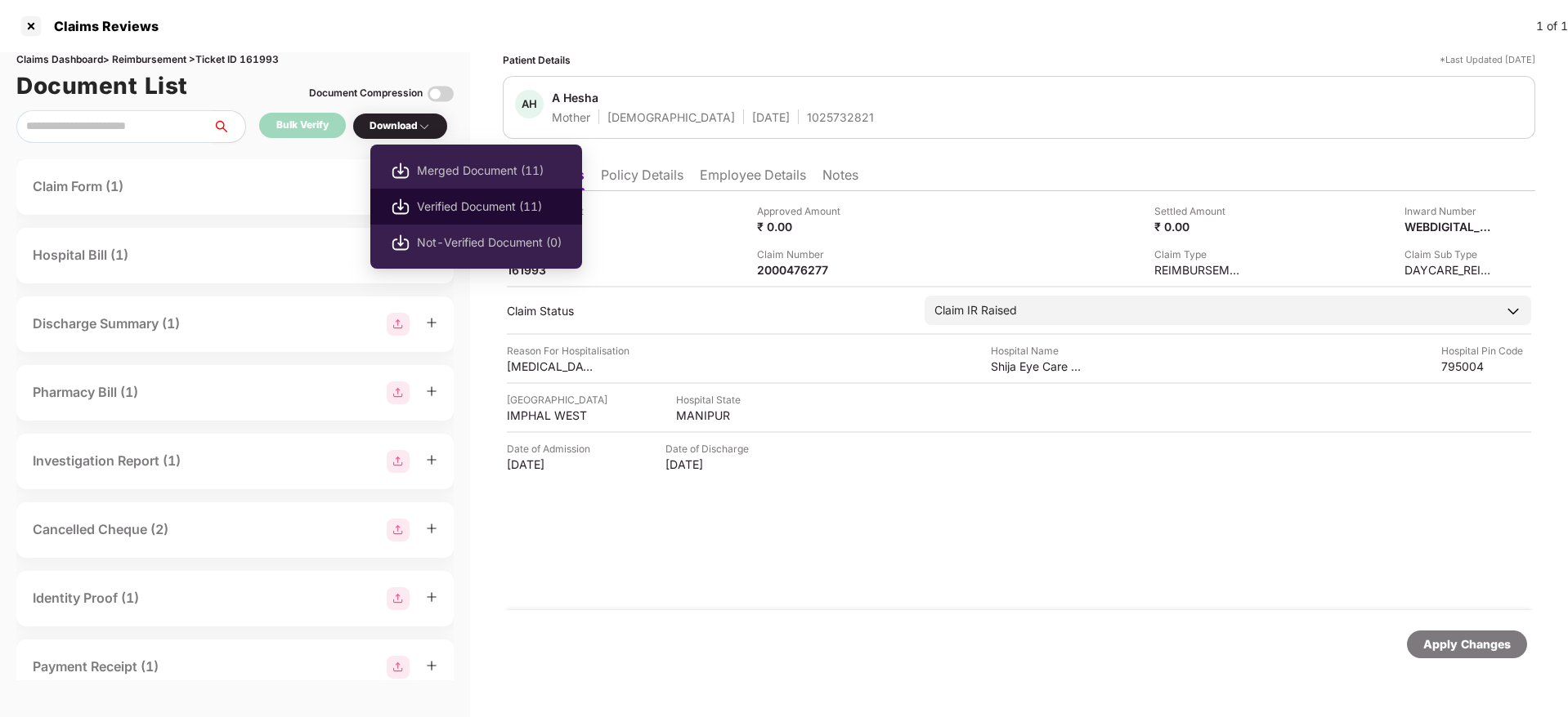
click at [440, 204] on span "Verified Document (11)" at bounding box center [489, 207] width 145 height 18
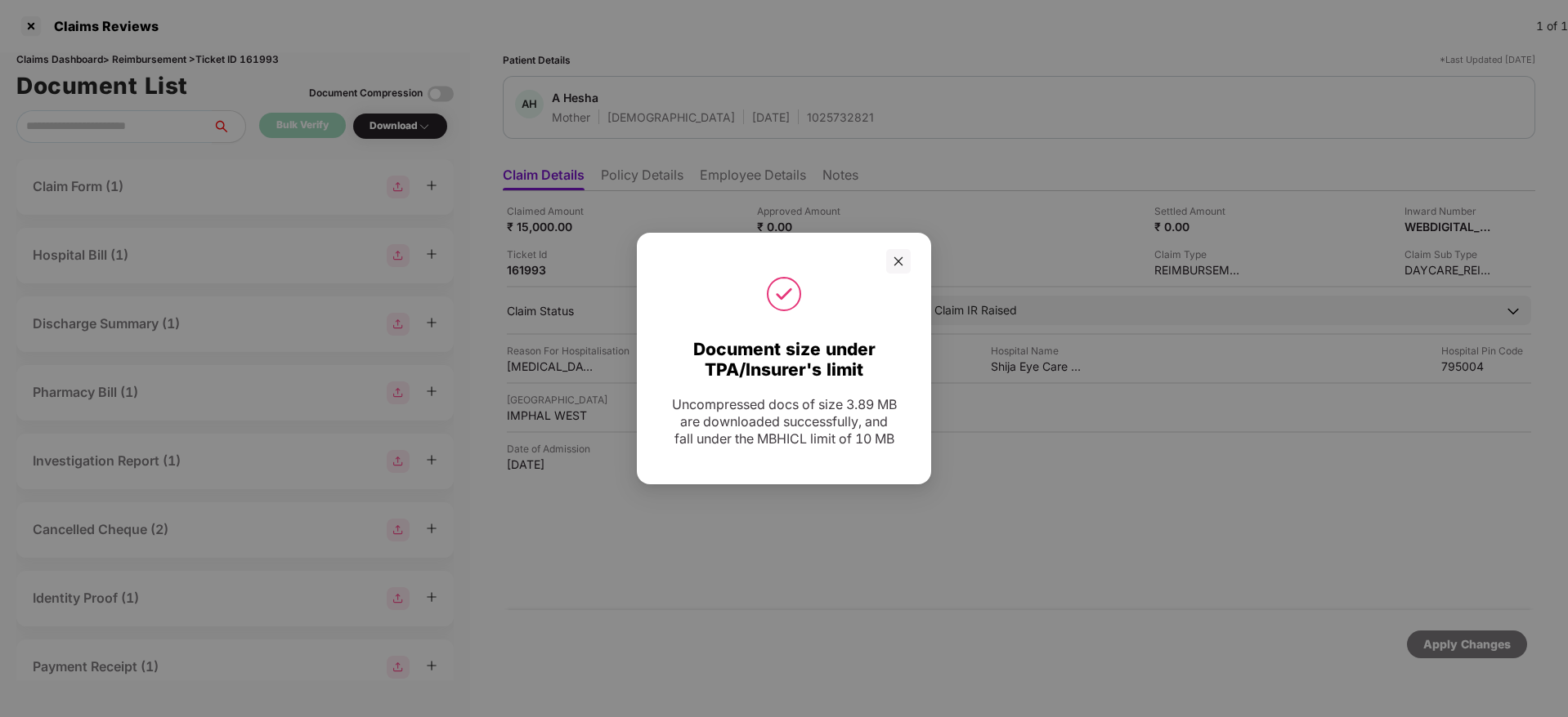
drag, startPoint x: 896, startPoint y: 267, endPoint x: 851, endPoint y: 108, distance: 165.2
click at [896, 262] on icon "close" at bounding box center [898, 261] width 12 height 12
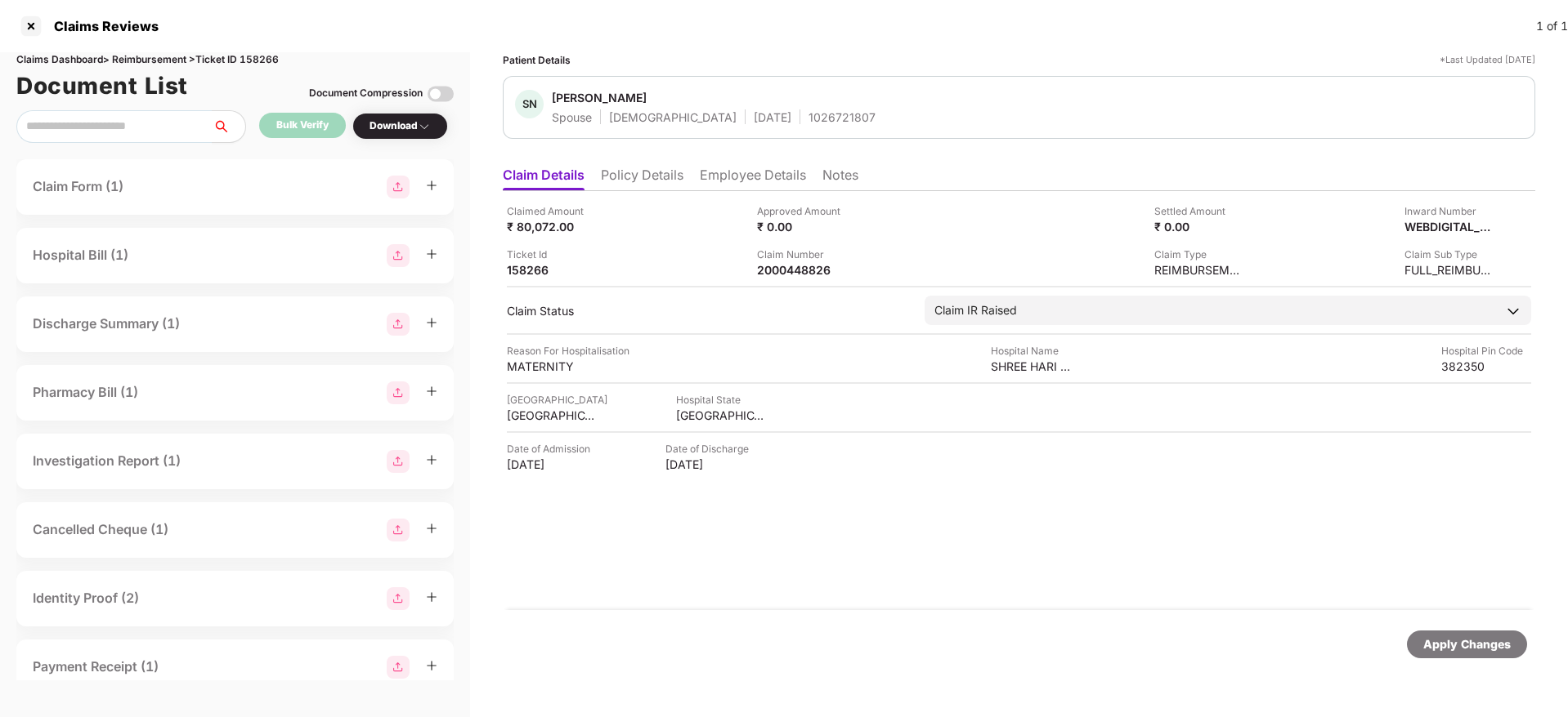
click at [655, 178] on li "Policy Details" at bounding box center [641, 178] width 82 height 24
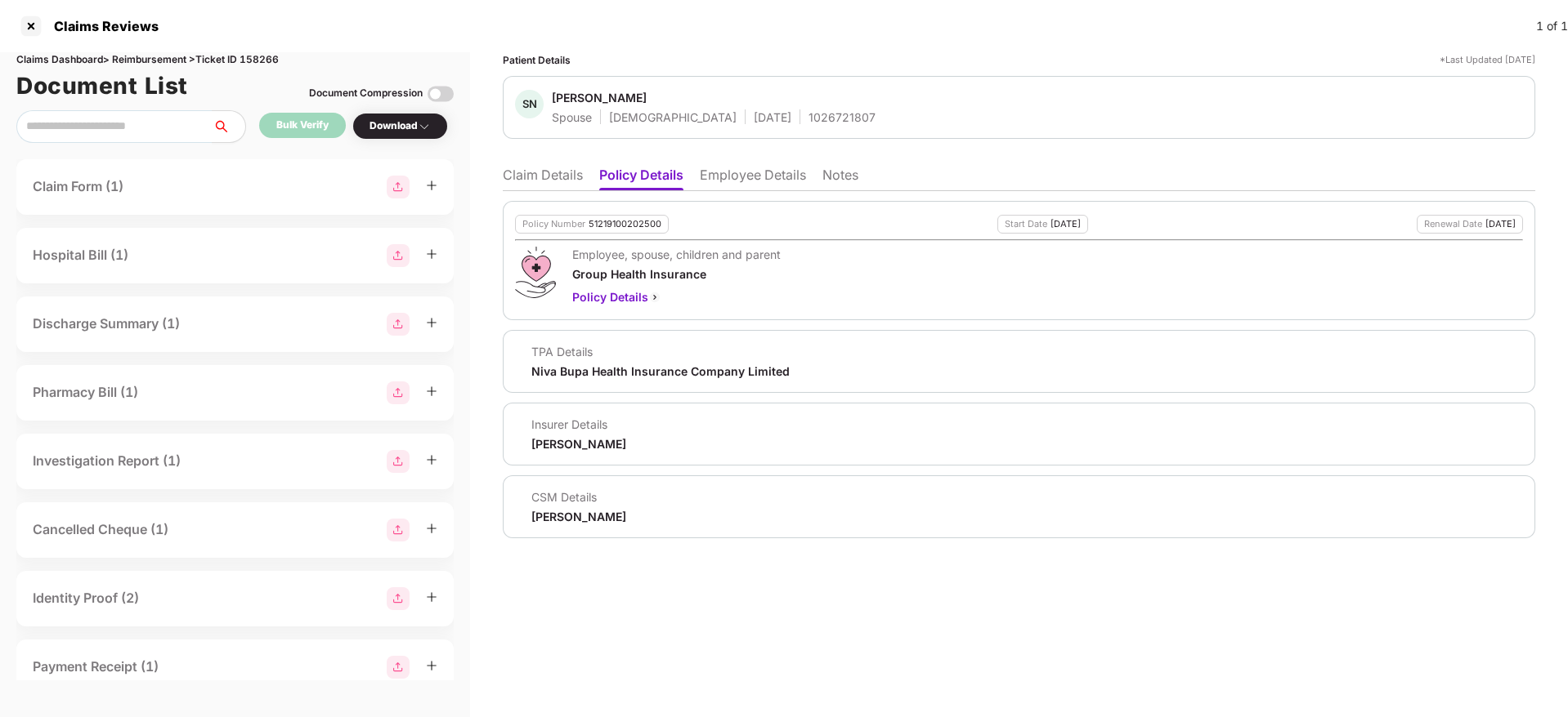
click at [542, 170] on li "Claim Details" at bounding box center [543, 178] width 81 height 24
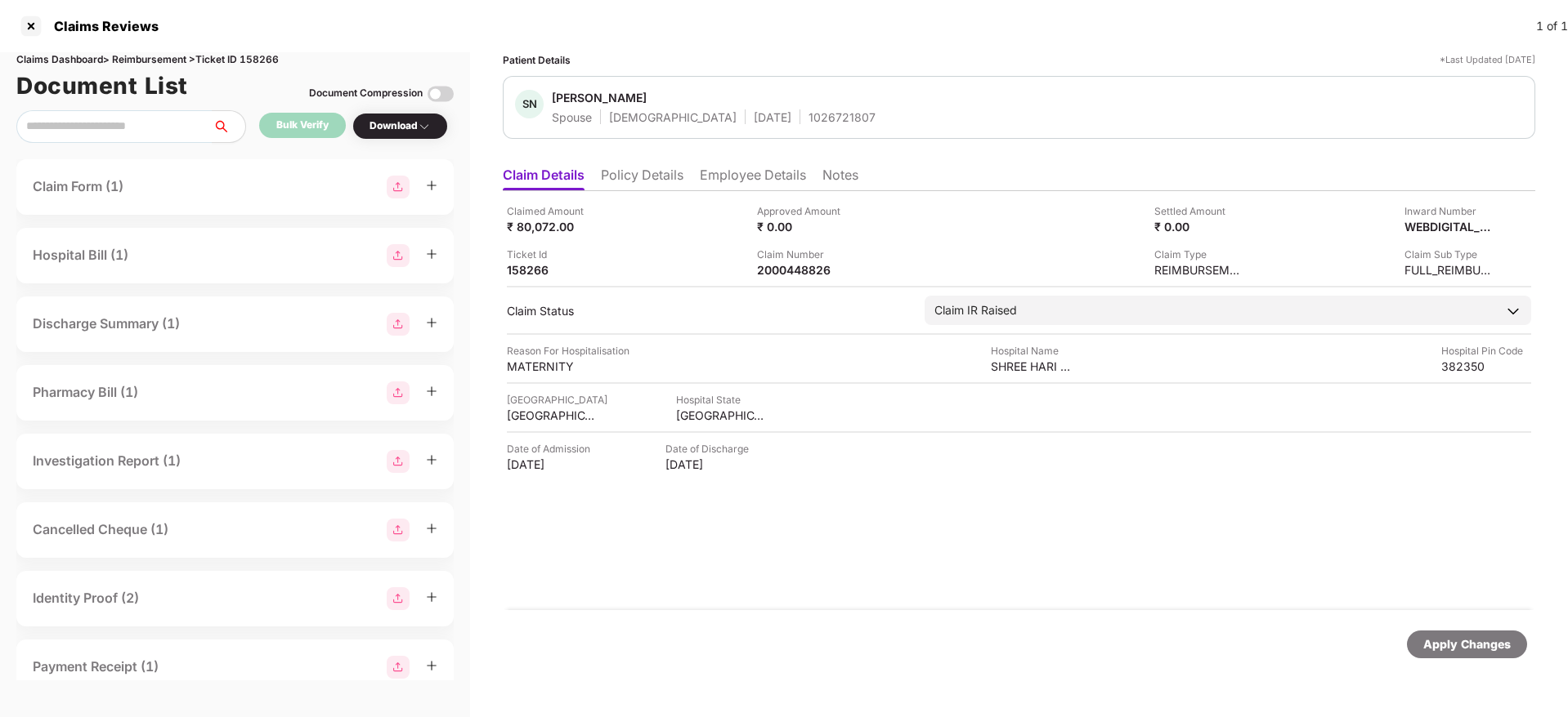
click at [809, 123] on div "1026721807" at bounding box center [842, 117] width 67 height 15
copy div "1026721807"
click at [737, 182] on li "Employee Details" at bounding box center [753, 178] width 106 height 24
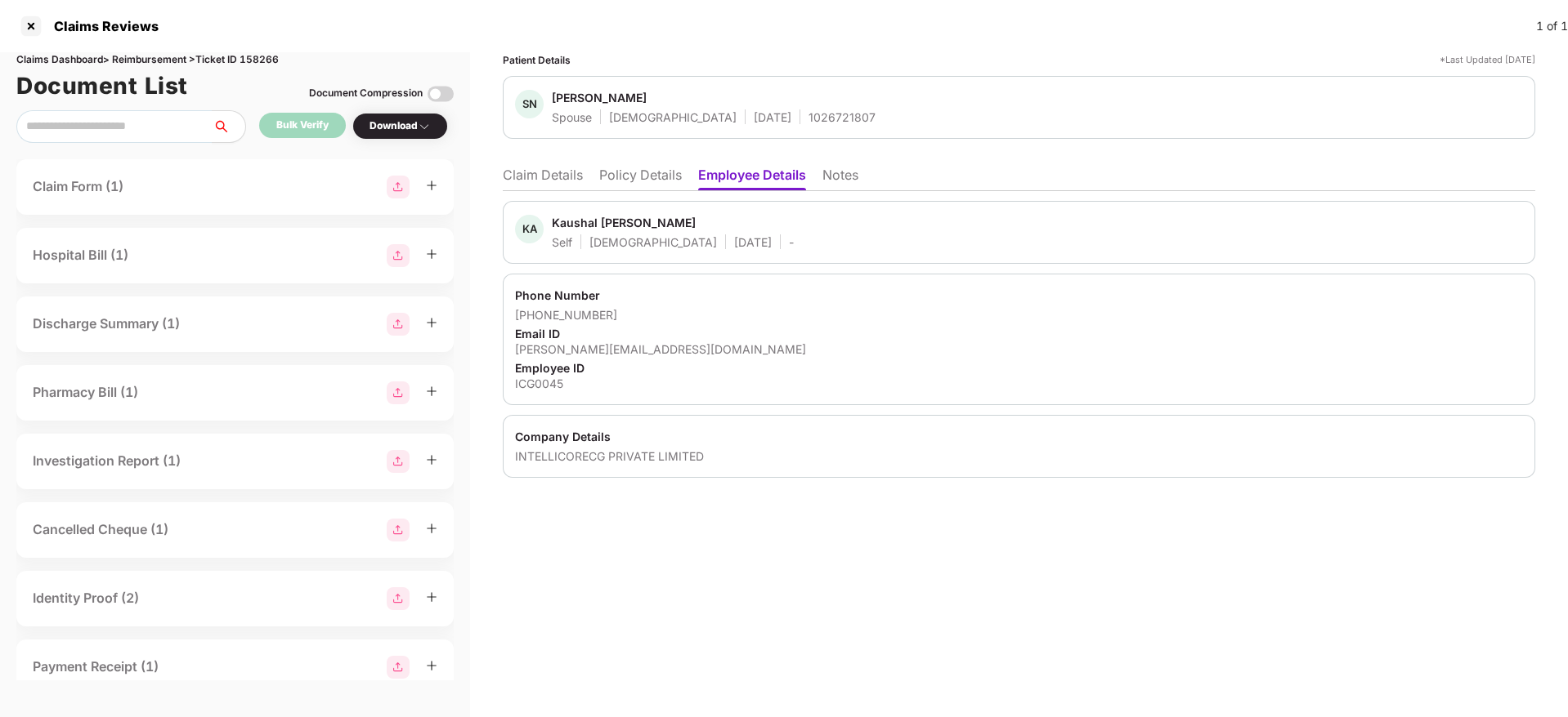
click at [523, 180] on li "Claim Details" at bounding box center [543, 178] width 81 height 24
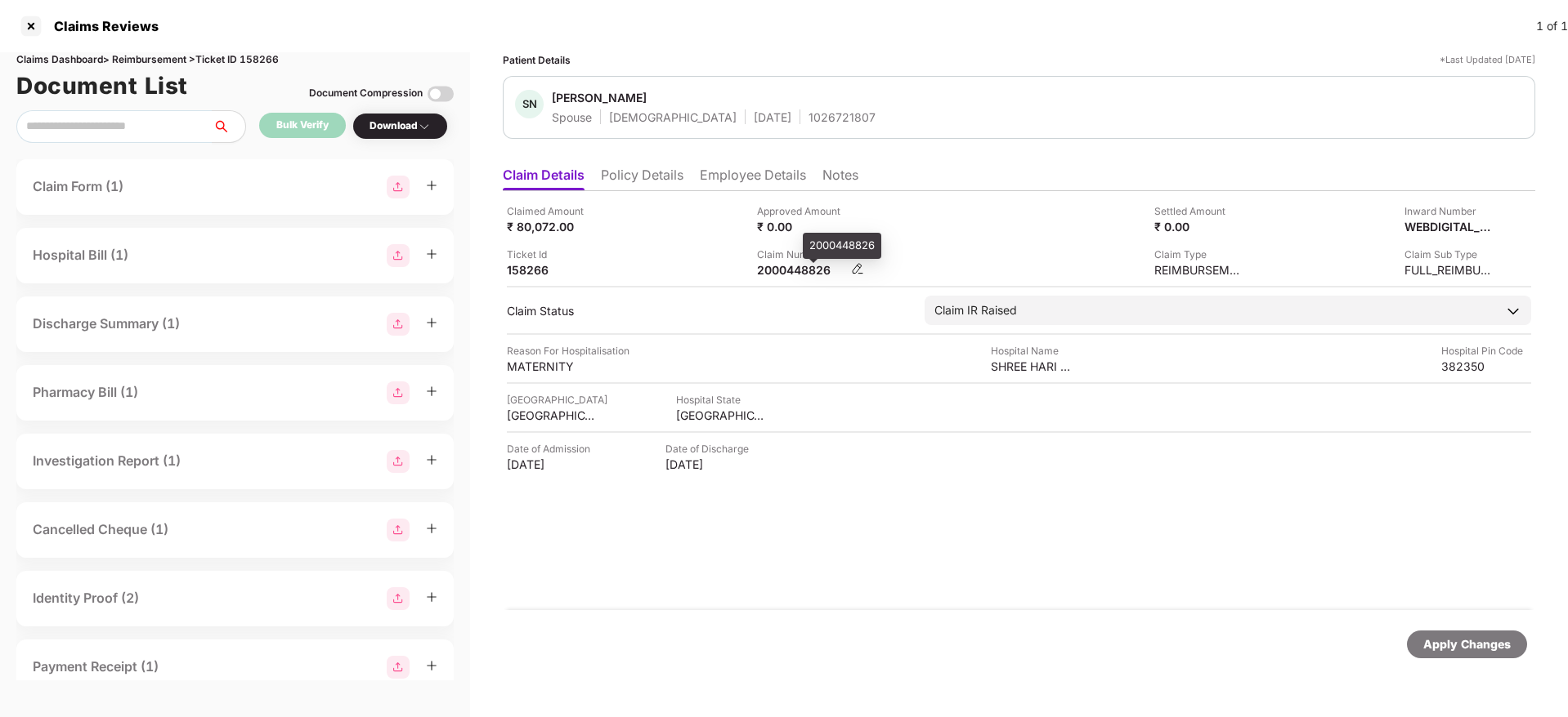
click at [789, 269] on div "2000448826" at bounding box center [802, 269] width 90 height 15
copy div "2000448826"
click at [760, 175] on li "Employee Details" at bounding box center [753, 178] width 106 height 24
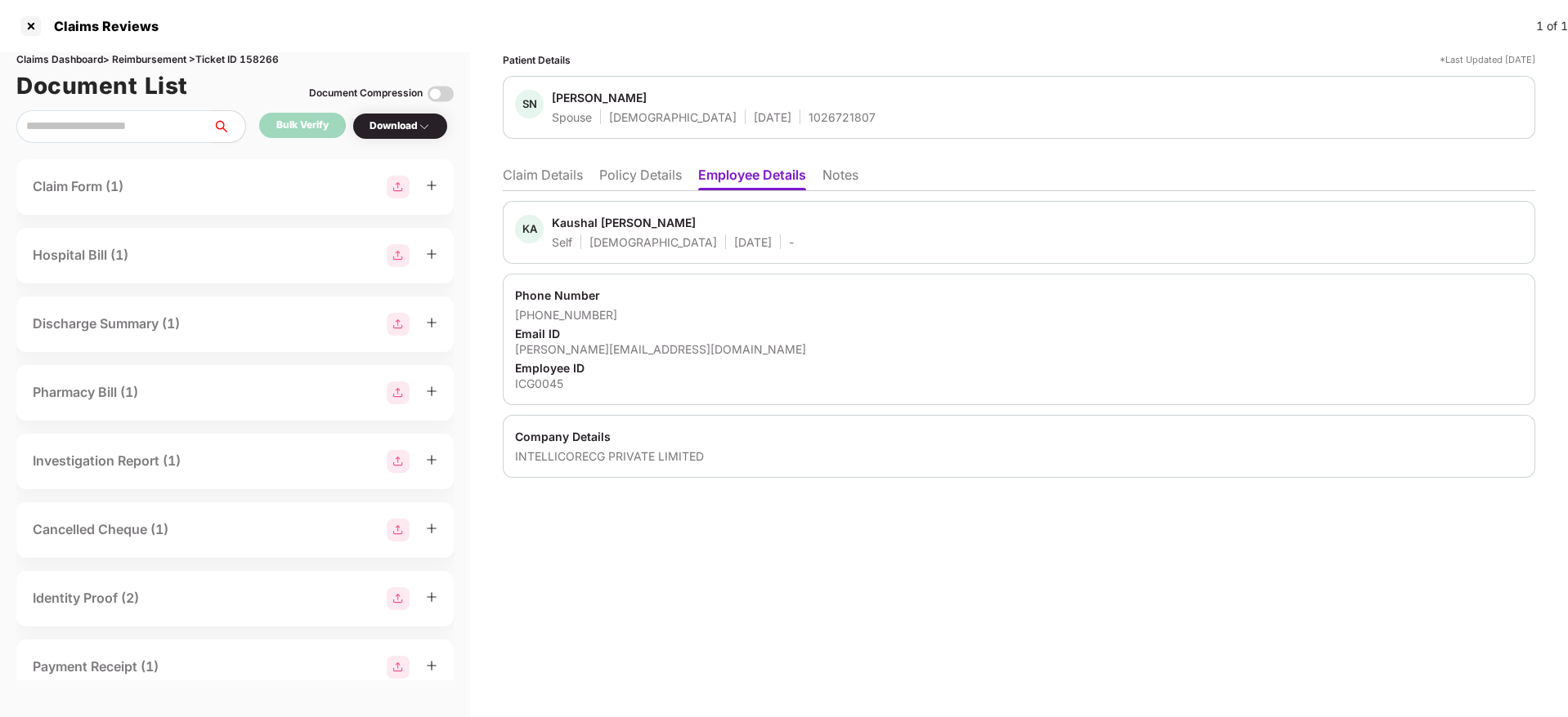
click at [541, 174] on li "Claim Details" at bounding box center [543, 178] width 81 height 24
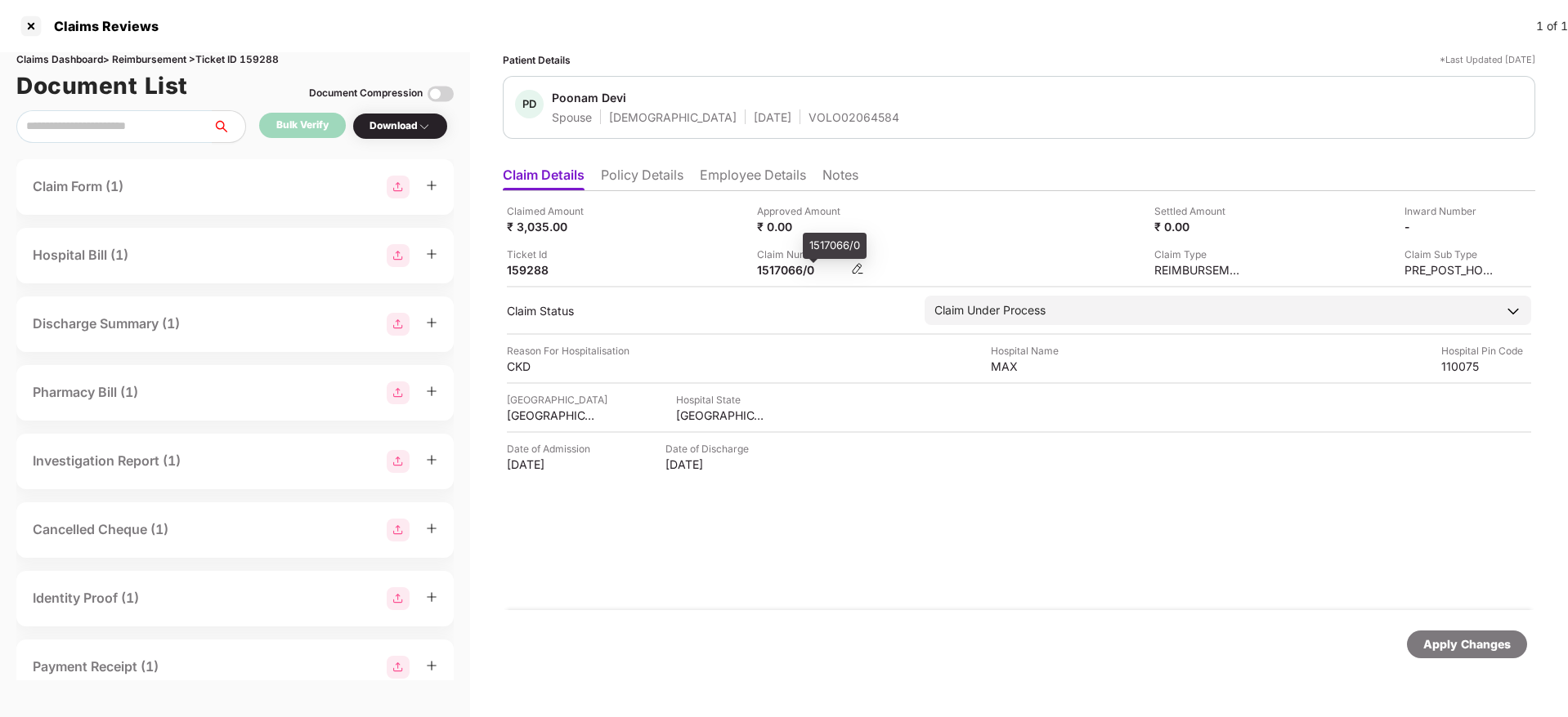
click at [773, 269] on div "1517066/0" at bounding box center [802, 269] width 90 height 15
click at [774, 269] on div "1517066/0" at bounding box center [802, 269] width 90 height 15
copy div
click at [809, 121] on div "VOLO02064584" at bounding box center [854, 117] width 90 height 15
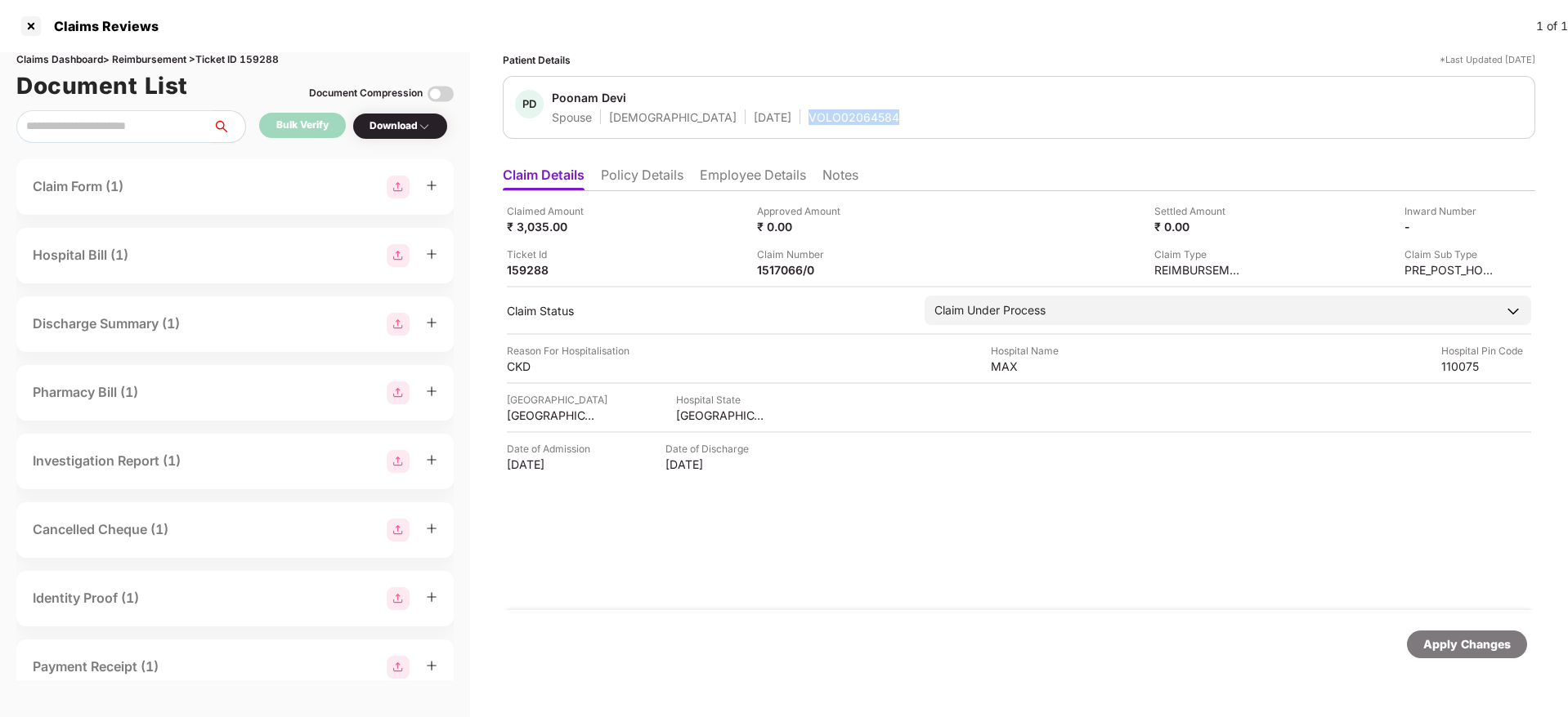
click at [809, 119] on div "VOLO02064584" at bounding box center [854, 117] width 90 height 15
copy div "VOLO02064584"
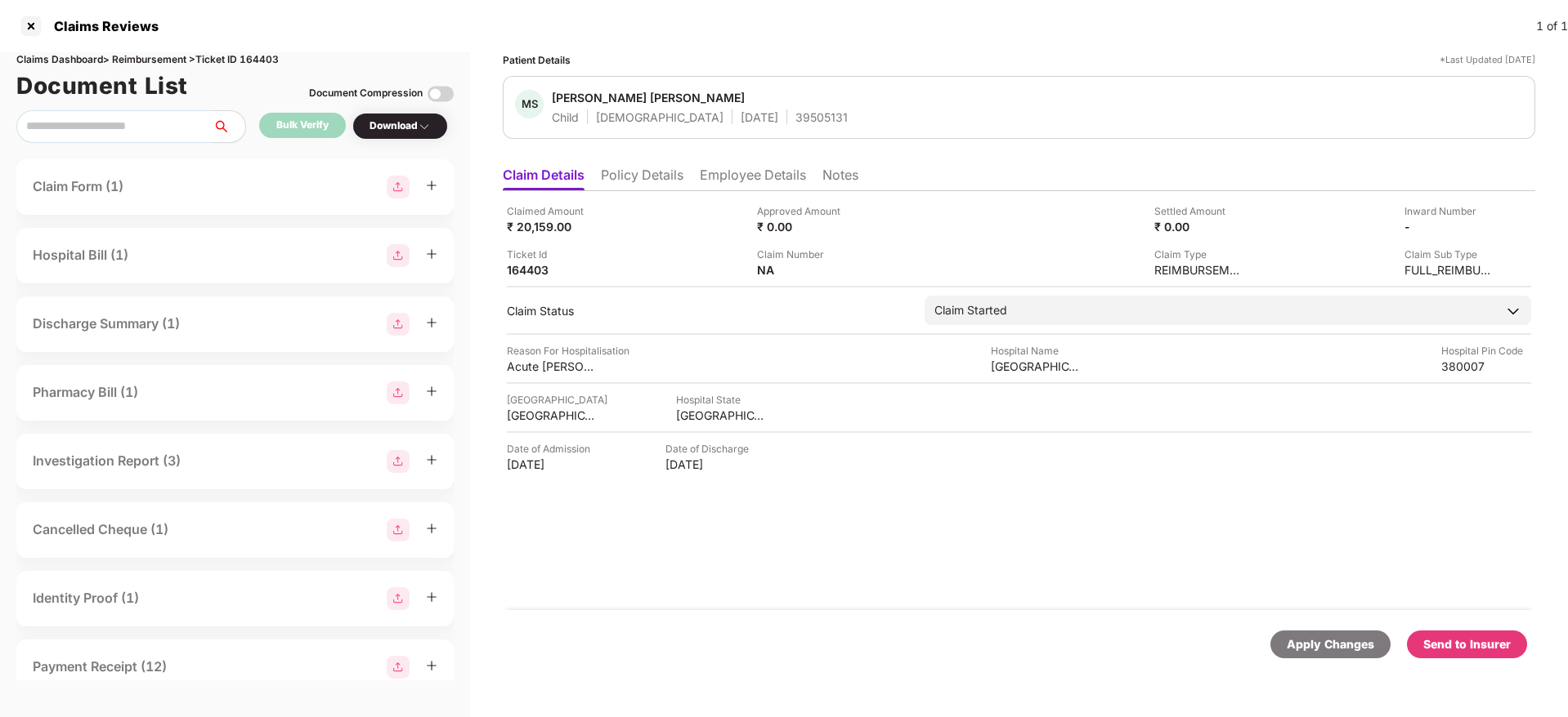
click at [650, 175] on li "Policy Details" at bounding box center [641, 178] width 82 height 24
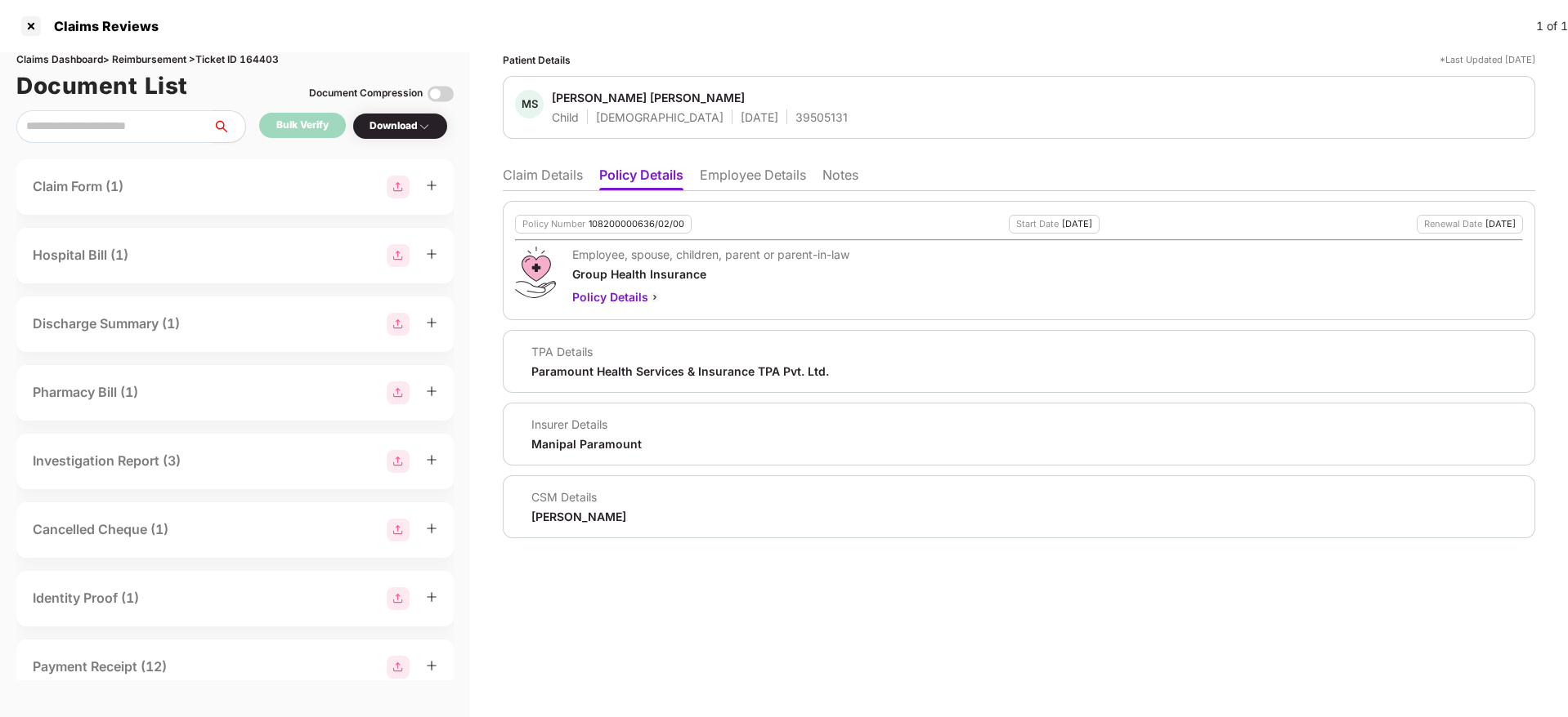
click at [565, 183] on li "Claim Details" at bounding box center [543, 178] width 81 height 24
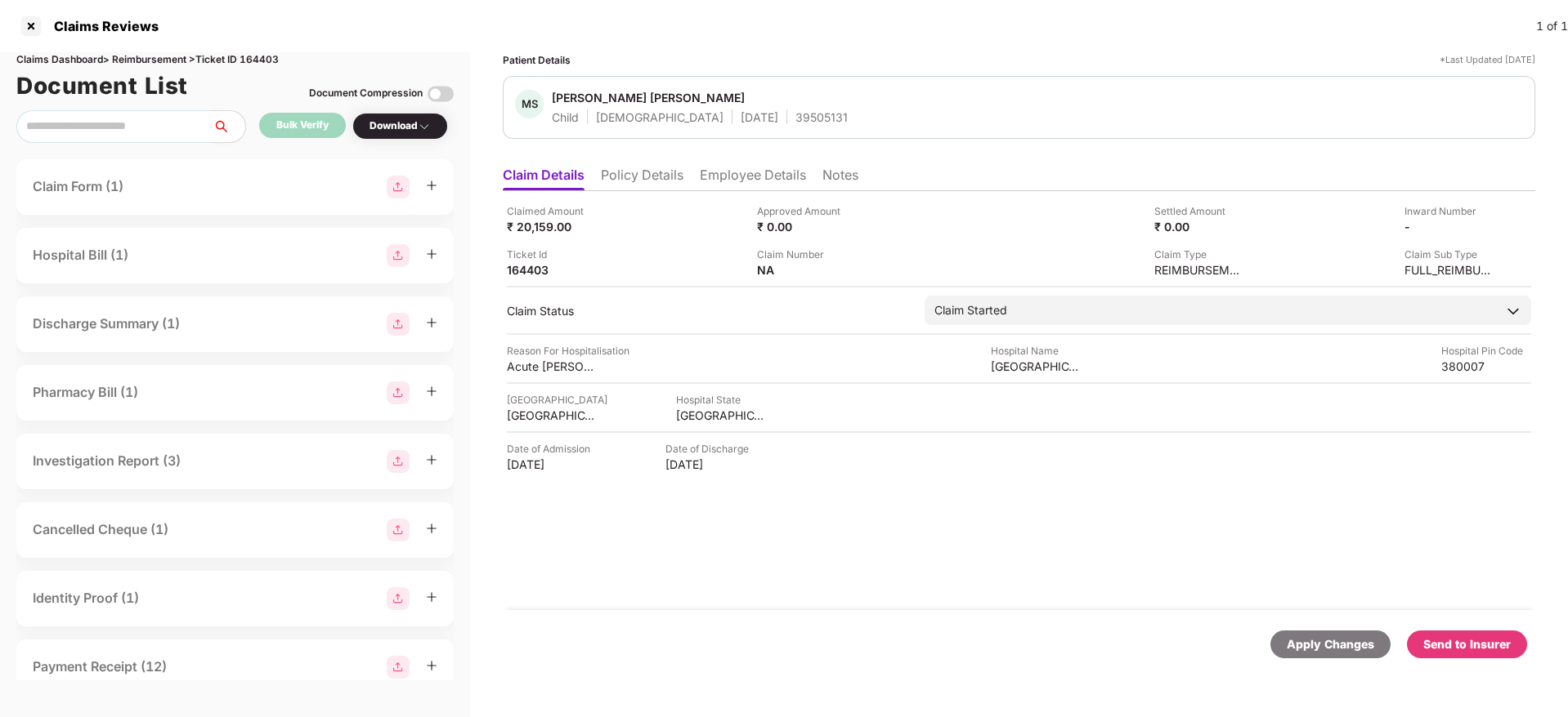
click at [657, 183] on li "Policy Details" at bounding box center [641, 178] width 82 height 24
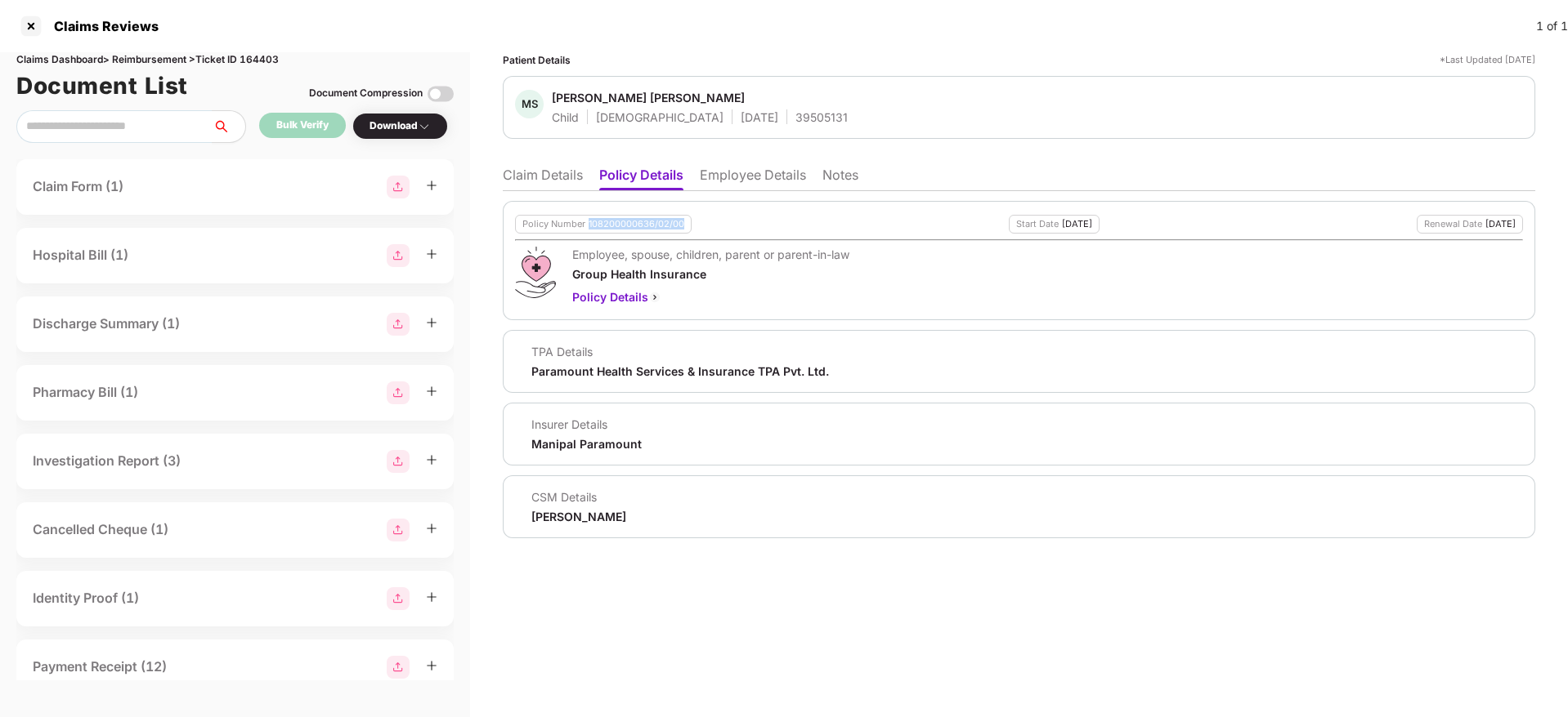
drag, startPoint x: 585, startPoint y: 228, endPoint x: 695, endPoint y: 227, distance: 110.0
click at [695, 227] on div "Policy Number 108200000636/02/00 Start Date 10 Jan 2025 Renewal Date 09 Jan 2026" at bounding box center [1019, 224] width 1008 height 19
copy div "108200000636/02/00"
click at [777, 169] on li "Employee Details" at bounding box center [753, 178] width 106 height 24
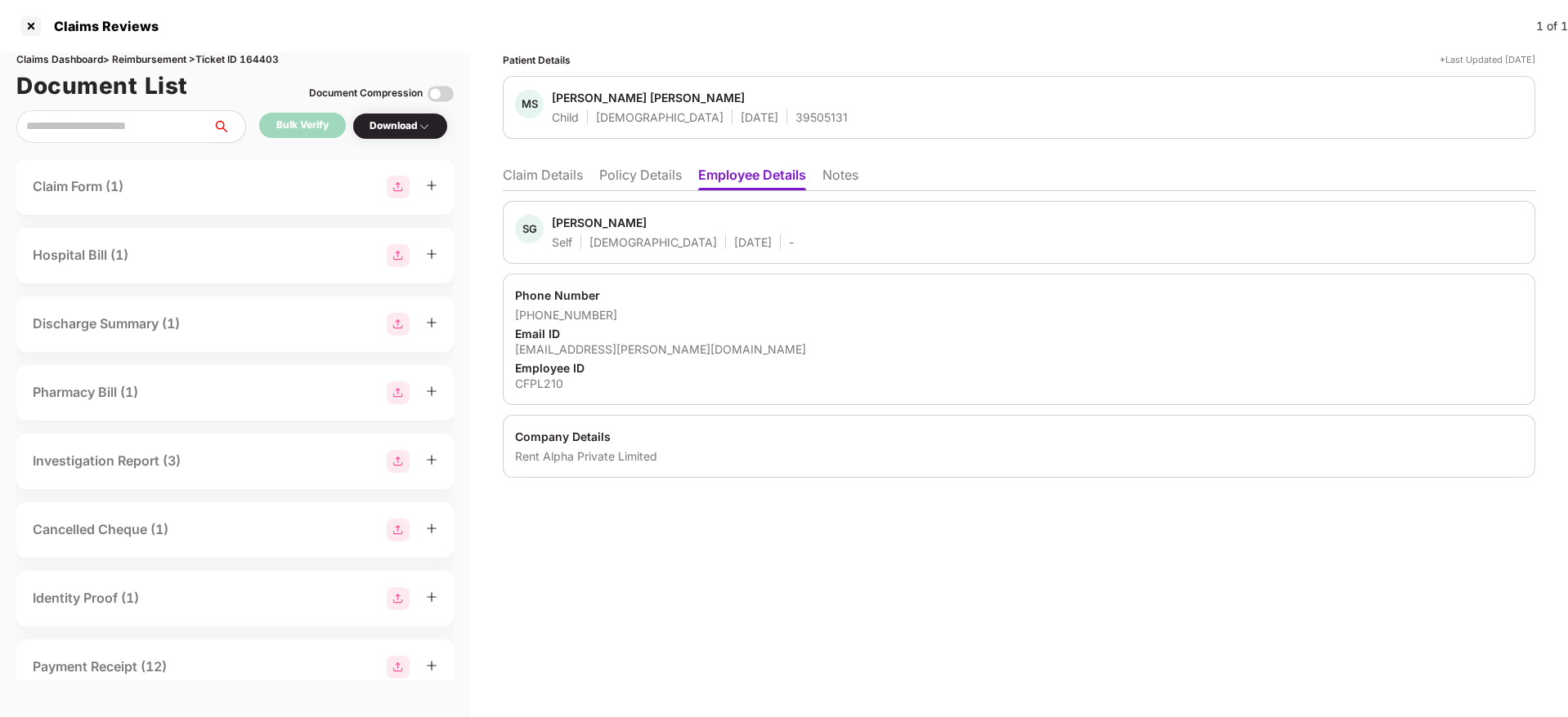
click at [528, 381] on div "CFPL210" at bounding box center [1019, 383] width 1008 height 15
click at [529, 380] on div "CFPL210" at bounding box center [1019, 383] width 1008 height 15
copy div "CFPL210"
click at [651, 174] on li "Policy Details" at bounding box center [640, 178] width 82 height 24
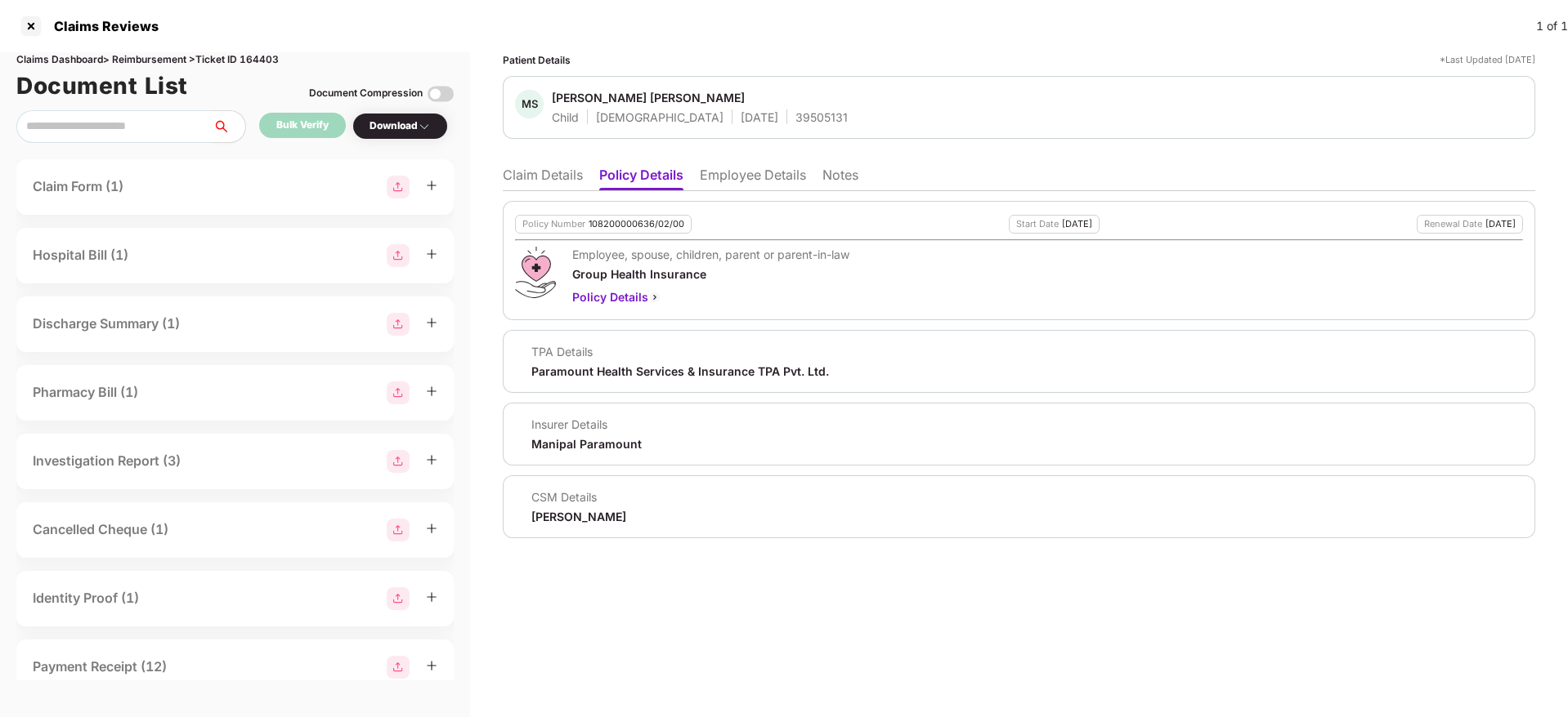
click at [533, 179] on li "Claim Details" at bounding box center [543, 178] width 81 height 24
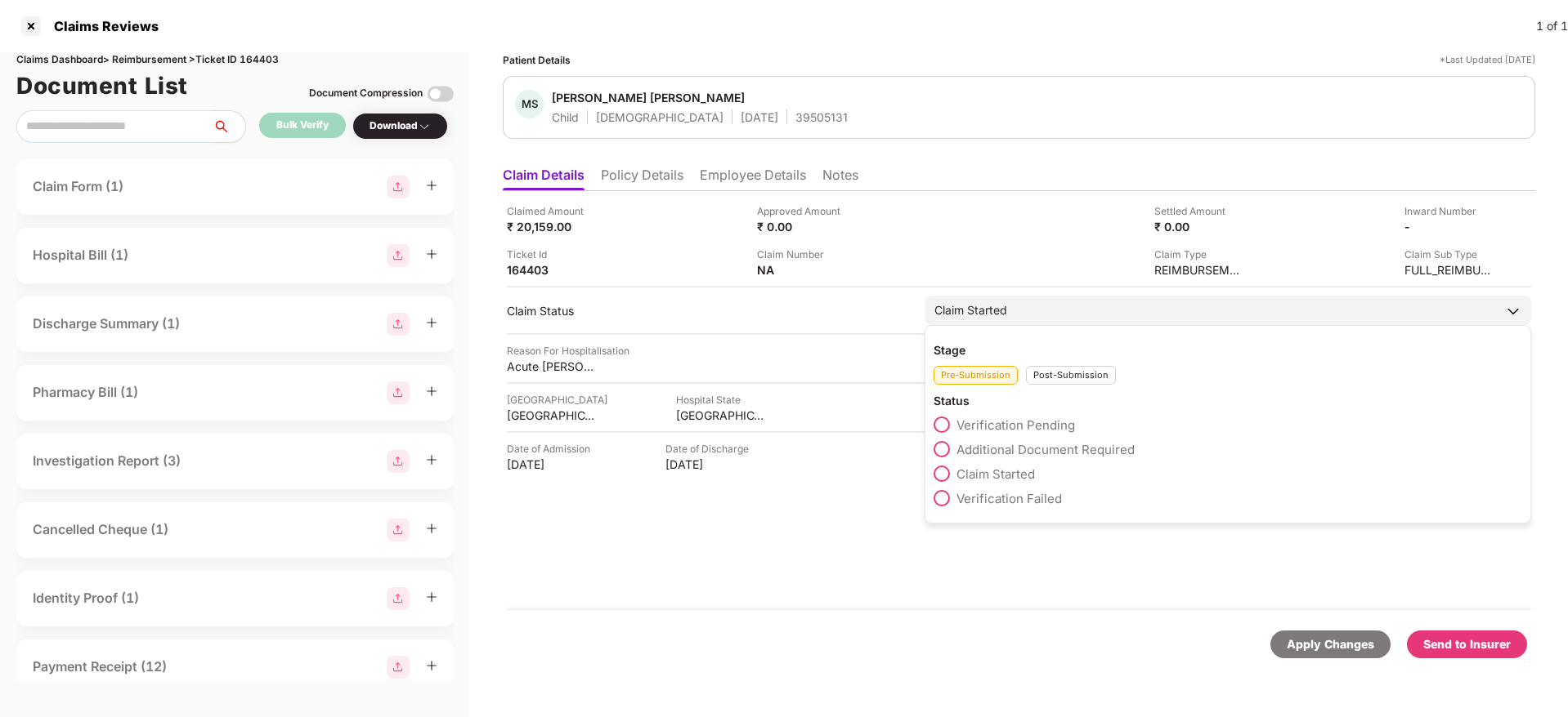
click at [1074, 374] on div "Post-Submission" at bounding box center [1070, 375] width 90 height 19
click at [943, 452] on span at bounding box center [942, 449] width 16 height 16
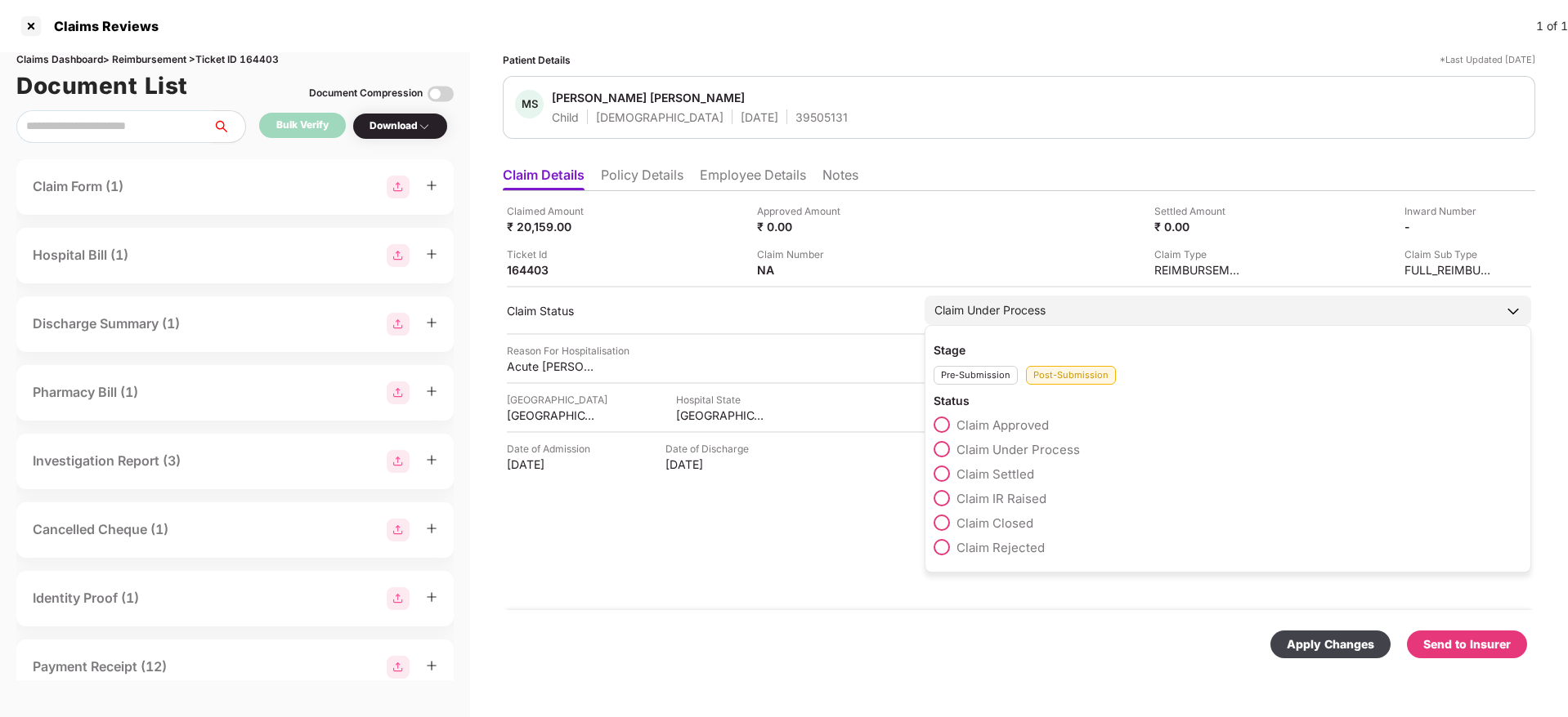
click at [944, 422] on span at bounding box center [942, 425] width 16 height 16
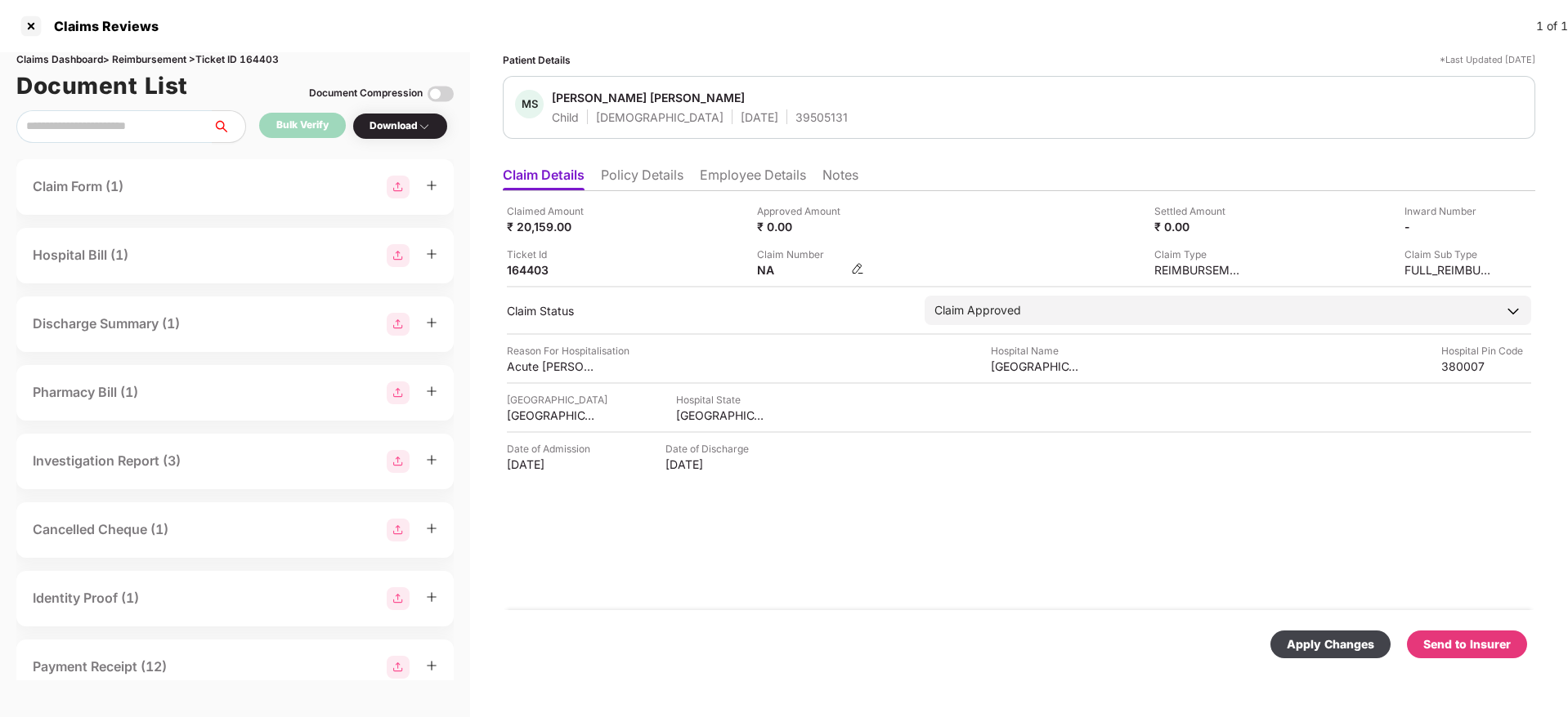
click at [860, 265] on img at bounding box center [858, 269] width 13 height 13
click at [862, 219] on img at bounding box center [858, 225] width 13 height 13
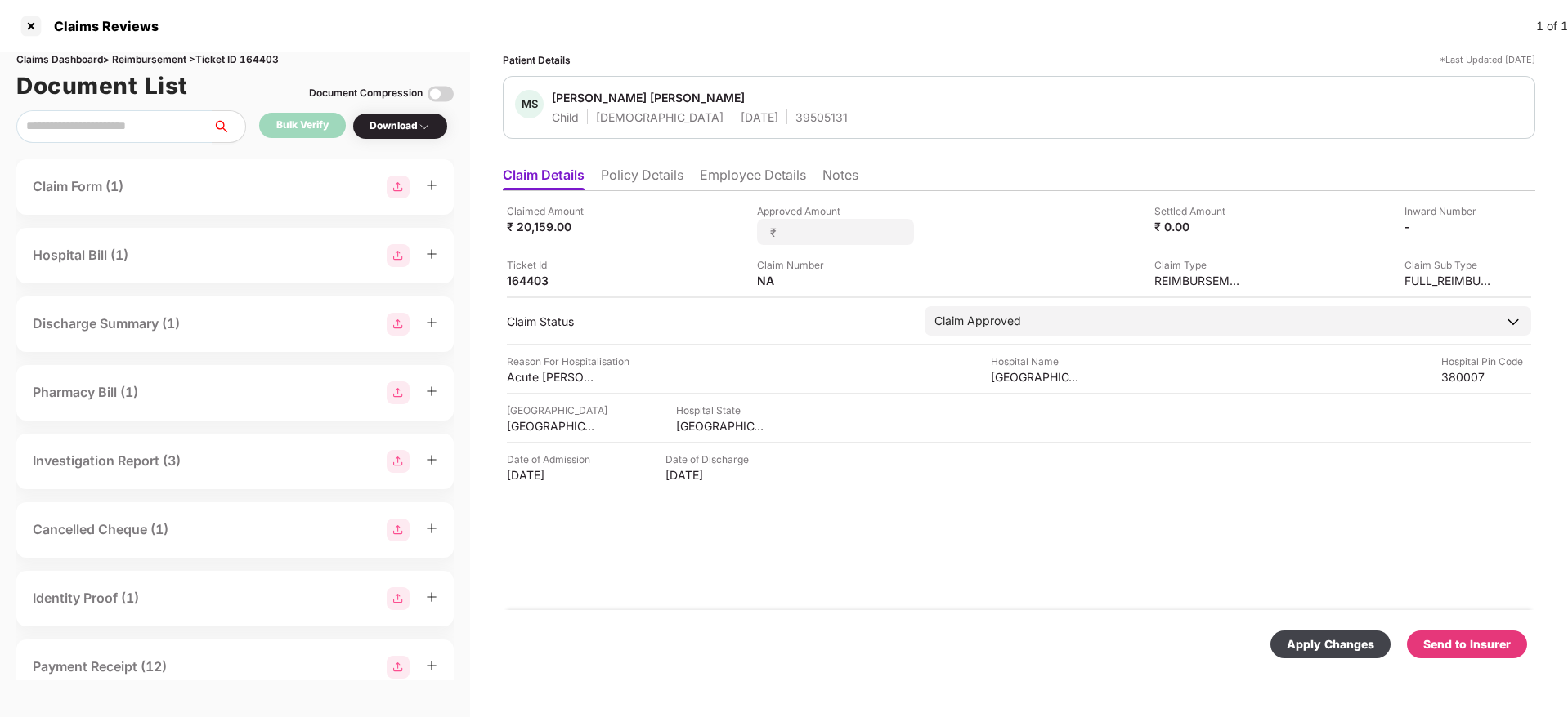
click at [1022, 153] on div "Patient Details *Last Updated 11 Aug 2025 MS Mahin Sanjay Gulwani Child Male 16…" at bounding box center [1019, 368] width 1032 height 632
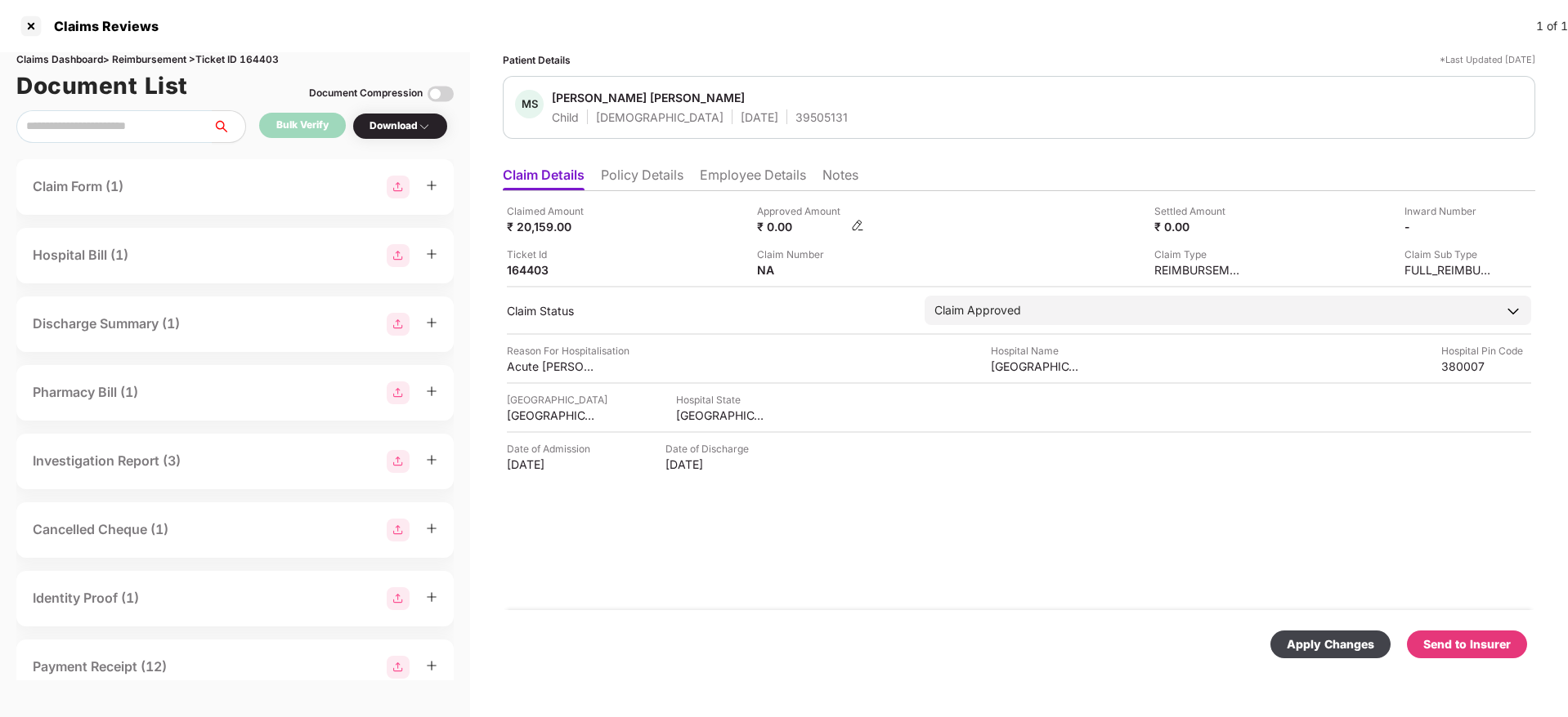
click at [861, 221] on img at bounding box center [858, 225] width 13 height 13
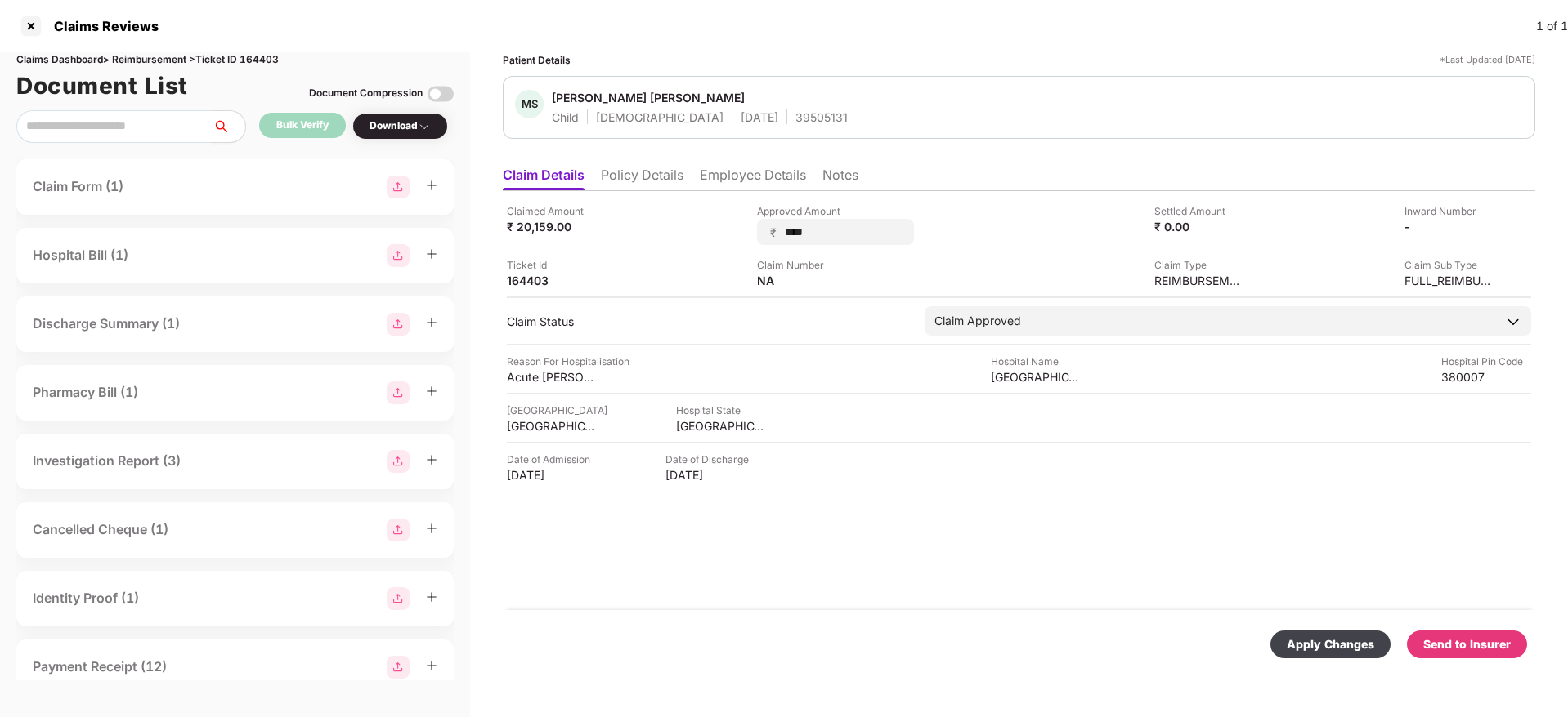
type input "*****"
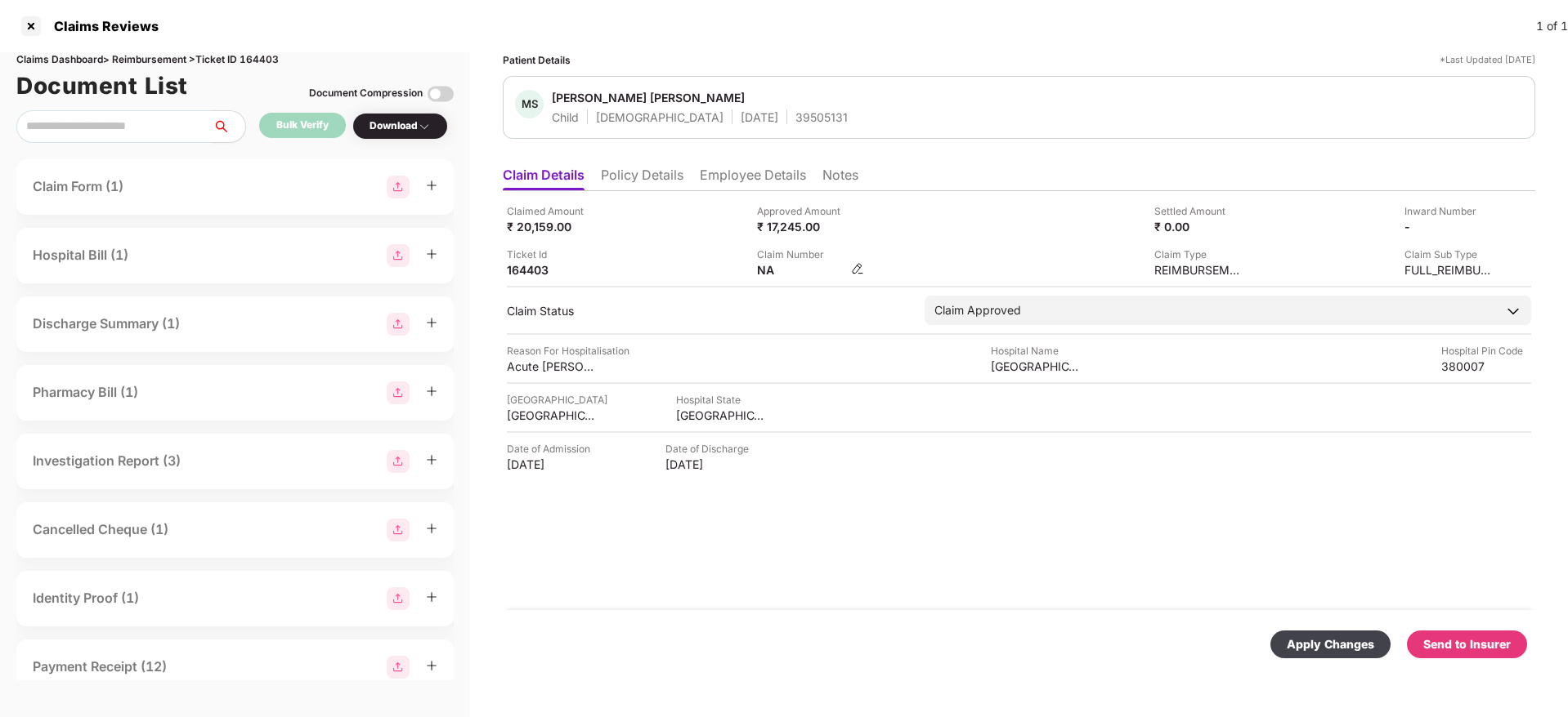
click at [861, 269] on img at bounding box center [858, 269] width 13 height 13
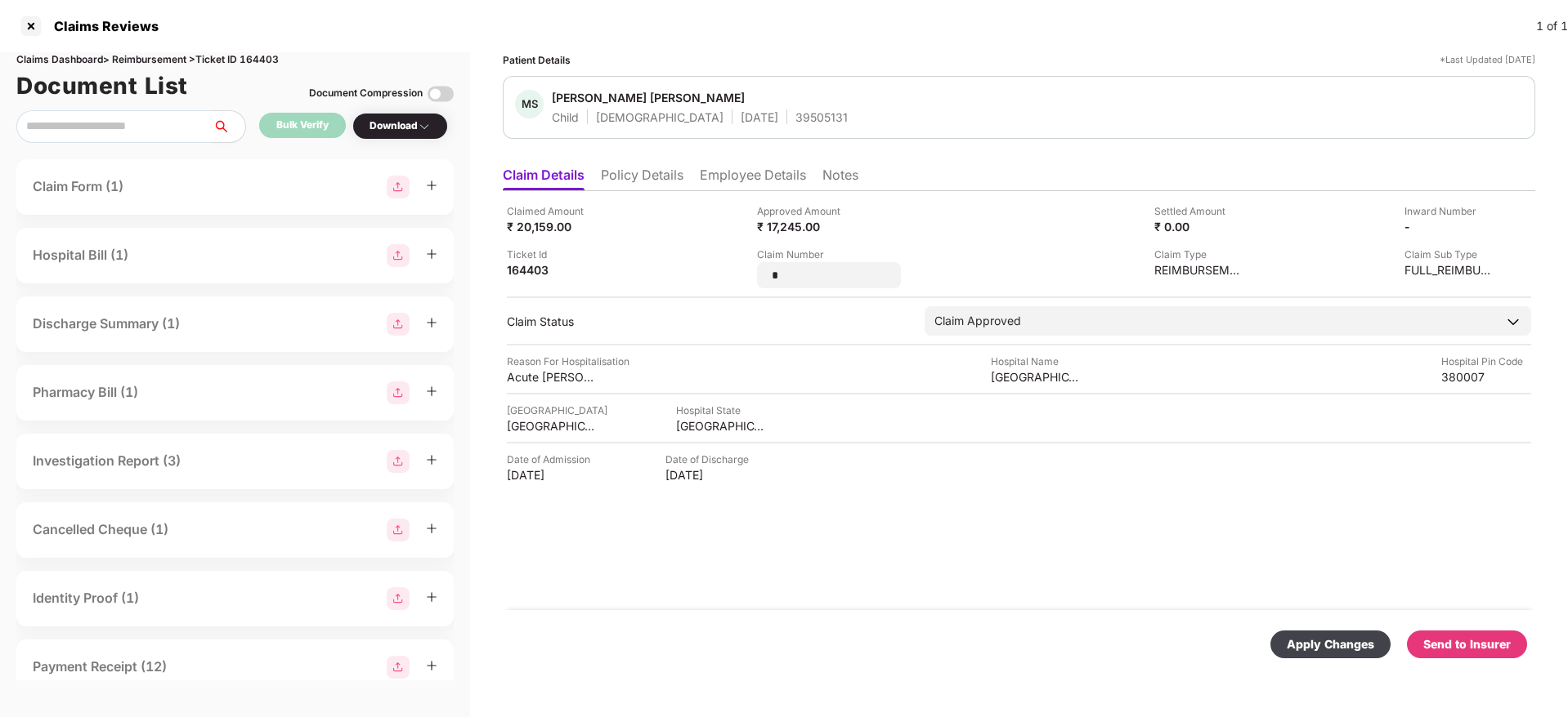
type input "*"
type input "*******"
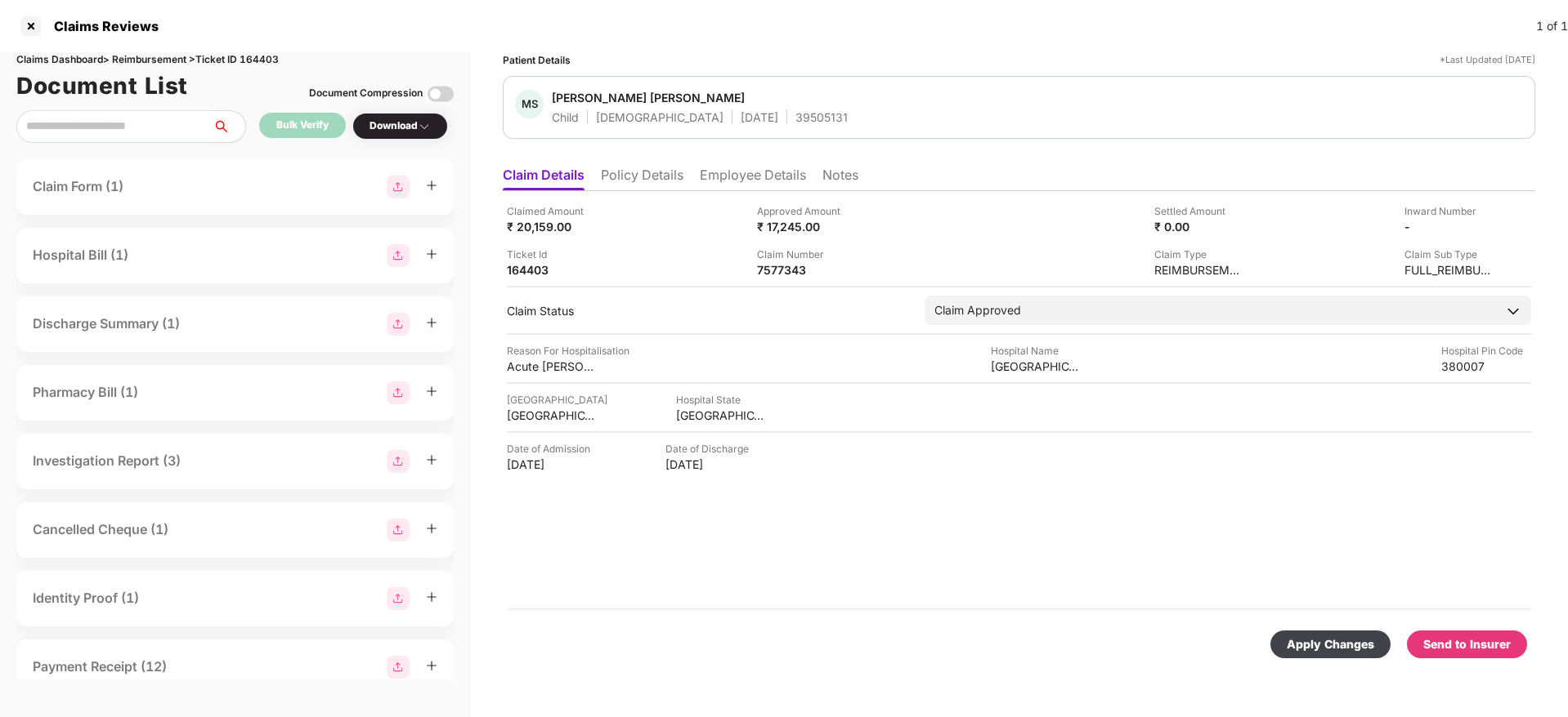
click at [1321, 643] on div "Apply Changes" at bounding box center [1330, 645] width 88 height 18
click at [795, 120] on div "39505131" at bounding box center [822, 117] width 52 height 15
click at [795, 118] on div "39505131" at bounding box center [822, 117] width 52 height 15
copy div "39505131"
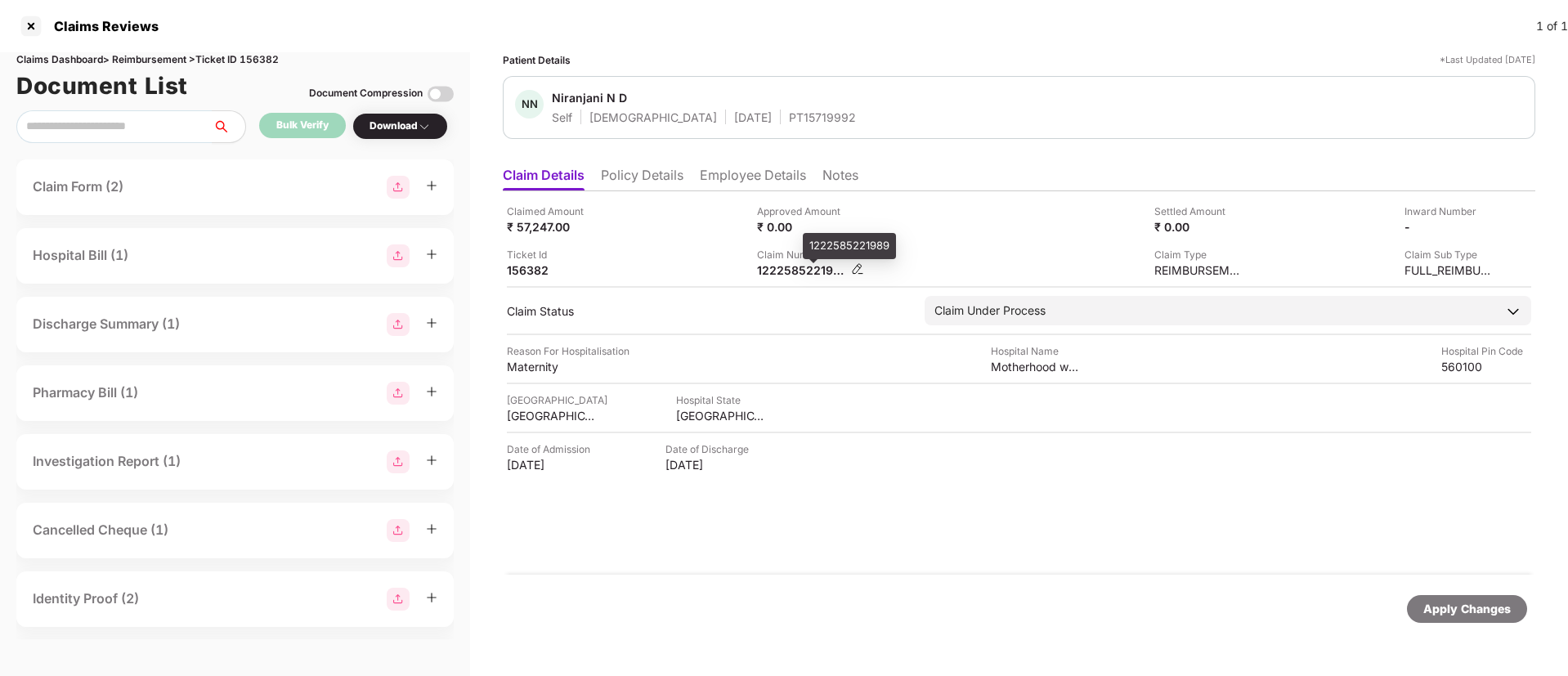
click at [785, 273] on div "1222585221989" at bounding box center [802, 270] width 90 height 15
copy div
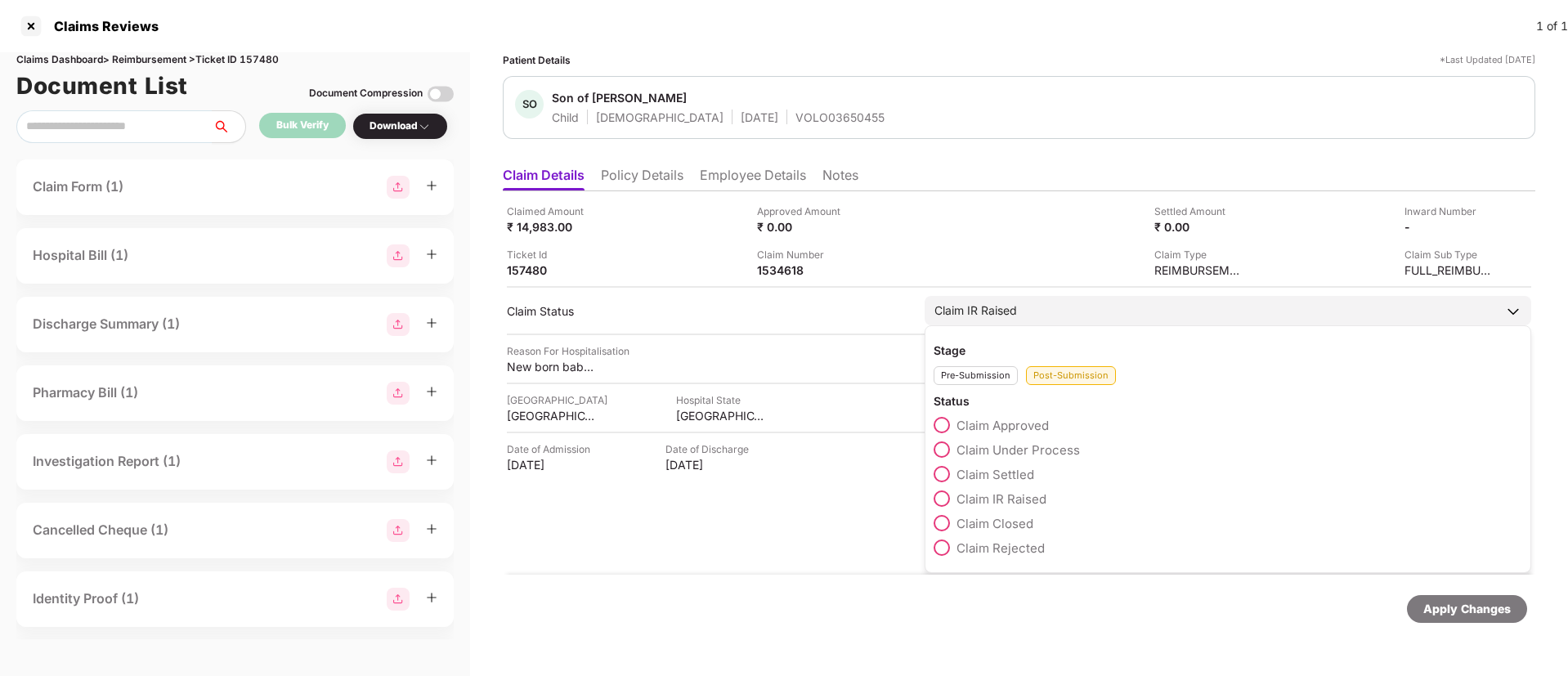
click at [946, 452] on span at bounding box center [942, 450] width 16 height 16
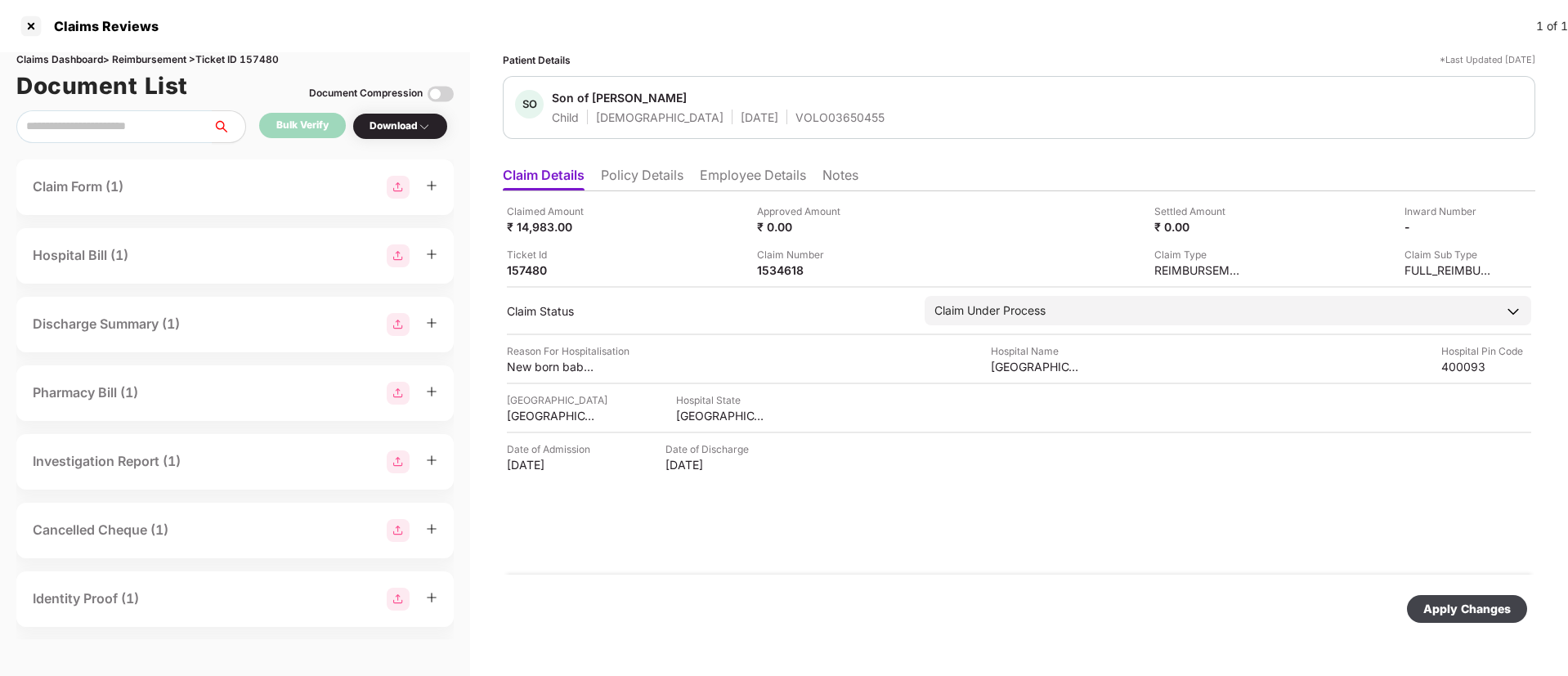
click at [1434, 605] on div "Apply Changes" at bounding box center [1467, 609] width 88 height 18
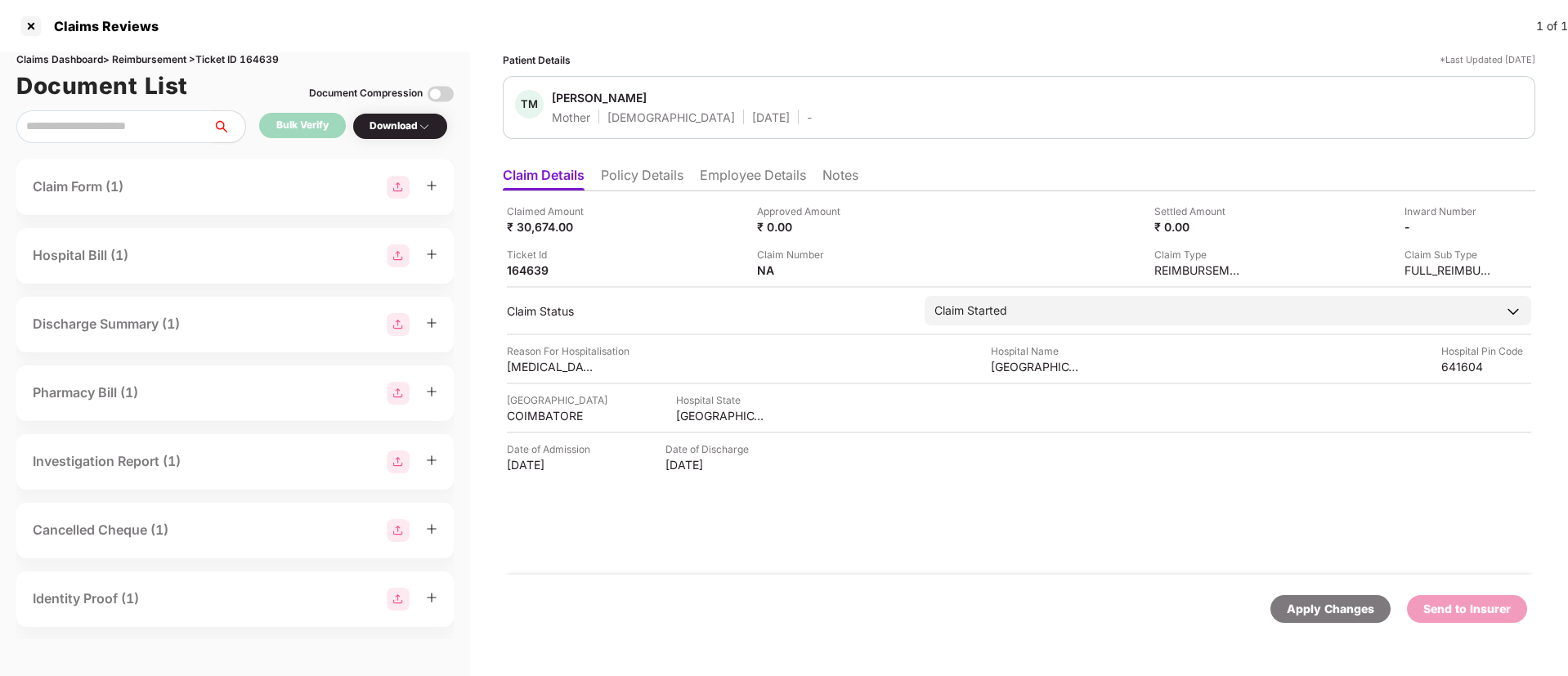
click at [660, 171] on li "Policy Details" at bounding box center [641, 178] width 82 height 24
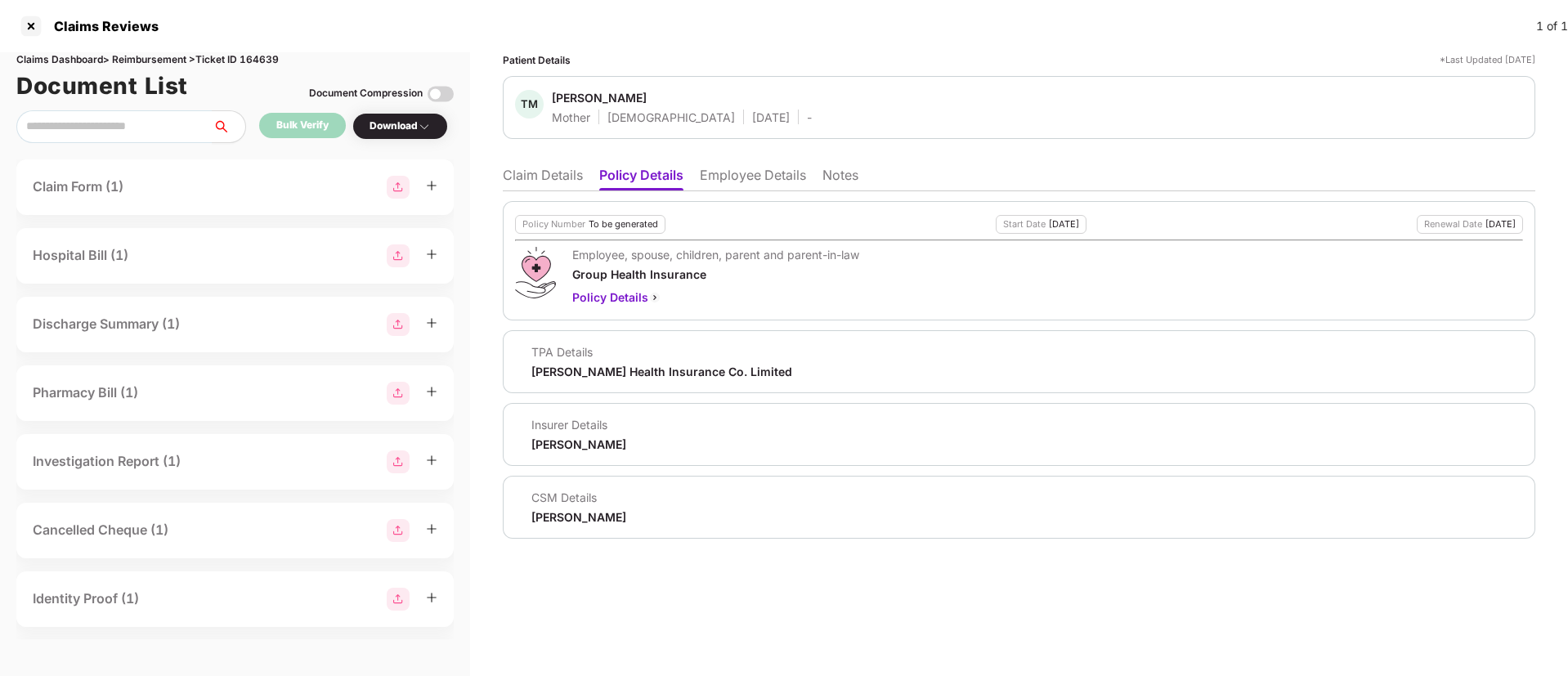
click at [754, 163] on ul "Claim Details Policy Details Employee Details Notes" at bounding box center [1019, 175] width 1032 height 33
click at [757, 181] on li "Employee Details" at bounding box center [753, 178] width 106 height 24
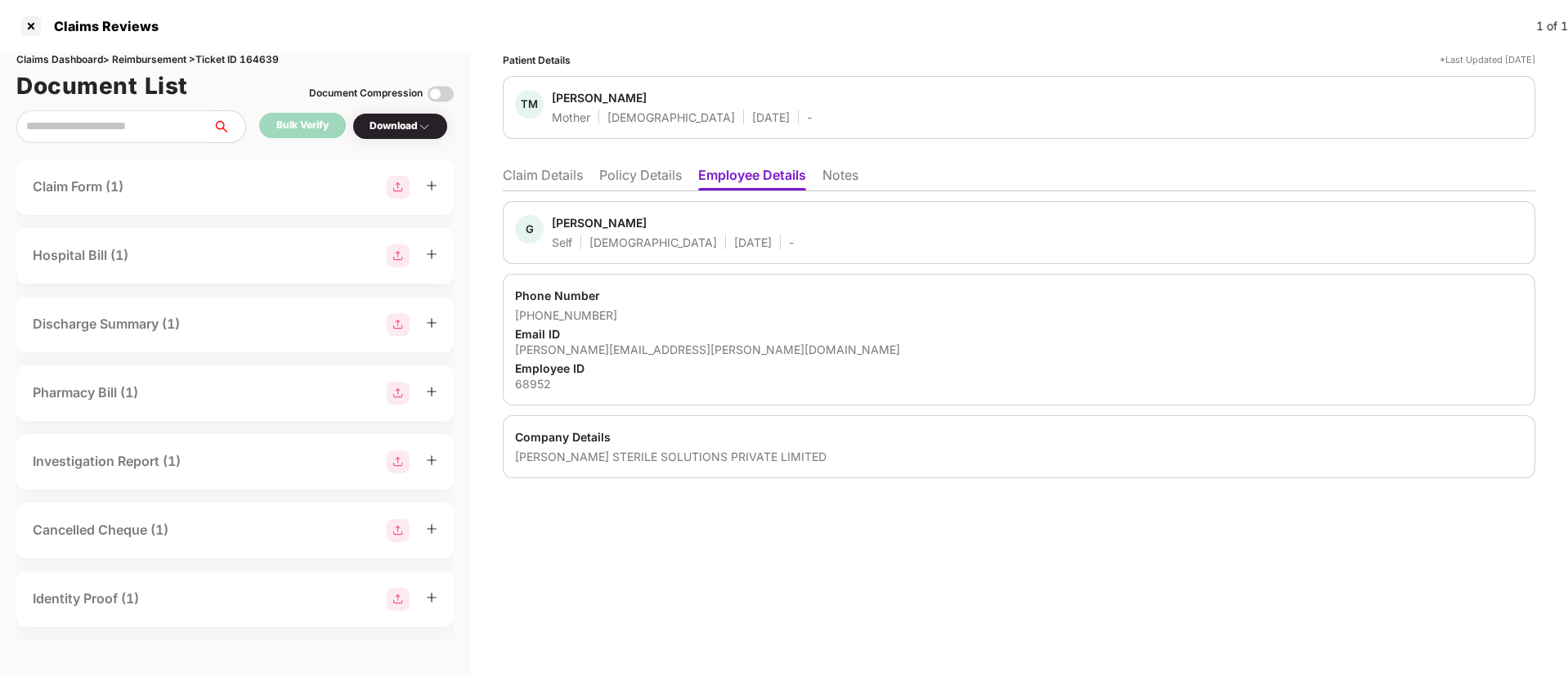
click at [594, 344] on div "gayathri.m@ansell.com" at bounding box center [1019, 349] width 1008 height 15
copy div "gayathri.m@ansell.com"
click at [620, 179] on li "Policy Details" at bounding box center [640, 178] width 82 height 24
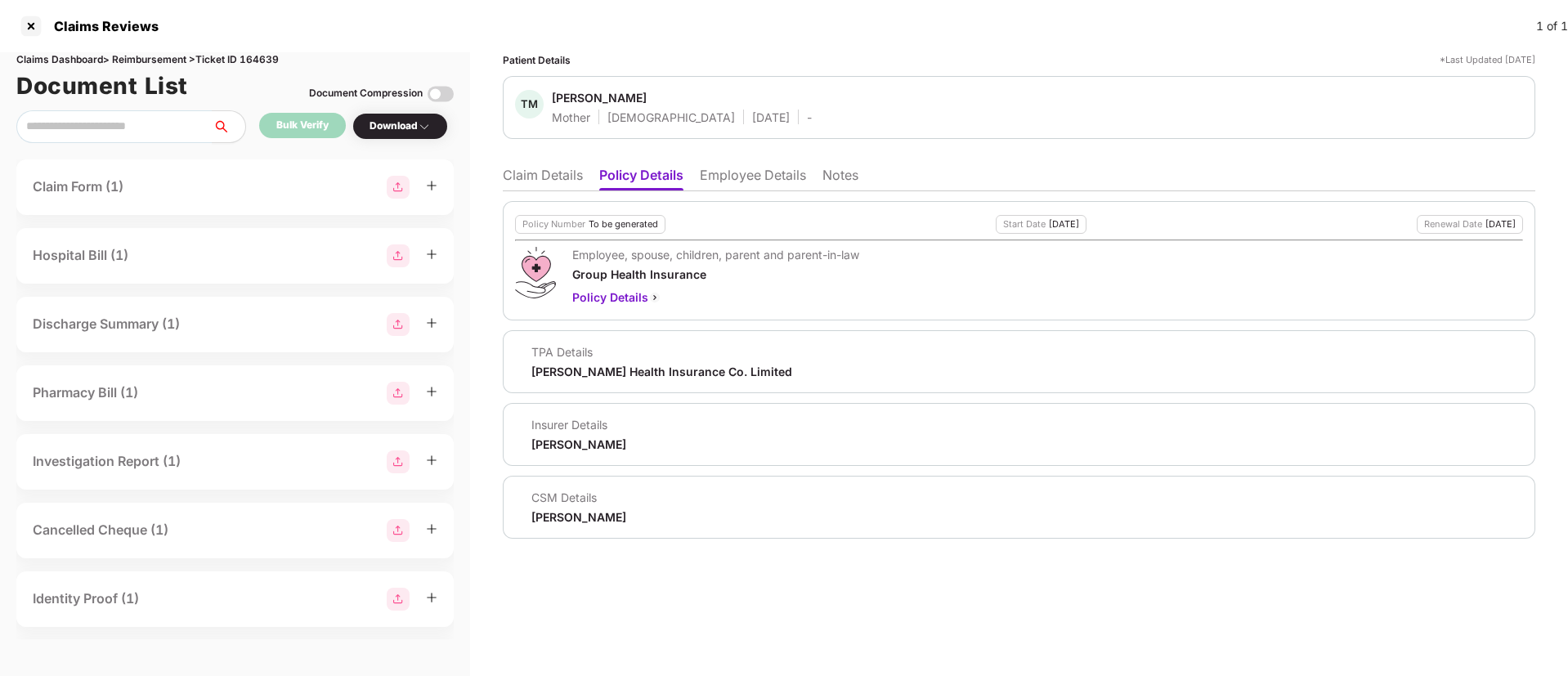
click at [552, 179] on li "Claim Details" at bounding box center [543, 178] width 81 height 24
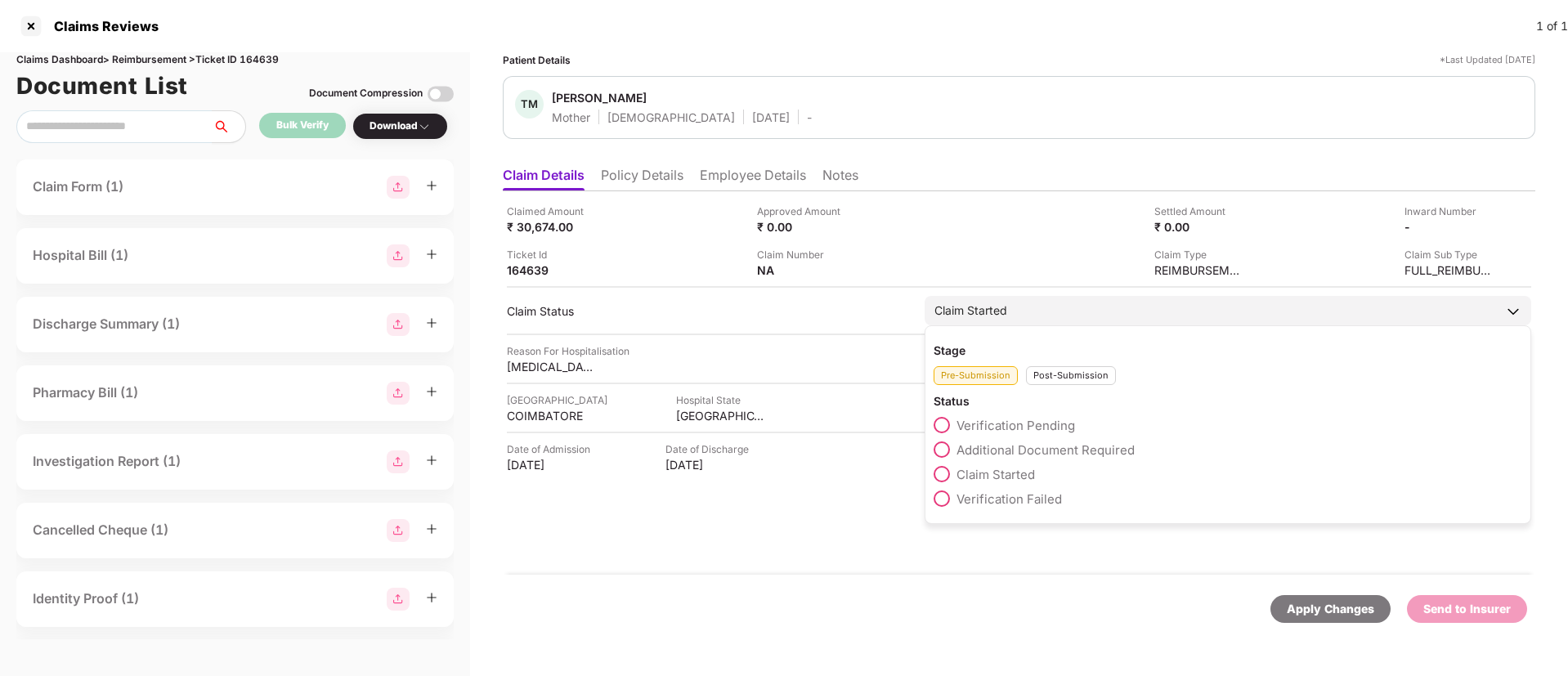
click at [1065, 376] on div "Post-Submission" at bounding box center [1070, 376] width 90 height 19
click at [946, 523] on span at bounding box center [942, 523] width 16 height 16
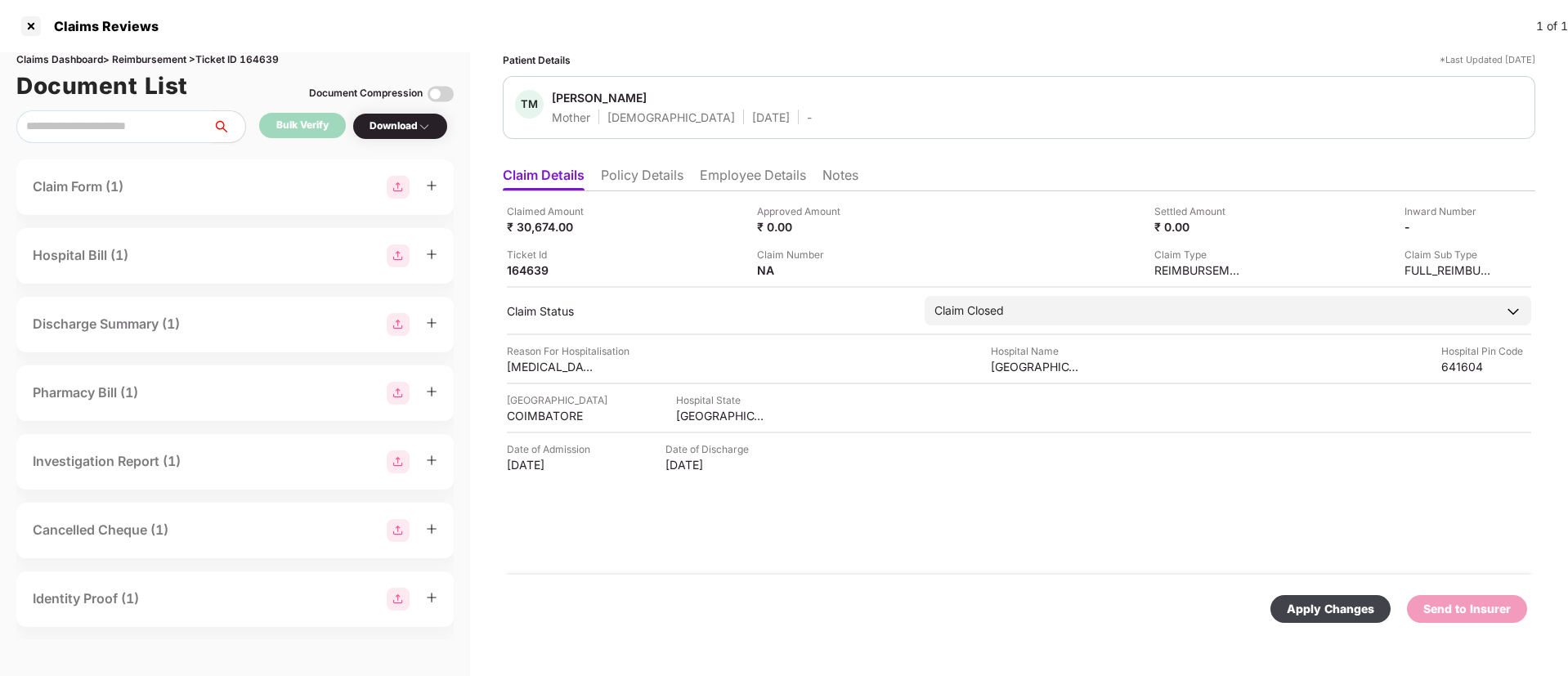
click at [1329, 612] on div "Apply Changes" at bounding box center [1330, 609] width 88 height 18
click at [264, 57] on div "Claims Dashboard > Reimbursement > Ticket ID 164639" at bounding box center [234, 60] width 437 height 15
click at [263, 56] on div "Claims Dashboard > Reimbursement > Ticket ID 164639" at bounding box center [234, 60] width 437 height 15
copy div "164639"
click at [30, 21] on div at bounding box center [31, 25] width 26 height 26
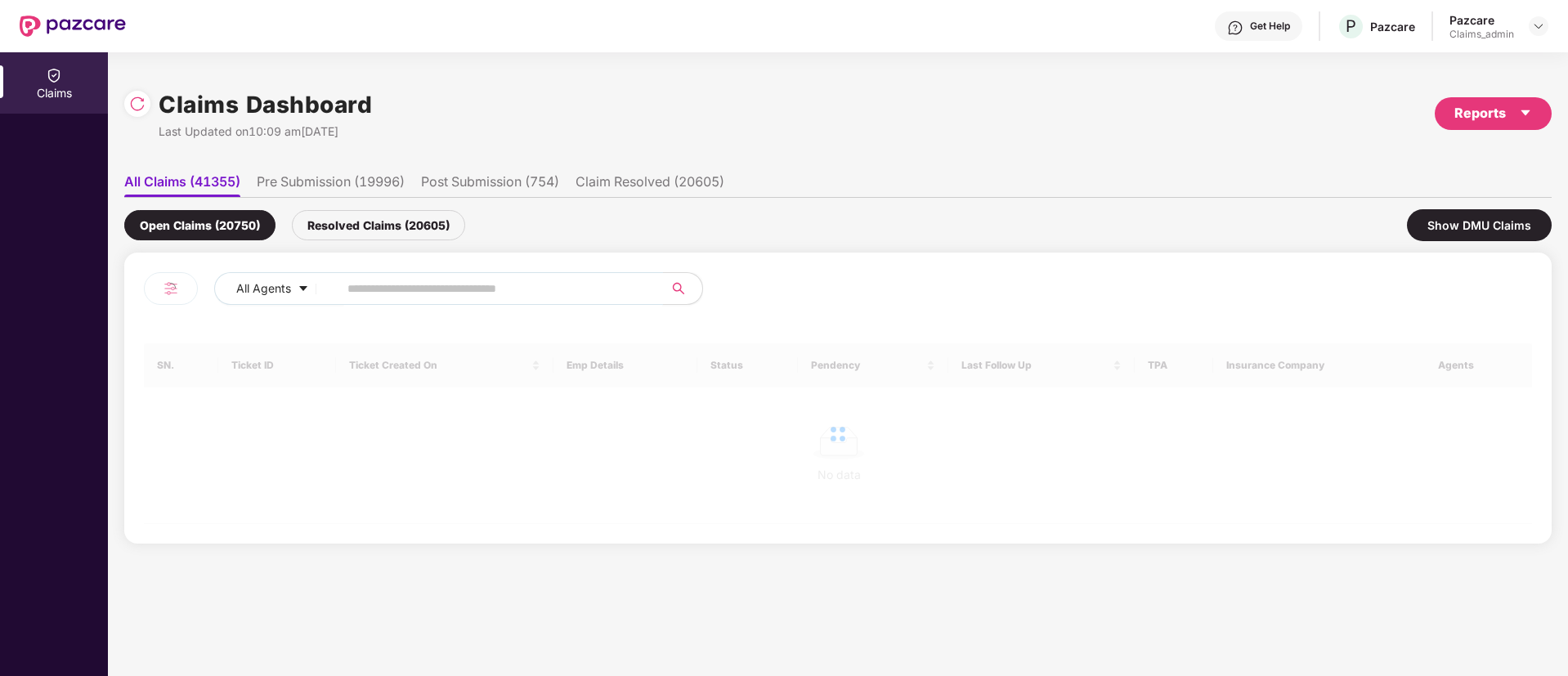
click at [368, 290] on input "text" at bounding box center [494, 288] width 293 height 24
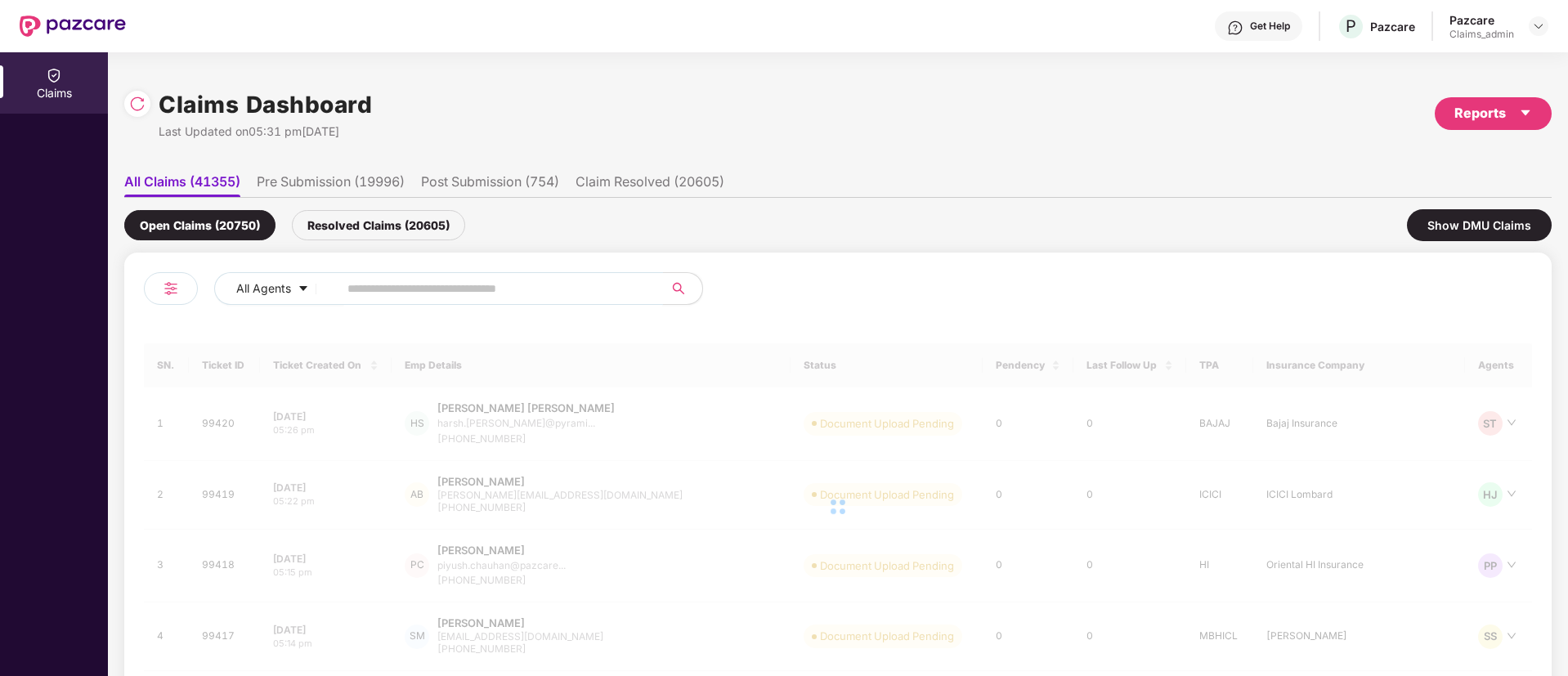
paste input "******"
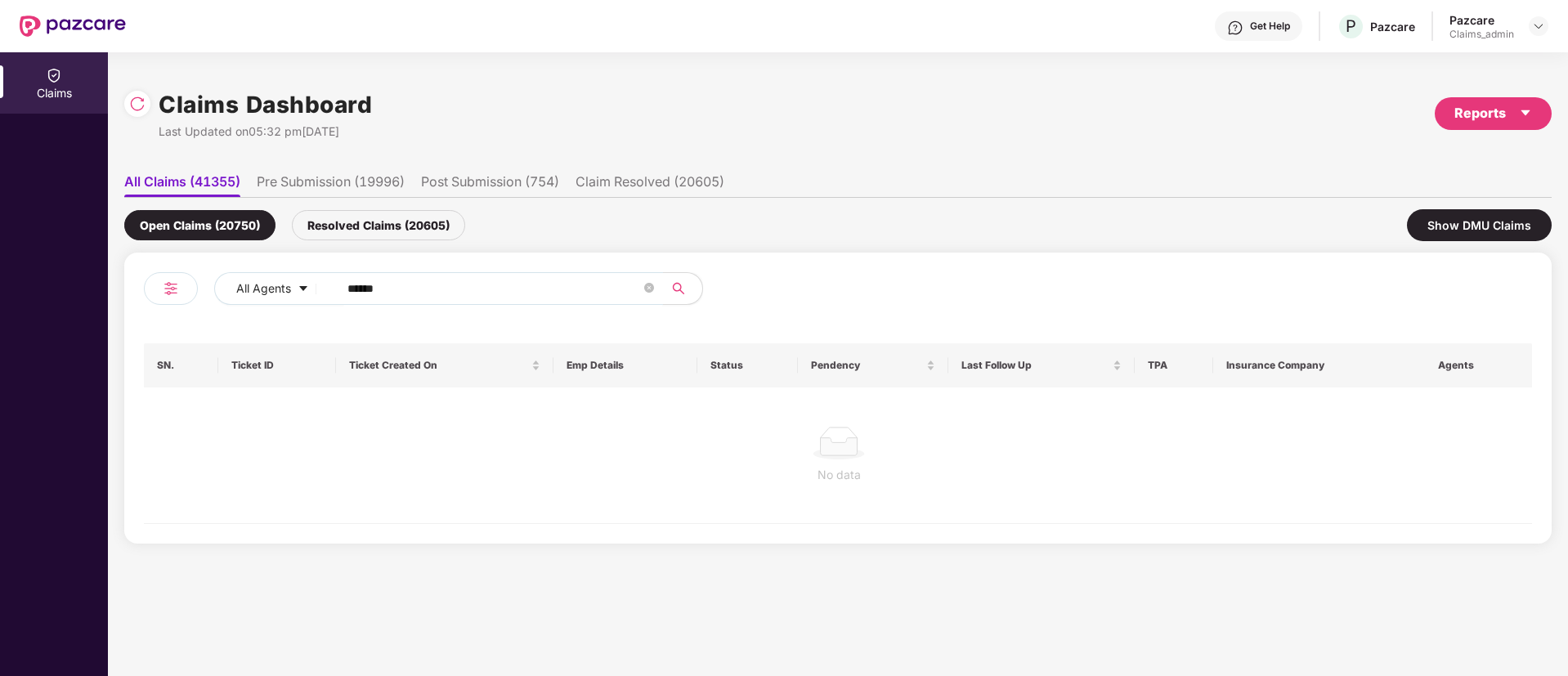
type input "******"
click at [329, 228] on div "Resolved Claims (20605)" at bounding box center [379, 224] width 174 height 30
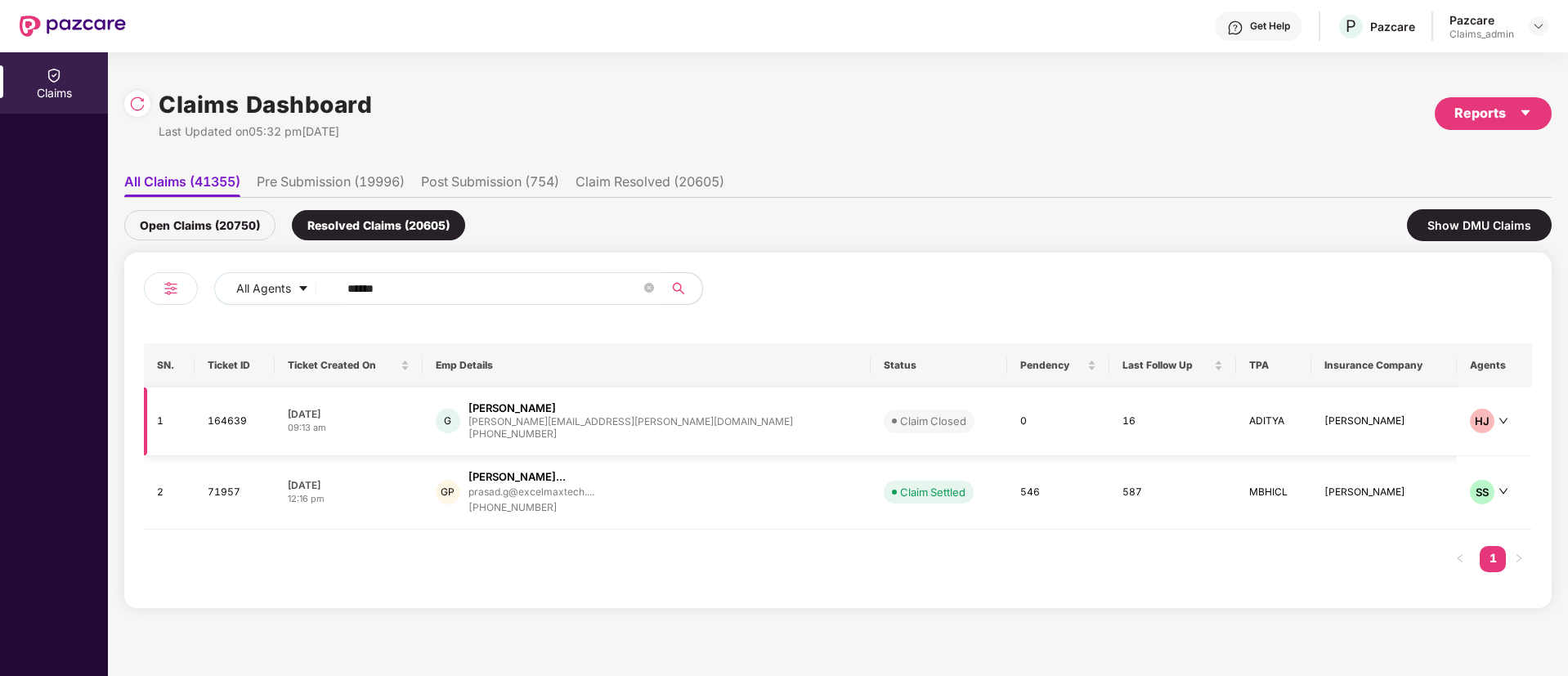
click at [423, 441] on td "10 Aug 2025 09:13 am" at bounding box center [349, 422] width 148 height 69
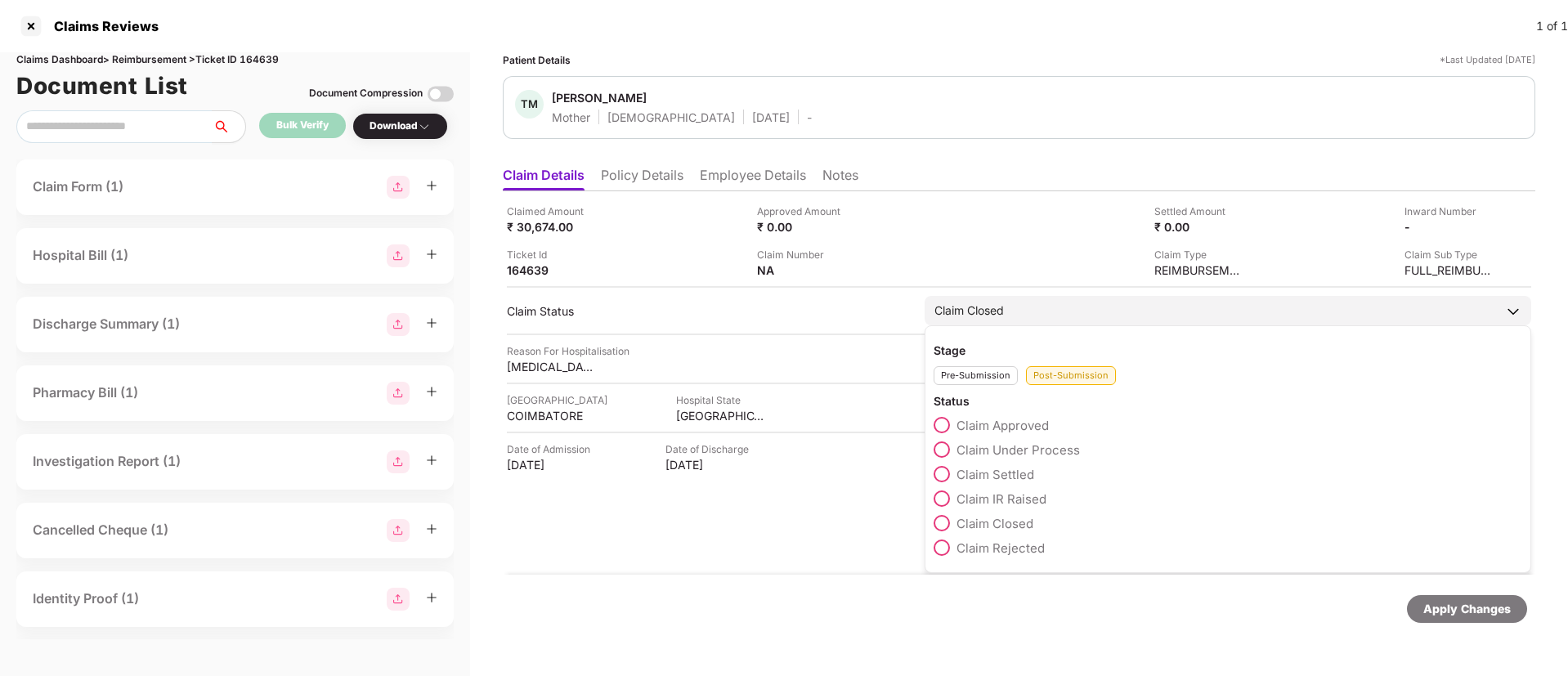
click at [967, 376] on div "Pre-Submission" at bounding box center [975, 376] width 84 height 19
click at [945, 471] on span at bounding box center [942, 474] width 16 height 16
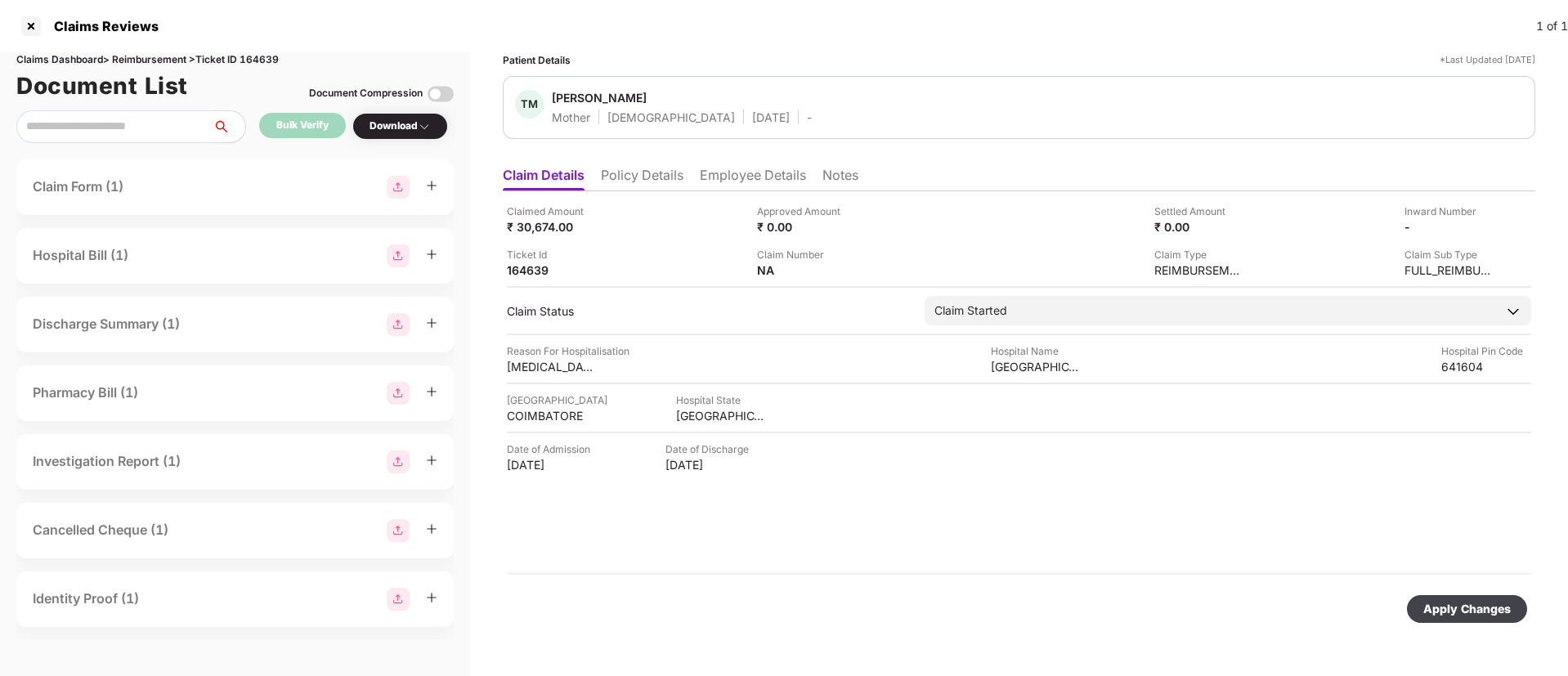
click at [1440, 604] on div "Apply Changes" at bounding box center [1467, 609] width 88 height 18
click at [34, 29] on div at bounding box center [31, 25] width 26 height 26
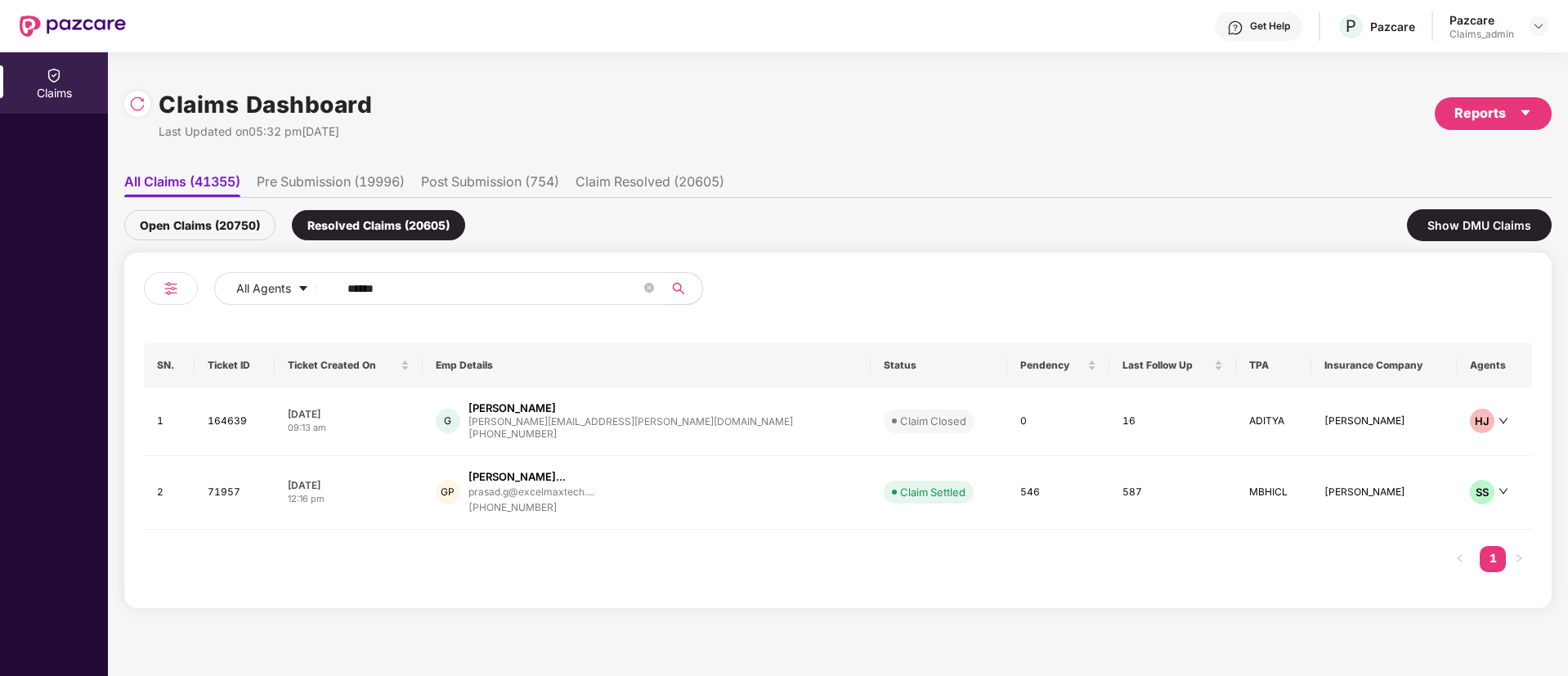
click at [141, 233] on div "Open Claims (20750)" at bounding box center [199, 224] width 151 height 30
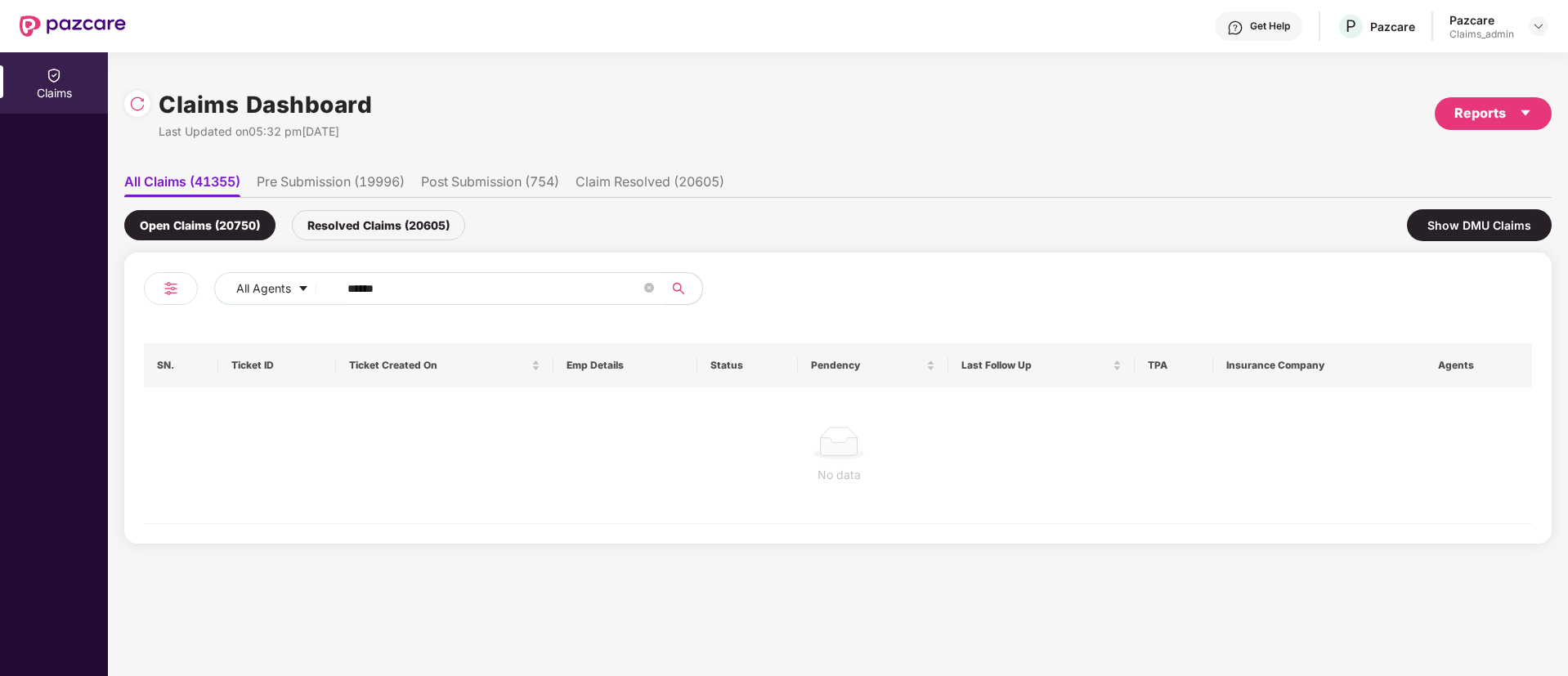
click at [369, 288] on input "******" at bounding box center [494, 288] width 293 height 24
click at [355, 236] on div "Resolved Claims (20605)" at bounding box center [379, 224] width 174 height 30
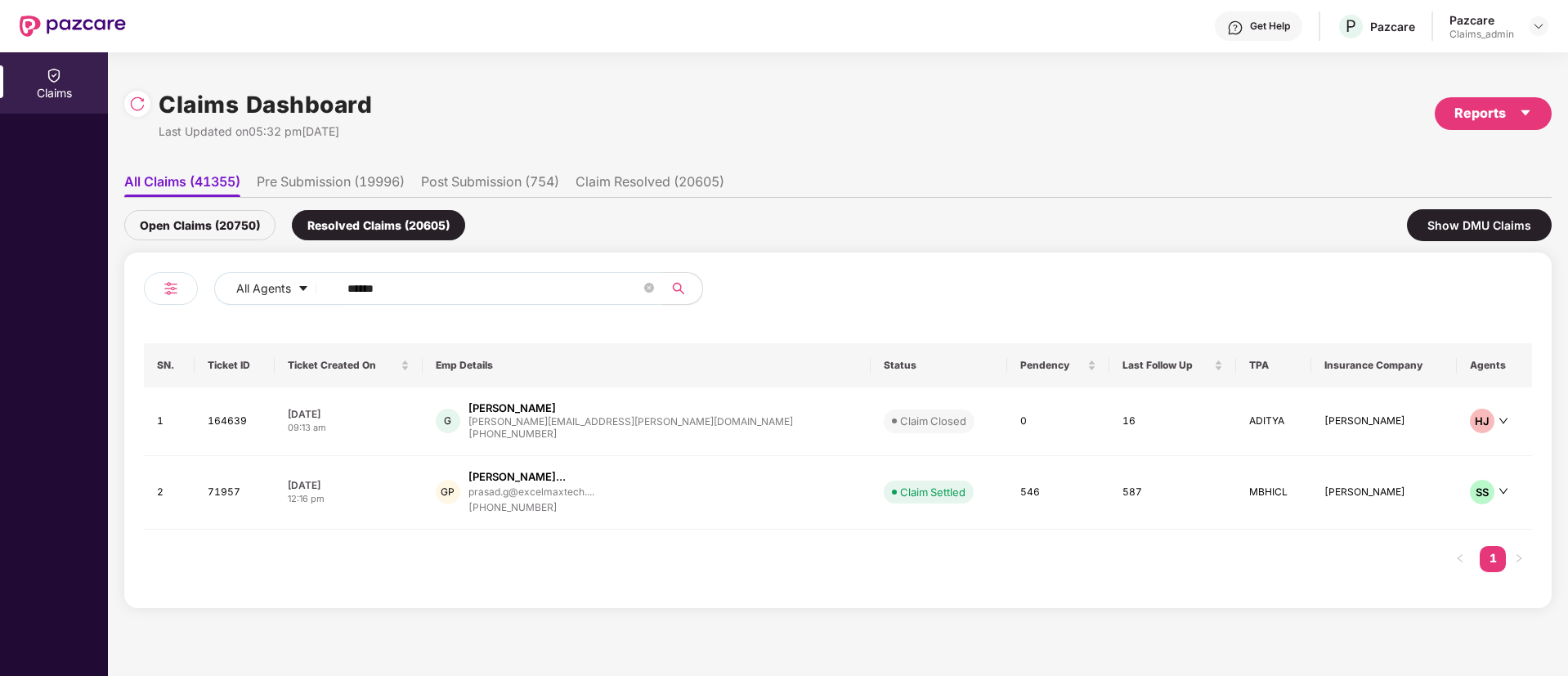
click at [183, 223] on div "Open Claims (20750)" at bounding box center [199, 224] width 151 height 30
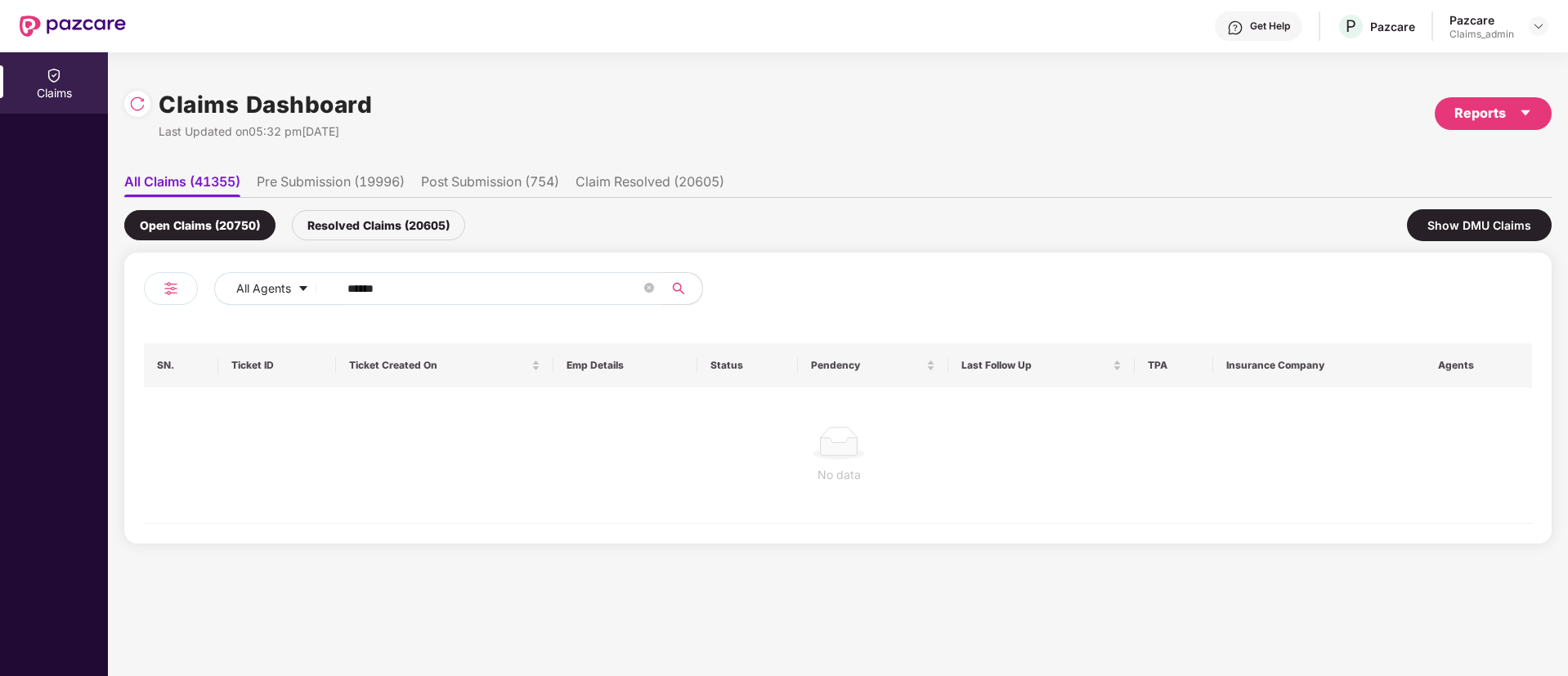
click at [347, 224] on div "Resolved Claims (20605)" at bounding box center [379, 224] width 174 height 30
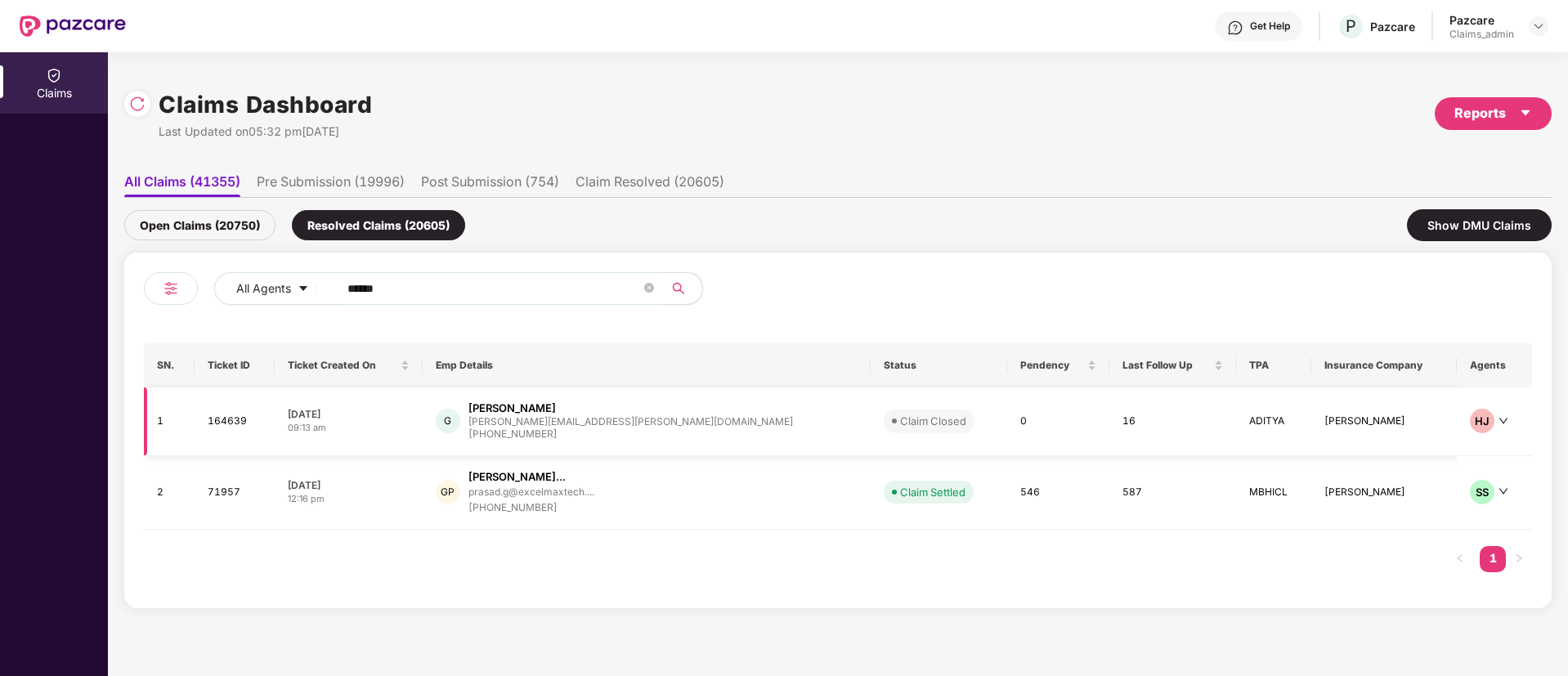
click at [410, 433] on div "09:13 am" at bounding box center [348, 427] width 122 height 14
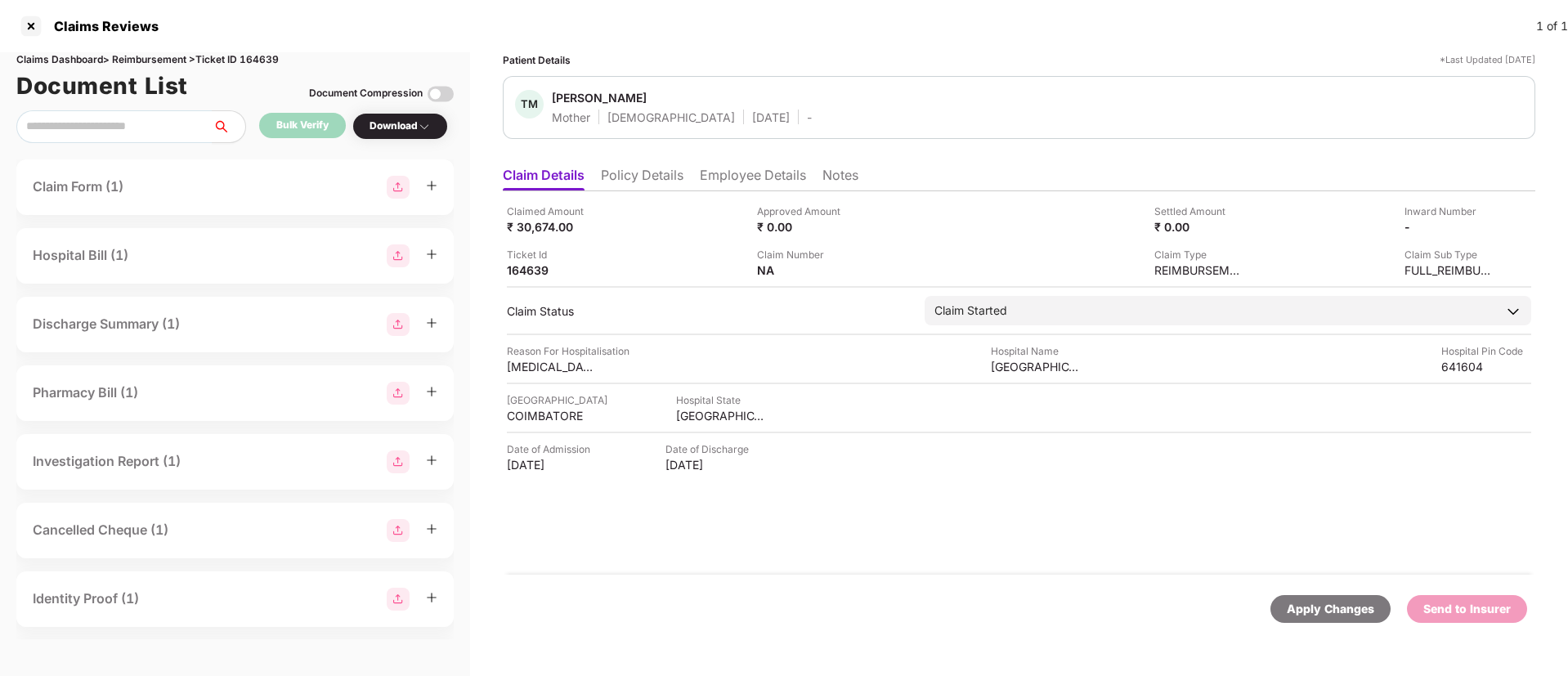
click at [429, 91] on img at bounding box center [441, 93] width 26 height 26
click at [449, 93] on img at bounding box center [441, 93] width 26 height 26
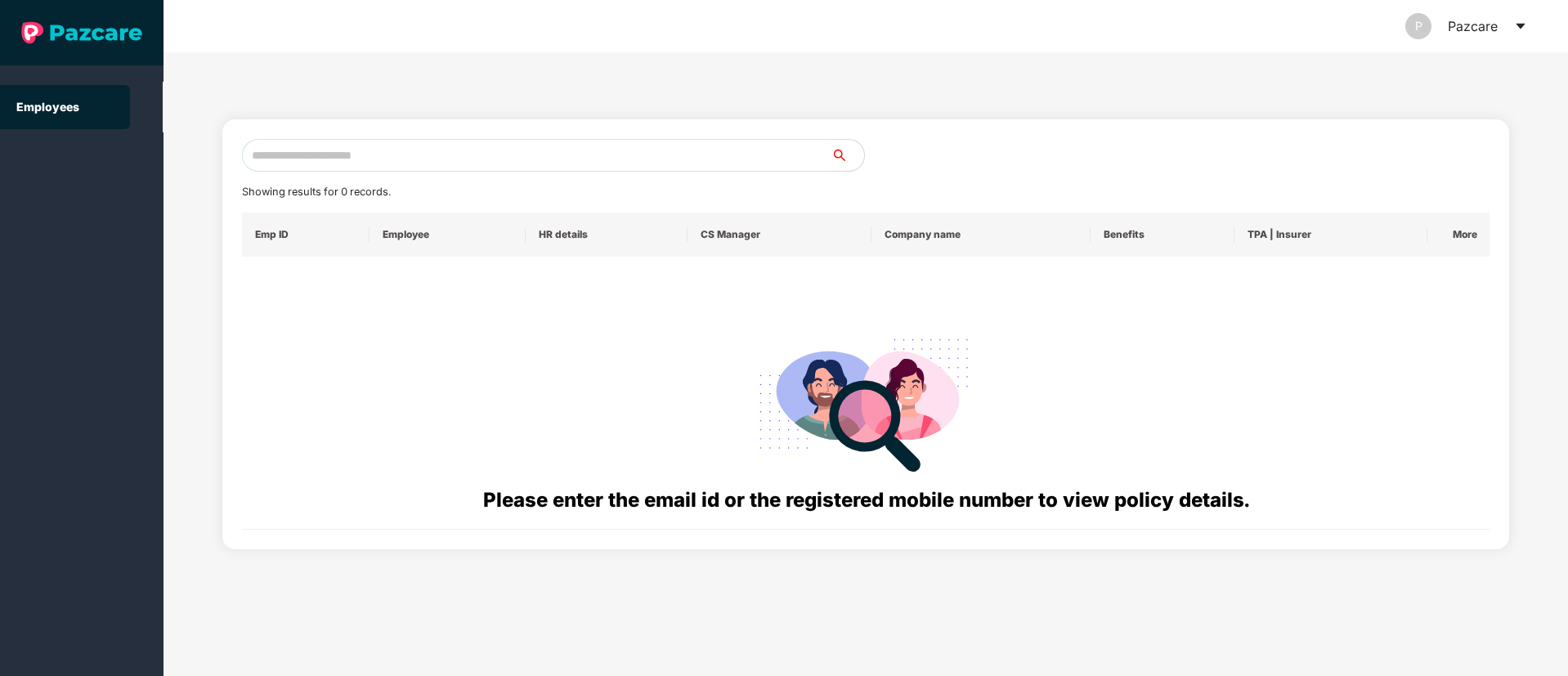
click at [301, 154] on input "text" at bounding box center [537, 156] width 590 height 33
paste input "**********"
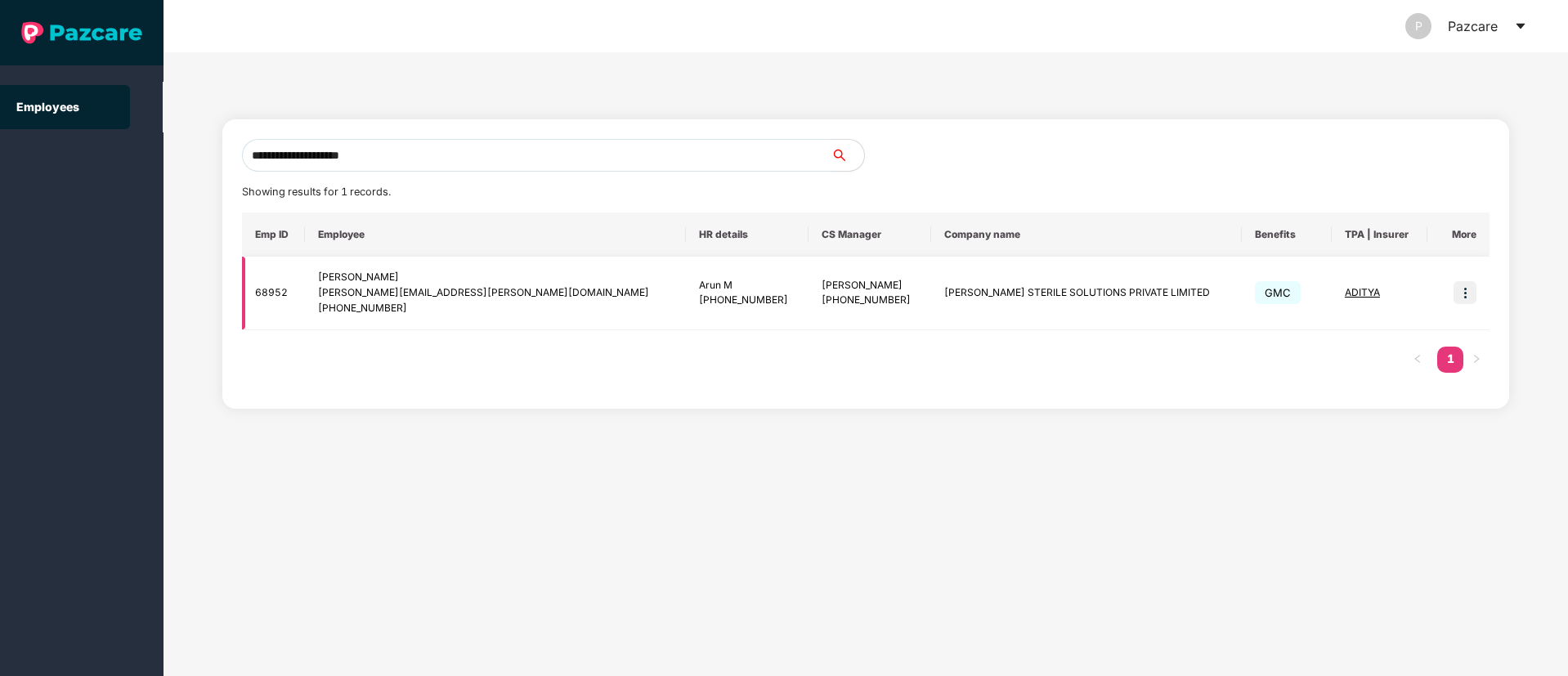
type input "**********"
click at [1469, 292] on img at bounding box center [1465, 292] width 23 height 23
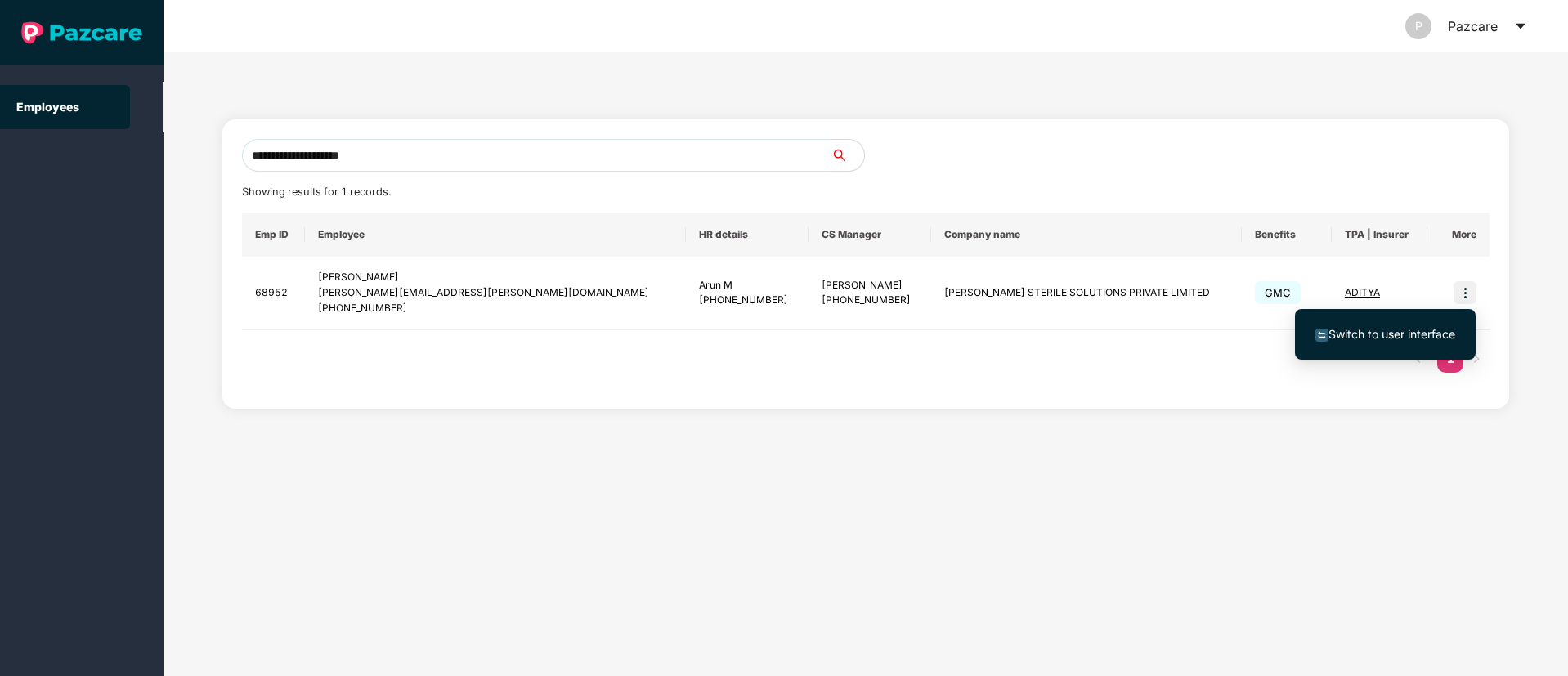
click at [1398, 330] on span "Switch to user interface" at bounding box center [1392, 333] width 127 height 14
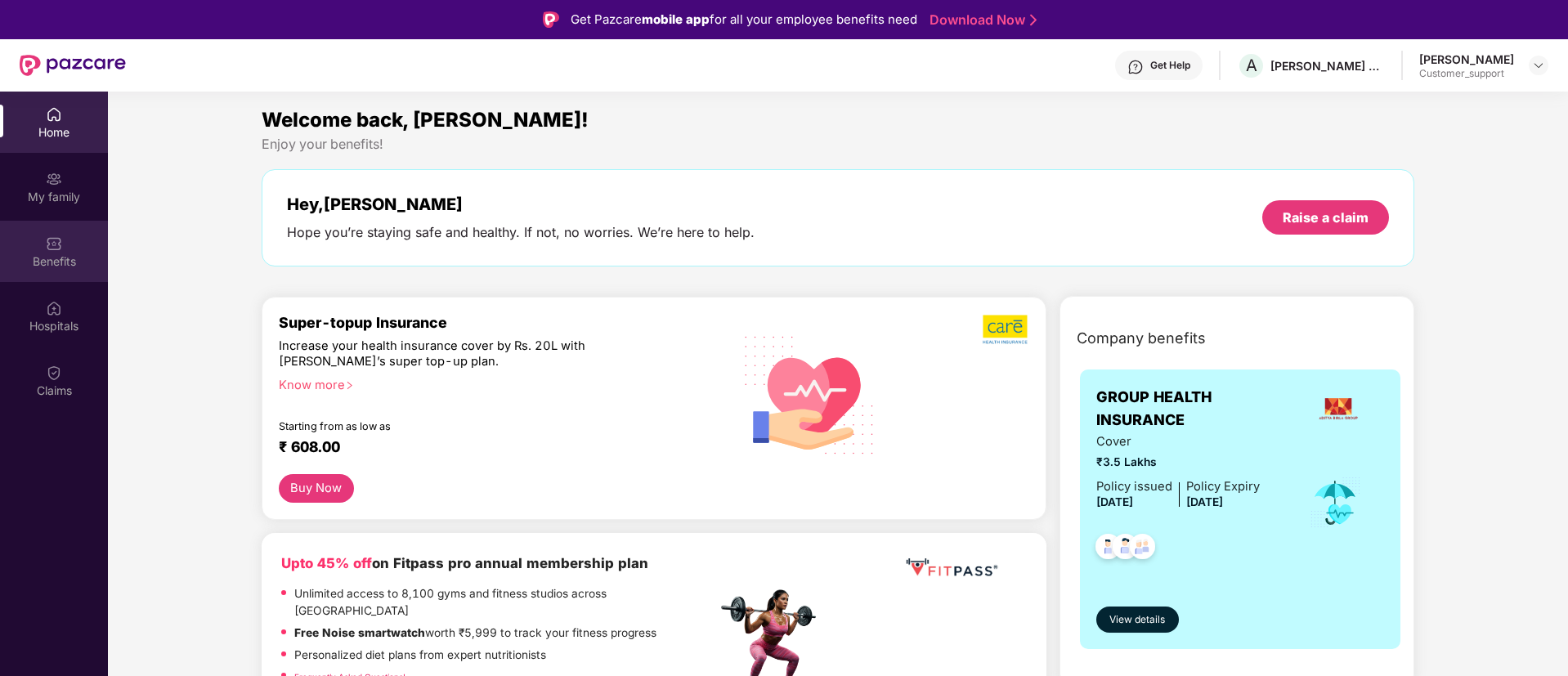
click at [51, 246] on img at bounding box center [54, 243] width 16 height 16
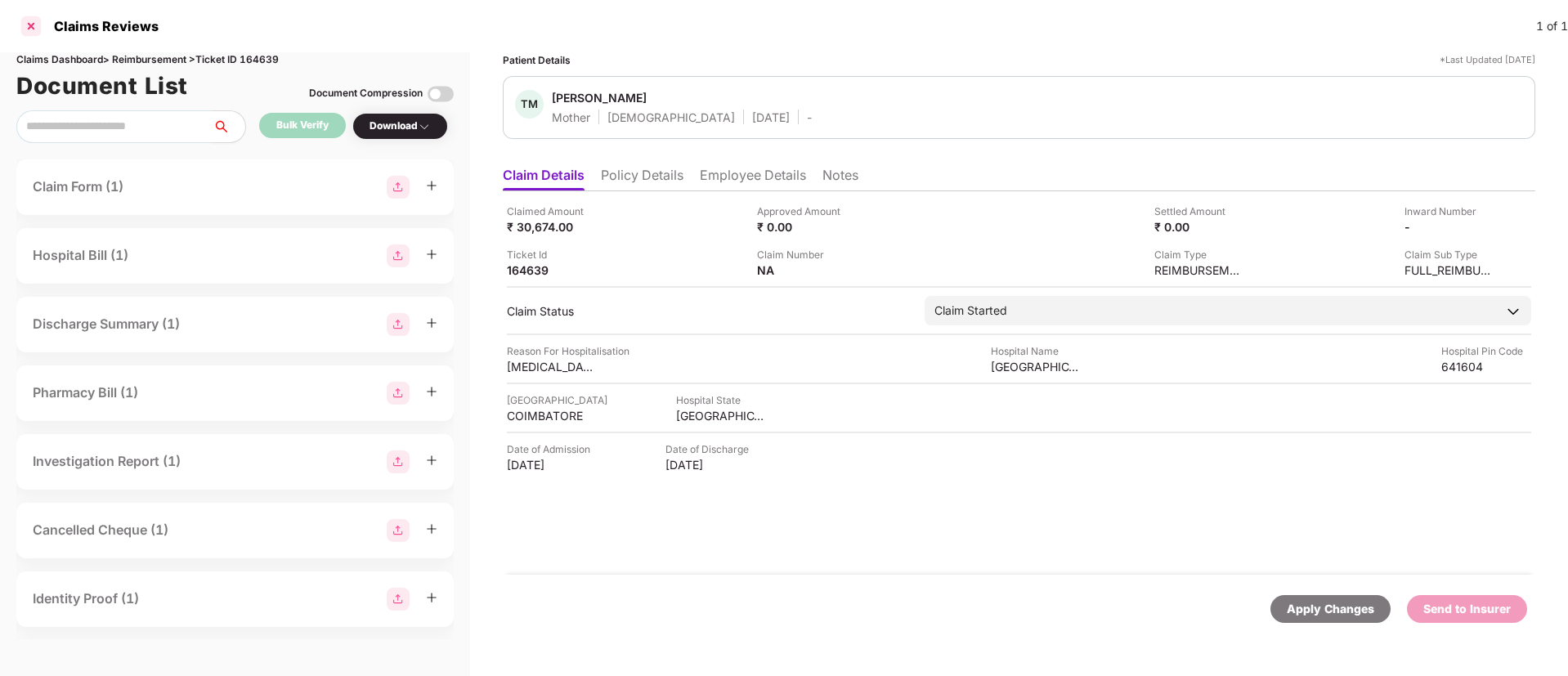
click at [24, 22] on div at bounding box center [31, 25] width 26 height 26
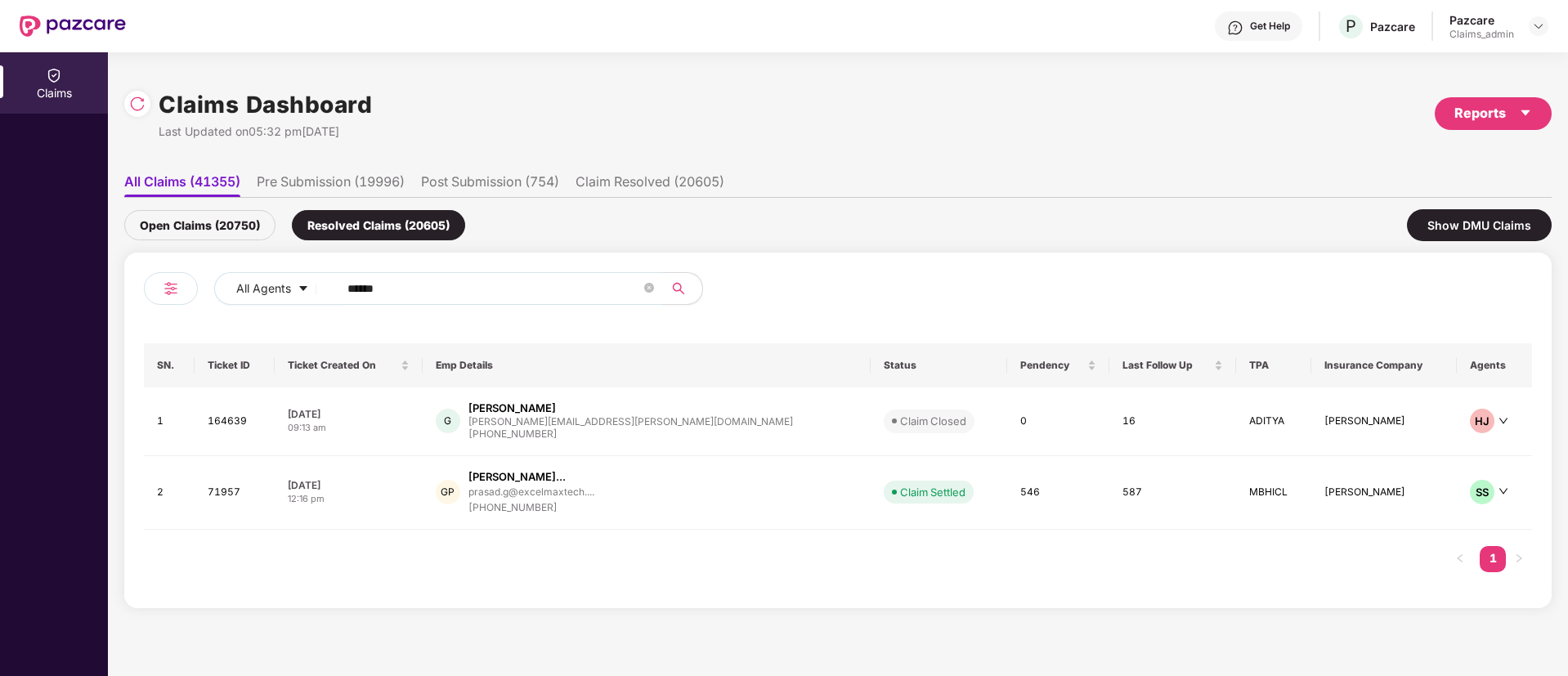
click at [138, 220] on div "Open Claims (20750)" at bounding box center [199, 224] width 151 height 30
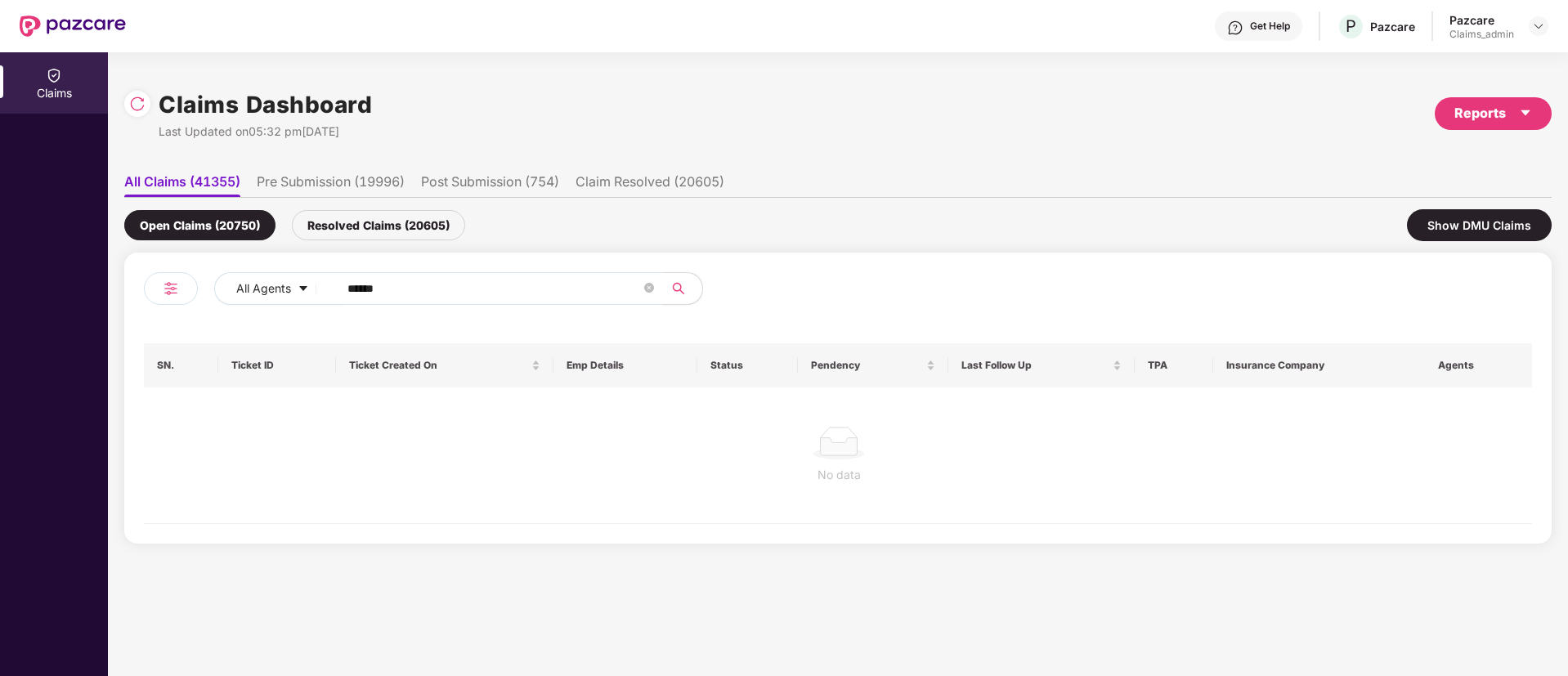
click at [375, 284] on input "******" at bounding box center [494, 288] width 293 height 24
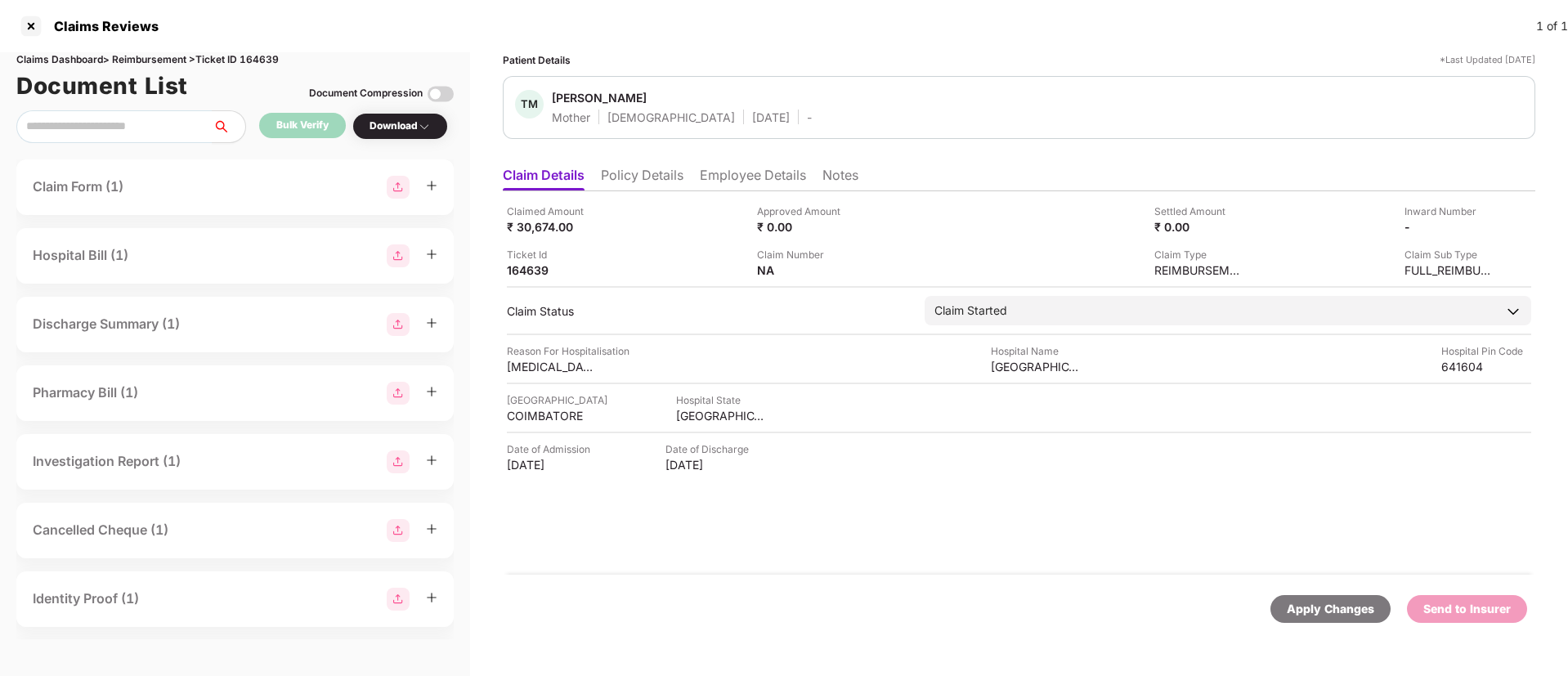
click at [267, 63] on div "Claims Dashboard > Reimbursement > Ticket ID 164639" at bounding box center [234, 60] width 437 height 15
click at [267, 62] on div "Claims Dashboard > Reimbursement > Ticket ID 164639" at bounding box center [234, 60] width 437 height 15
copy div "164639"
click at [33, 26] on div at bounding box center [31, 25] width 26 height 26
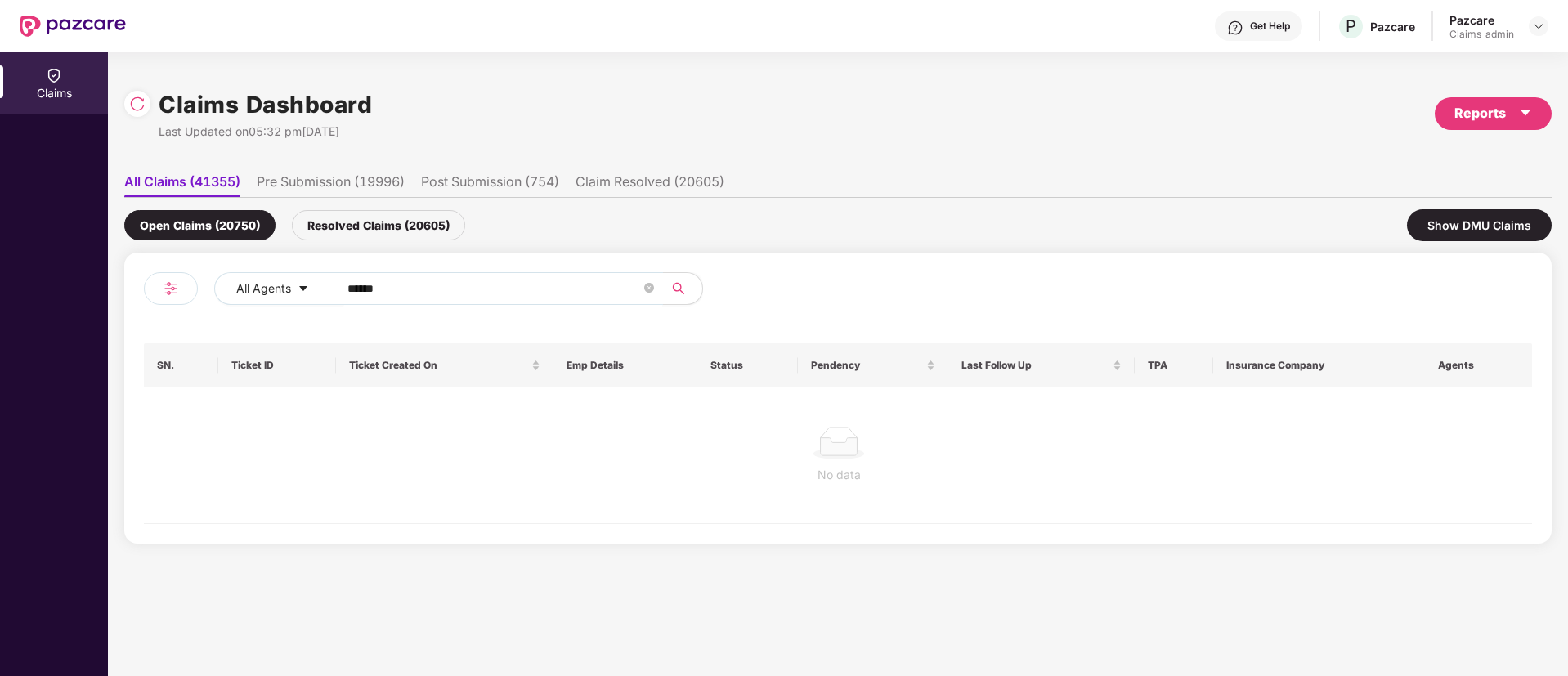
click at [369, 289] on input "******" at bounding box center [494, 288] width 293 height 24
click at [317, 226] on div "Resolved Claims (20605)" at bounding box center [379, 224] width 174 height 30
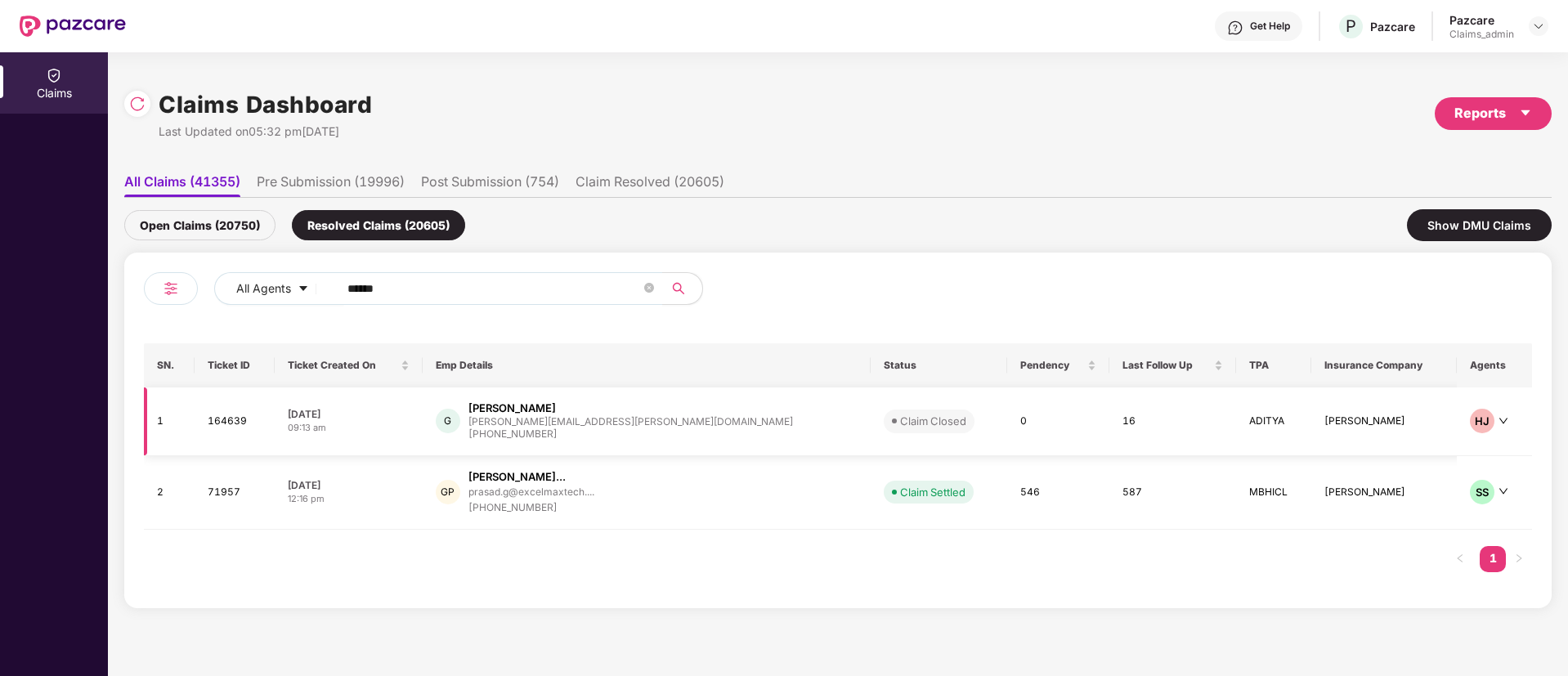
click at [386, 387] on td "10 Aug 2025 09:13 am" at bounding box center [349, 422] width 148 height 69
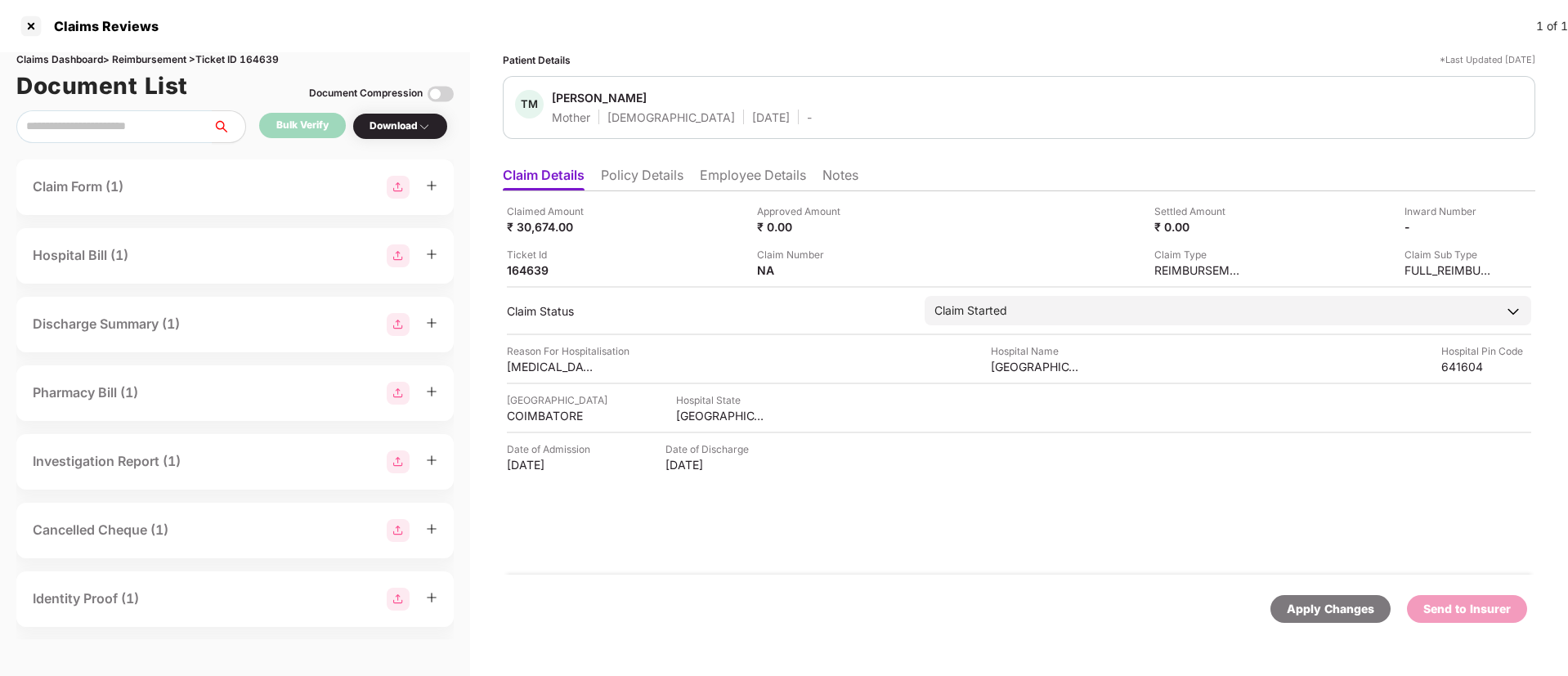
click at [657, 262] on div "Ticket Id 164639" at bounding box center [625, 262] width 238 height 31
click at [35, 19] on div at bounding box center [31, 25] width 26 height 26
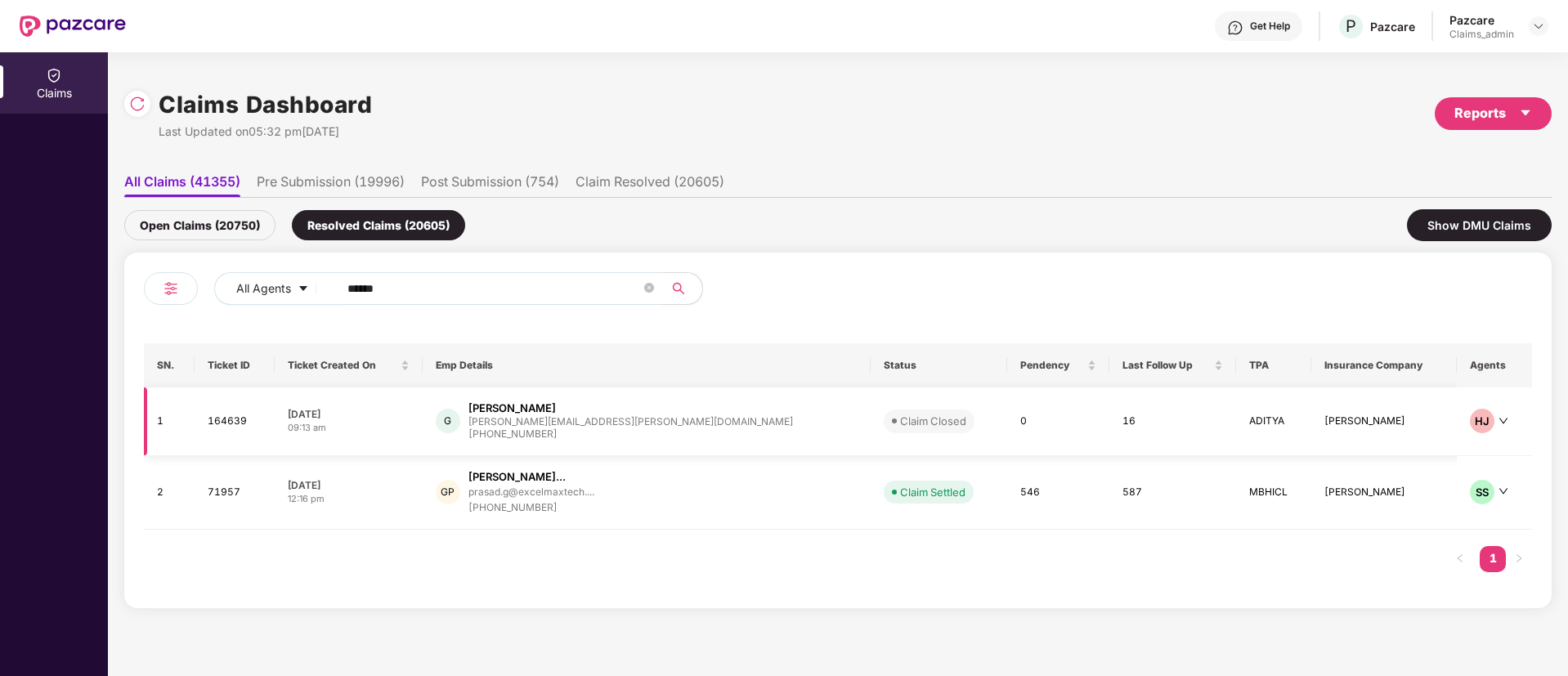
click at [410, 427] on div "09:13 am" at bounding box center [348, 427] width 122 height 14
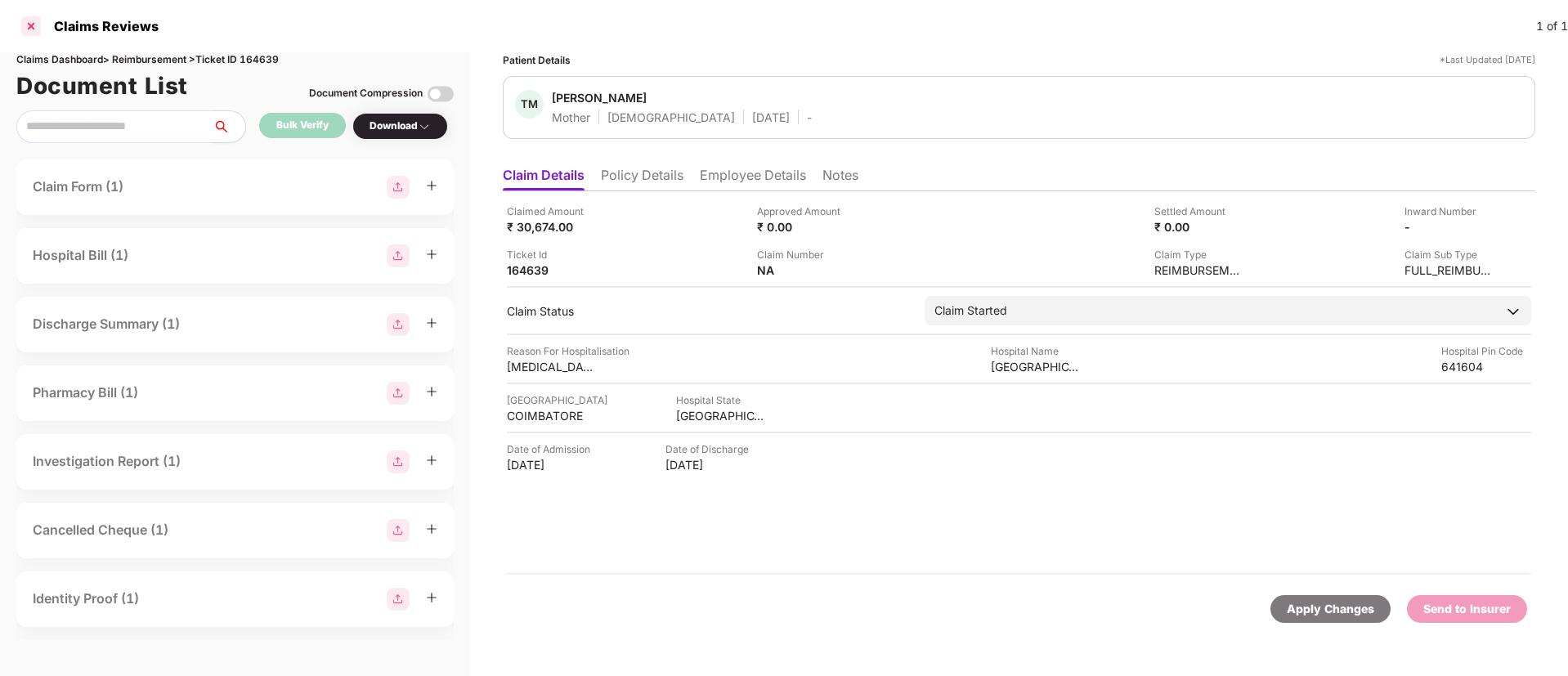
click at [19, 32] on div at bounding box center [31, 25] width 26 height 26
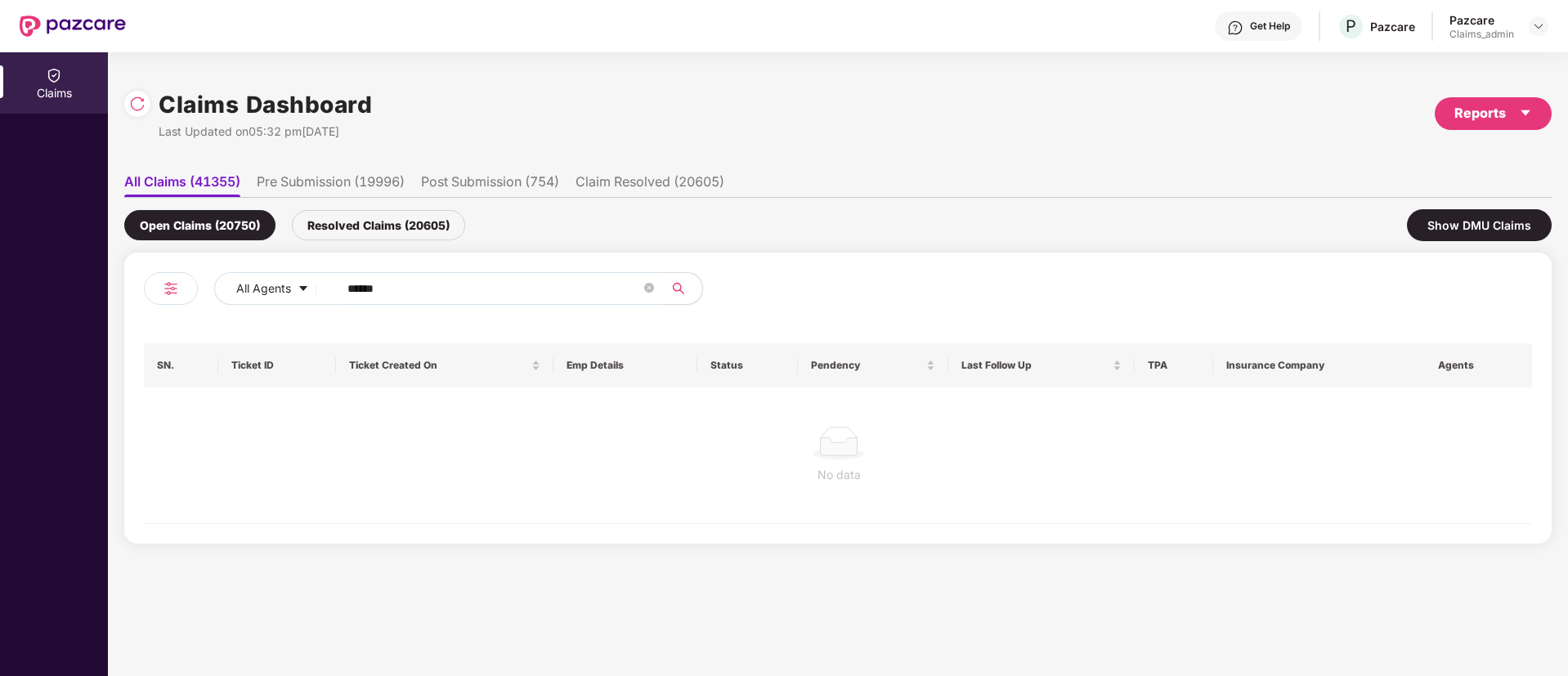
click at [335, 231] on div "Resolved Claims (20605)" at bounding box center [379, 224] width 174 height 30
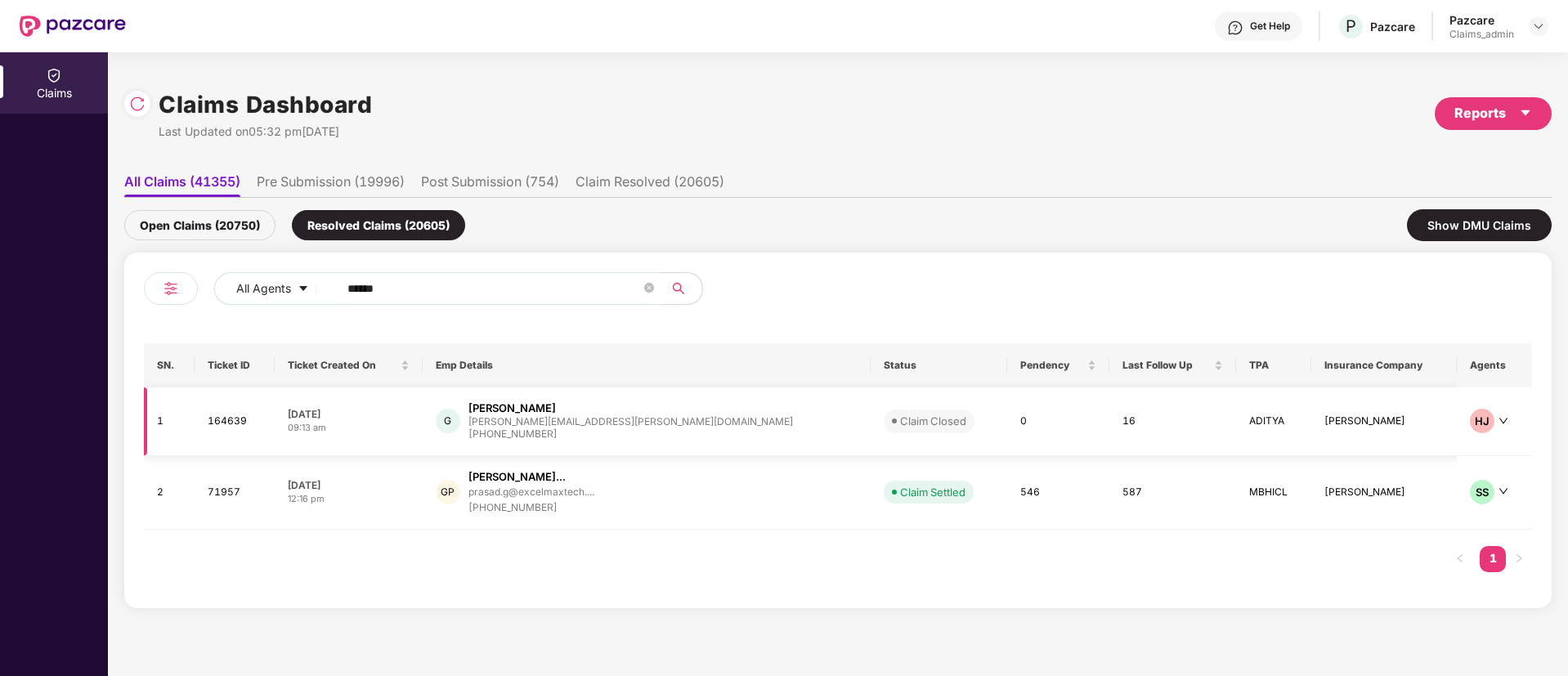
click at [410, 433] on div "09:13 am" at bounding box center [348, 427] width 122 height 14
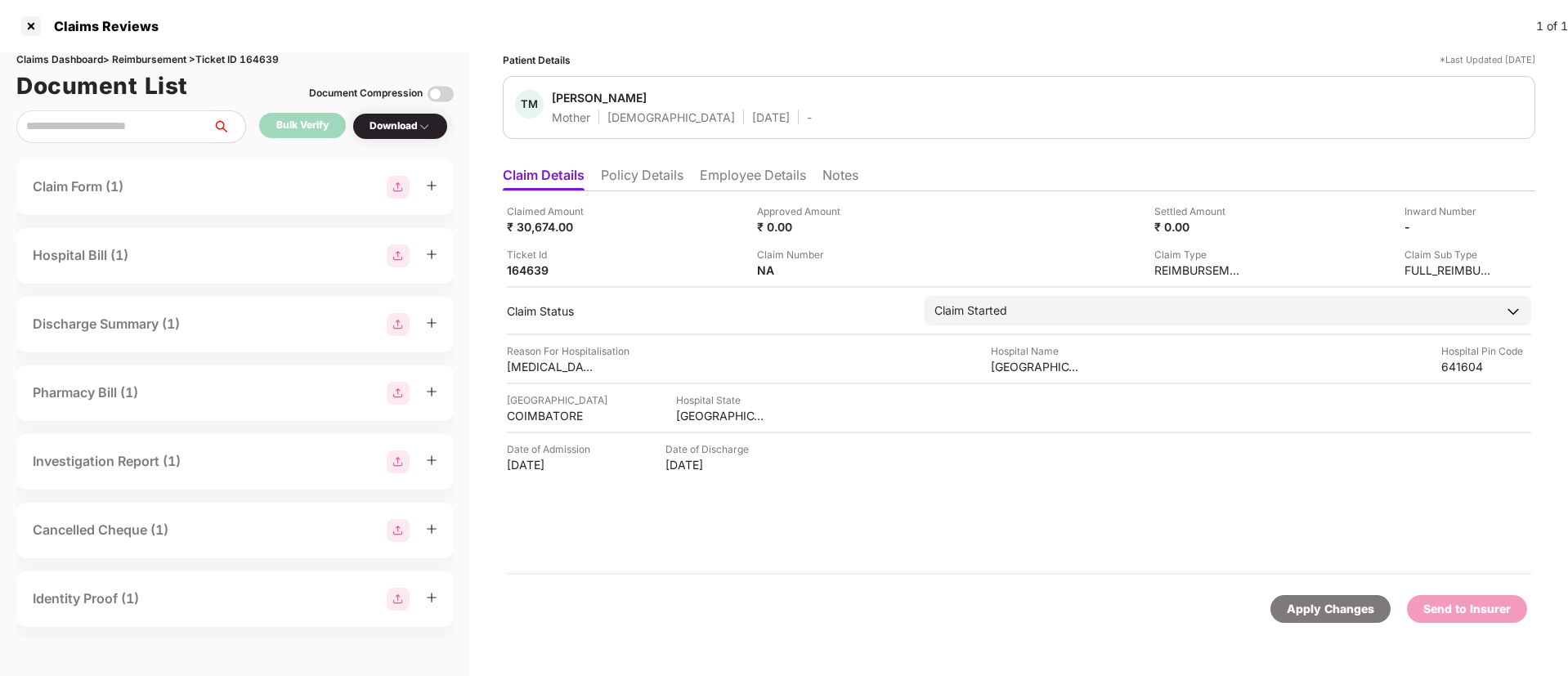
click at [813, 416] on div "Hospital City COIMBATORE Hospital State TAMIL NADU" at bounding box center [1019, 408] width 1024 height 31
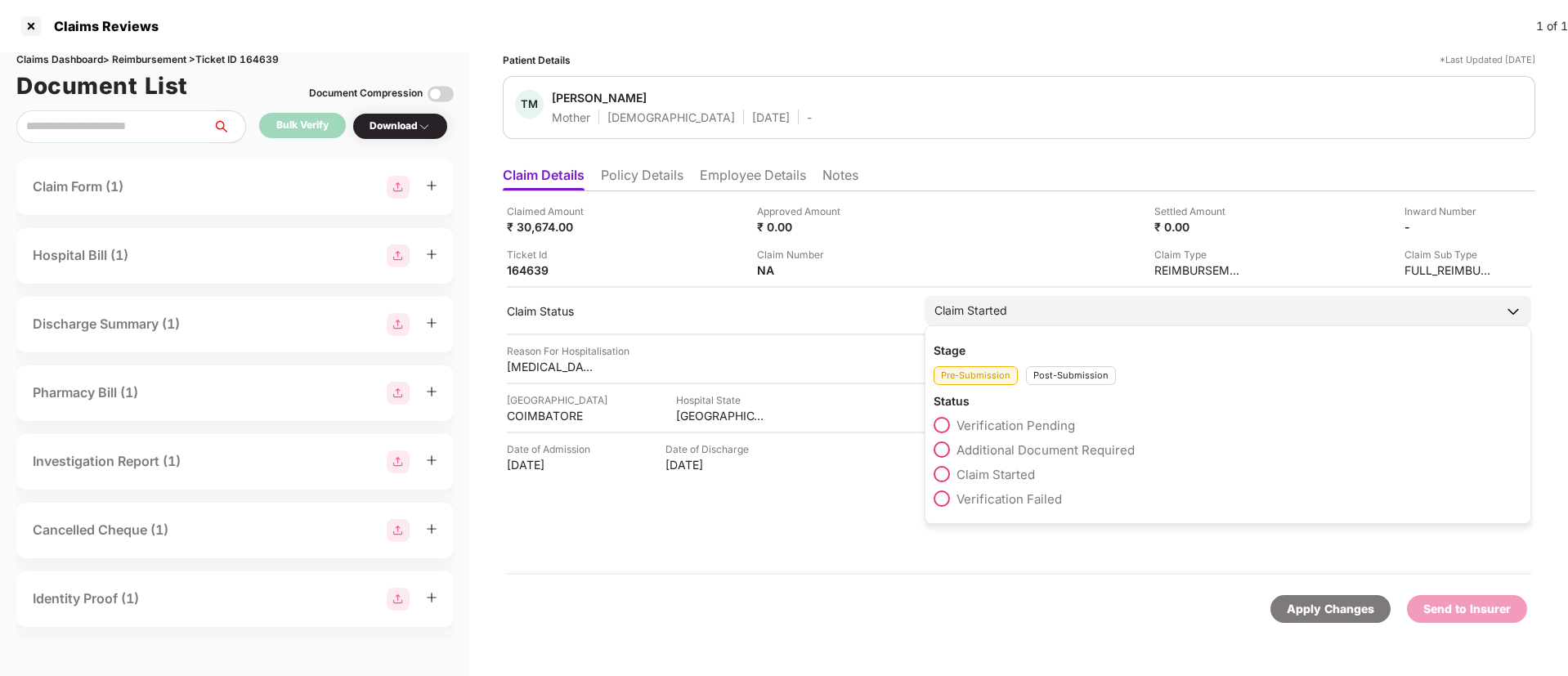
click at [1063, 378] on div "Post-Submission" at bounding box center [1070, 376] width 90 height 19
click at [938, 519] on span at bounding box center [942, 523] width 16 height 16
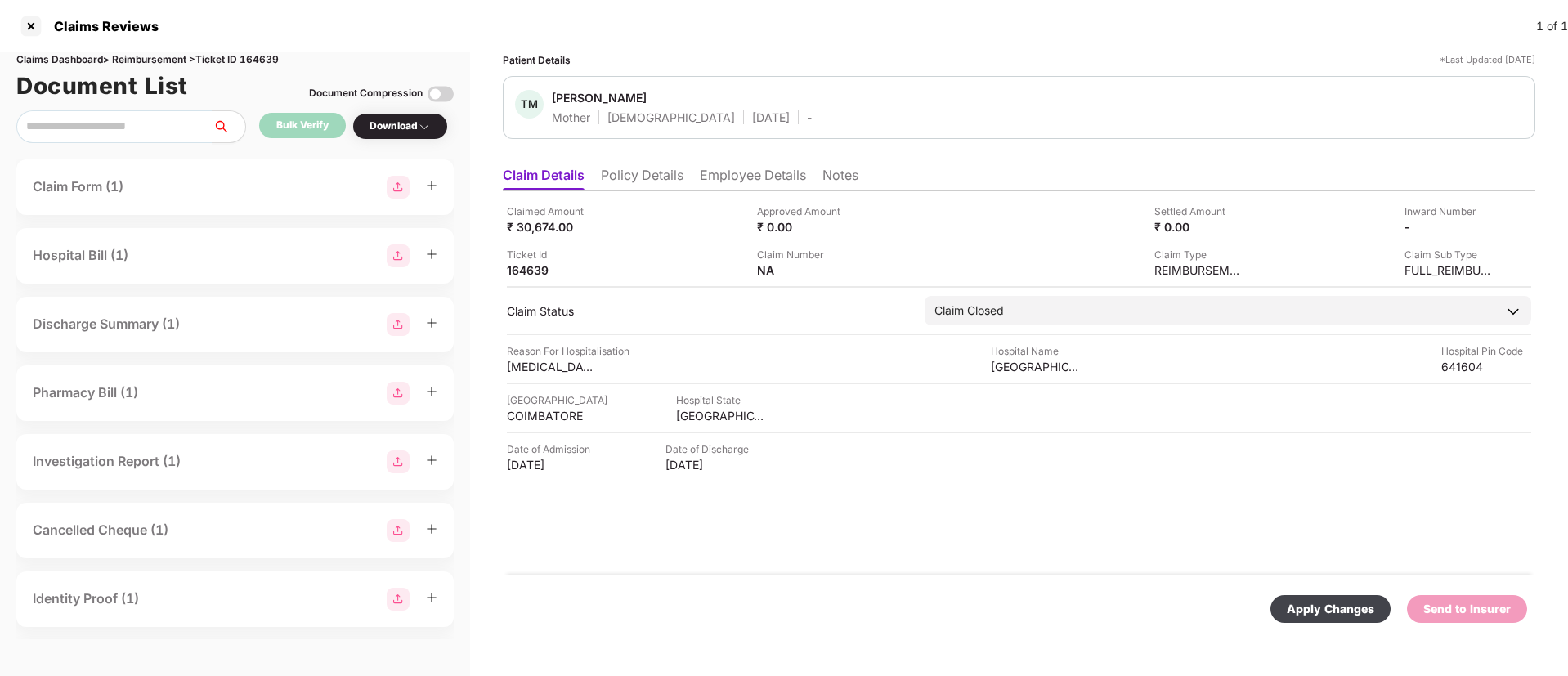
click at [1337, 611] on div "Apply Changes" at bounding box center [1330, 609] width 88 height 18
click at [743, 182] on li "Employee Details" at bounding box center [753, 178] width 106 height 24
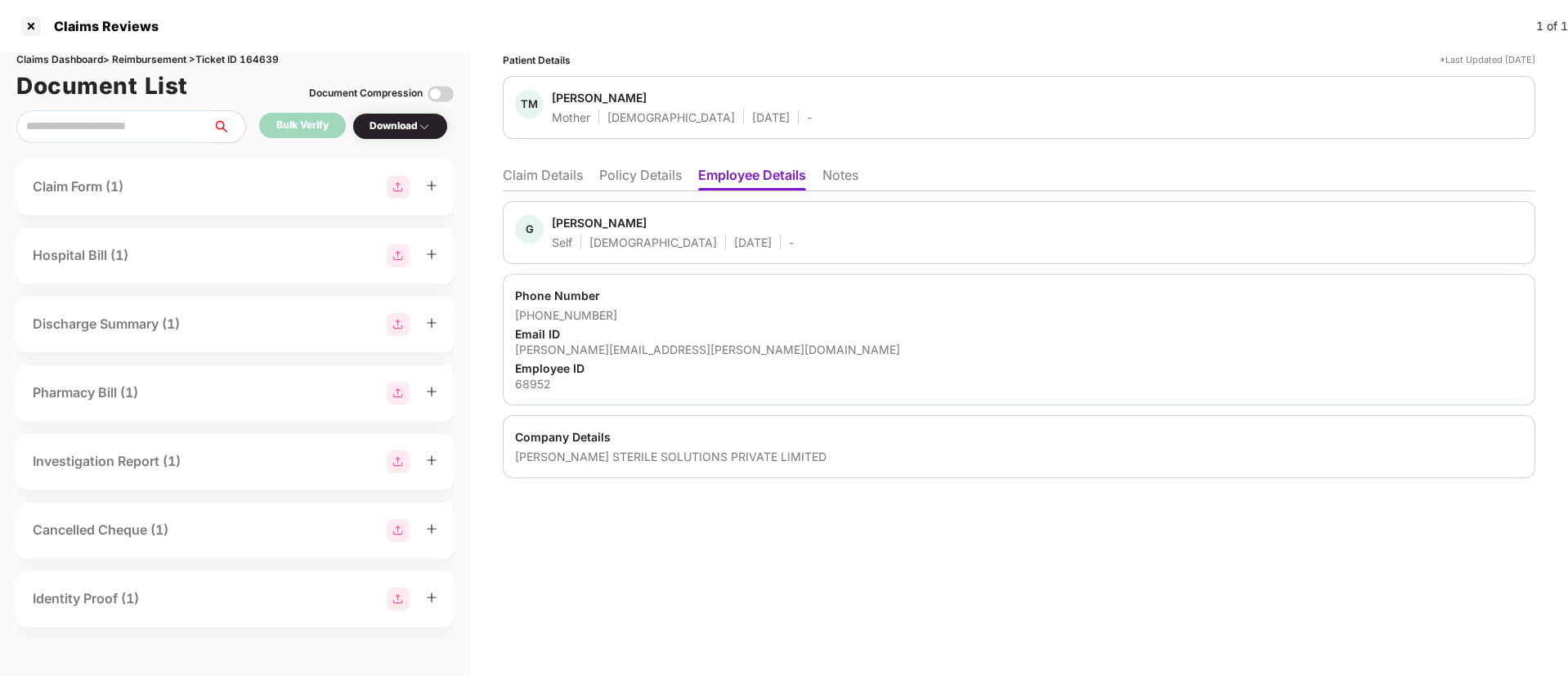
click at [511, 174] on li "Claim Details" at bounding box center [543, 178] width 81 height 24
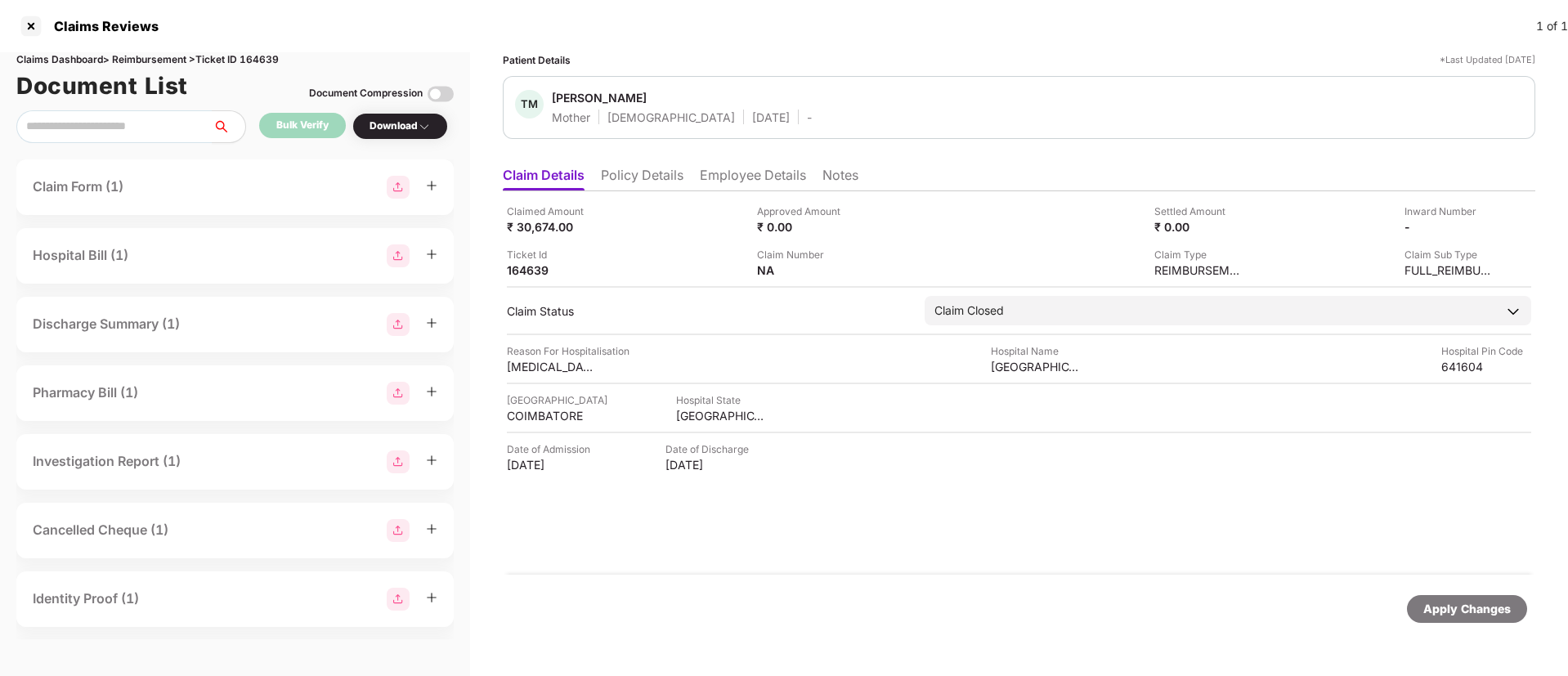
click at [626, 173] on li "Policy Details" at bounding box center [641, 178] width 82 height 24
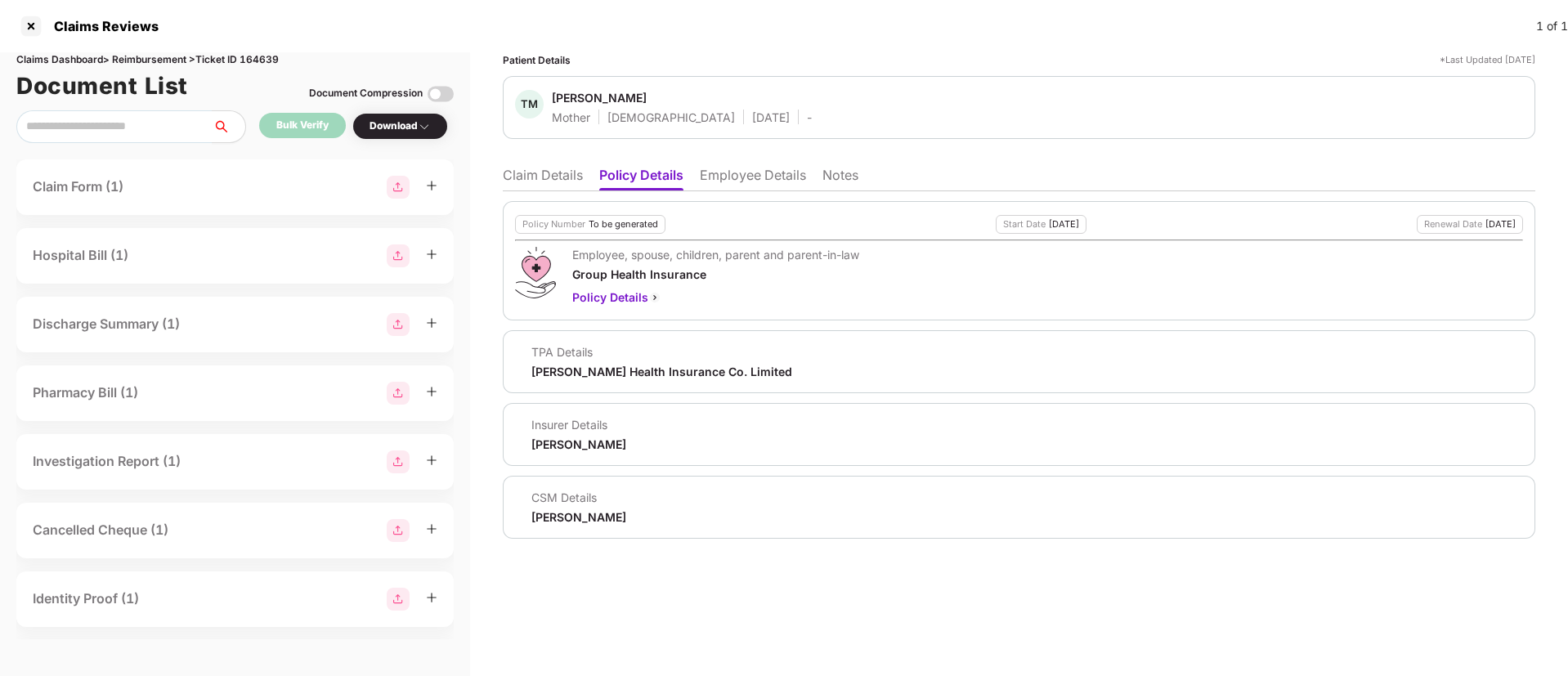
drag, startPoint x: 560, startPoint y: 179, endPoint x: 568, endPoint y: 186, distance: 10.6
click at [559, 178] on li "Claim Details" at bounding box center [543, 178] width 81 height 24
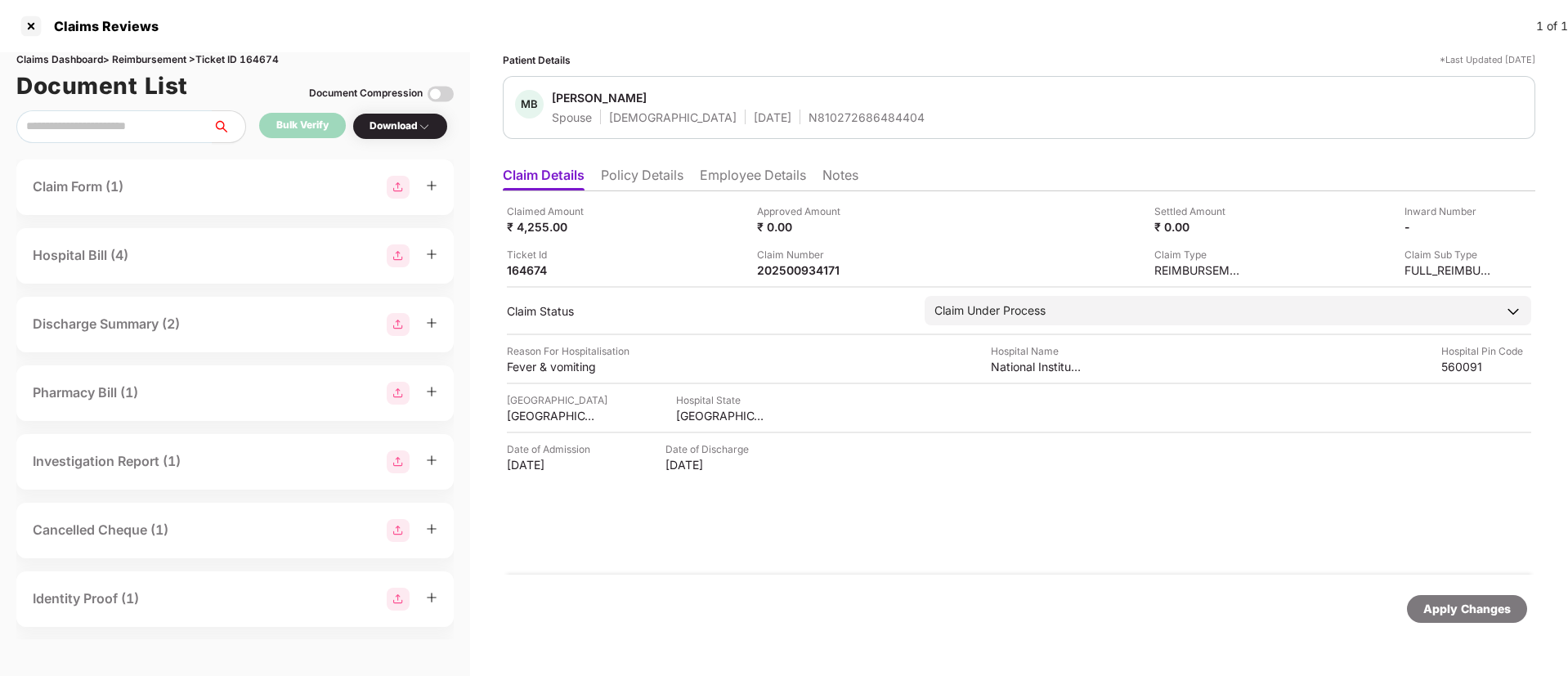
click at [654, 170] on li "Policy Details" at bounding box center [641, 178] width 82 height 24
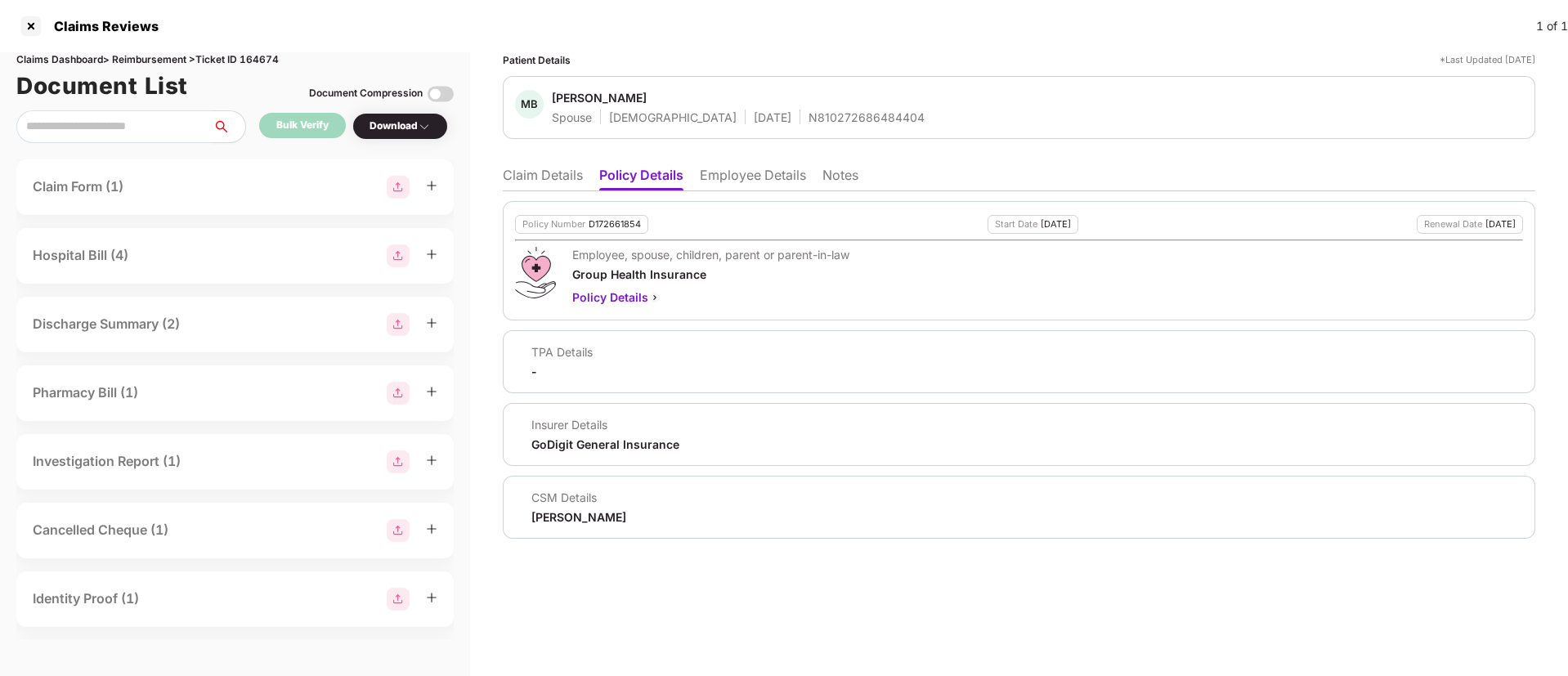
click at [532, 177] on li "Claim Details" at bounding box center [543, 178] width 81 height 24
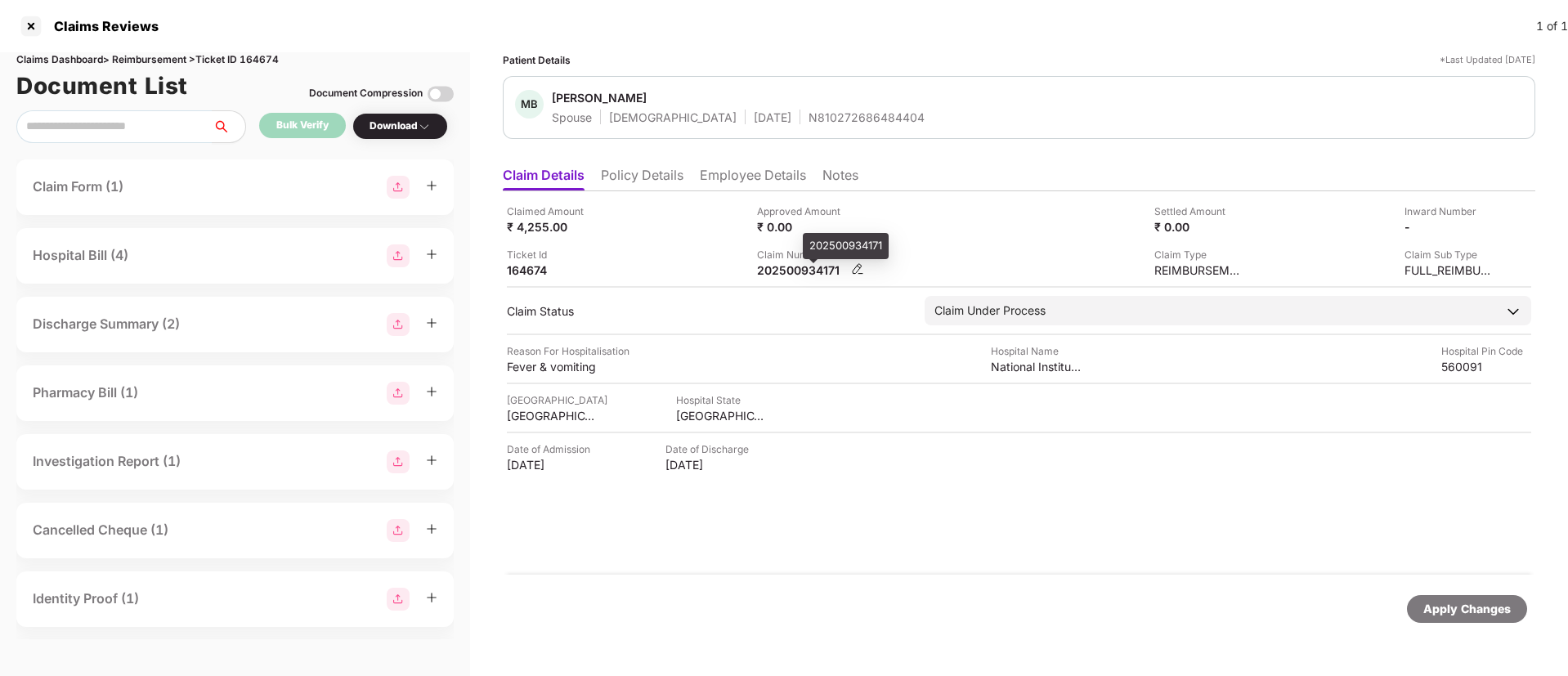
click at [794, 276] on div "202500934171" at bounding box center [802, 270] width 90 height 15
copy div "202500934171"
click at [911, 245] on div "Claimed Amount ₹ 4,255.00 Approved Amount ₹ 0.00 Settled Amount ₹ 0.00 Inward N…" at bounding box center [1019, 241] width 1024 height 74
click at [657, 176] on li "Policy Details" at bounding box center [641, 178] width 82 height 24
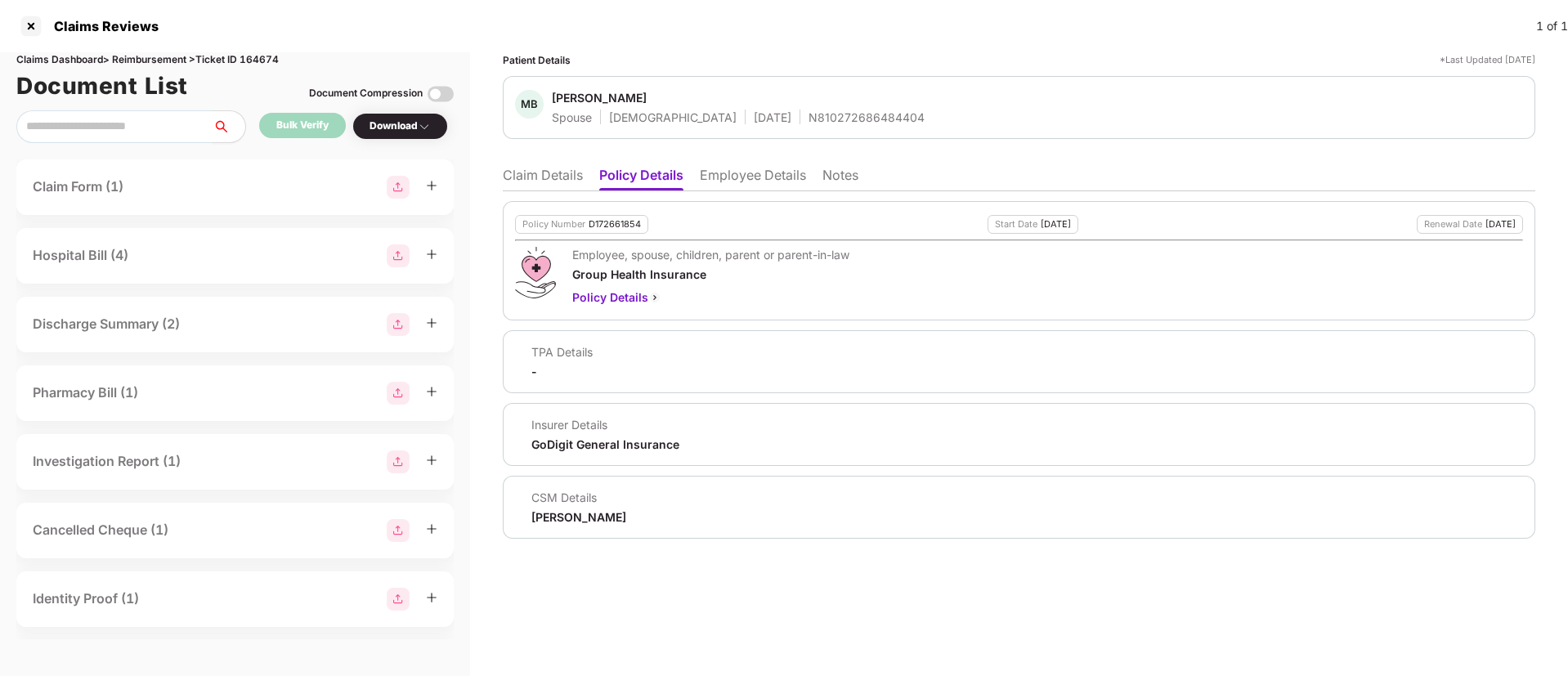
click at [546, 177] on li "Claim Details" at bounding box center [543, 178] width 81 height 24
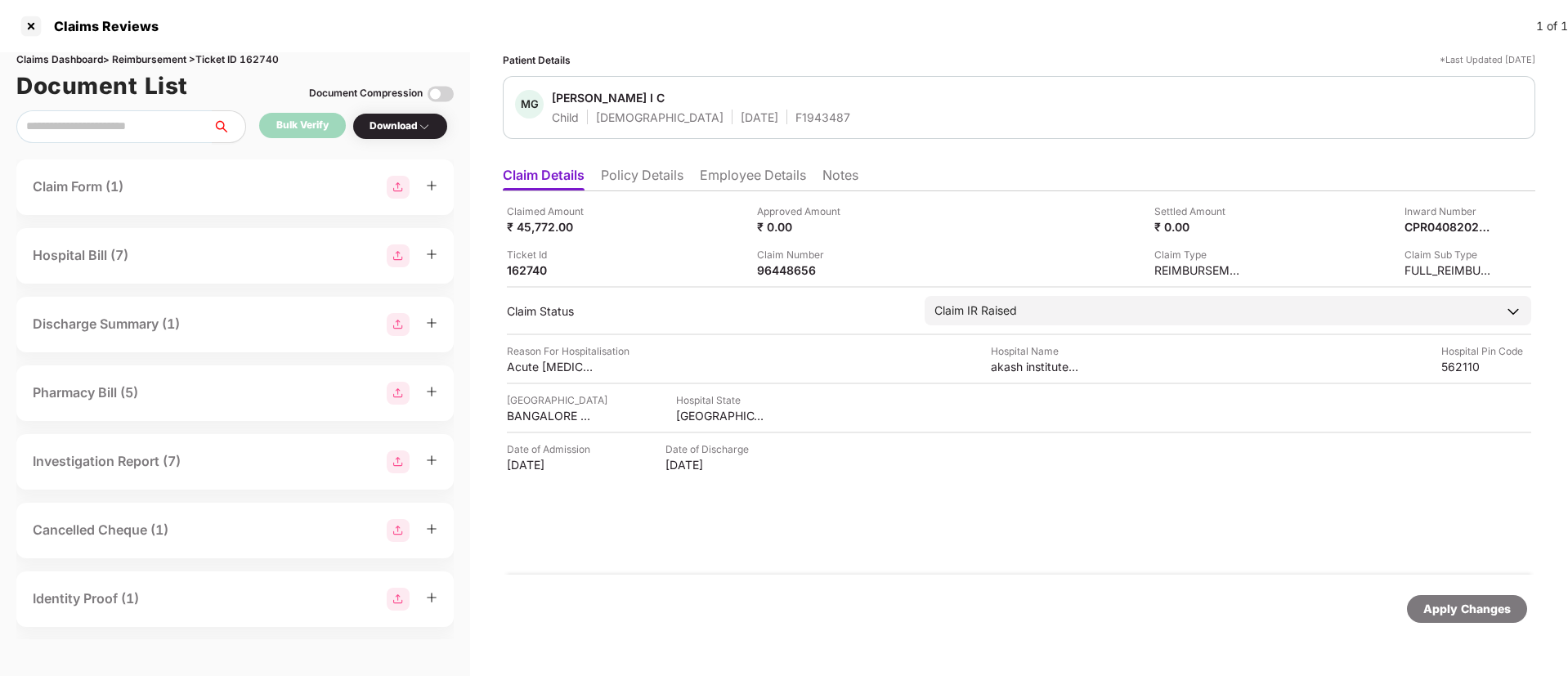
click at [664, 180] on li "Policy Details" at bounding box center [641, 178] width 82 height 24
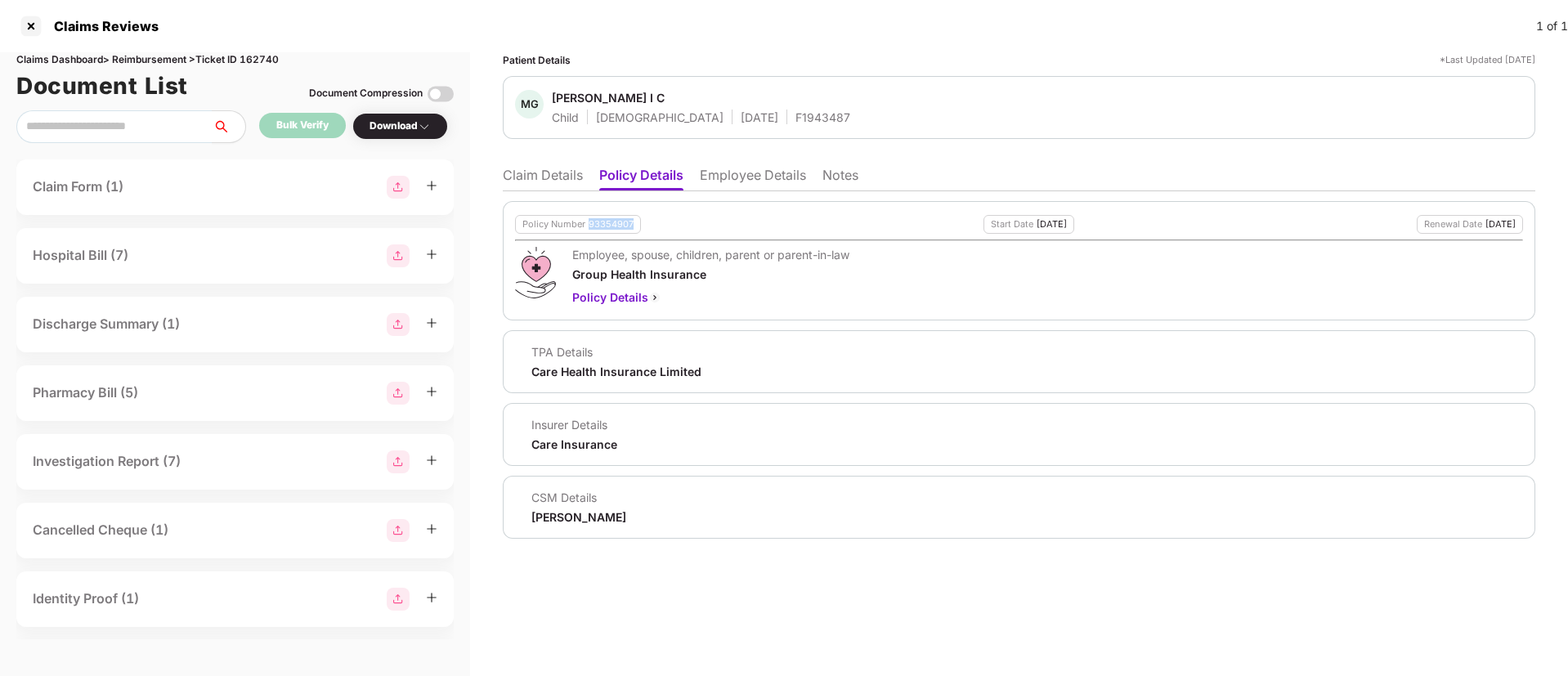
drag, startPoint x: 589, startPoint y: 224, endPoint x: 636, endPoint y: 224, distance: 47.0
click at [636, 224] on div "Policy Number 93354907" at bounding box center [577, 224] width 126 height 19
copy div "93354907"
click at [795, 118] on div "F1943487" at bounding box center [822, 117] width 55 height 15
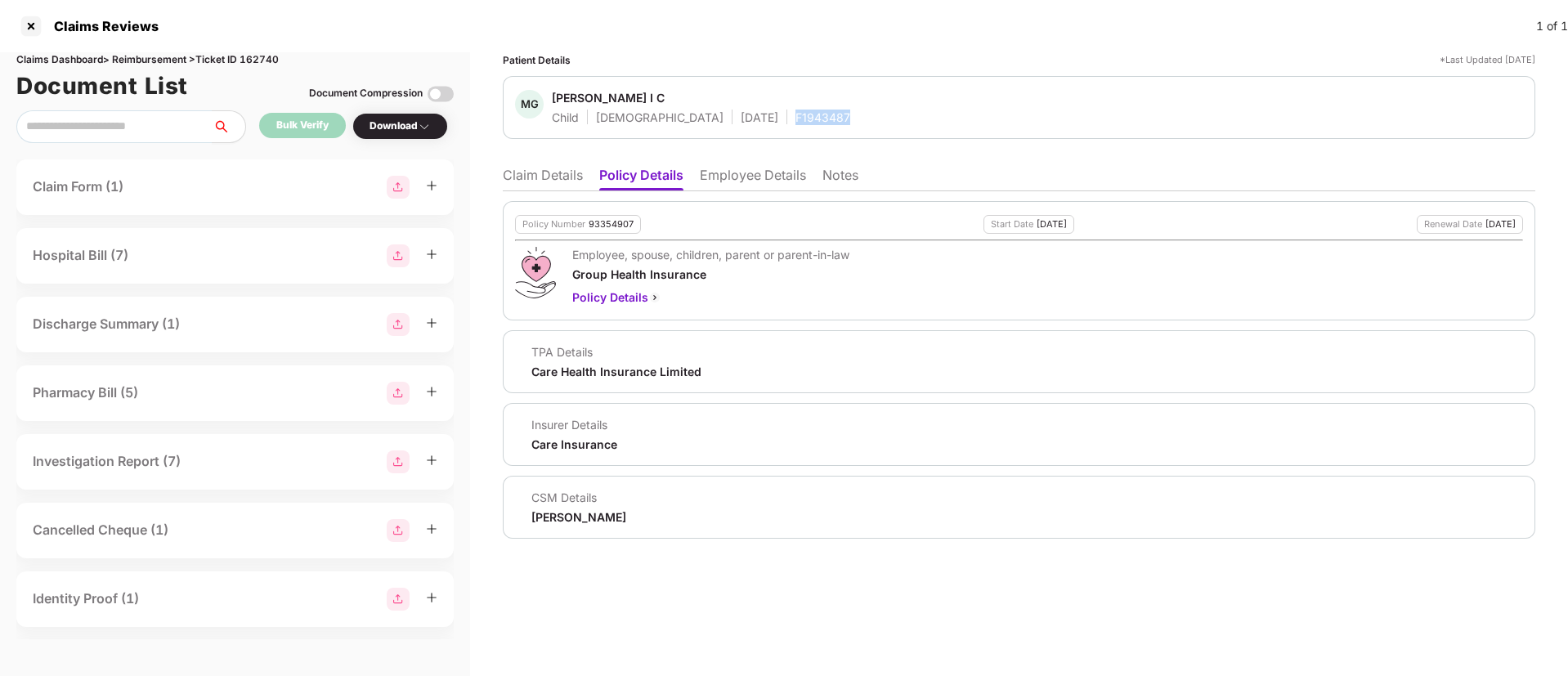
copy div "F1943487"
click at [809, 115] on div "1023678087" at bounding box center [843, 117] width 70 height 15
click at [809, 117] on div "1023678087" at bounding box center [843, 117] width 70 height 15
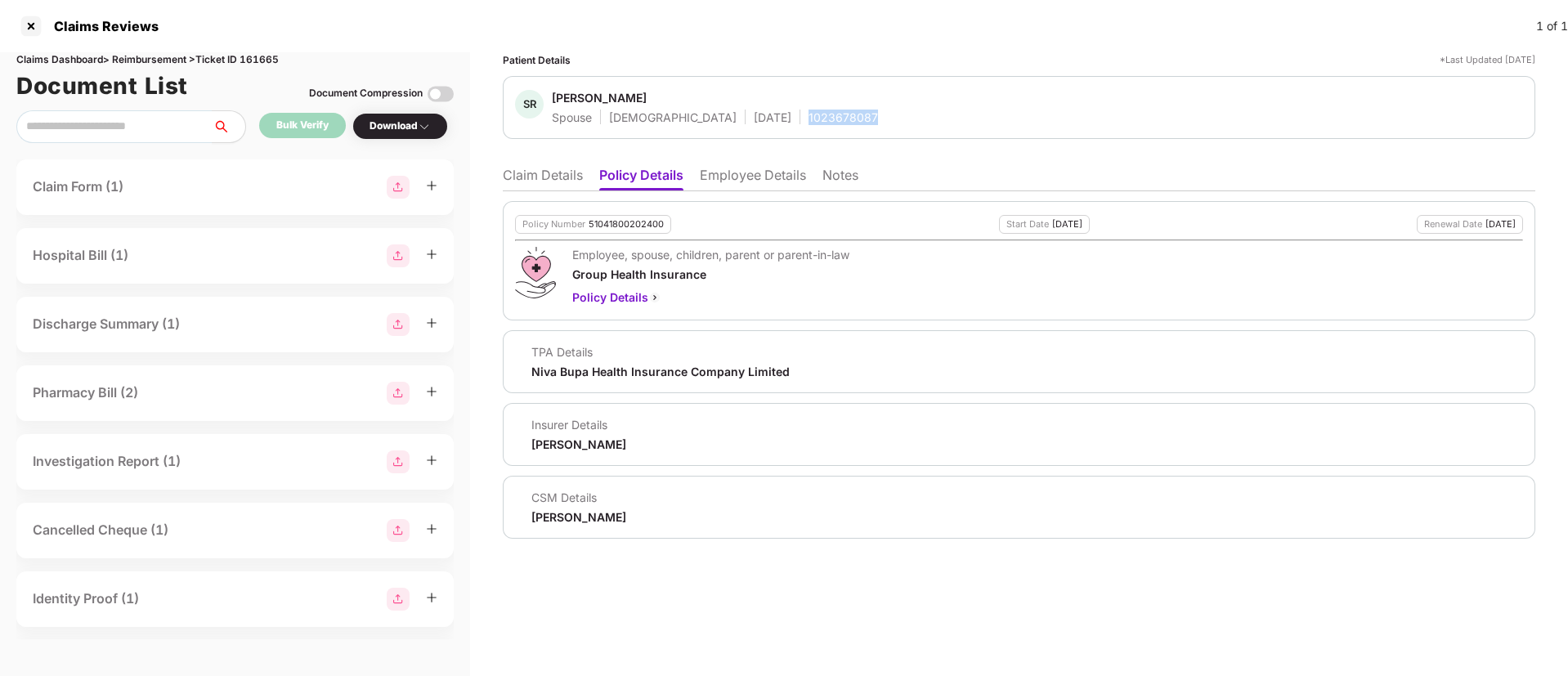
copy div "1023678087"
click at [556, 183] on li "Claim Details" at bounding box center [543, 178] width 81 height 24
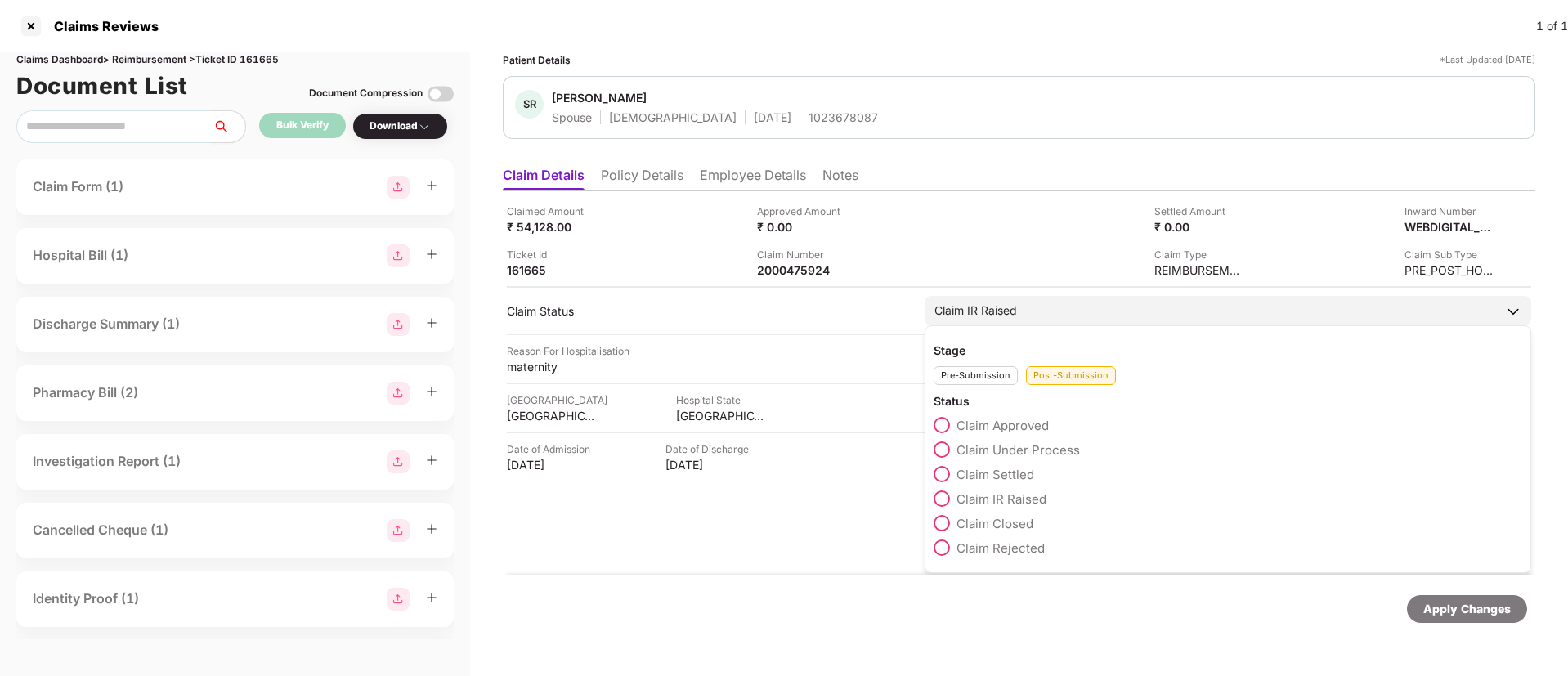
click at [946, 452] on span at bounding box center [942, 450] width 16 height 16
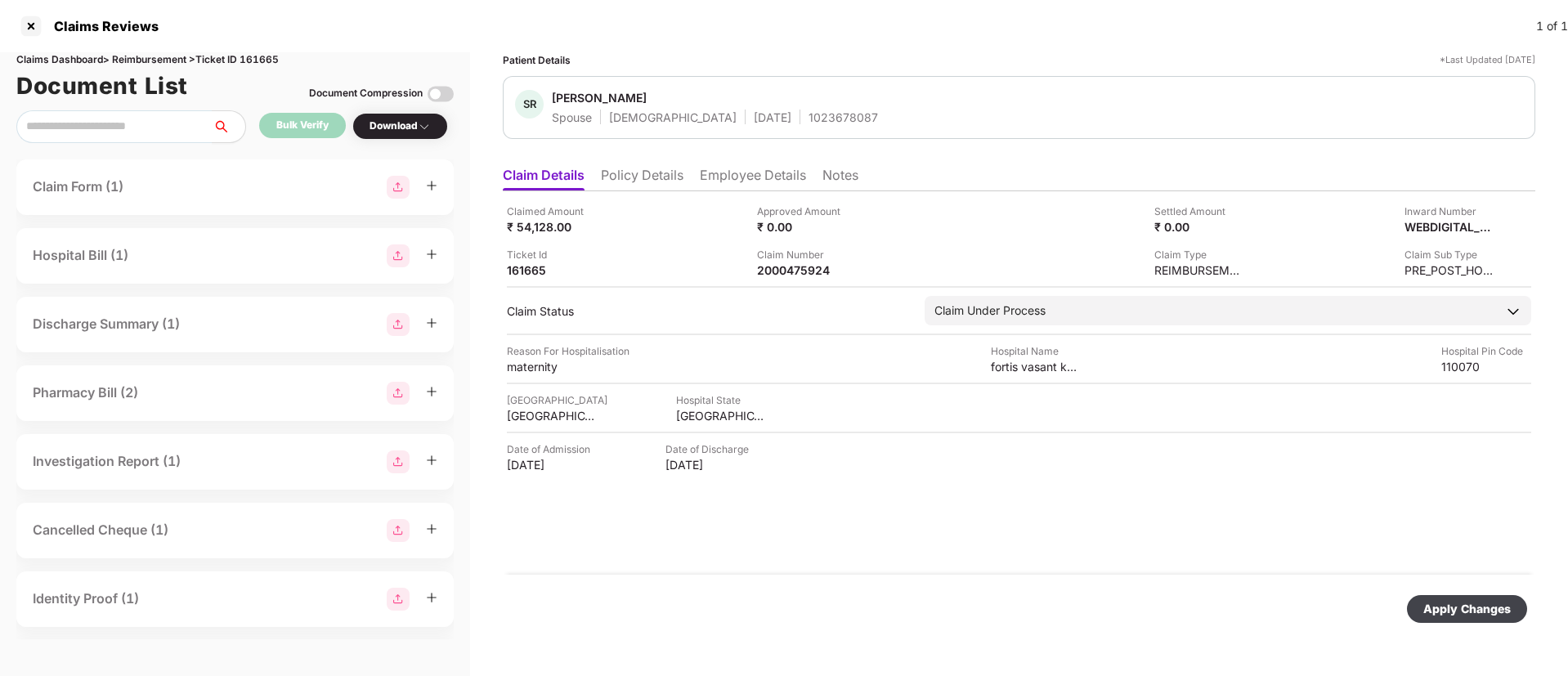
click at [1443, 608] on div "Apply Changes" at bounding box center [1467, 609] width 88 height 18
click at [820, 272] on div "2000456279" at bounding box center [802, 270] width 90 height 15
click at [651, 248] on div "Ticket Id 158617" at bounding box center [625, 262] width 238 height 31
click at [660, 167] on li "Policy Details" at bounding box center [641, 178] width 82 height 24
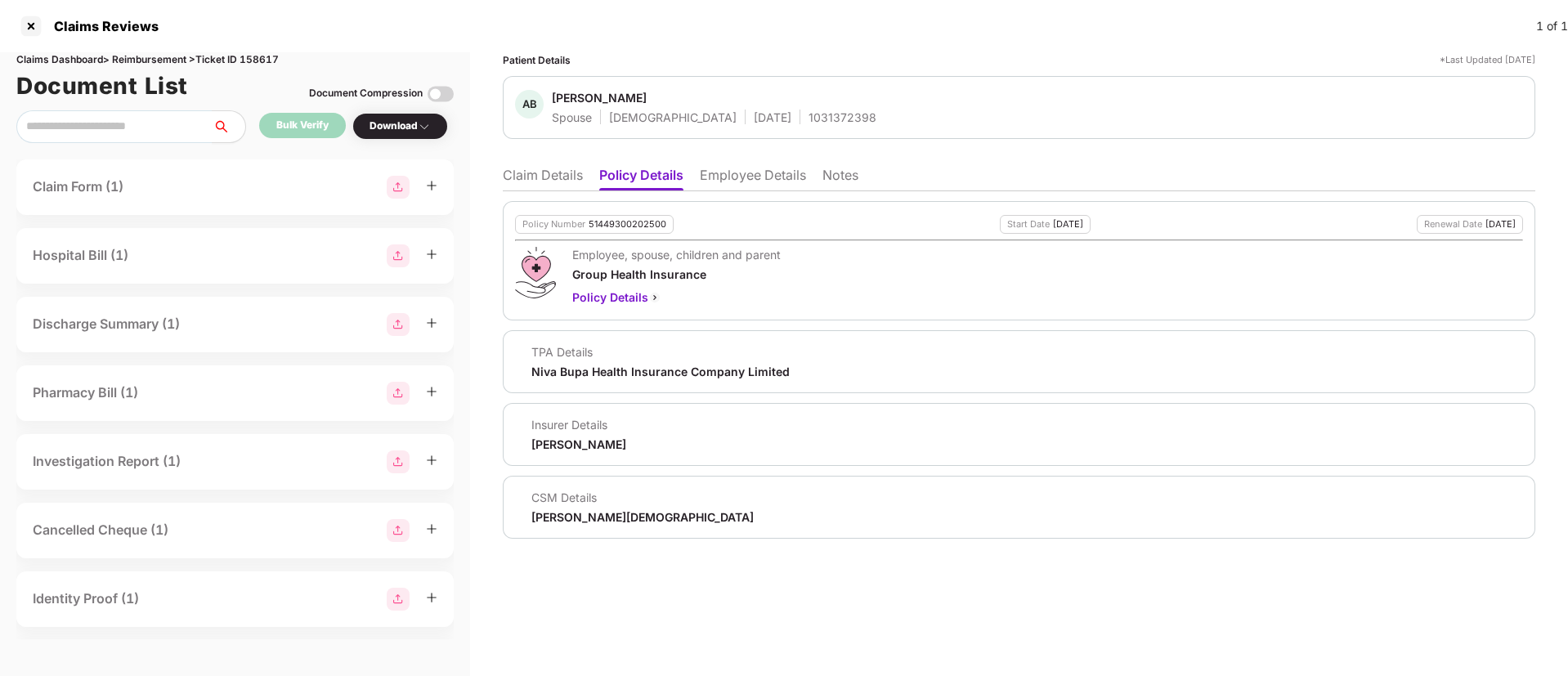
click at [559, 183] on li "Claim Details" at bounding box center [543, 178] width 81 height 24
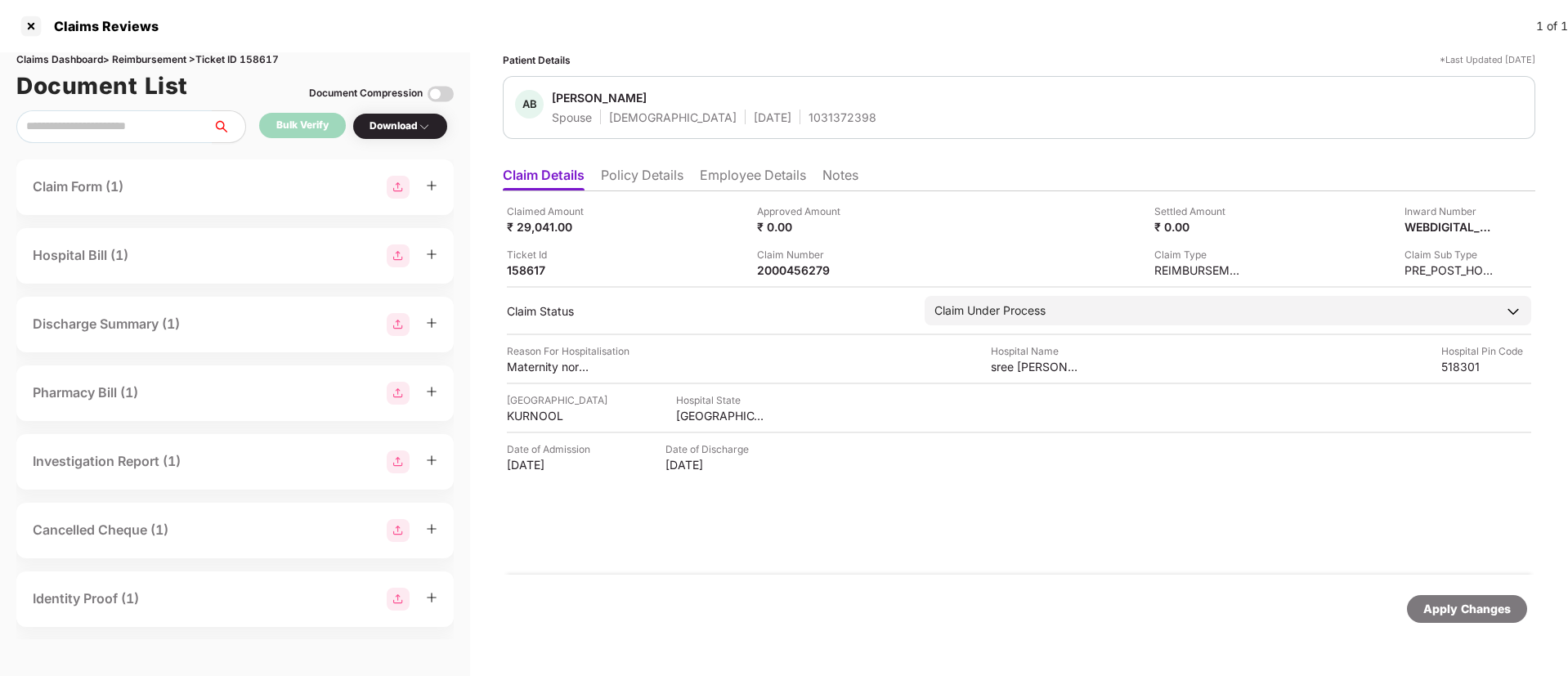
click at [809, 110] on div "1031372398" at bounding box center [842, 117] width 68 height 15
copy div "1031372398"
click at [793, 270] on div "2000456279" at bounding box center [802, 270] width 90 height 15
click at [796, 270] on div "2000456279" at bounding box center [802, 270] width 90 height 15
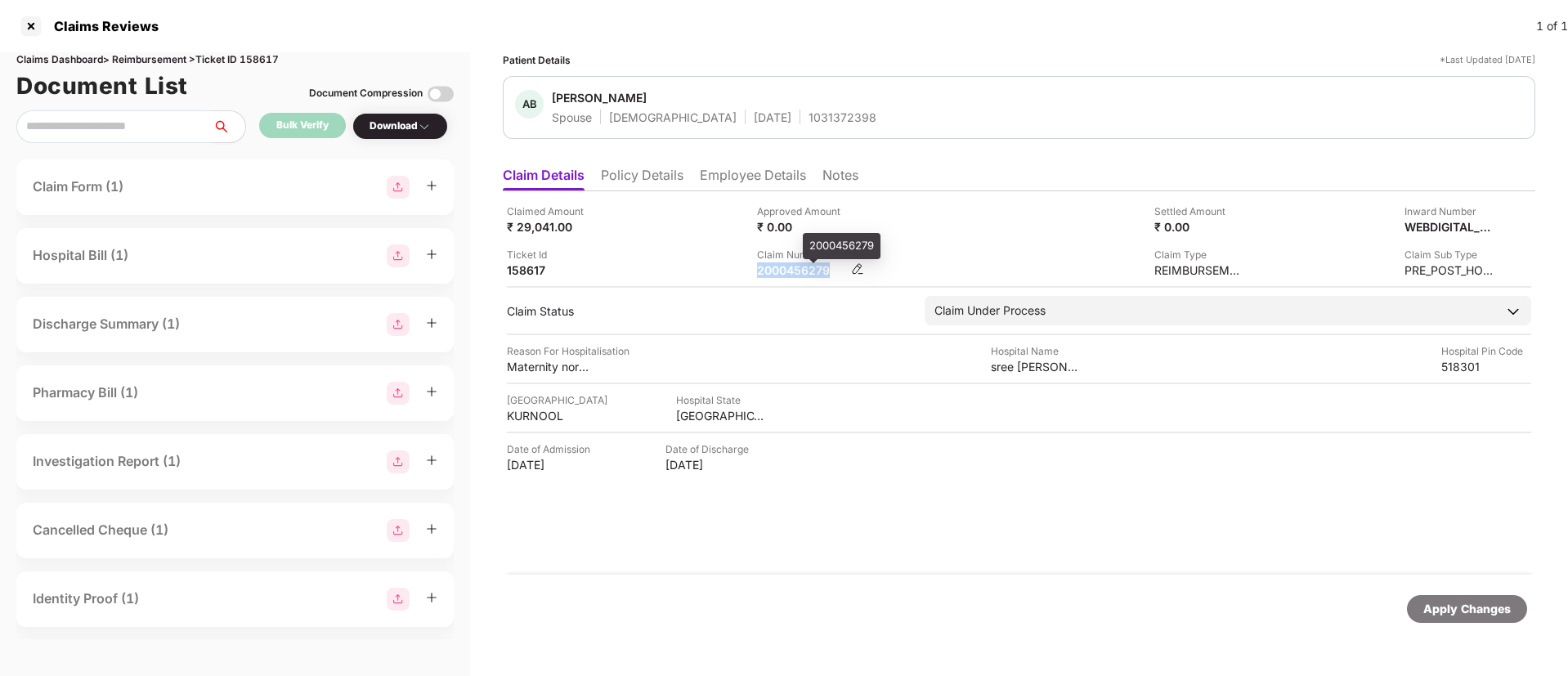
click at [795, 269] on div "2000456279" at bounding box center [802, 270] width 90 height 15
copy div "2000456279"
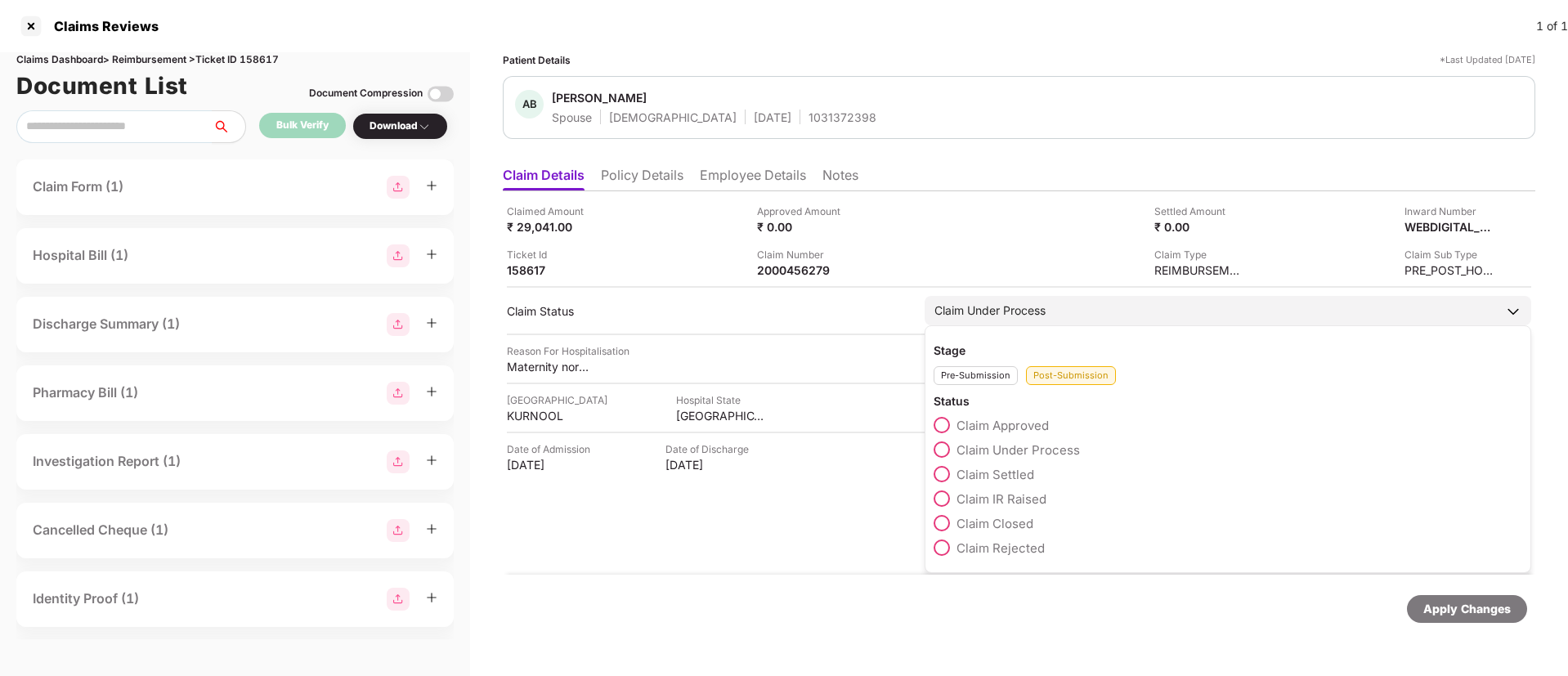
click at [947, 424] on span at bounding box center [942, 425] width 16 height 16
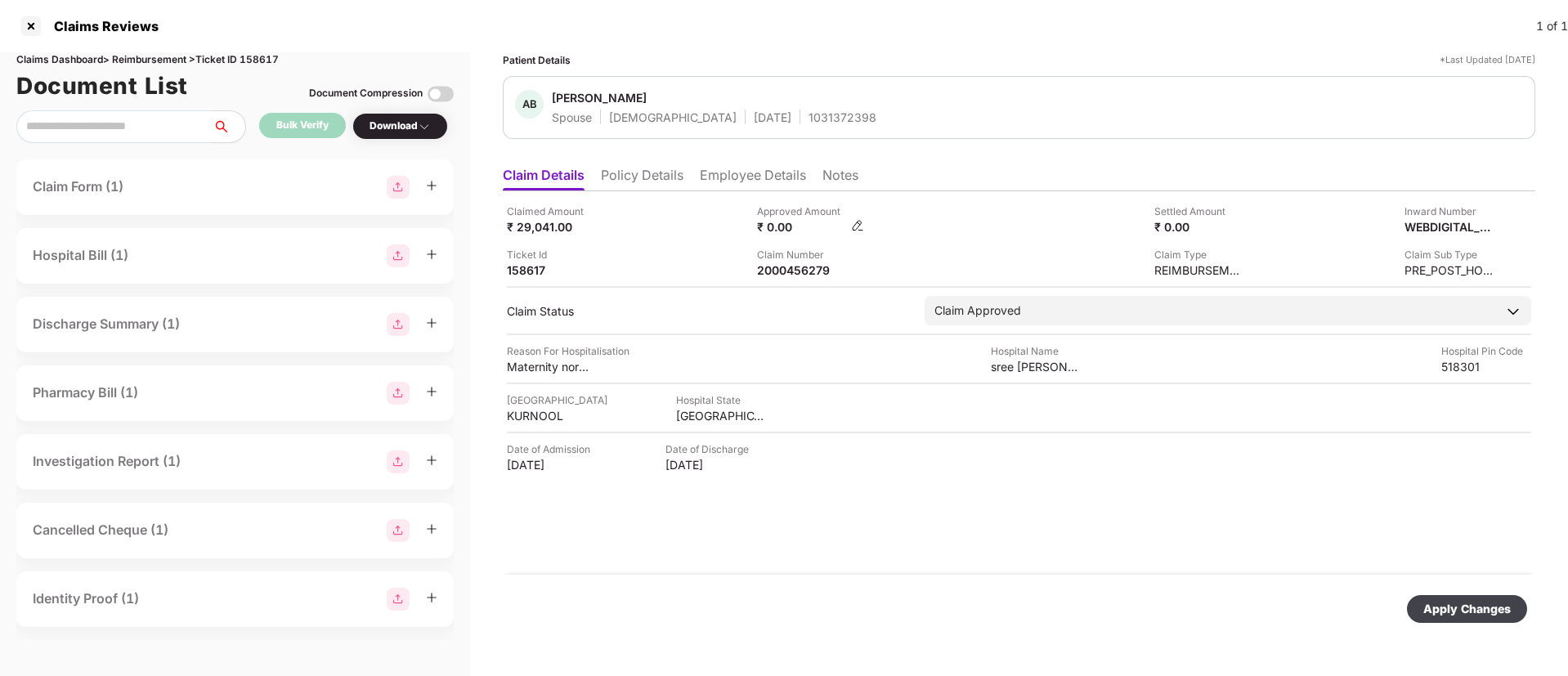
click at [860, 223] on img at bounding box center [858, 225] width 13 height 13
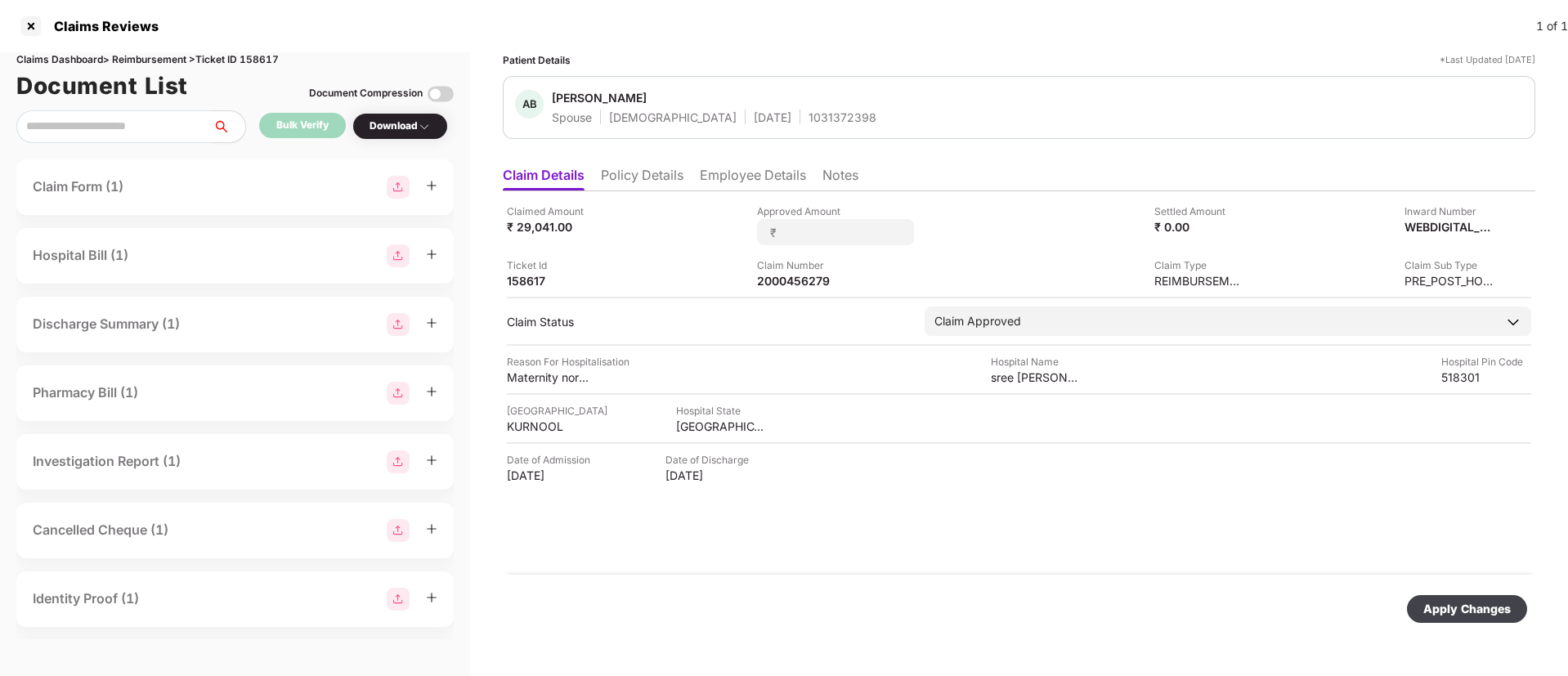
click at [913, 191] on div "Claimed Amount ₹ 29,041.00 Approved Amount ₹ Settled Amount ₹ 0.00 Inward Numbe…" at bounding box center [1019, 383] width 1032 height 384
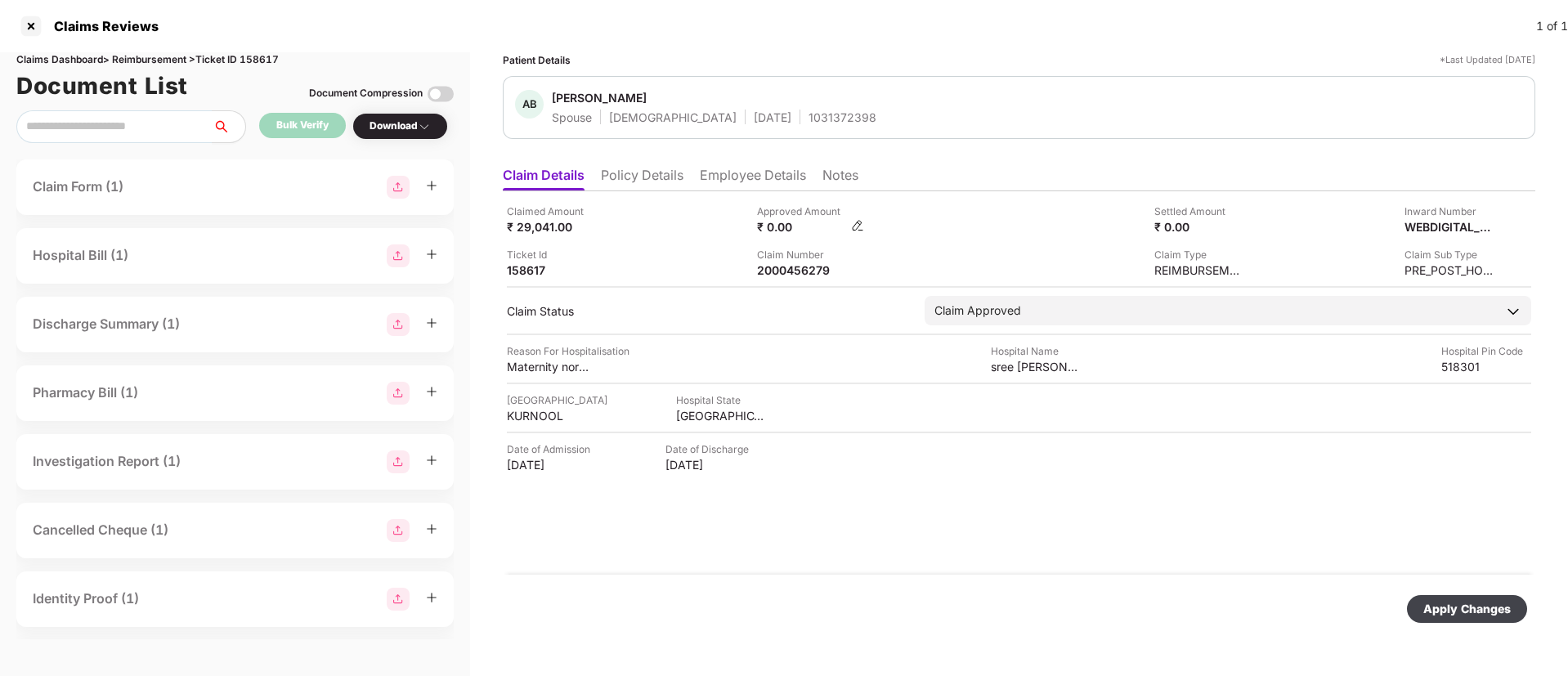
click at [860, 225] on img at bounding box center [858, 225] width 13 height 13
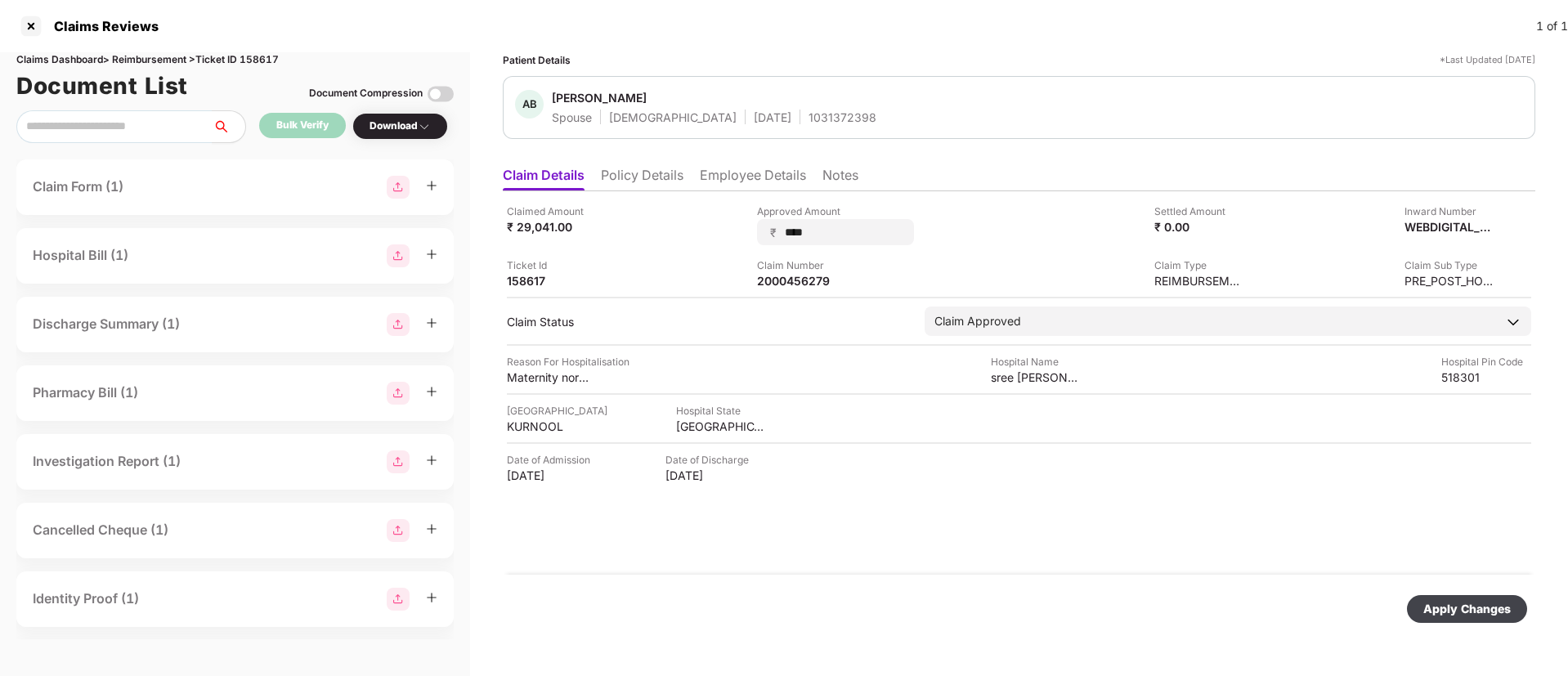
type input "*****"
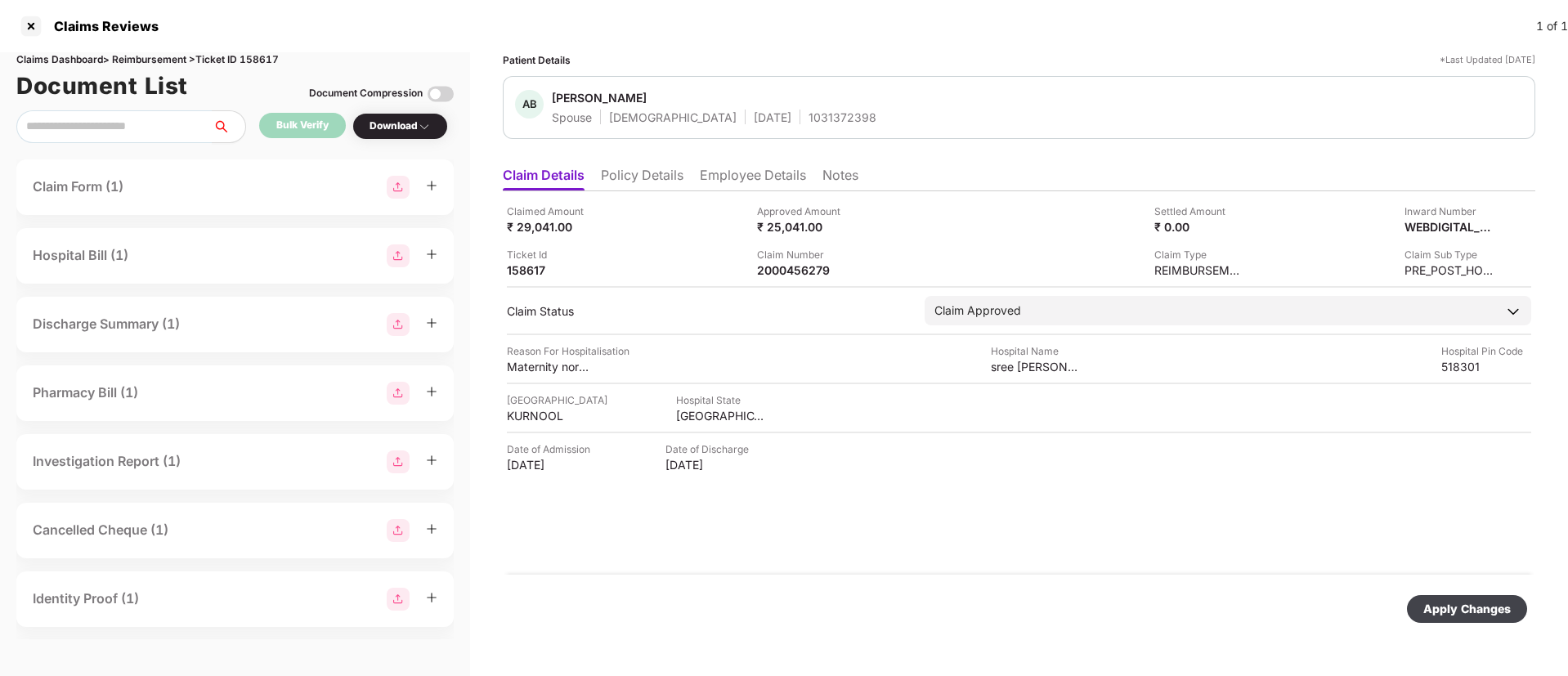
click at [1462, 604] on div "Apply Changes" at bounding box center [1467, 609] width 88 height 18
drag, startPoint x: 640, startPoint y: 177, endPoint x: 649, endPoint y: 194, distance: 19.2
click at [641, 176] on li "Policy Details" at bounding box center [641, 178] width 82 height 24
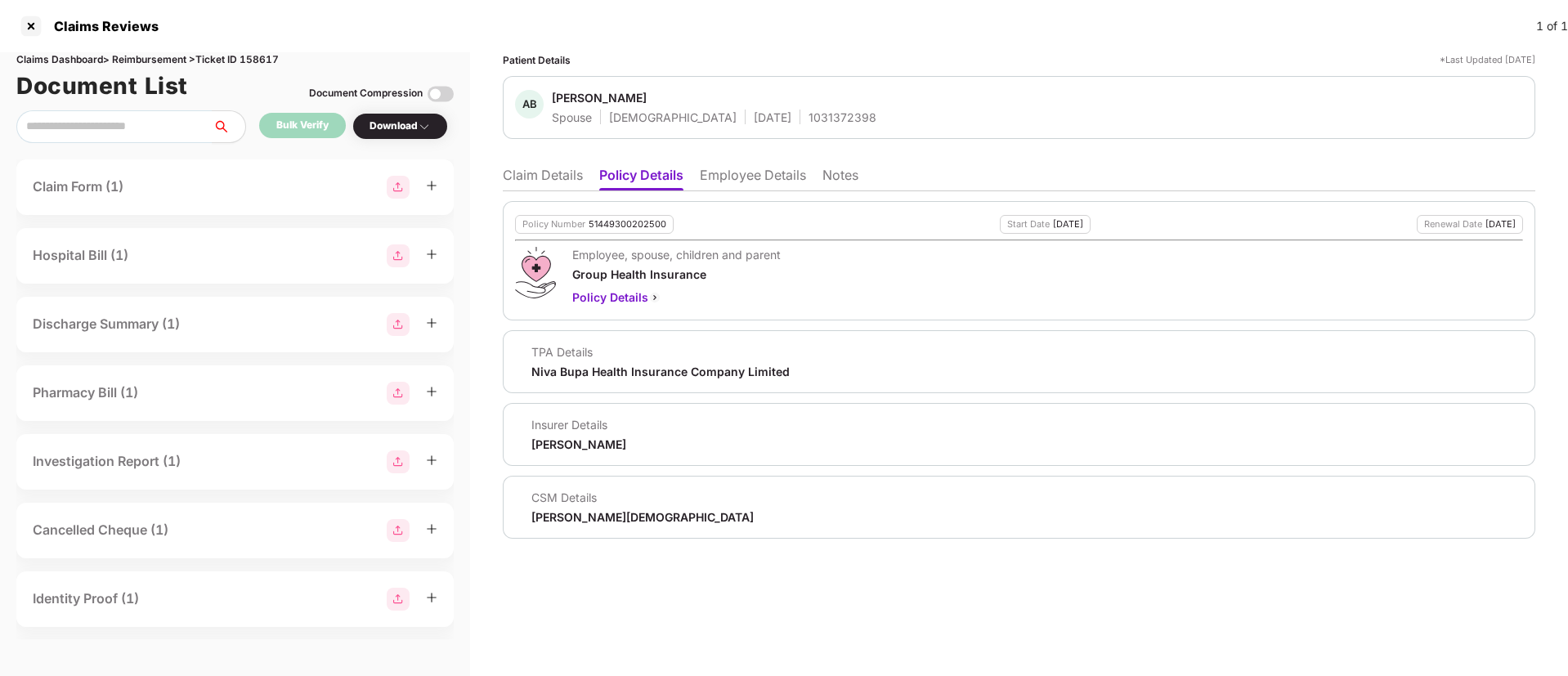
click at [759, 185] on li "Employee Details" at bounding box center [753, 178] width 106 height 24
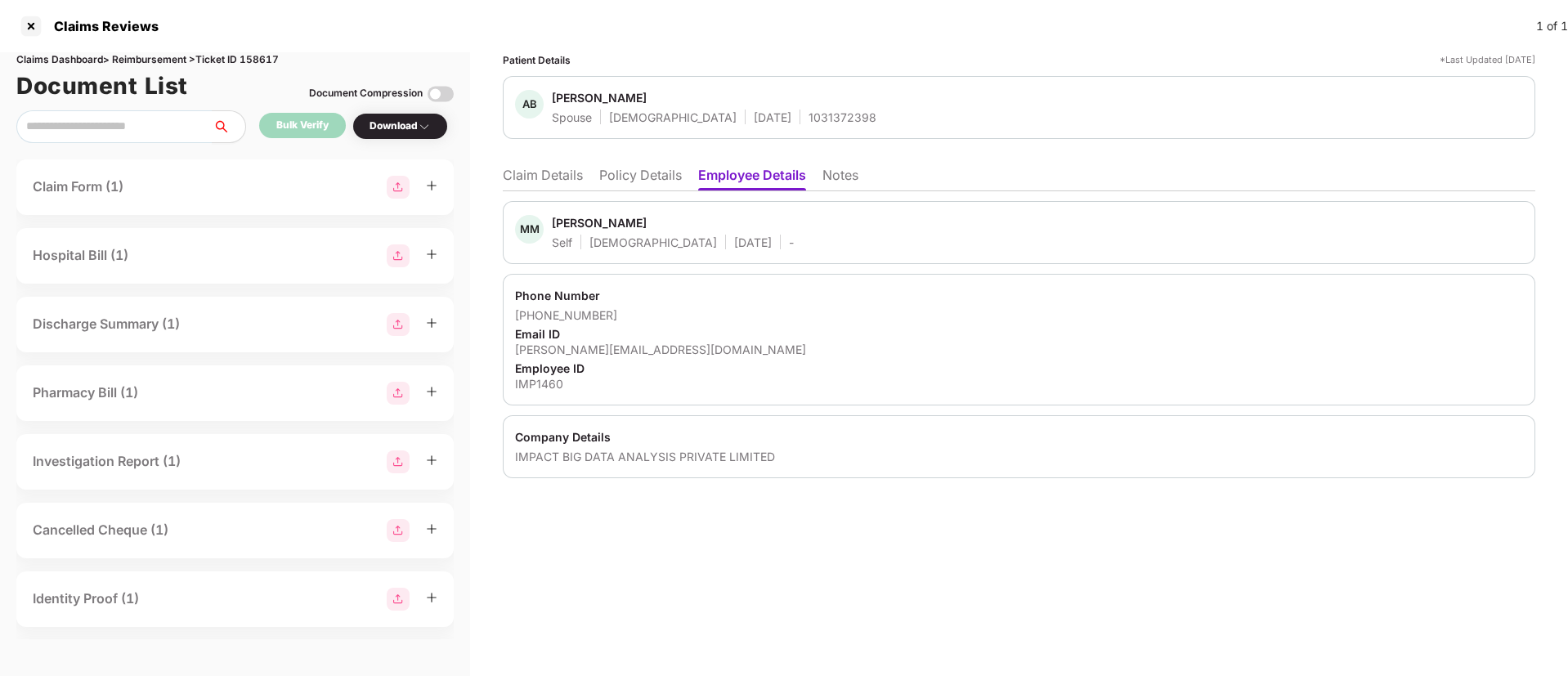
click at [522, 178] on li "Claim Details" at bounding box center [543, 178] width 81 height 24
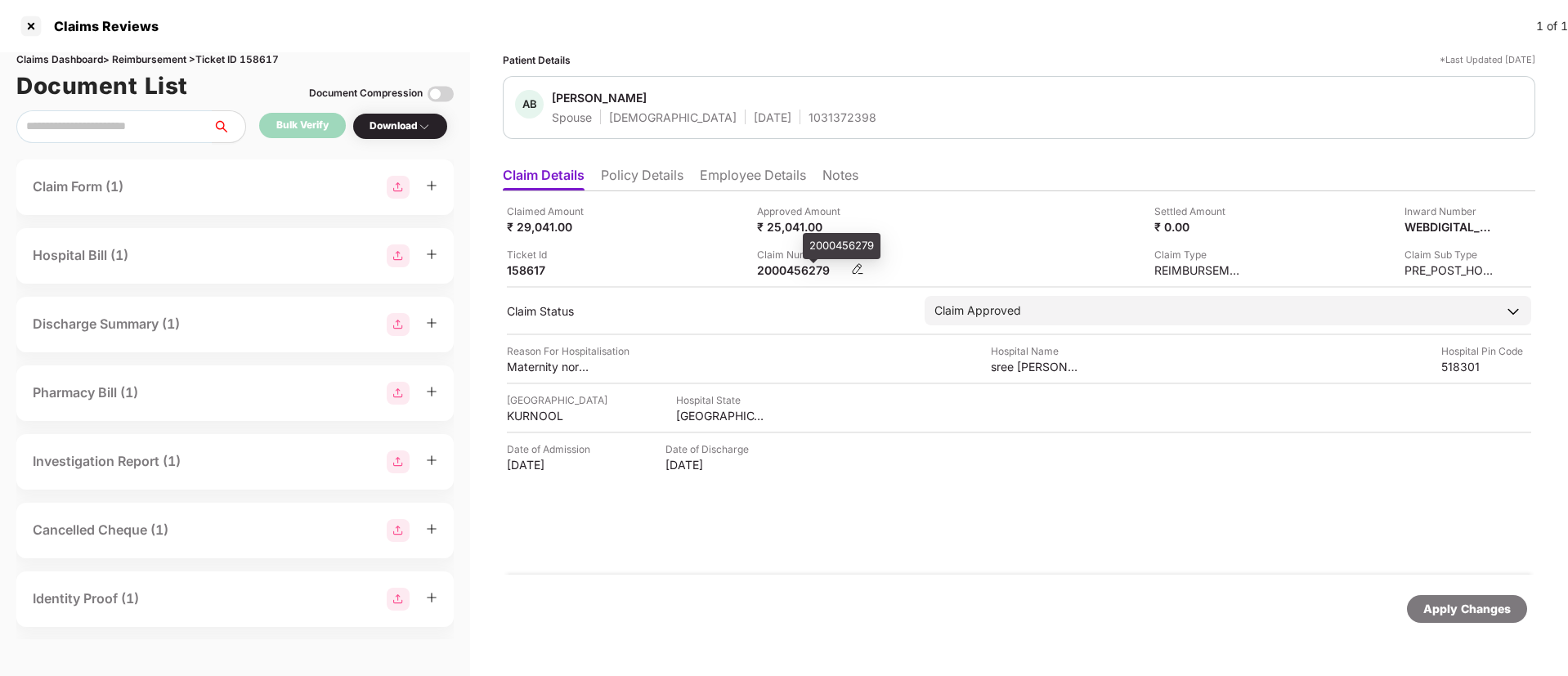
click at [783, 267] on div "2000456279" at bounding box center [802, 270] width 90 height 15
copy div "2000456279"
click at [627, 168] on li "Policy Details" at bounding box center [641, 178] width 82 height 24
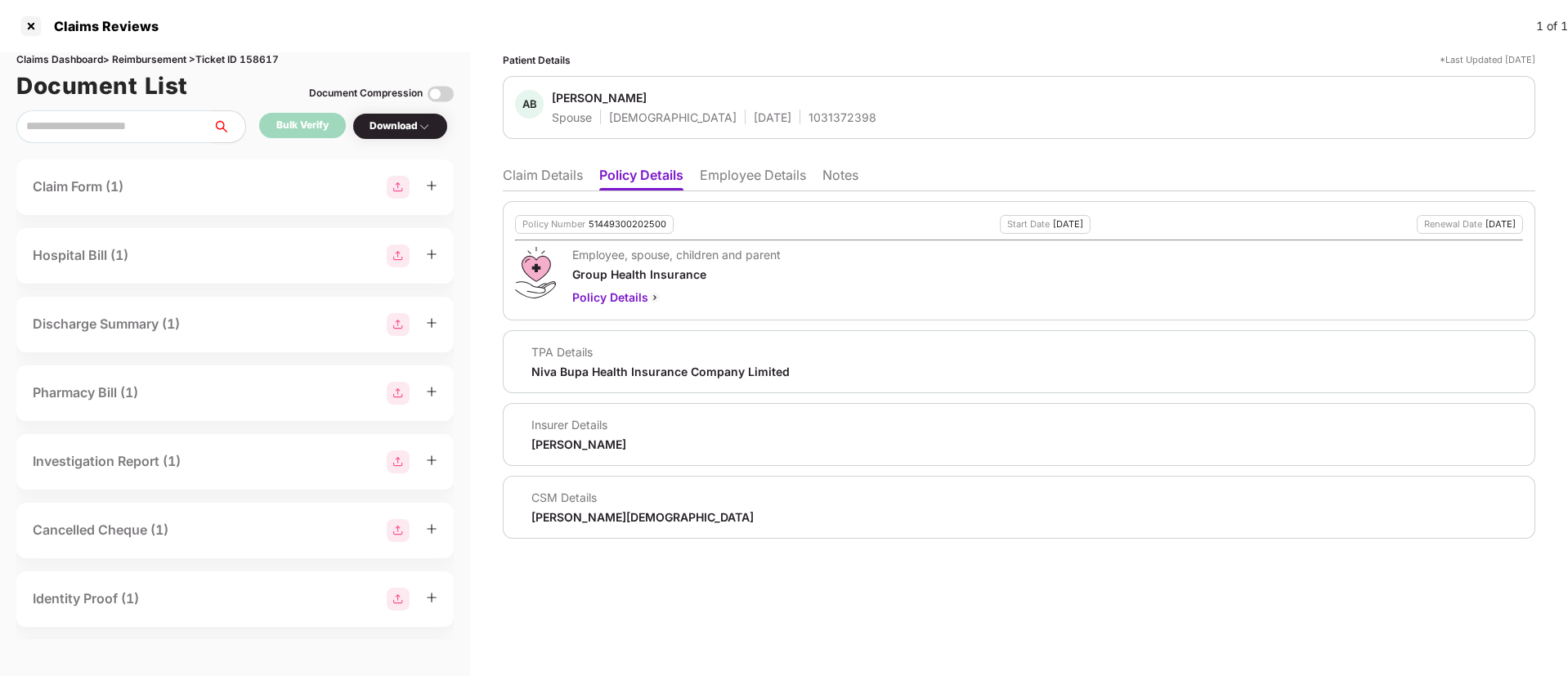
click at [532, 175] on li "Claim Details" at bounding box center [543, 178] width 81 height 24
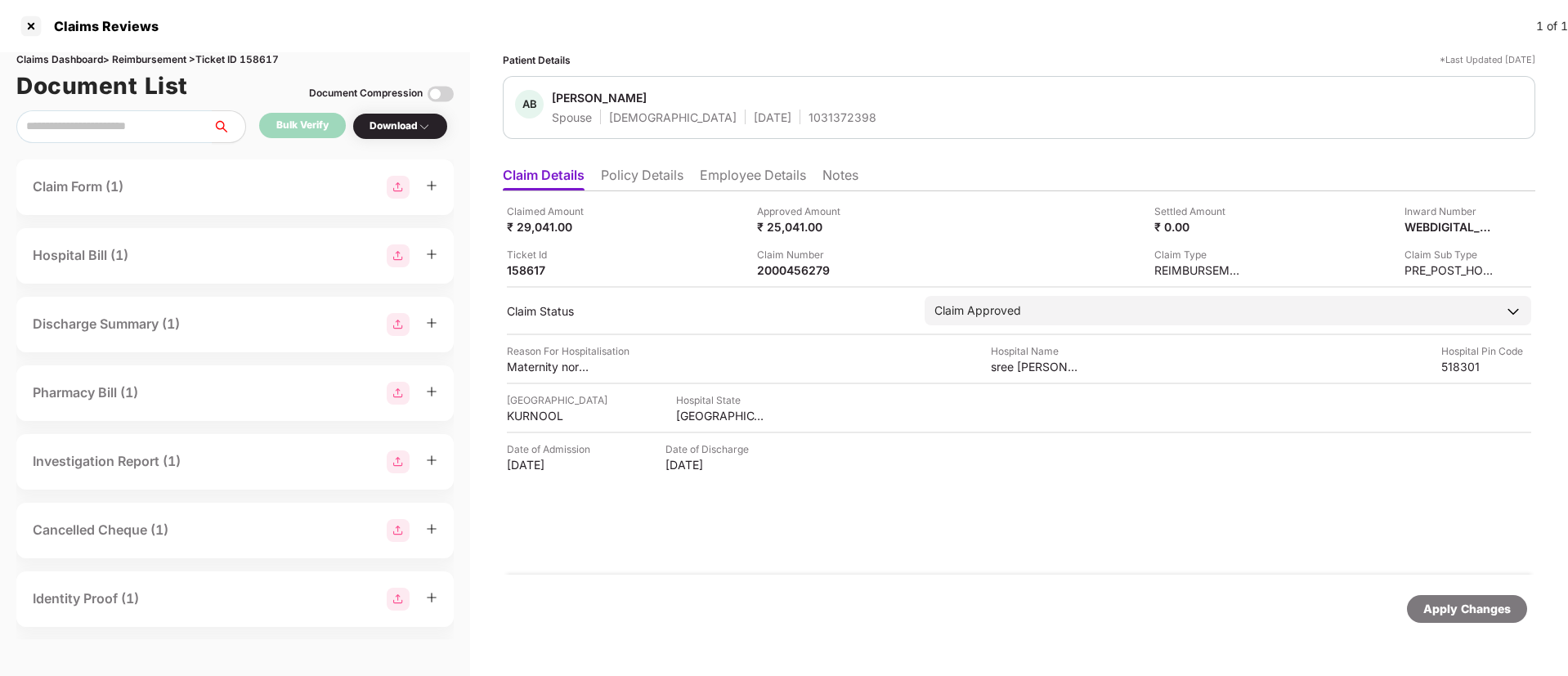
click at [727, 164] on ul "Claim Details Policy Details Employee Details Notes" at bounding box center [1019, 175] width 1032 height 33
click at [726, 174] on li "Employee Details" at bounding box center [753, 178] width 106 height 24
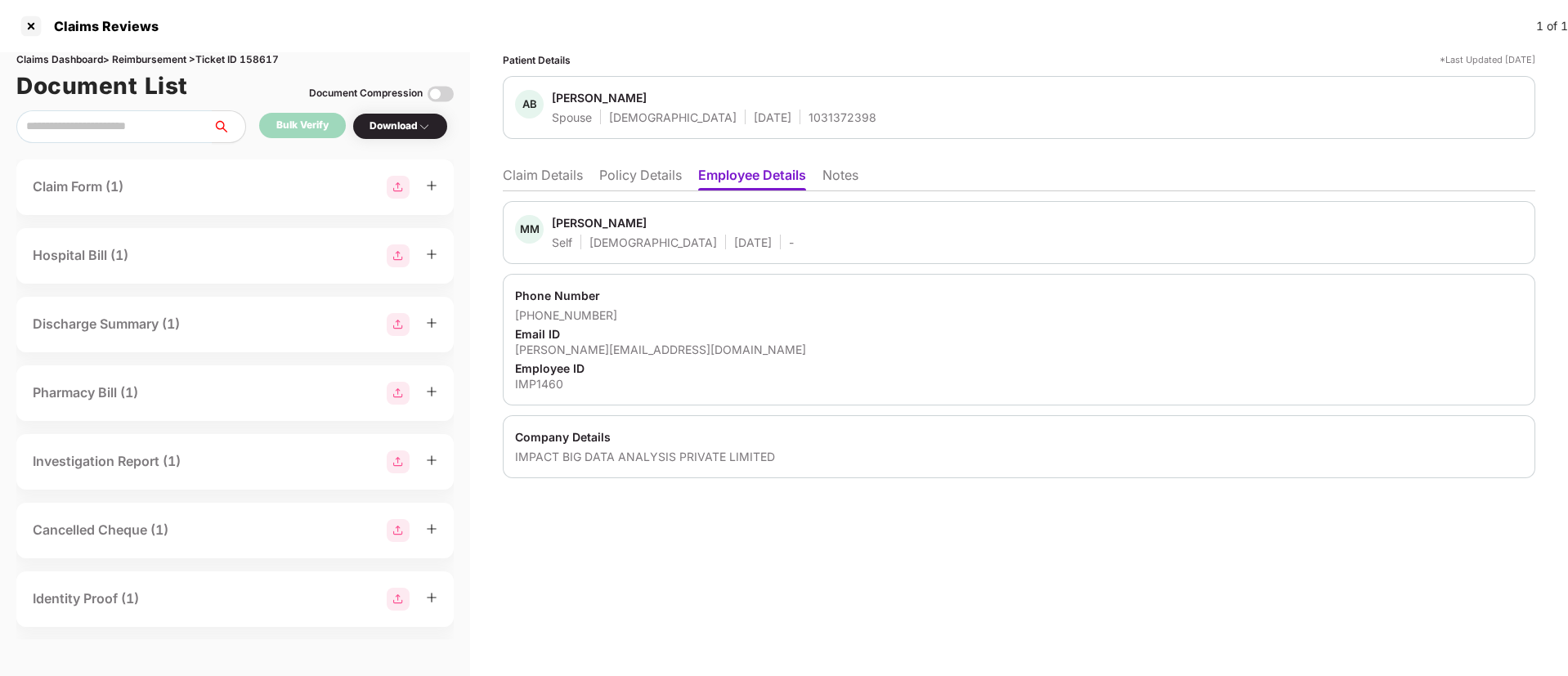
click at [663, 178] on li "Policy Details" at bounding box center [640, 178] width 82 height 24
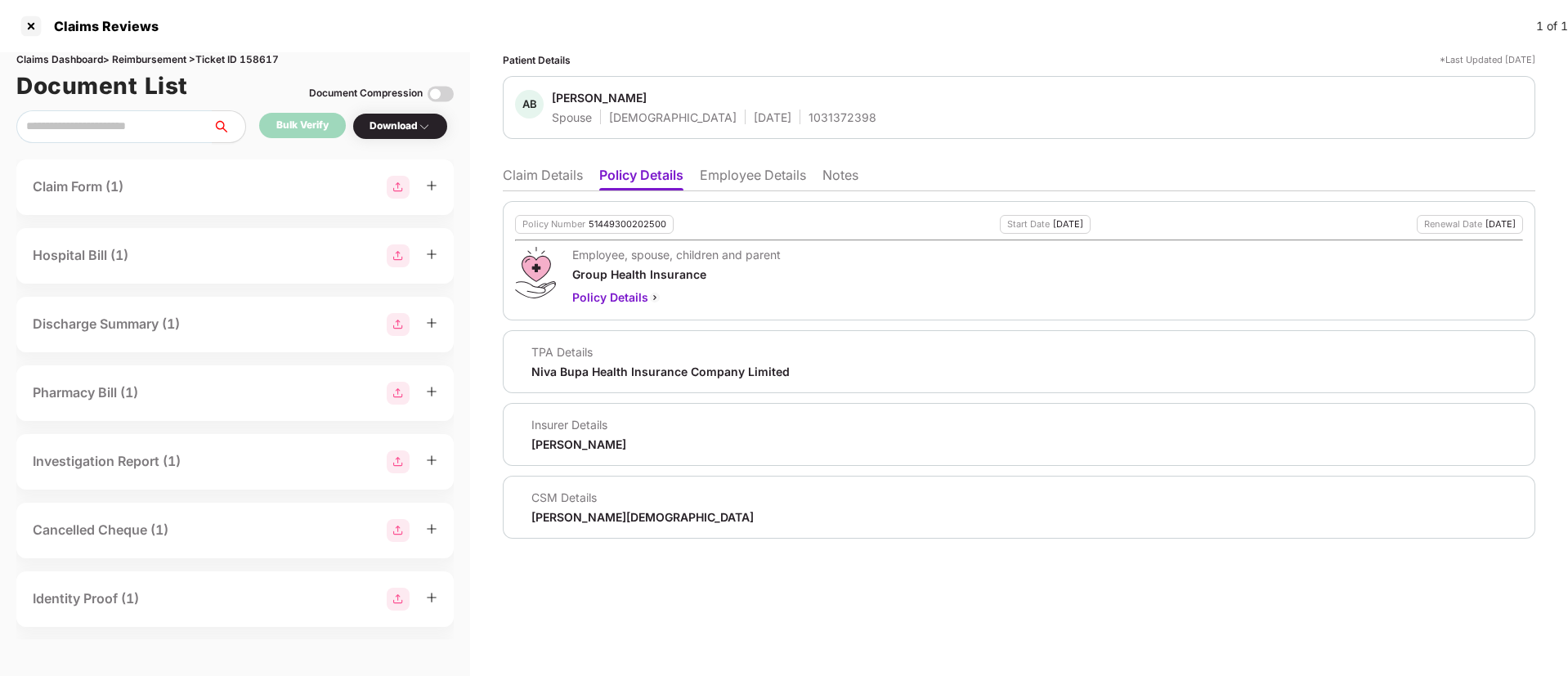
click at [535, 173] on li "Claim Details" at bounding box center [543, 178] width 81 height 24
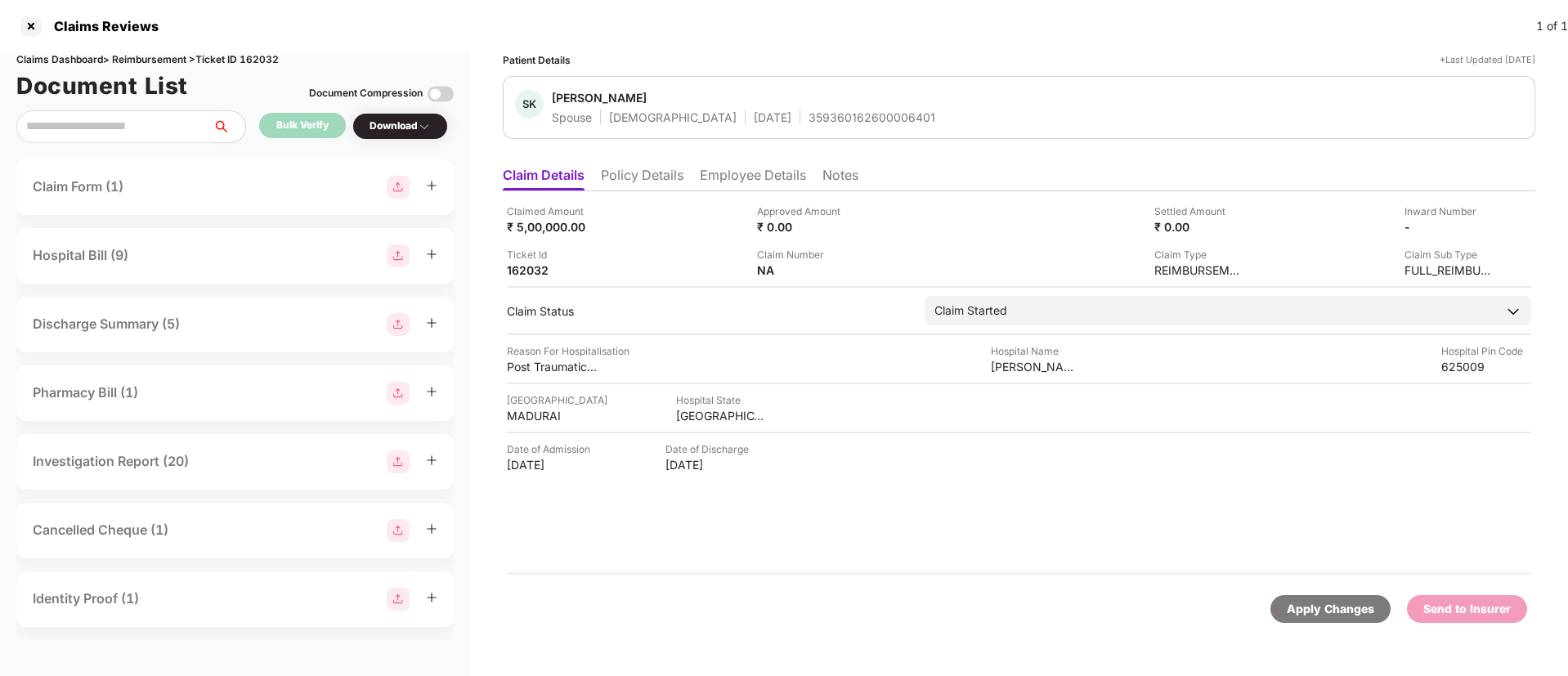
click at [732, 185] on li "Employee Details" at bounding box center [753, 178] width 106 height 24
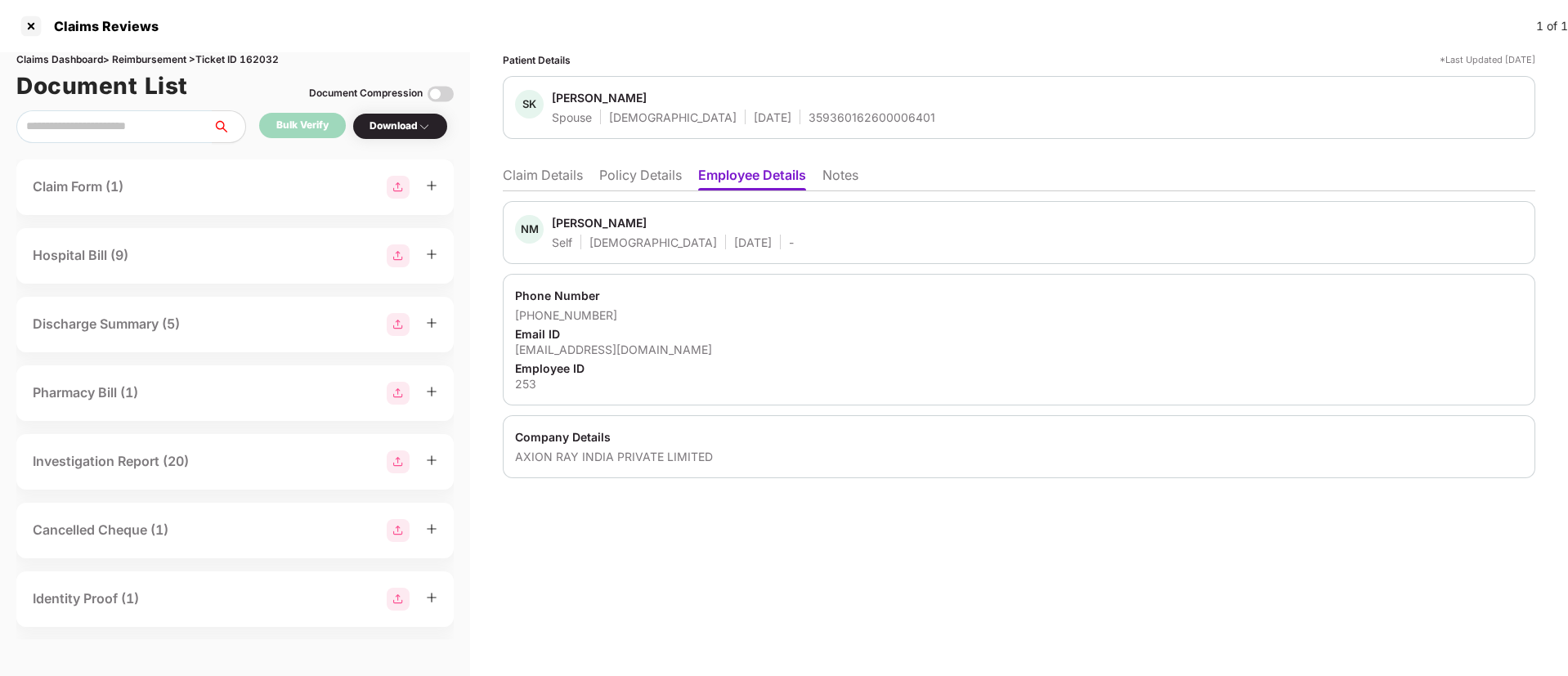
click at [542, 185] on li "Claim Details" at bounding box center [543, 178] width 81 height 24
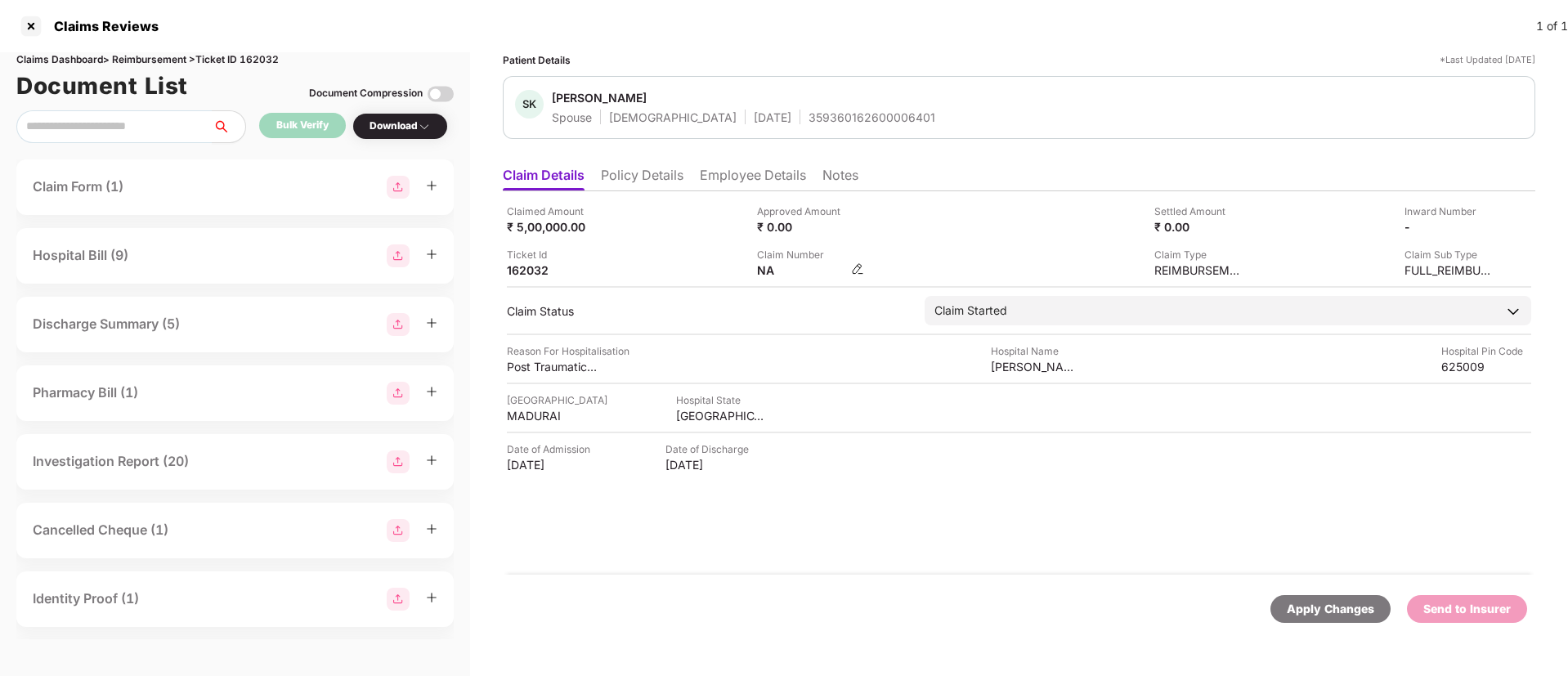
click at [863, 272] on img at bounding box center [858, 269] width 13 height 13
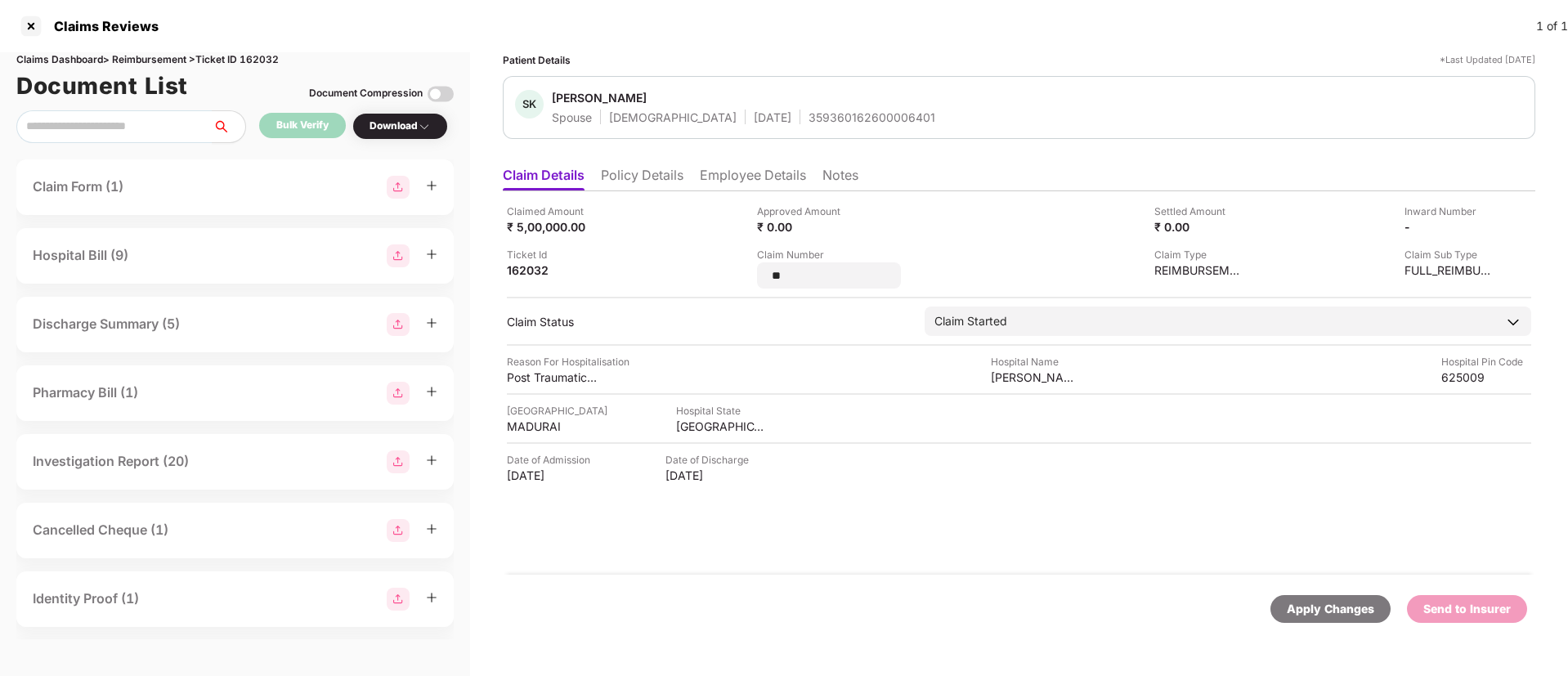
type input "*"
type input "**********"
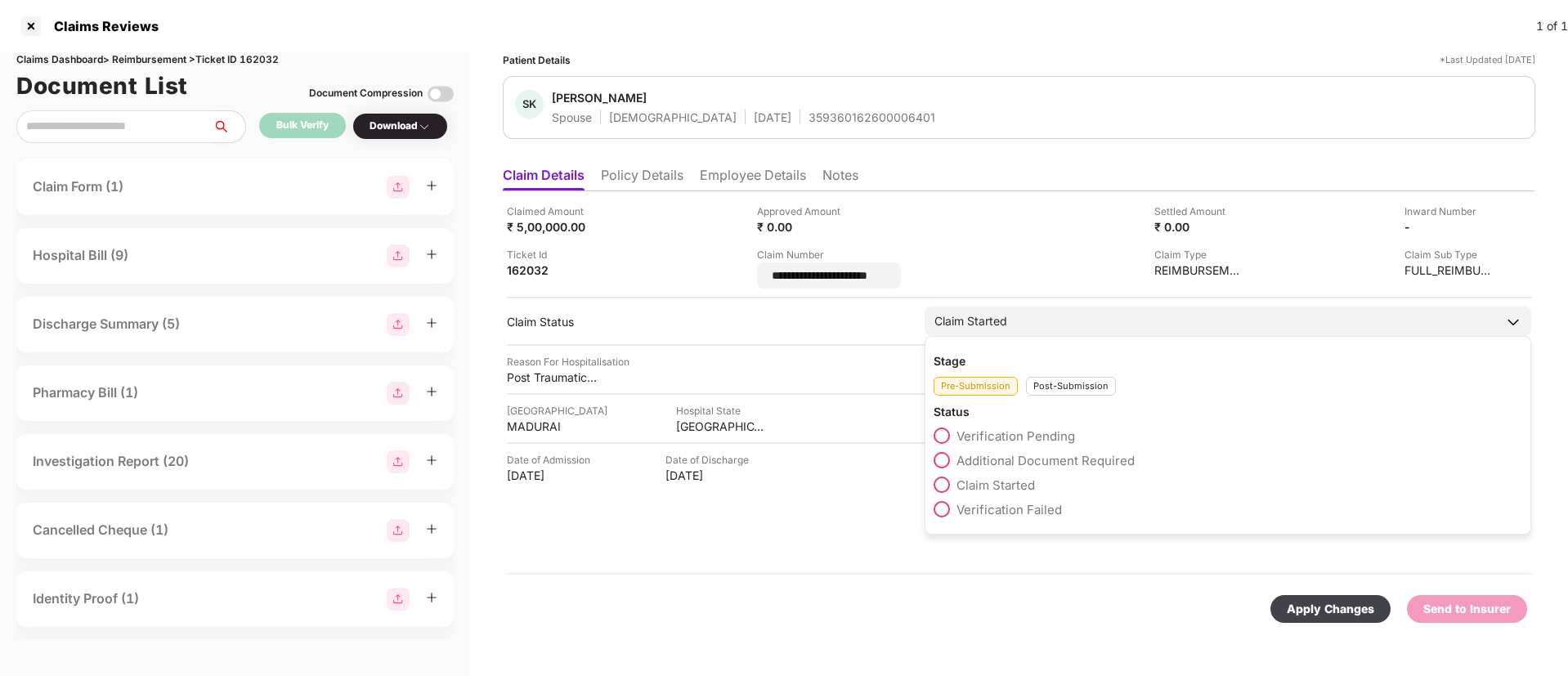
click at [1074, 385] on div "Post-Submission" at bounding box center [1070, 386] width 90 height 19
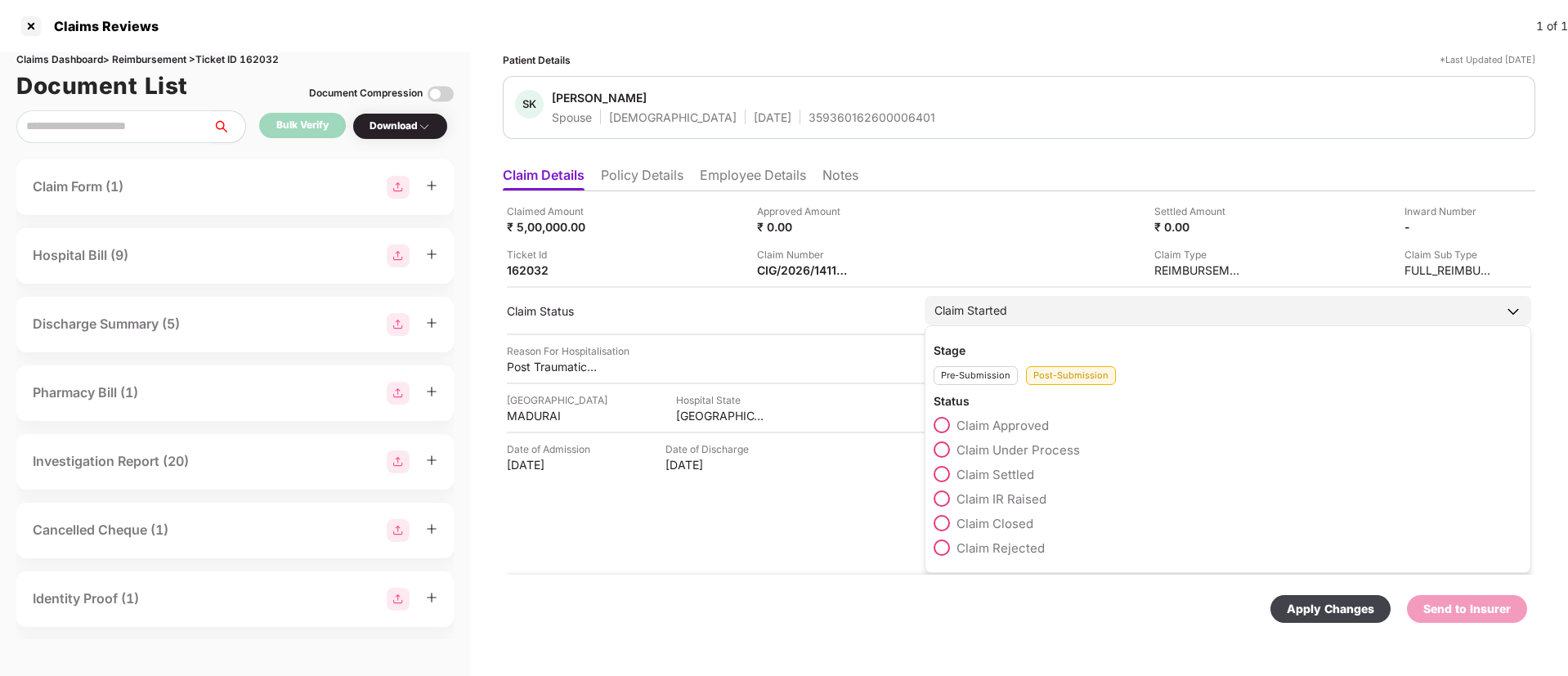
click at [945, 451] on span at bounding box center [942, 450] width 16 height 16
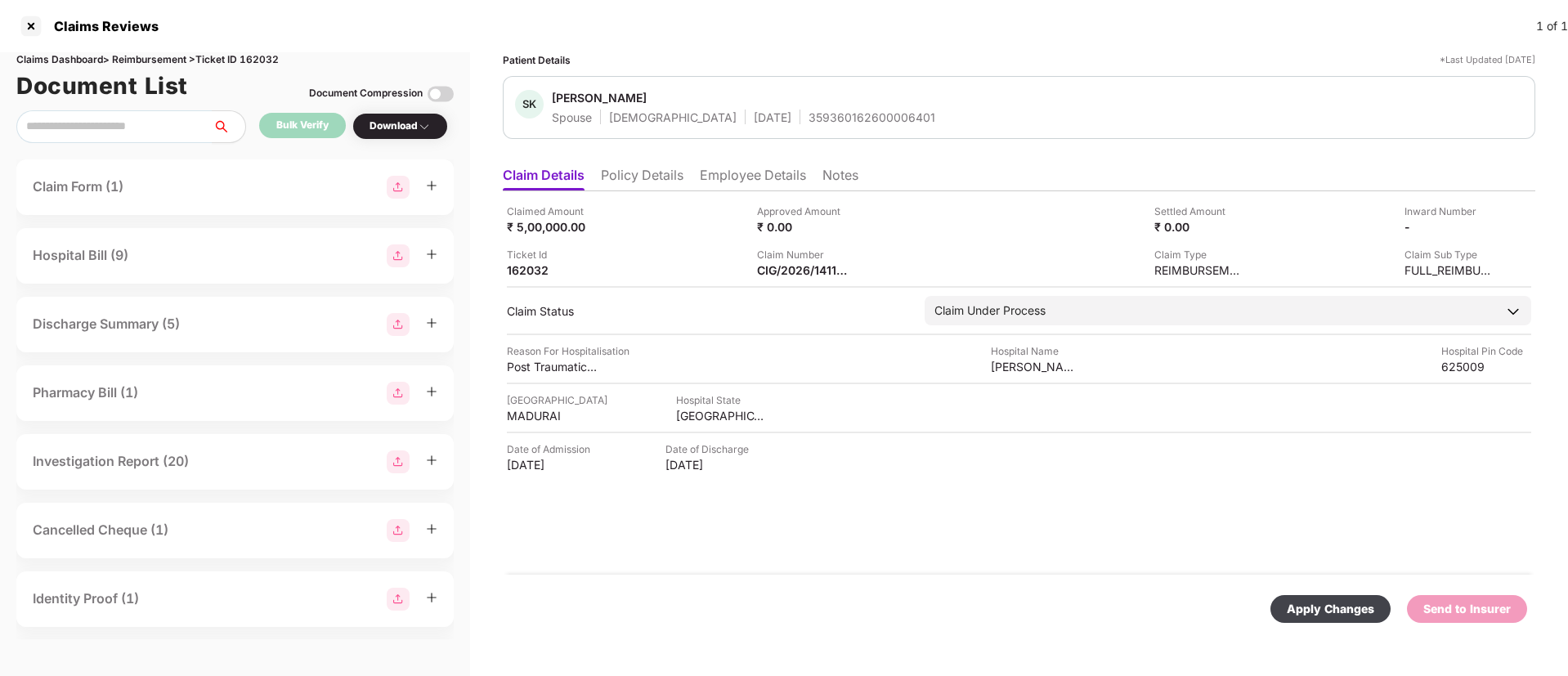
drag, startPoint x: 1359, startPoint y: 605, endPoint x: 1345, endPoint y: 599, distance: 15.2
click at [1358, 605] on div "Apply Changes" at bounding box center [1330, 609] width 88 height 18
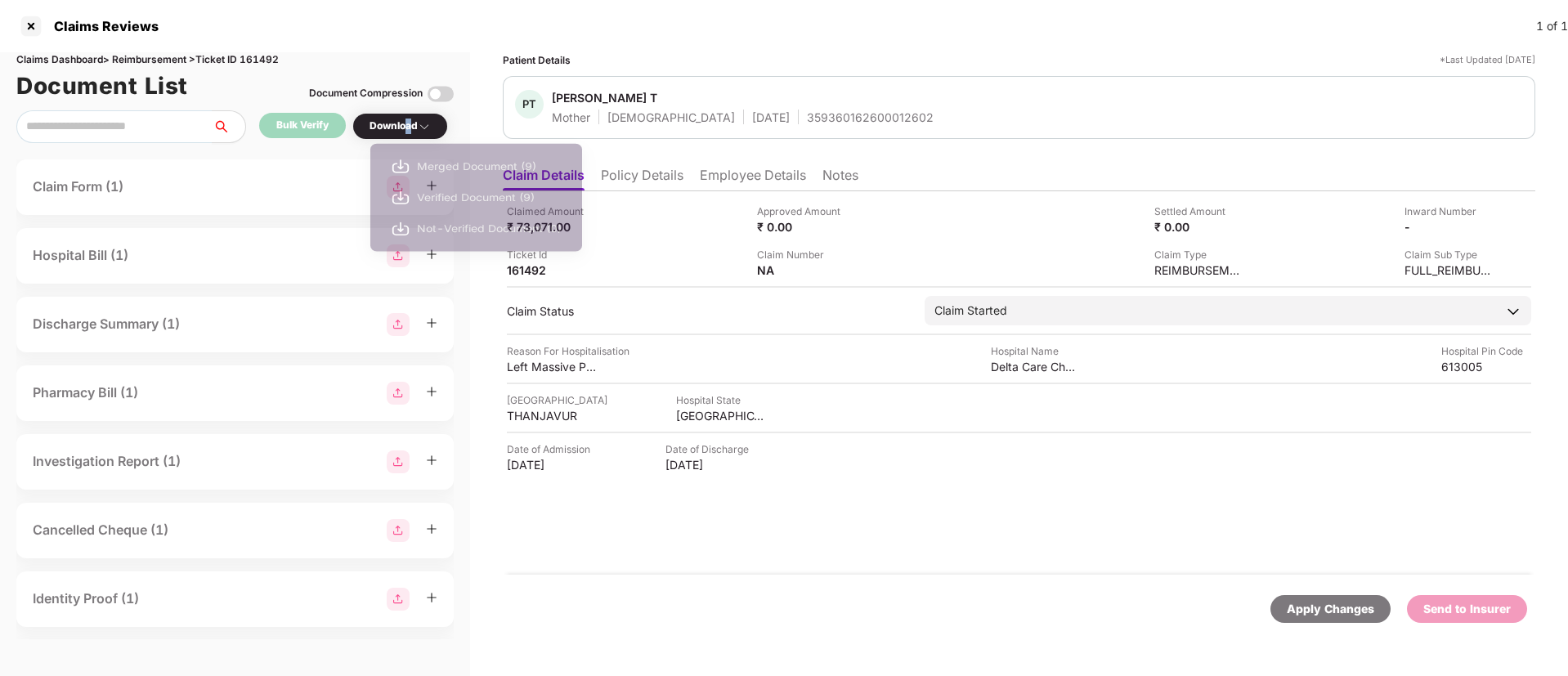
click at [410, 125] on div "Download" at bounding box center [400, 126] width 62 height 15
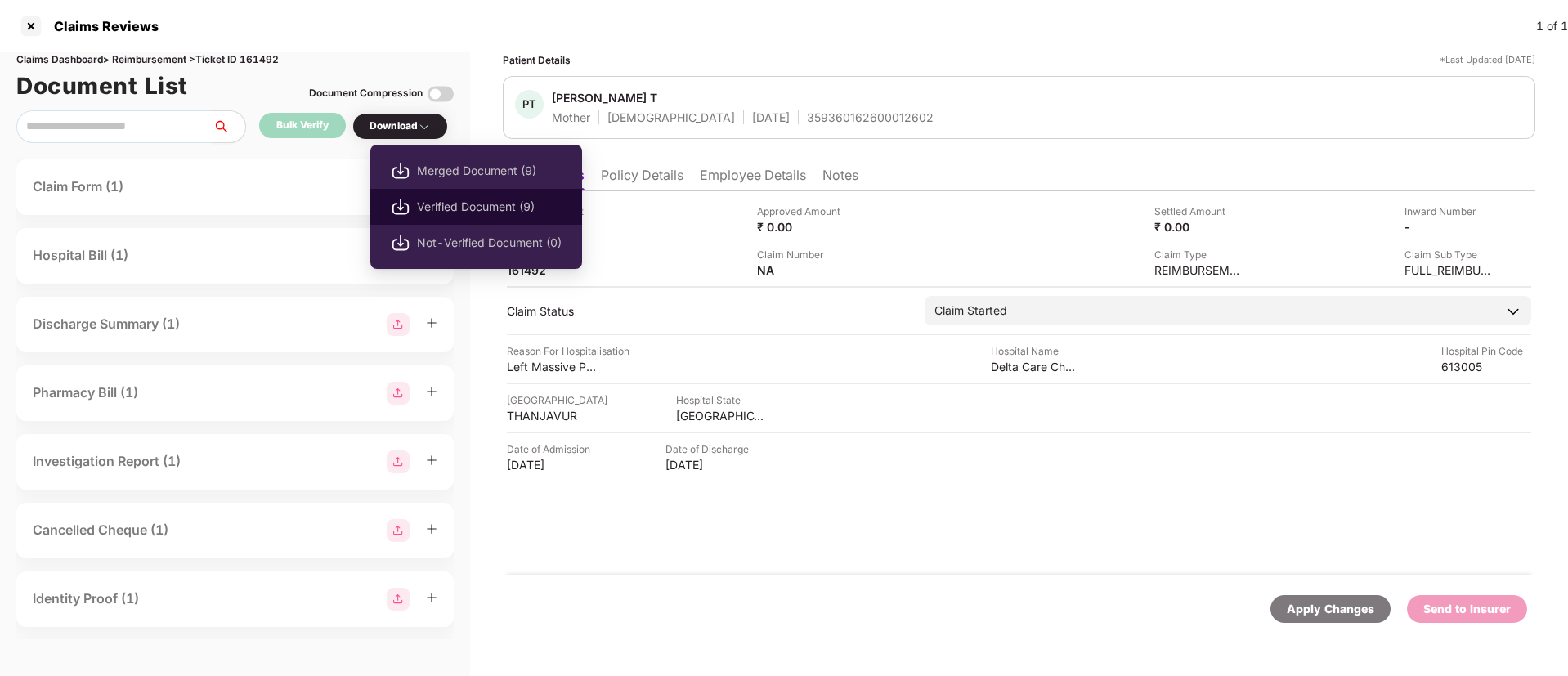
click at [439, 200] on span "Verified Document (9)" at bounding box center [489, 207] width 145 height 18
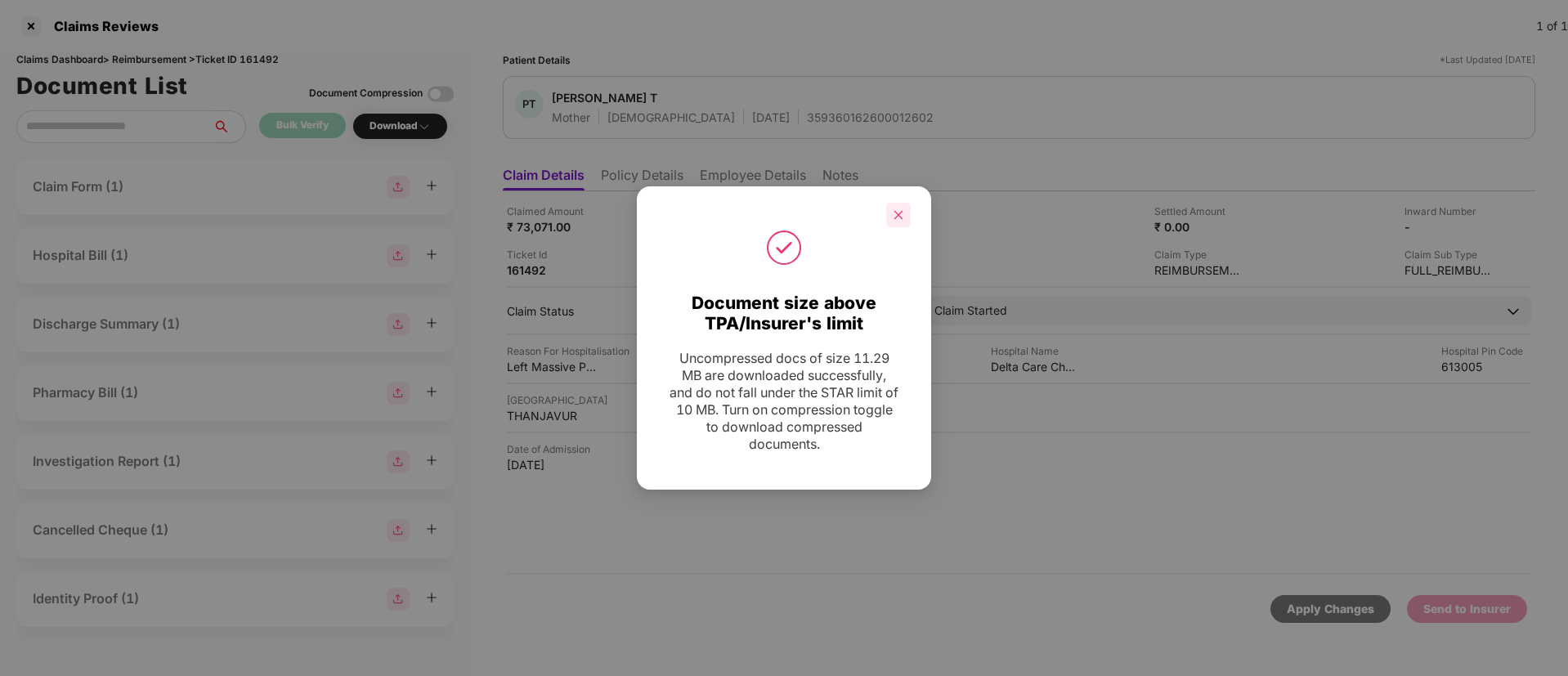
click at [902, 206] on div at bounding box center [898, 214] width 24 height 24
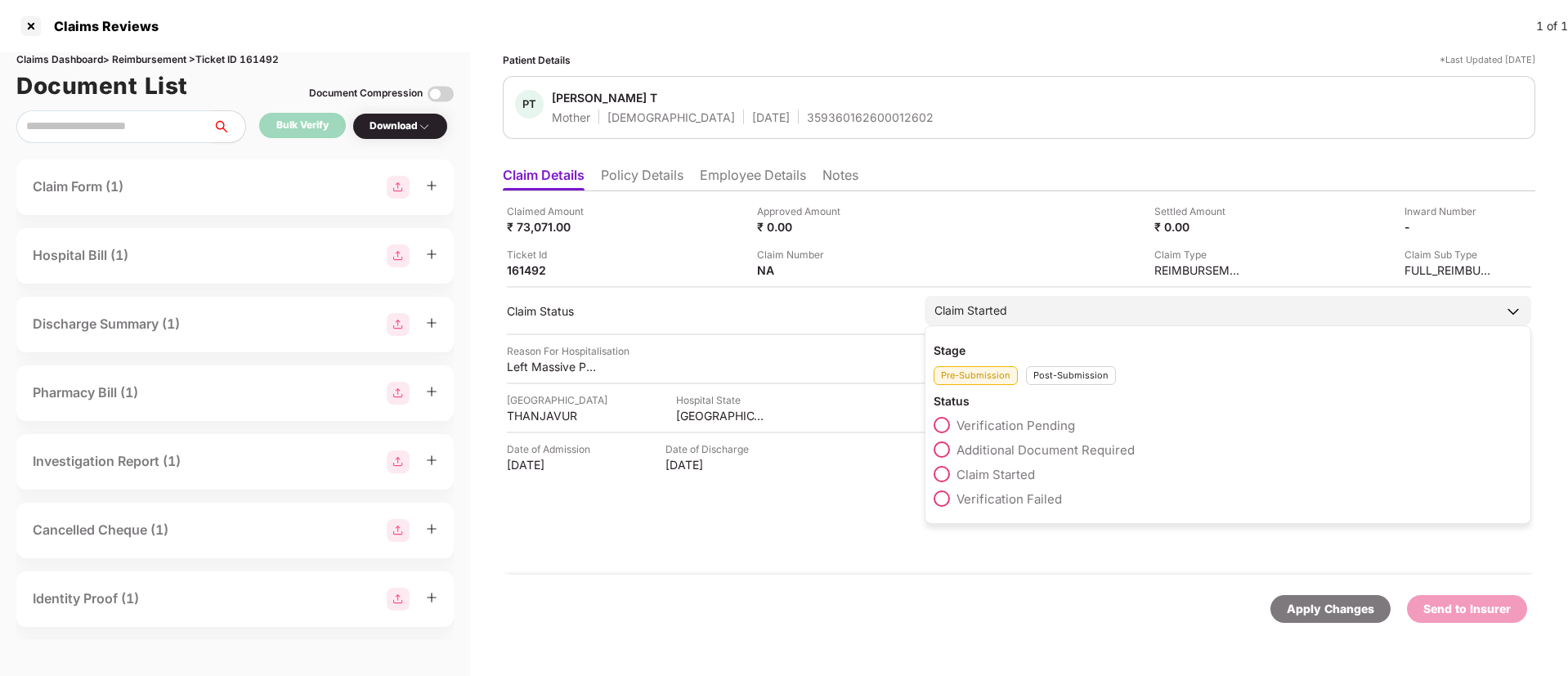
click at [1053, 368] on div "Post-Submission" at bounding box center [1070, 376] width 90 height 19
click at [946, 490] on span at bounding box center [942, 499] width 16 height 16
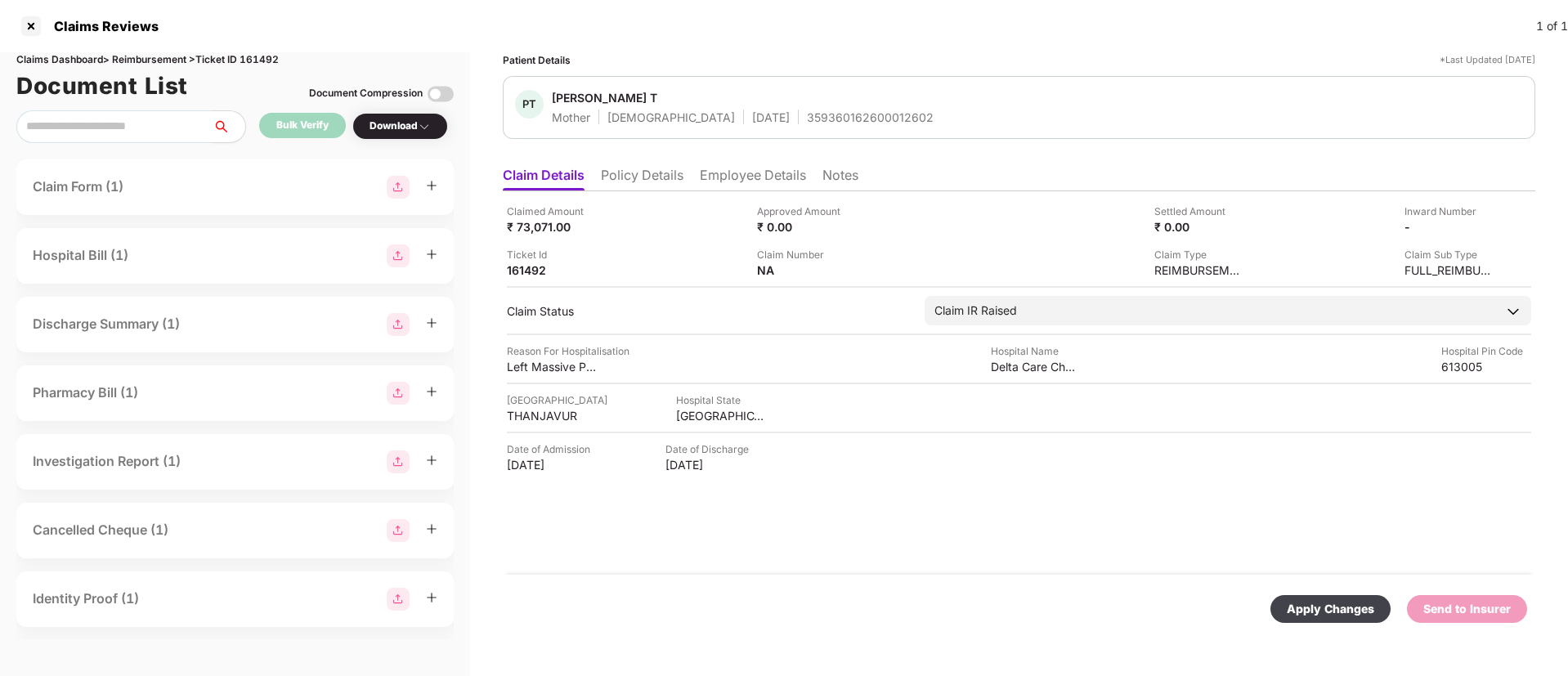
click at [1329, 612] on div "Apply Changes" at bounding box center [1330, 609] width 88 height 18
click at [760, 176] on li "Employee Details" at bounding box center [753, 178] width 106 height 24
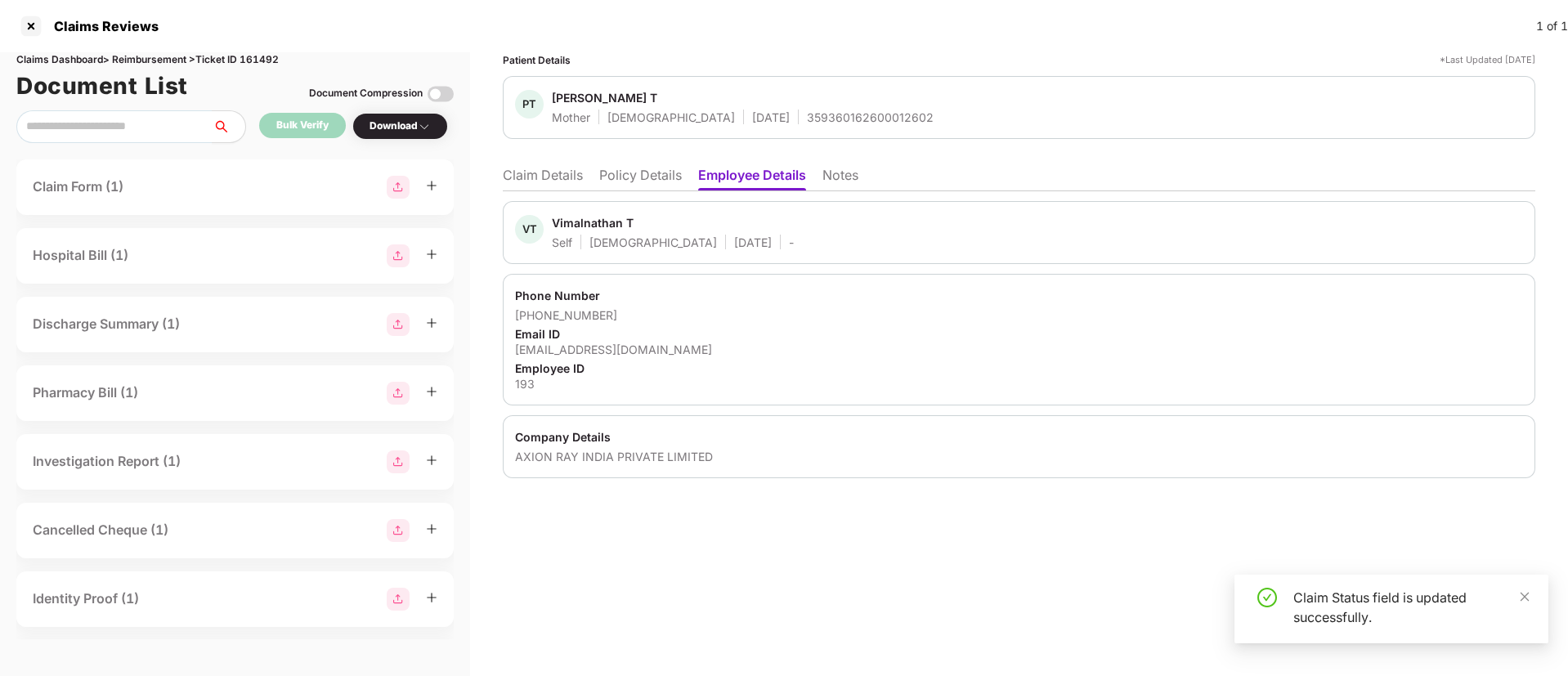
click at [554, 167] on li "Claim Details" at bounding box center [543, 178] width 81 height 24
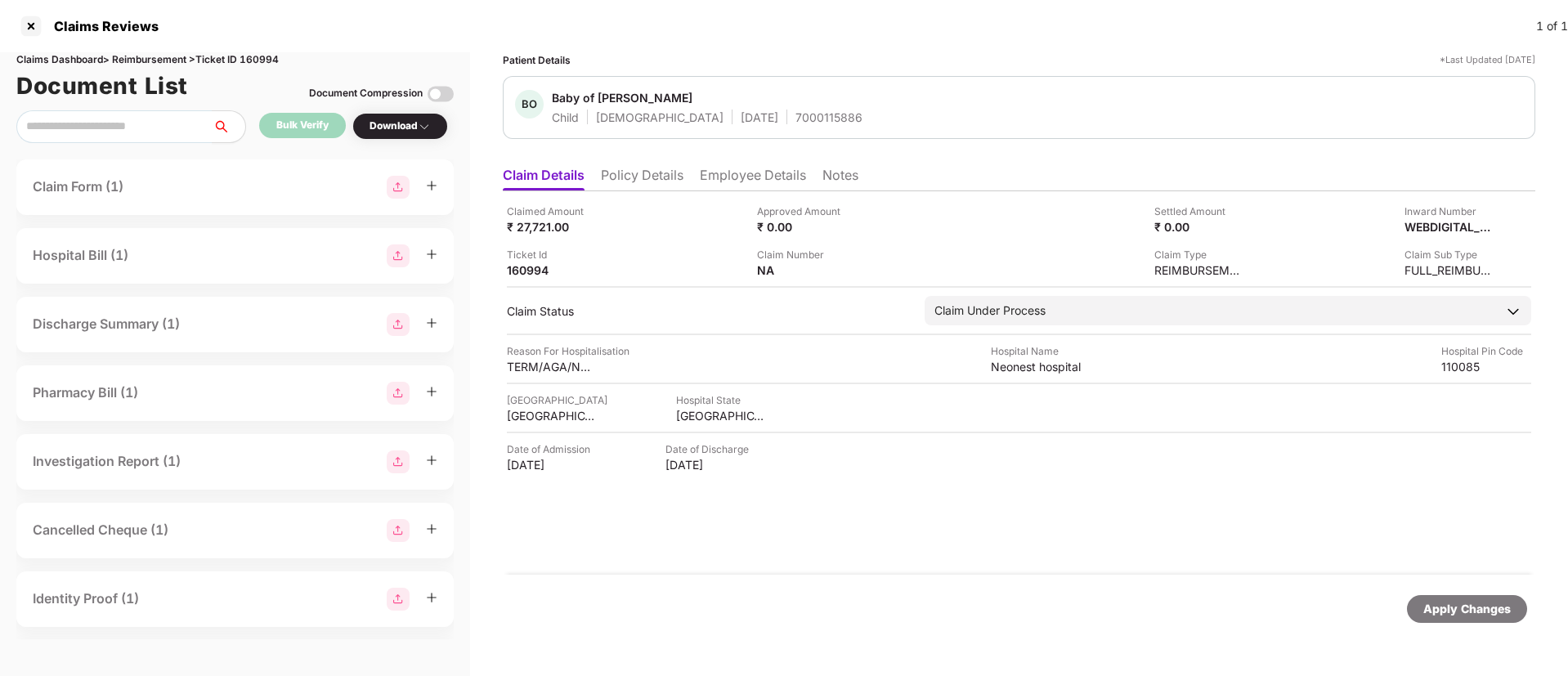
click at [643, 174] on li "Policy Details" at bounding box center [641, 178] width 82 height 24
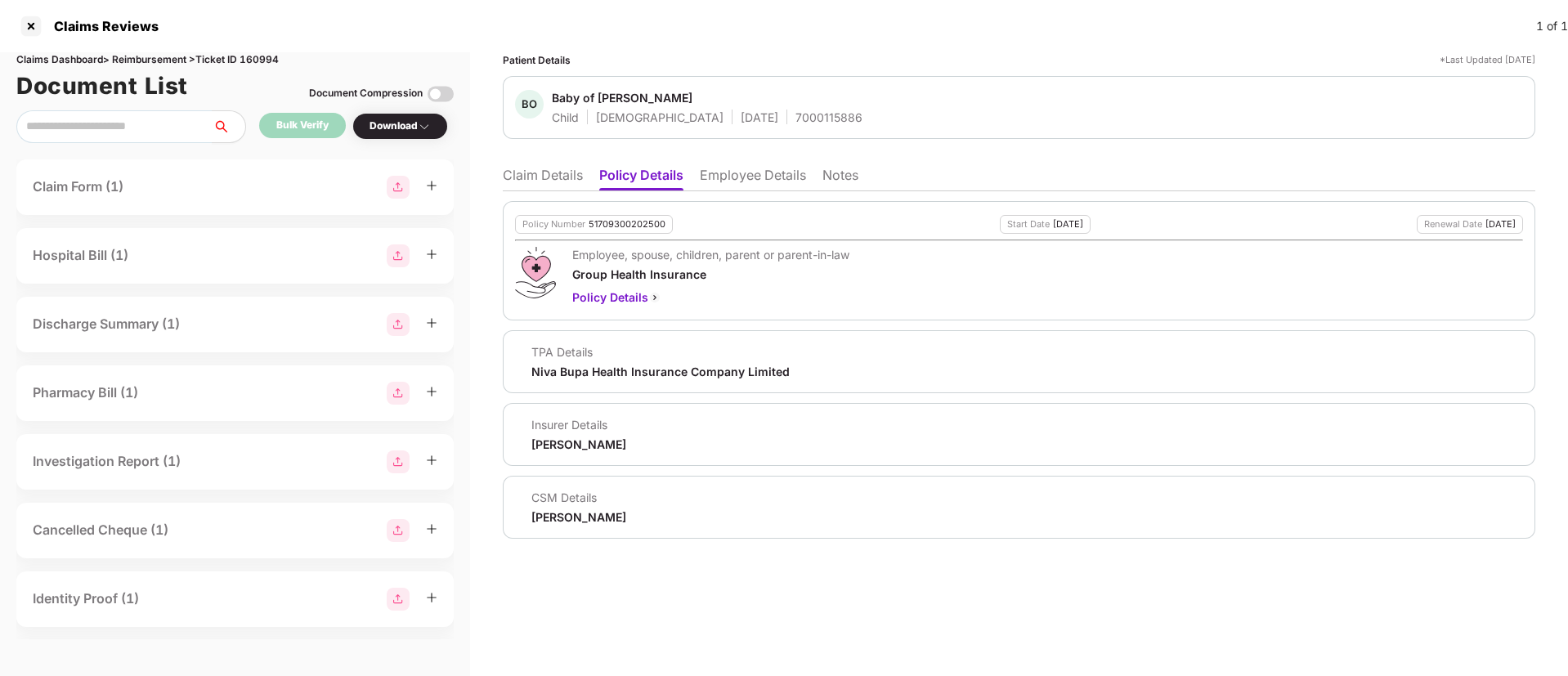
click at [795, 109] on div "7000115886" at bounding box center [829, 117] width 67 height 15
copy div "7000115886"
click at [753, 176] on li "Employee Details" at bounding box center [753, 178] width 106 height 24
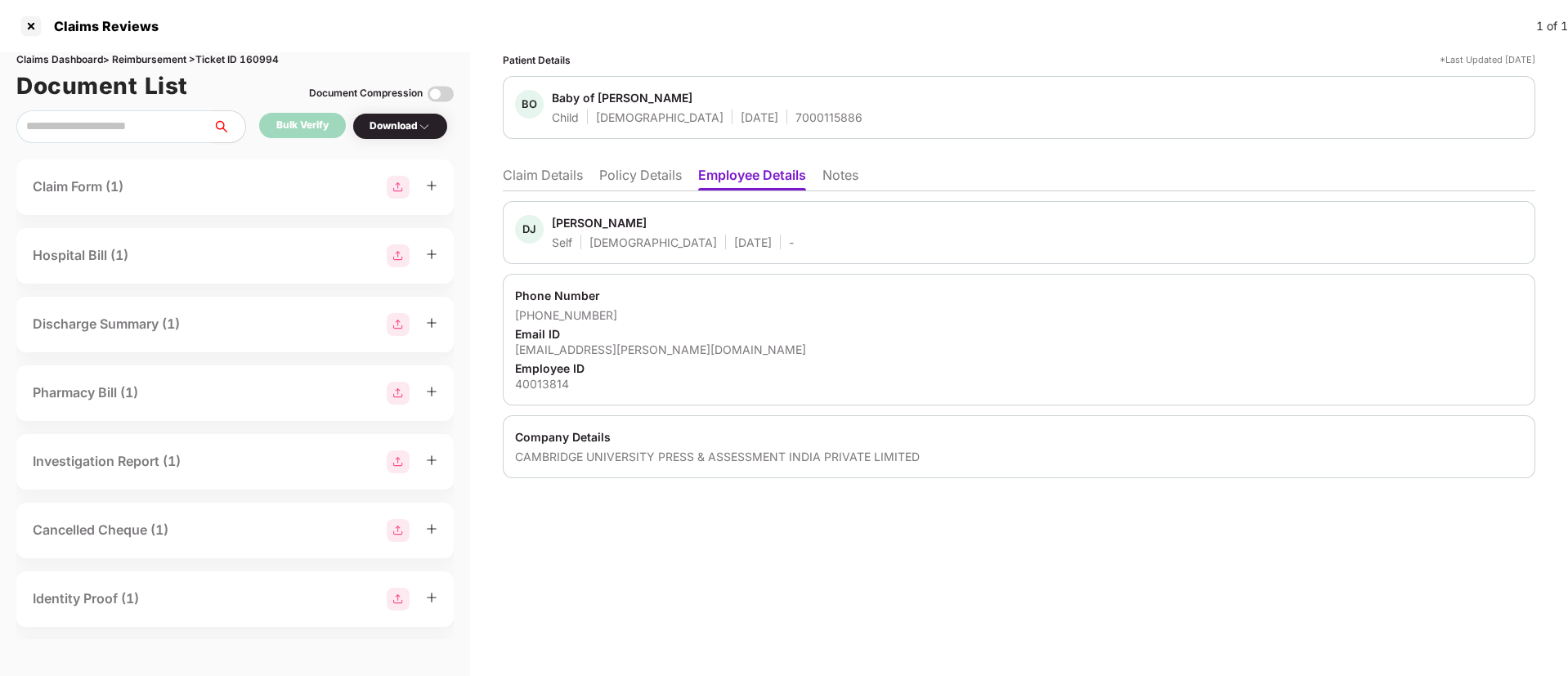
click at [550, 172] on li "Claim Details" at bounding box center [543, 178] width 81 height 24
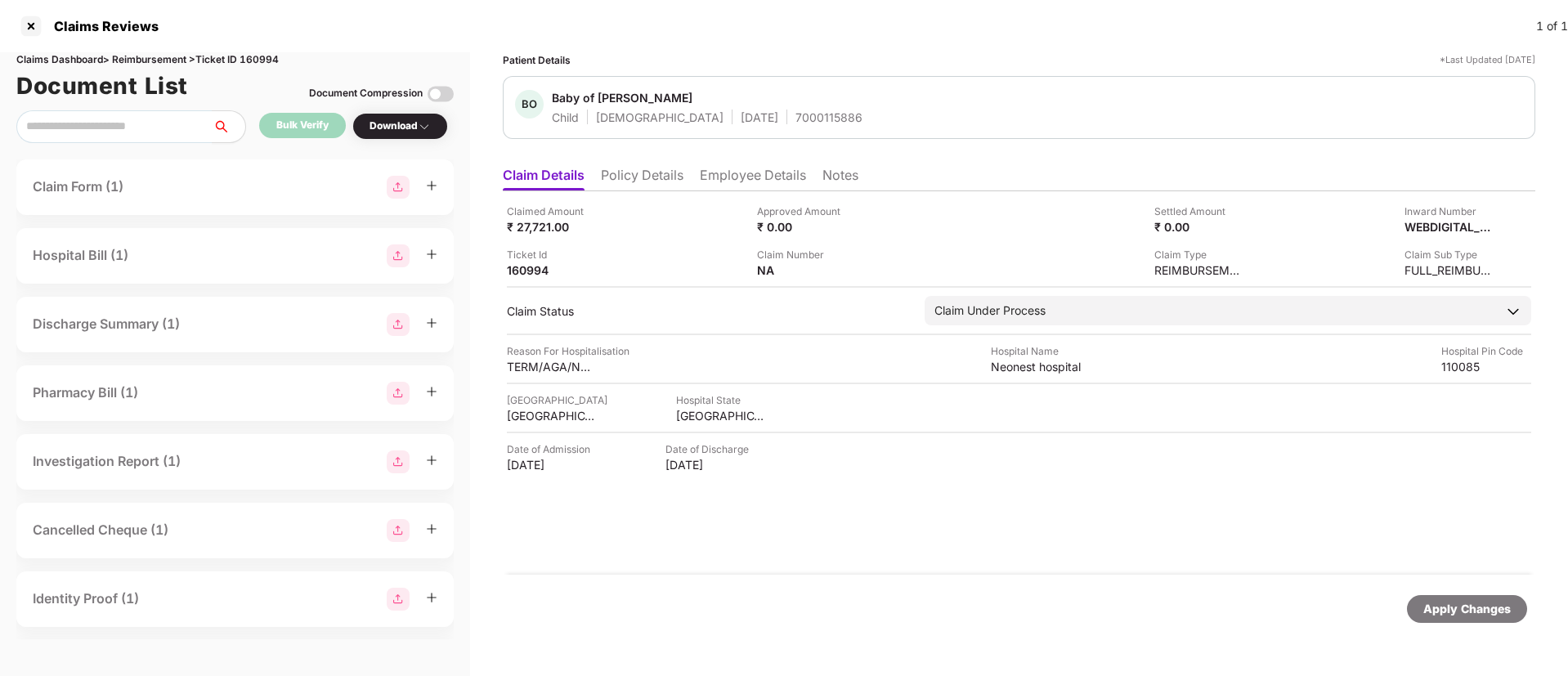
click at [638, 185] on li "Policy Details" at bounding box center [641, 178] width 82 height 24
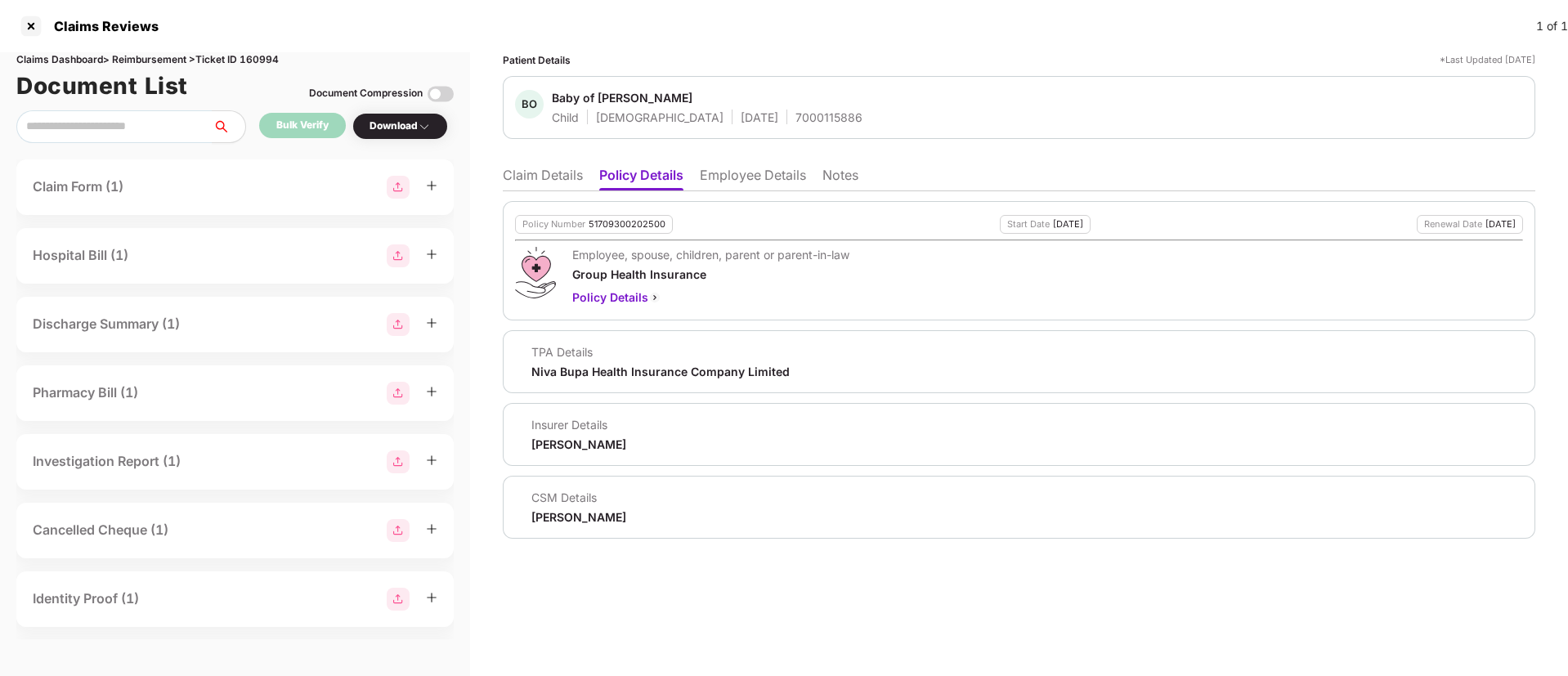
click at [571, 180] on li "Claim Details" at bounding box center [543, 178] width 81 height 24
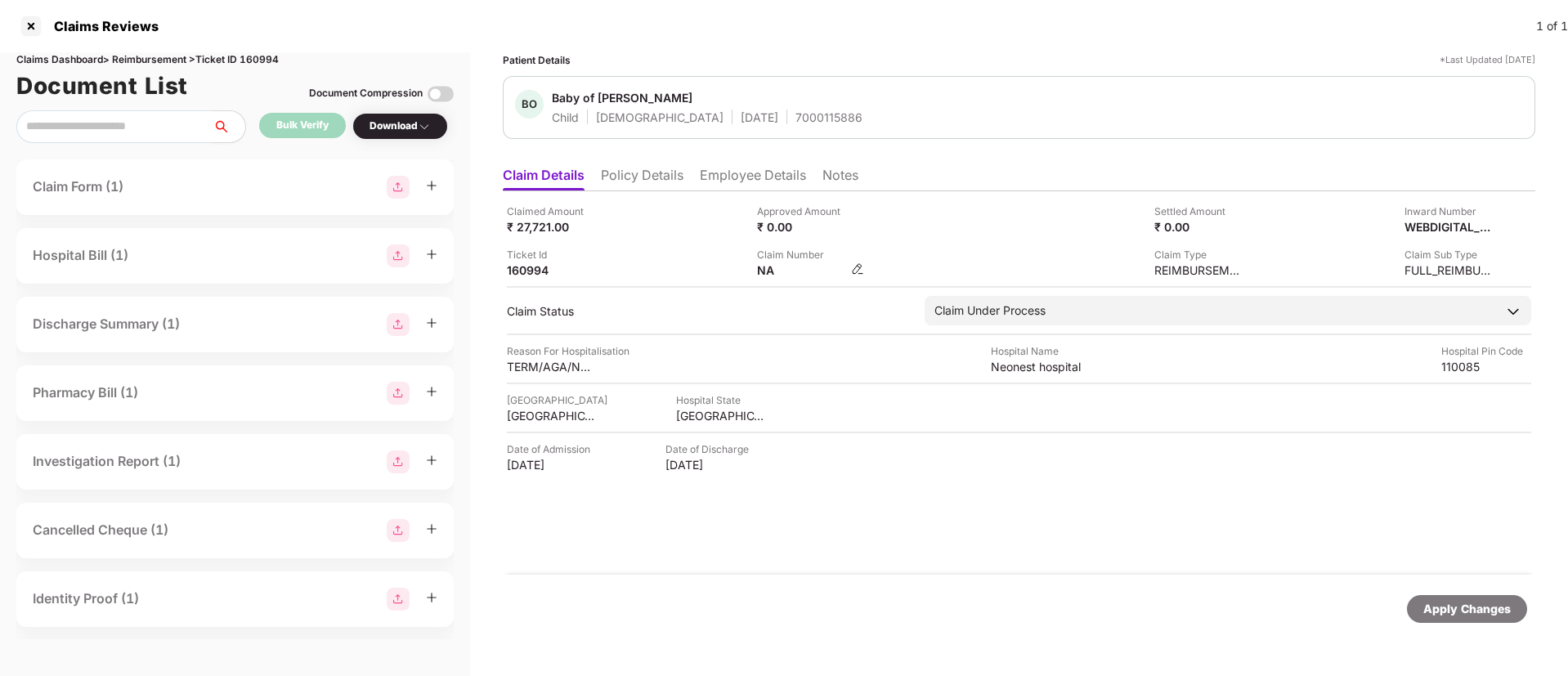
drag, startPoint x: 864, startPoint y: 276, endPoint x: 856, endPoint y: 269, distance: 10.6
click at [856, 269] on div "NA" at bounding box center [811, 270] width 107 height 15
click at [856, 269] on img at bounding box center [858, 269] width 13 height 13
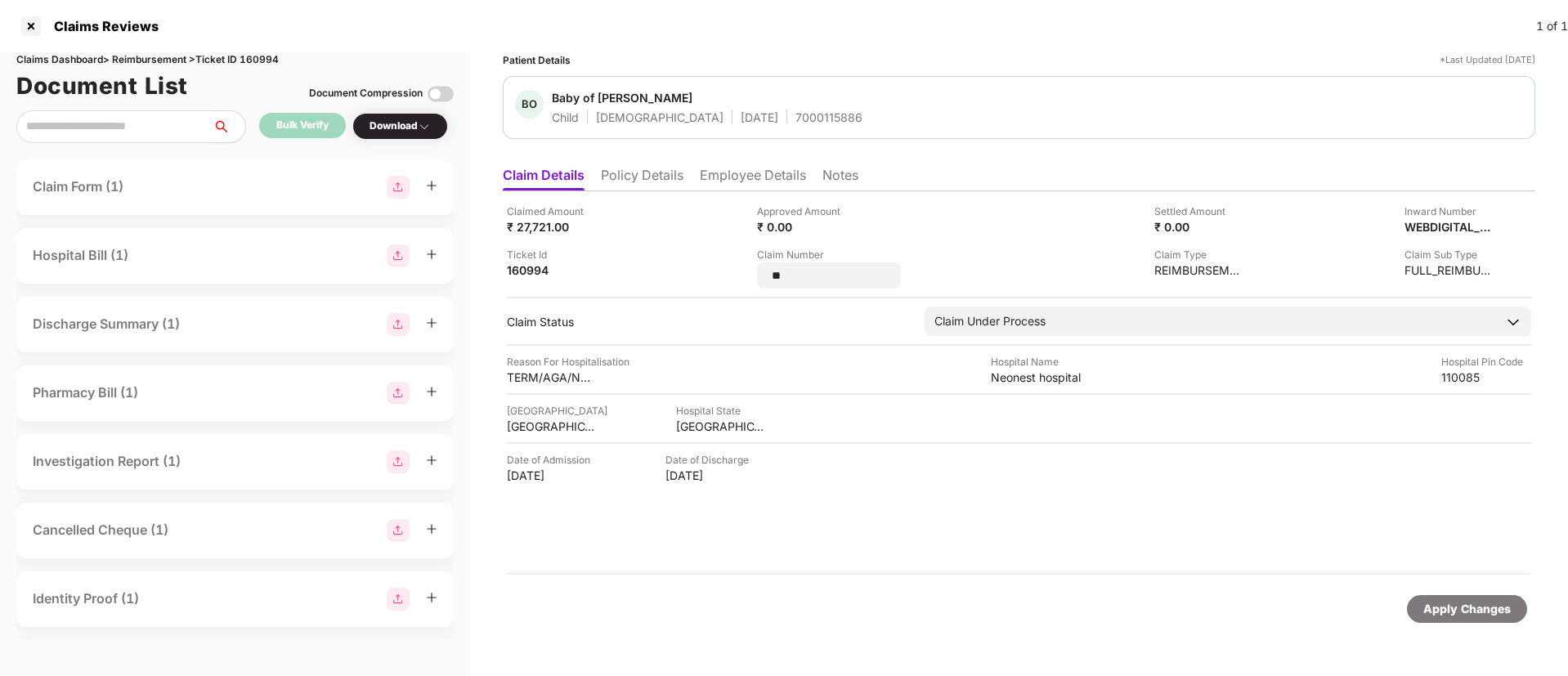
type input "*"
type input "**********"
click at [993, 253] on div "**********" at bounding box center [876, 268] width 238 height 42
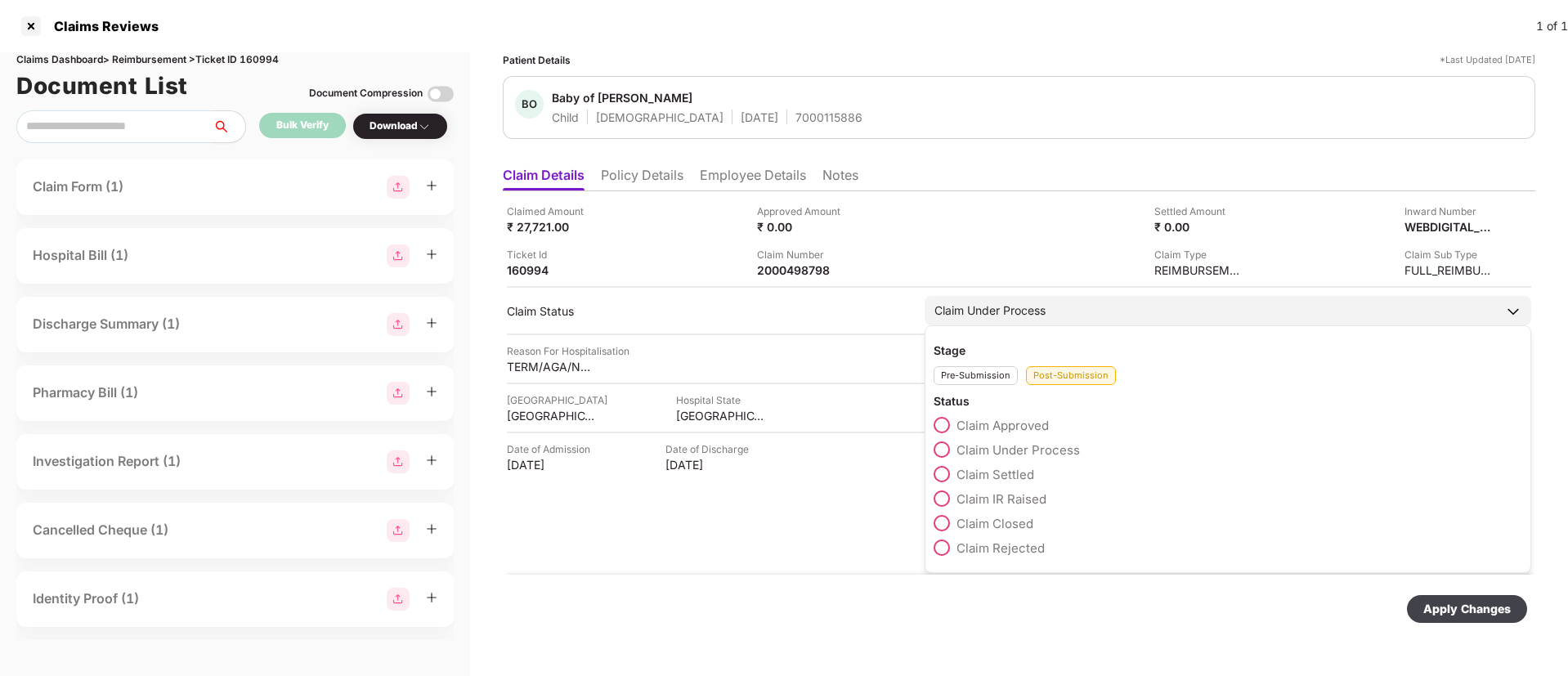
click at [945, 478] on span at bounding box center [942, 474] width 16 height 16
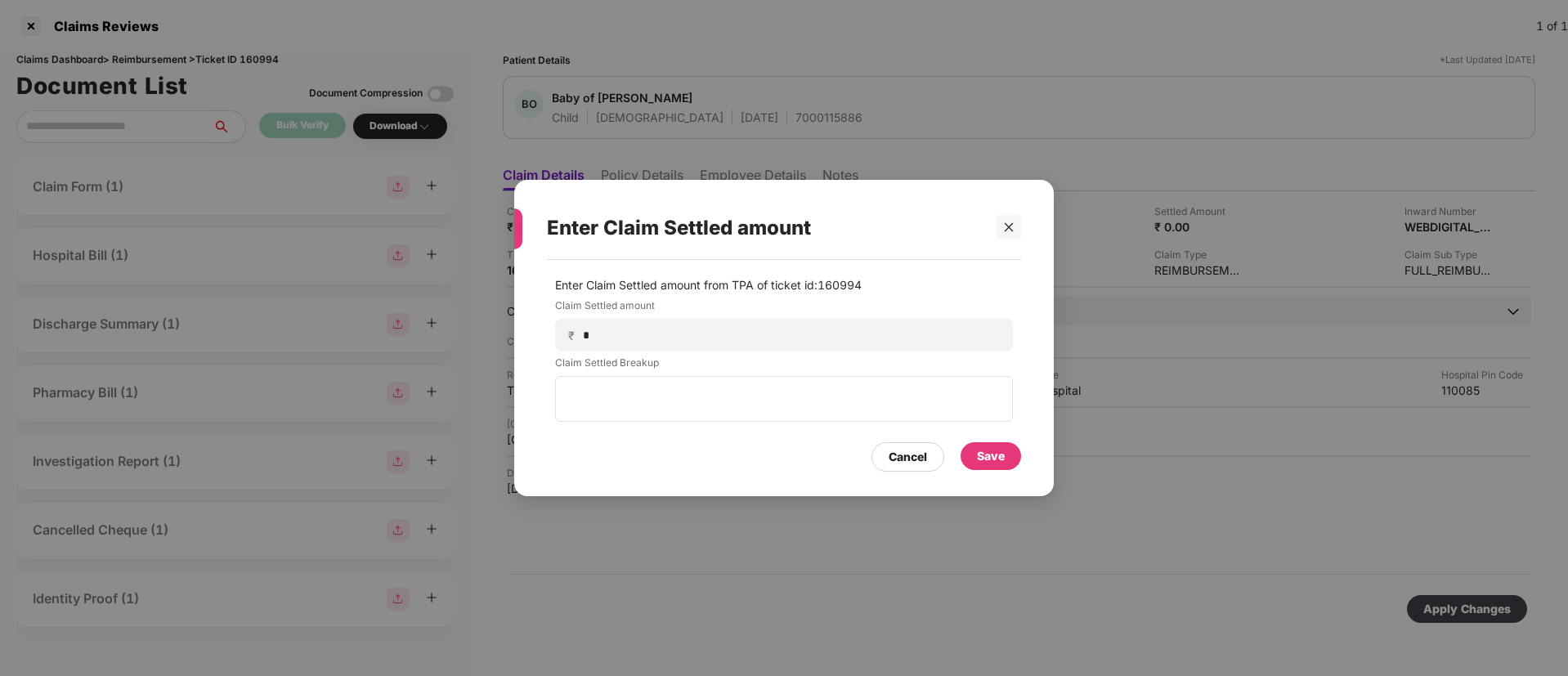
click at [955, 135] on div "Enter Claim Settled amount Enter Claim Settled amount from TPA of ticket id: 16…" at bounding box center [784, 338] width 1568 height 676
click at [622, 340] on input "*" at bounding box center [790, 335] width 417 height 17
type input "*****"
click at [1012, 456] on div "Save" at bounding box center [991, 456] width 61 height 28
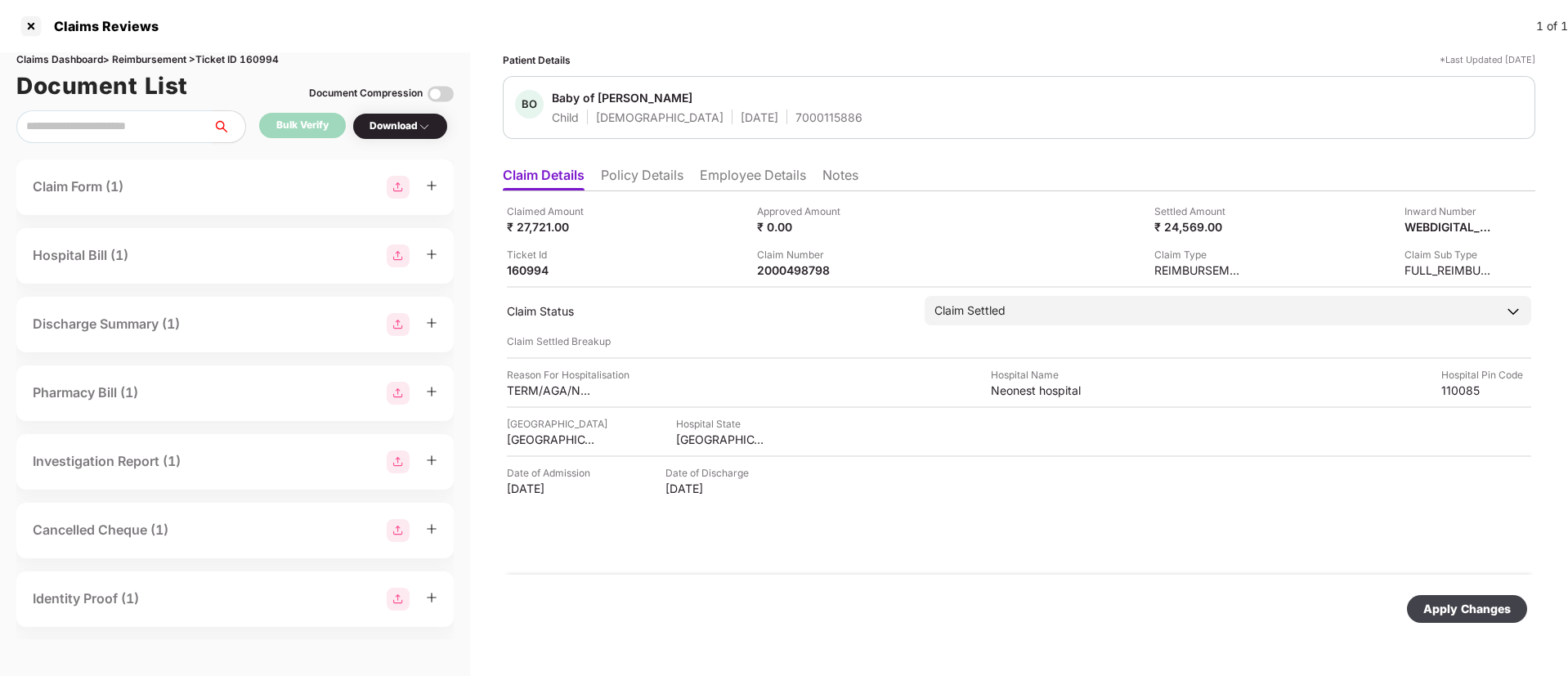
click at [1456, 614] on div "Apply Changes" at bounding box center [1467, 609] width 88 height 18
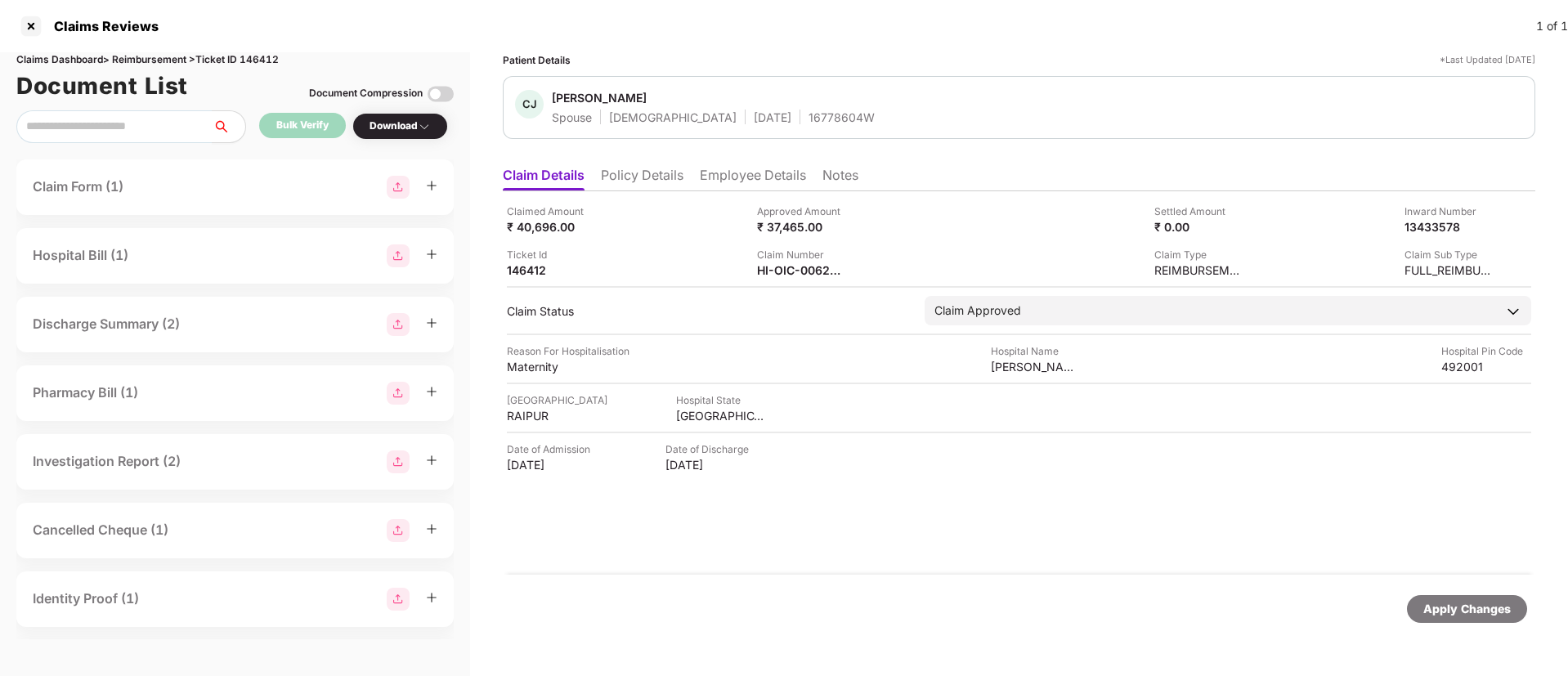
click at [791, 279] on div "Claimed Amount ₹ 40,696.00 Approved Amount ₹ 37,465.00 Settled Amount ₹ 0.00 In…" at bounding box center [1019, 383] width 1032 height 384
click at [791, 278] on div "Claimed Amount ₹ 40,696.00 Approved Amount ₹ 37,465.00 Settled Amount ₹ 0.00 In…" at bounding box center [1019, 383] width 1032 height 384
click at [786, 262] on div "HI-OIC-006209107(0)" at bounding box center [802, 270] width 90 height 15
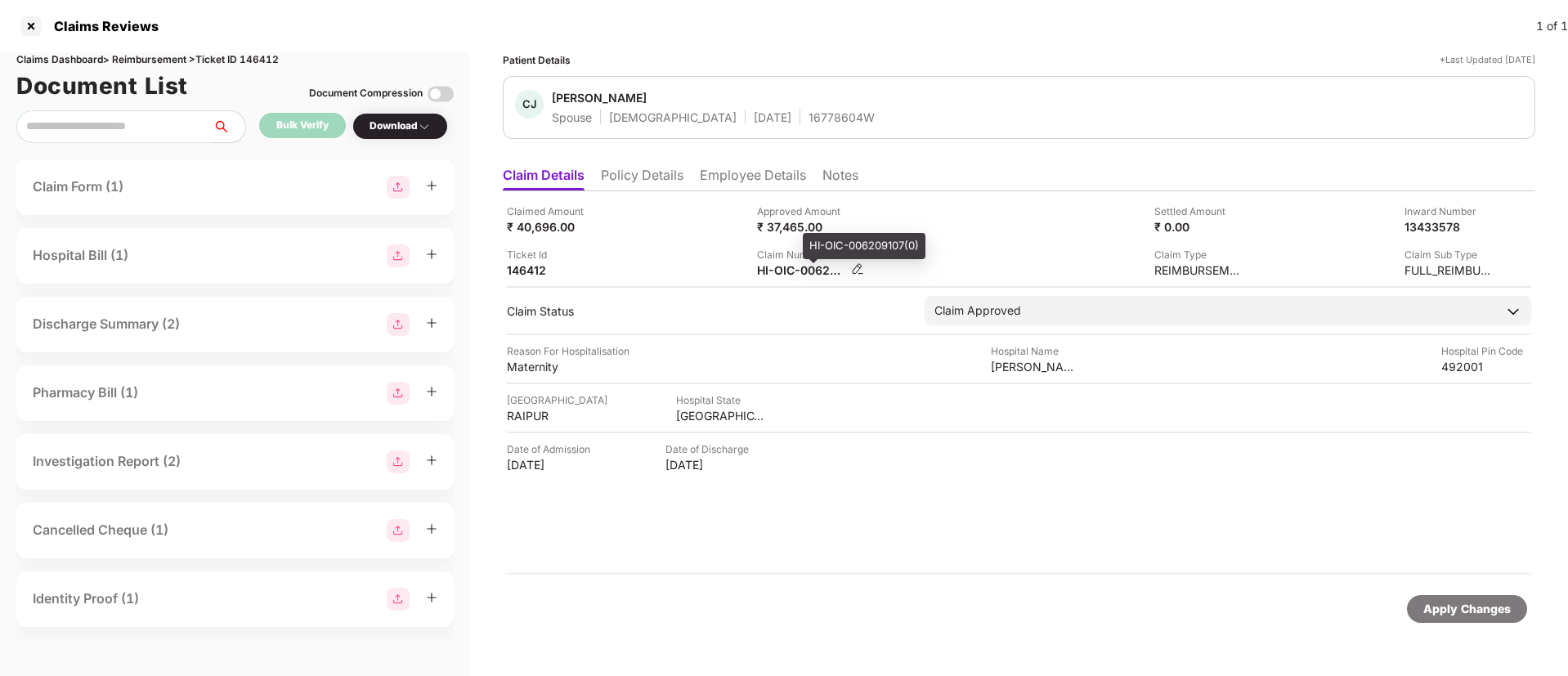
copy div
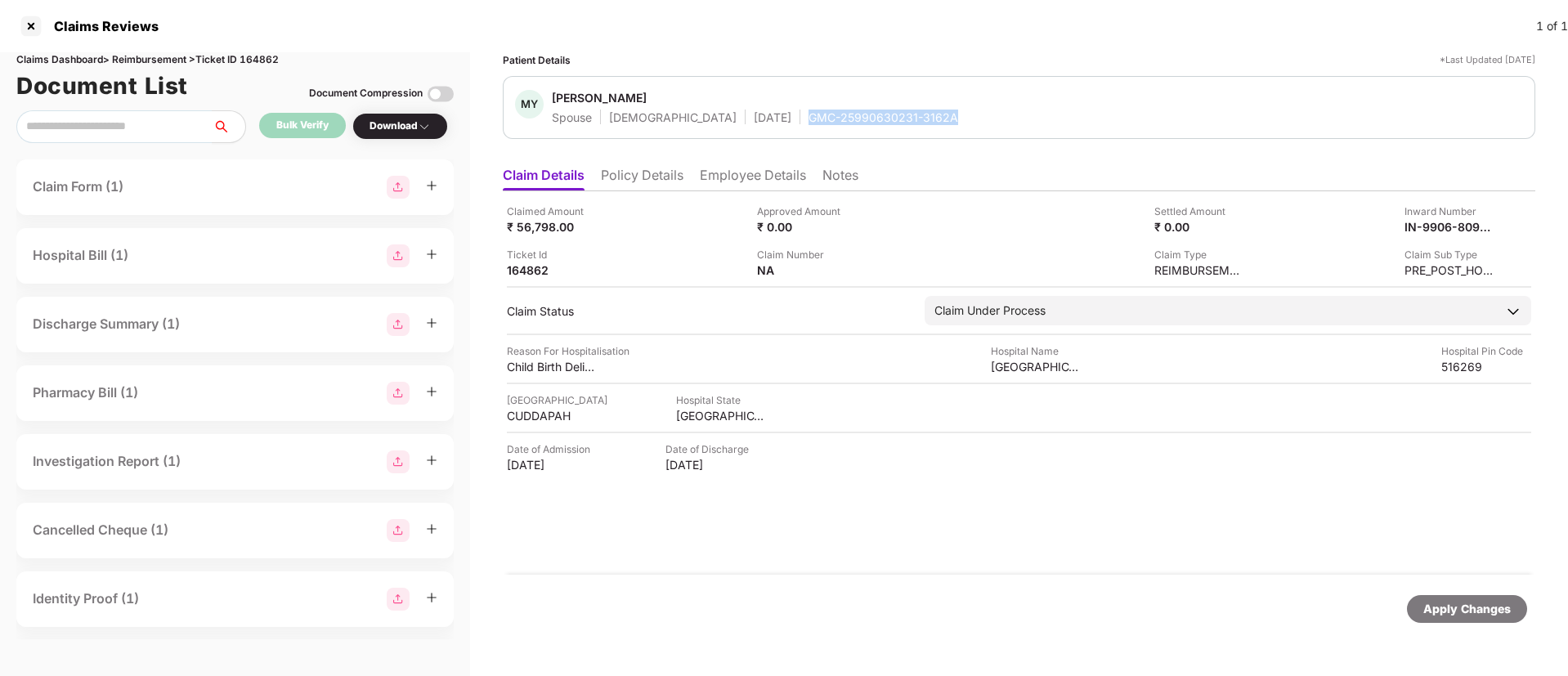
drag, startPoint x: 753, startPoint y: 119, endPoint x: 931, endPoint y: 112, distance: 178.1
click at [931, 112] on div "MY [PERSON_NAME] Spouse [DEMOGRAPHIC_DATA] [DATE] GMC-25990630231-3162A" at bounding box center [1019, 107] width 1008 height 35
copy div "GMC-25990630231-3162A"
click at [670, 215] on div "Claimed Amount ₹ 56,798.00" at bounding box center [625, 219] width 238 height 31
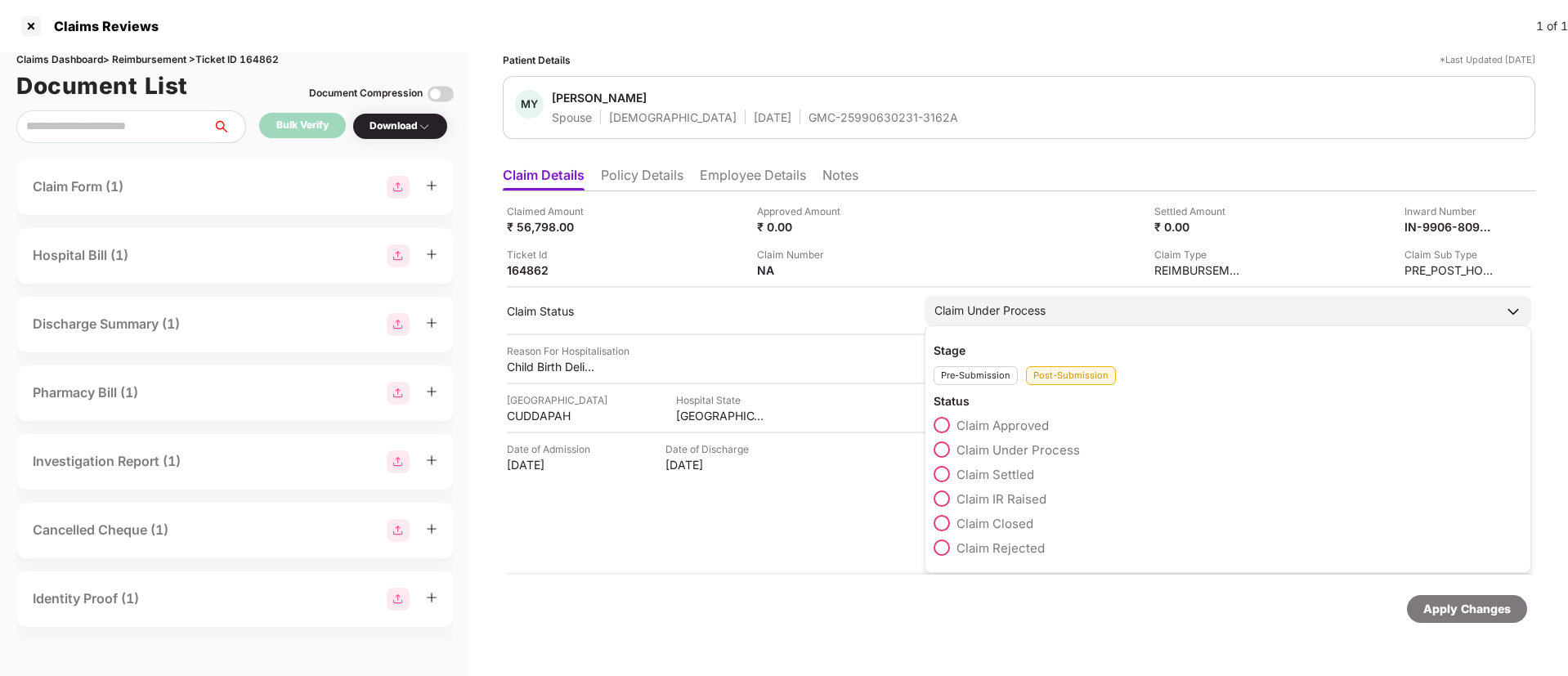
click at [942, 473] on span at bounding box center [942, 474] width 16 height 16
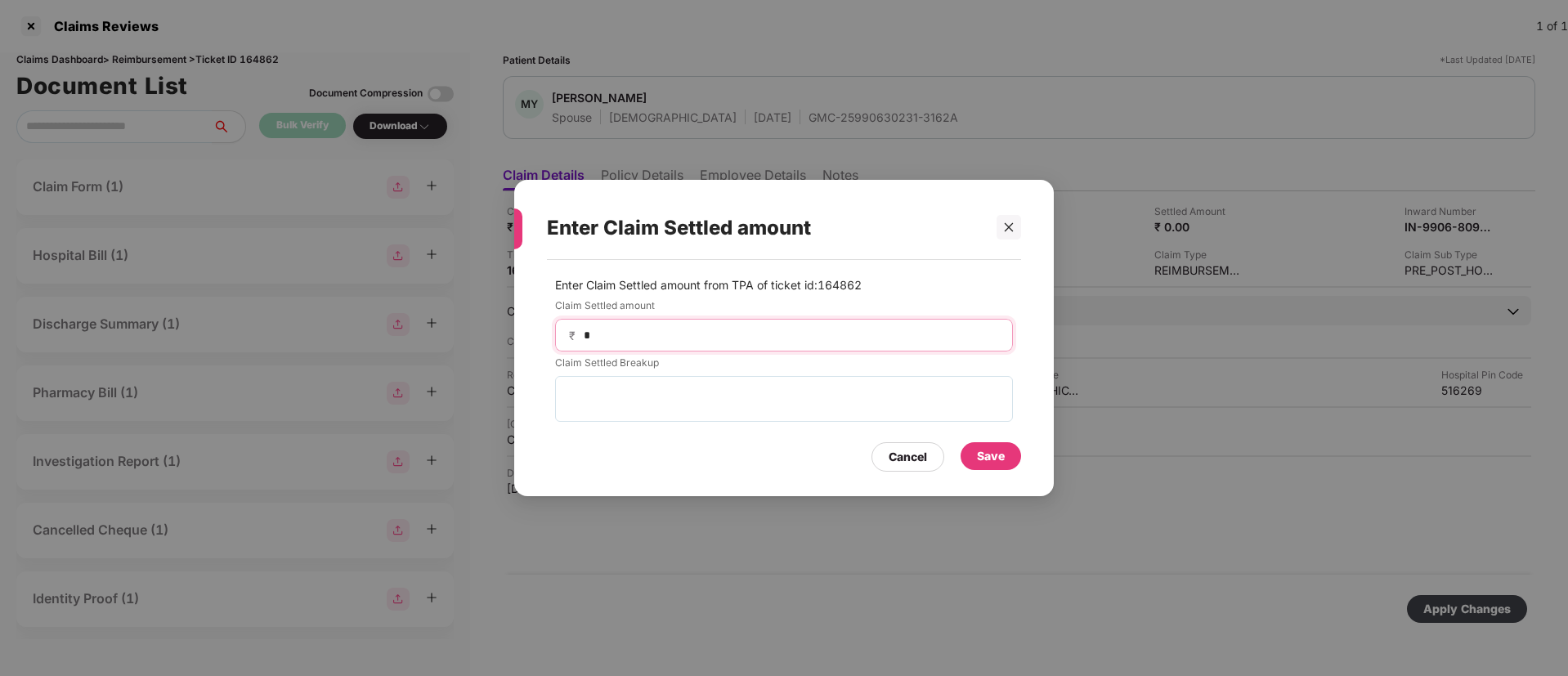
click at [632, 340] on input "*" at bounding box center [790, 335] width 417 height 17
type input "*****"
click at [992, 454] on div "Save" at bounding box center [991, 456] width 28 height 18
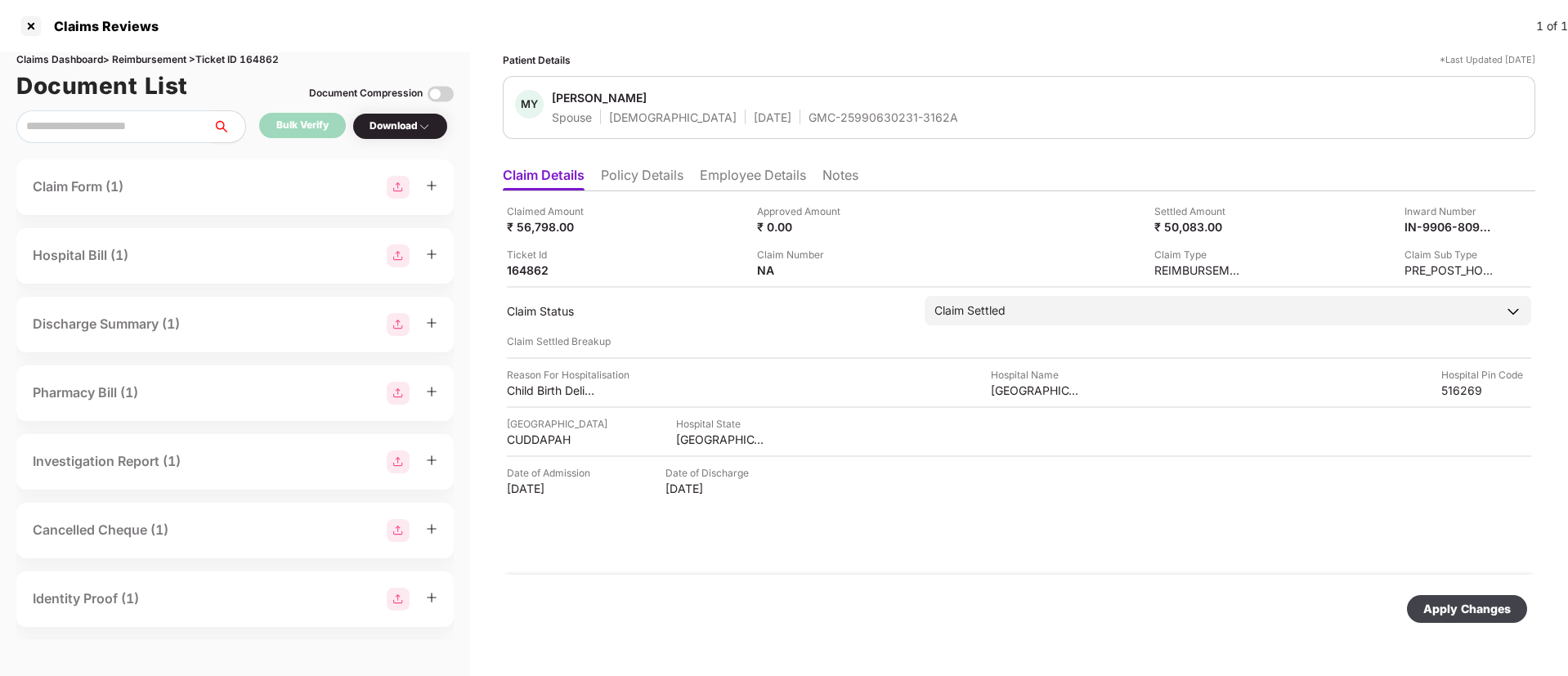
click at [1448, 611] on div "Apply Changes" at bounding box center [1467, 609] width 88 height 18
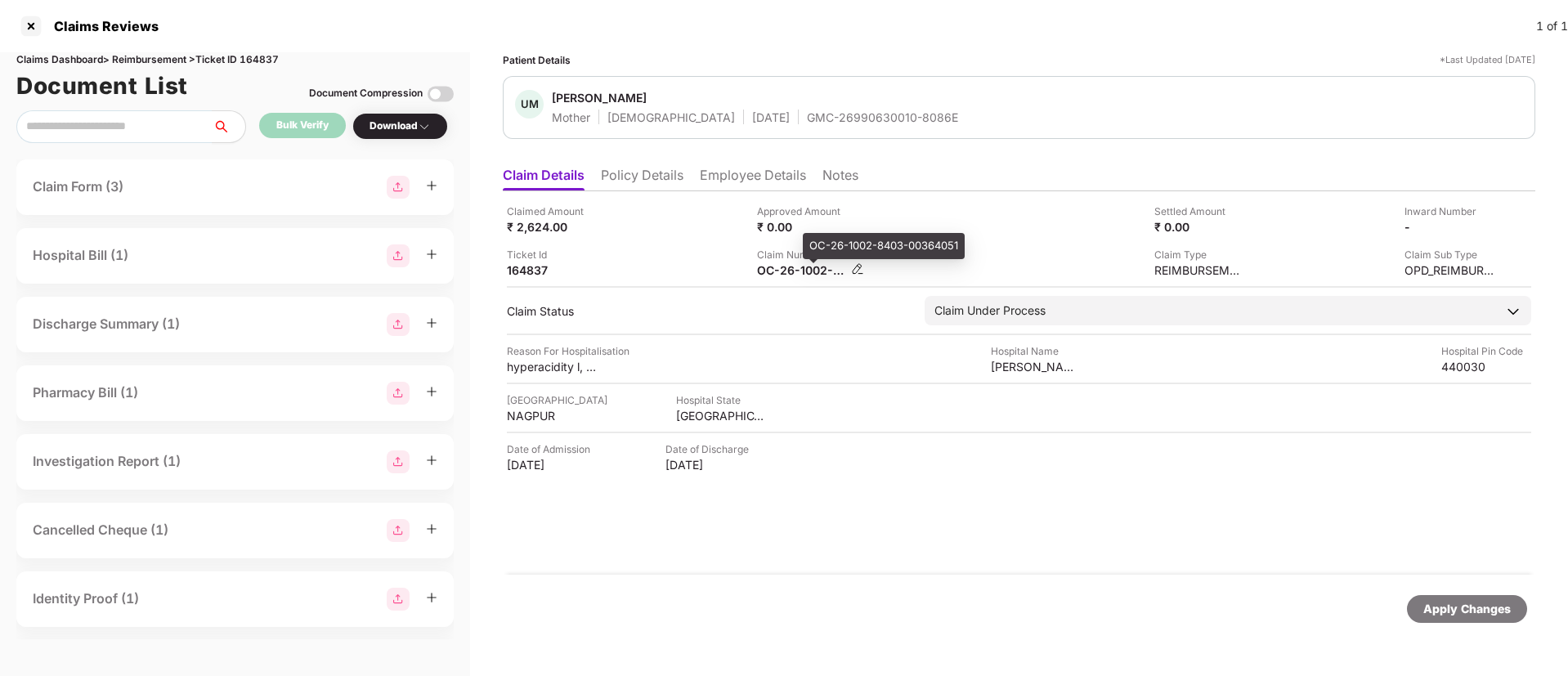
click at [785, 269] on div "OC-26-1002-8403-00364051" at bounding box center [802, 270] width 90 height 15
click at [785, 268] on div "OC-26-1002-8403-00364051" at bounding box center [802, 270] width 90 height 15
copy div
click at [908, 255] on div "Claim Number OC-26-1002-8403-00364051" at bounding box center [876, 262] width 238 height 31
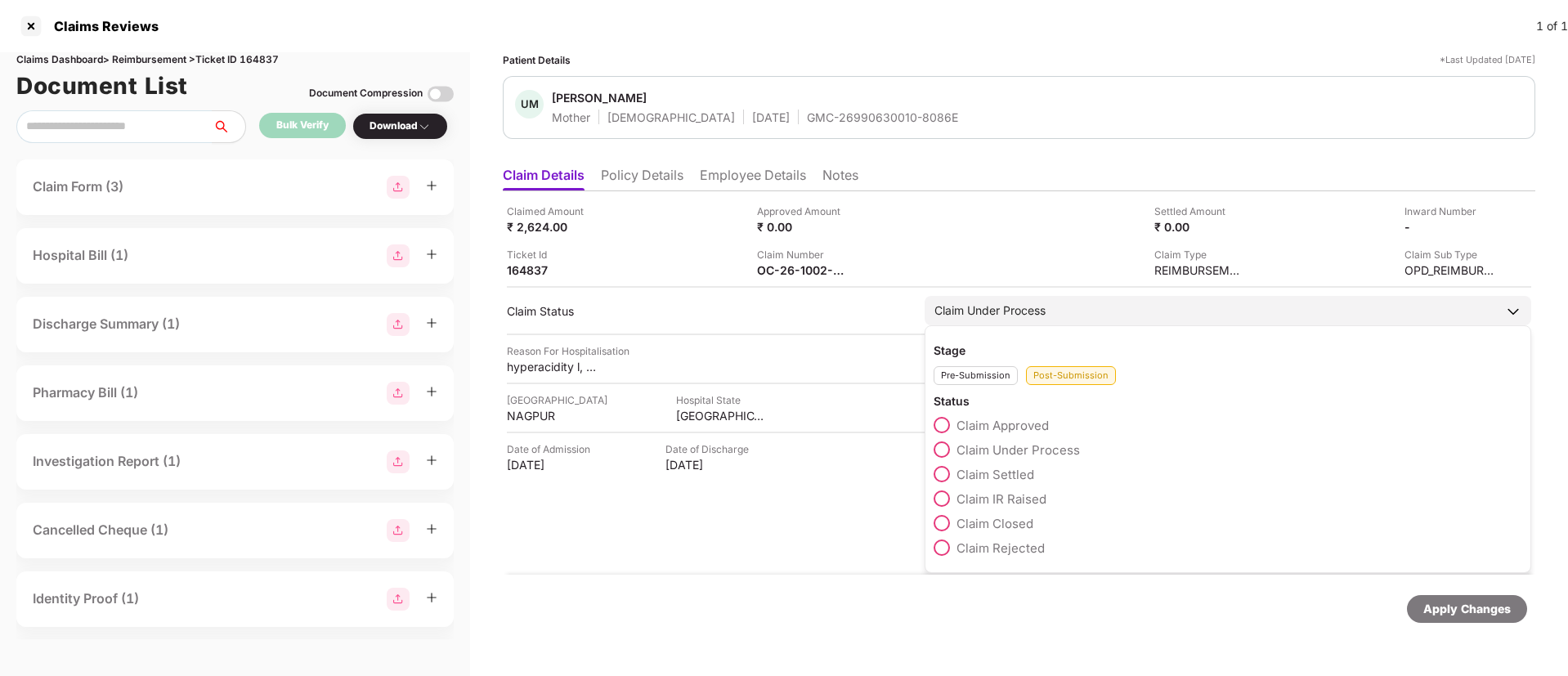
click at [945, 476] on span at bounding box center [942, 474] width 16 height 16
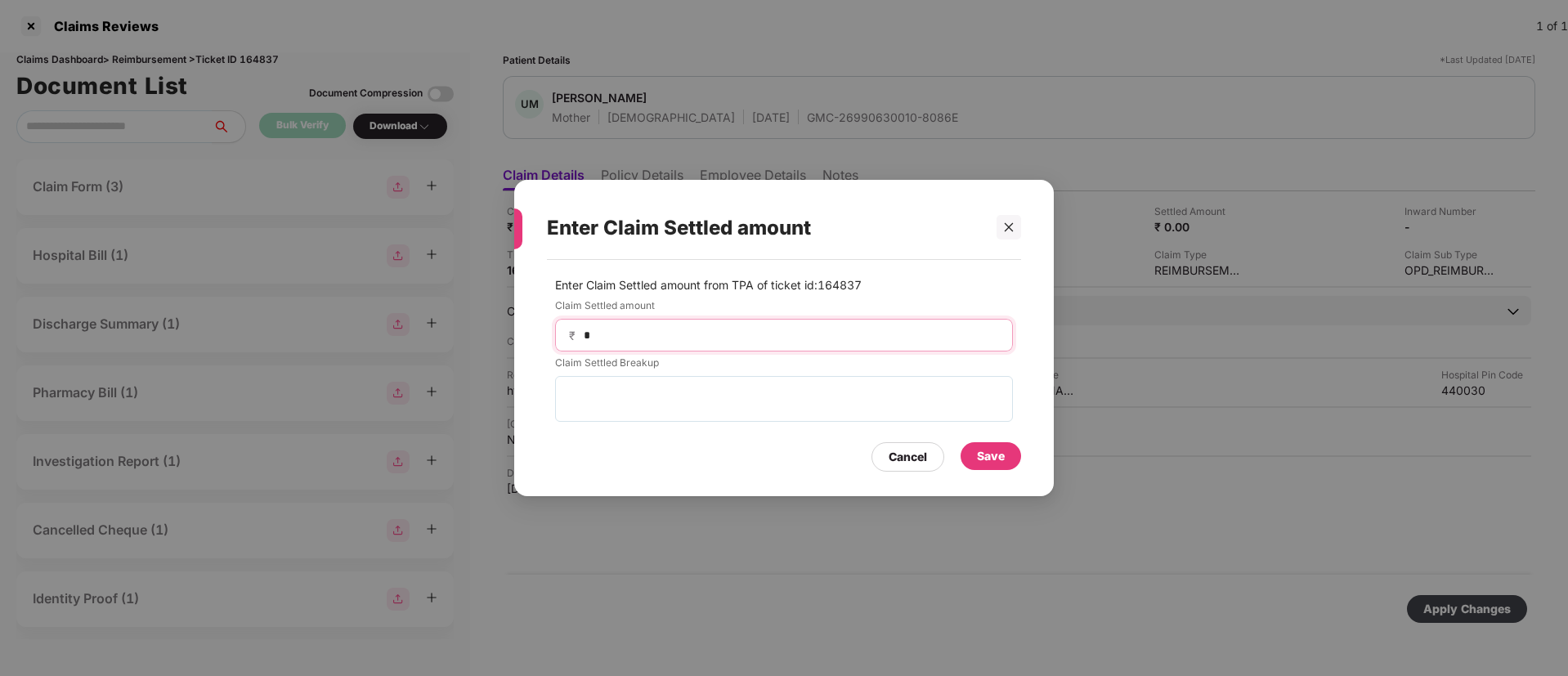
click at [678, 336] on input "*" at bounding box center [790, 335] width 417 height 17
type input "****"
click at [998, 456] on div "Save" at bounding box center [991, 456] width 28 height 18
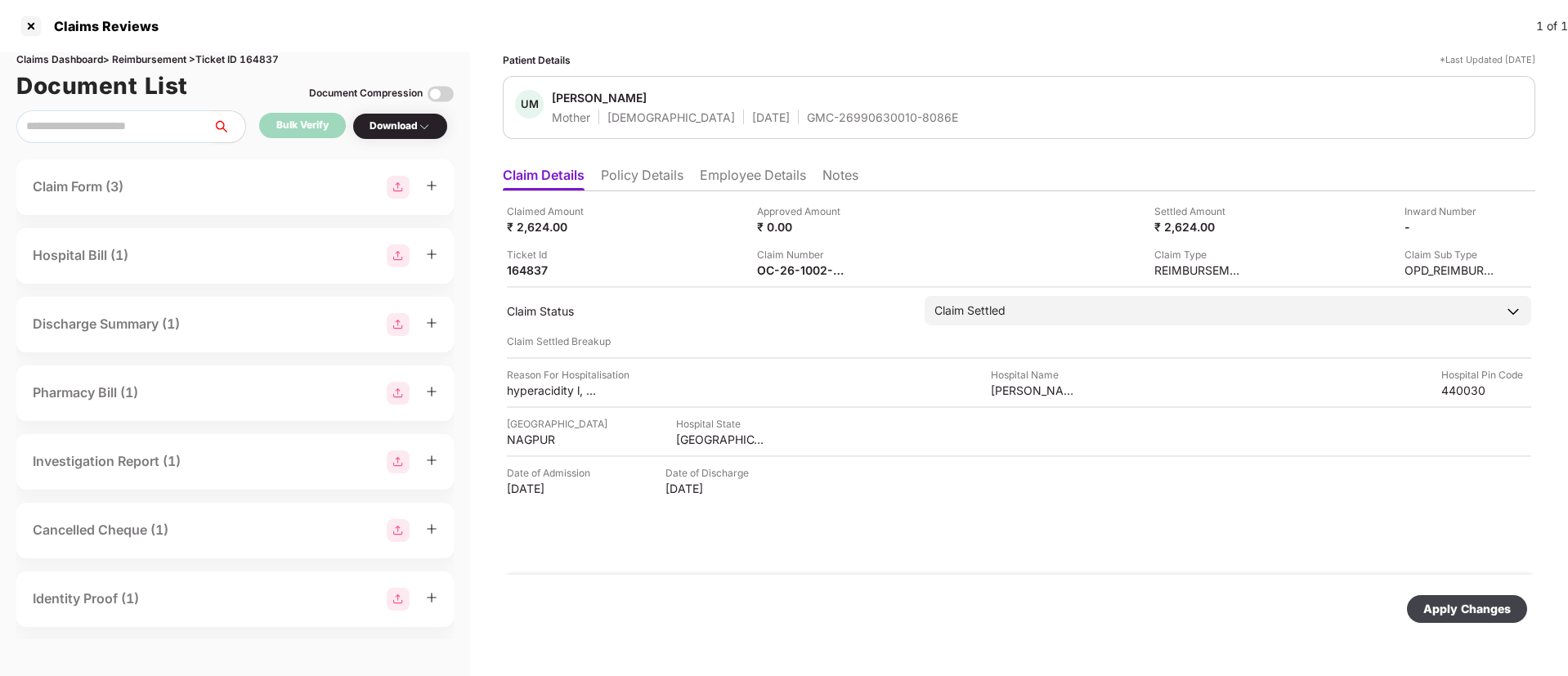
click at [1458, 603] on div "Apply Changes" at bounding box center [1467, 609] width 88 height 18
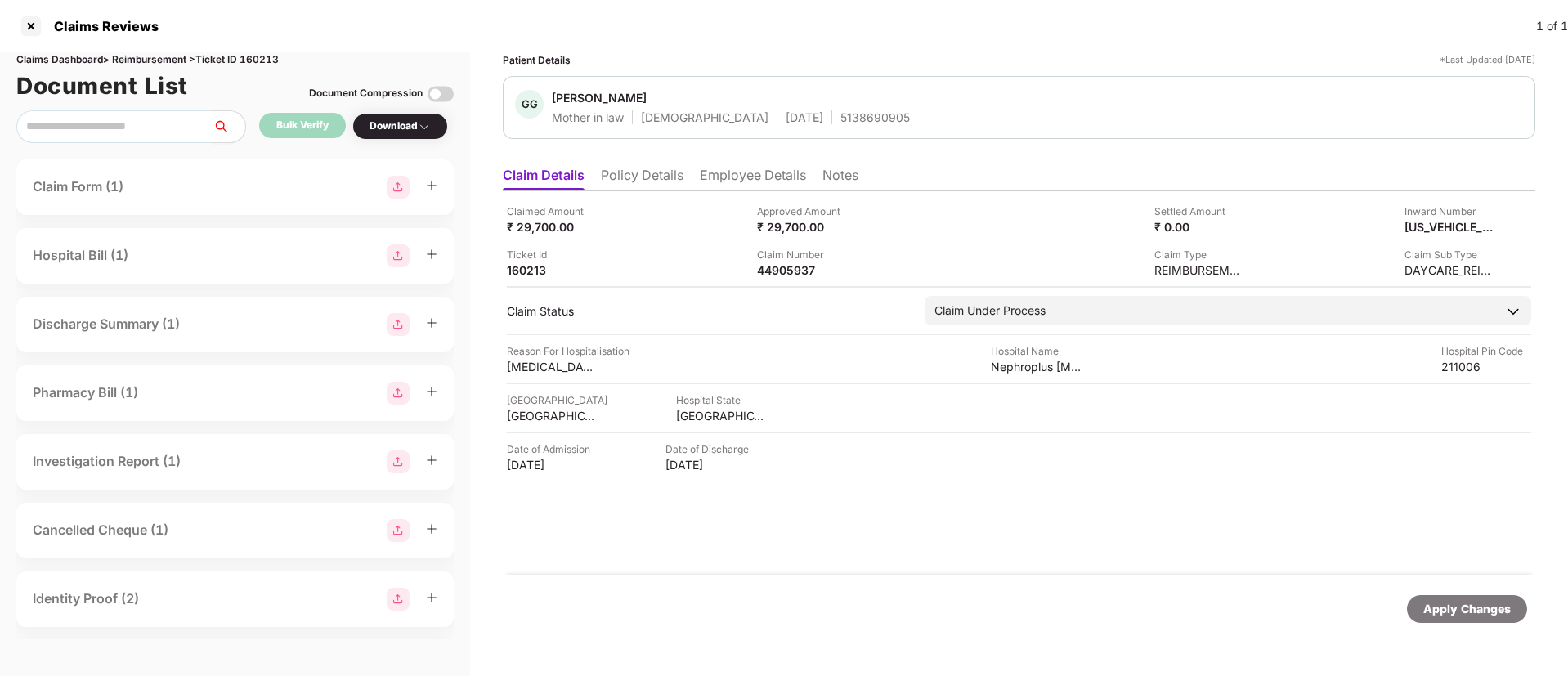
click at [650, 176] on li "Policy Details" at bounding box center [641, 178] width 82 height 24
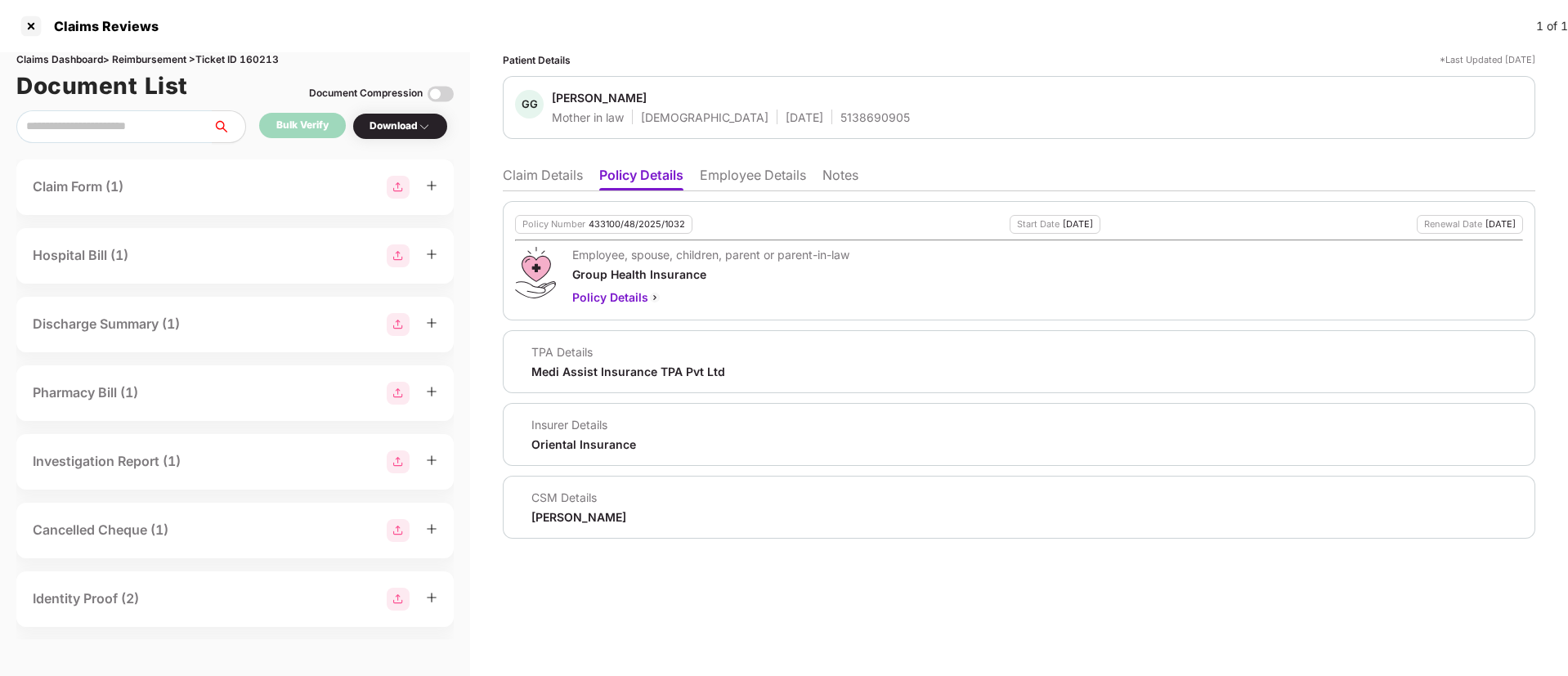
click at [546, 187] on li "Claim Details" at bounding box center [543, 178] width 81 height 24
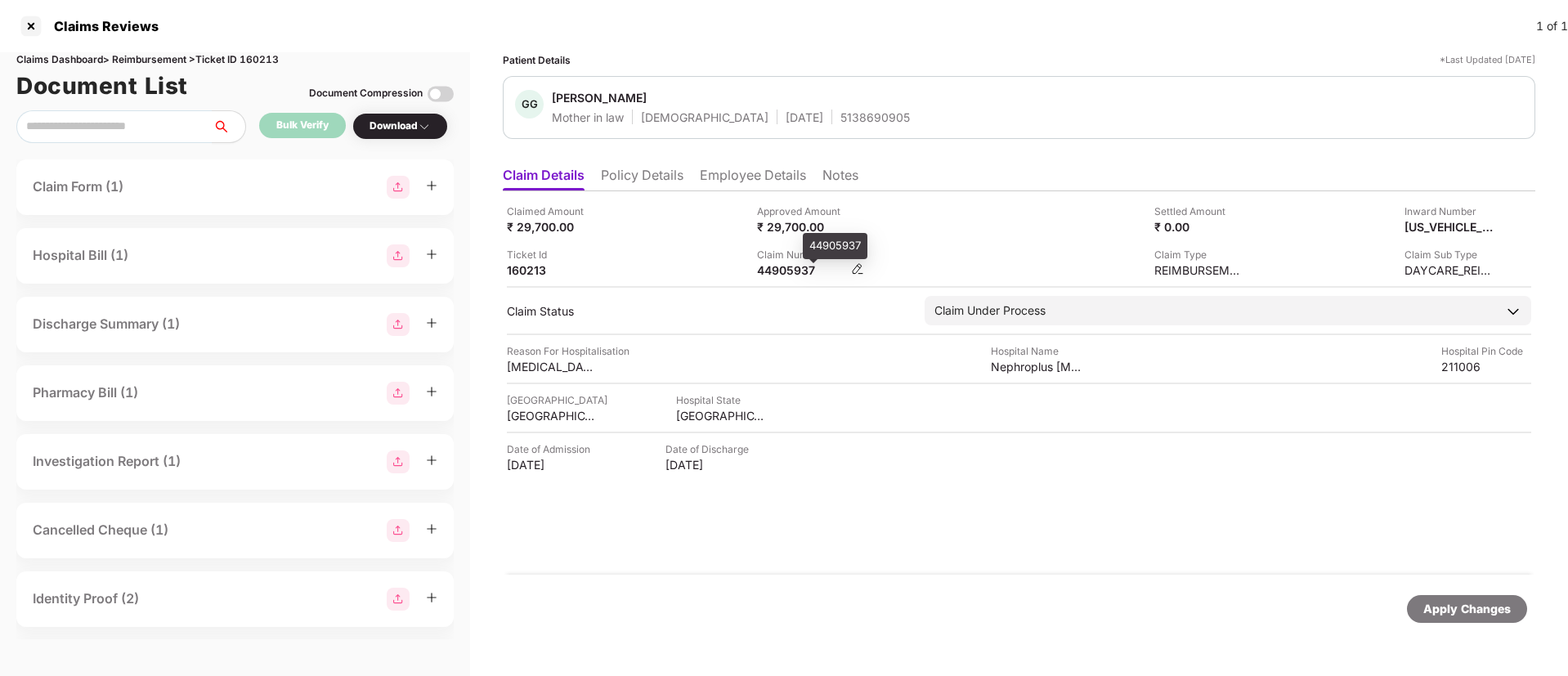
click at [785, 275] on div "44905937" at bounding box center [802, 270] width 90 height 15
copy div "44905937"
click at [921, 239] on div "Claimed Amount ₹ 29,700.00 Approved Amount ₹ 29,700.00 Settled Amount ₹ 0.00 In…" at bounding box center [1019, 241] width 1024 height 74
click at [768, 183] on li "Employee Details" at bounding box center [753, 178] width 106 height 24
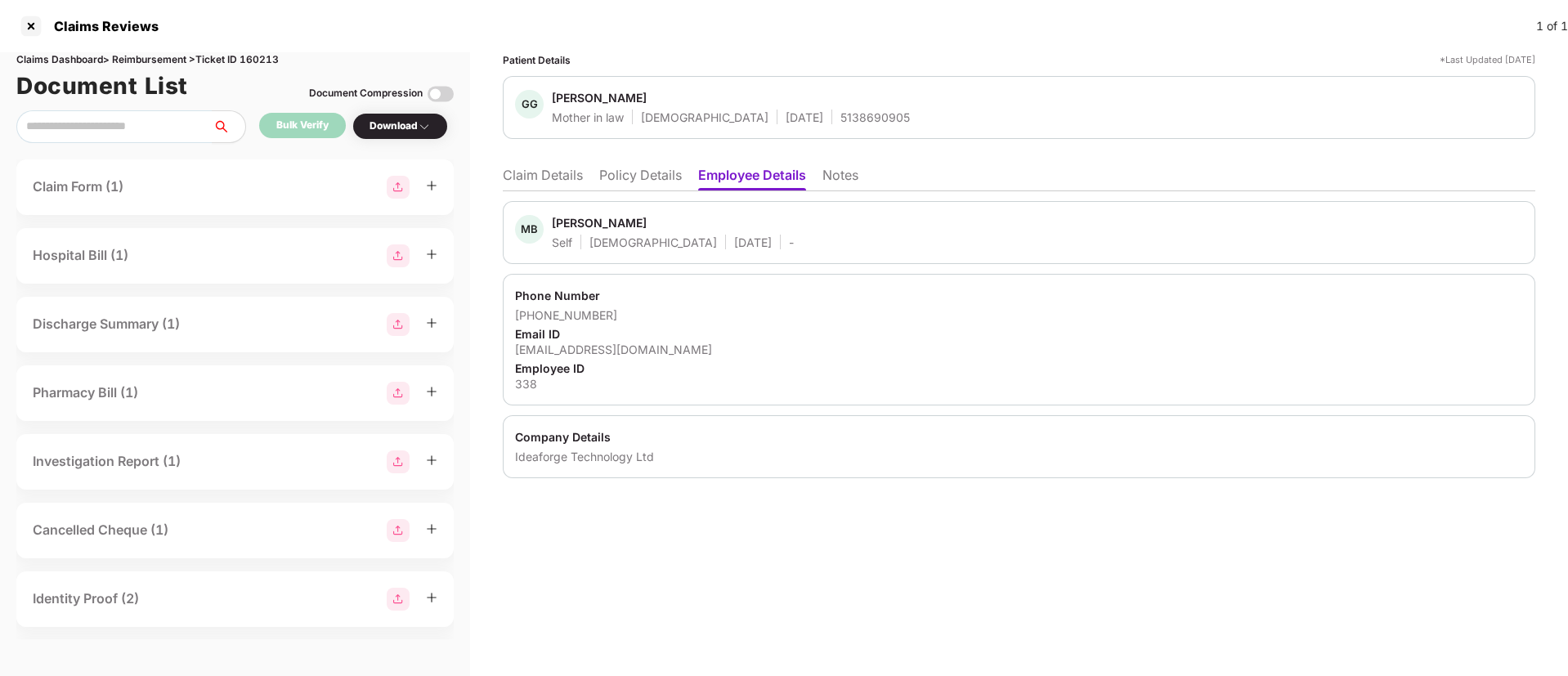
click at [556, 176] on li "Claim Details" at bounding box center [543, 178] width 81 height 24
